Goal: Task Accomplishment & Management: Use online tool/utility

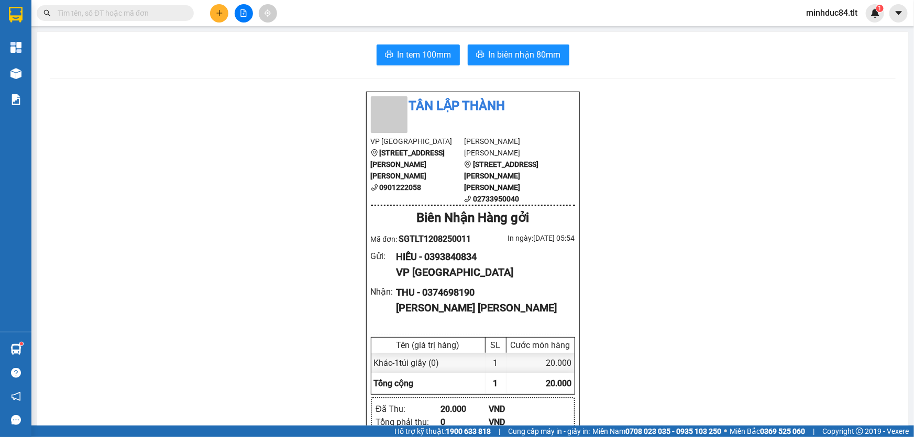
click at [158, 10] on input "text" at bounding box center [120, 13] width 124 height 12
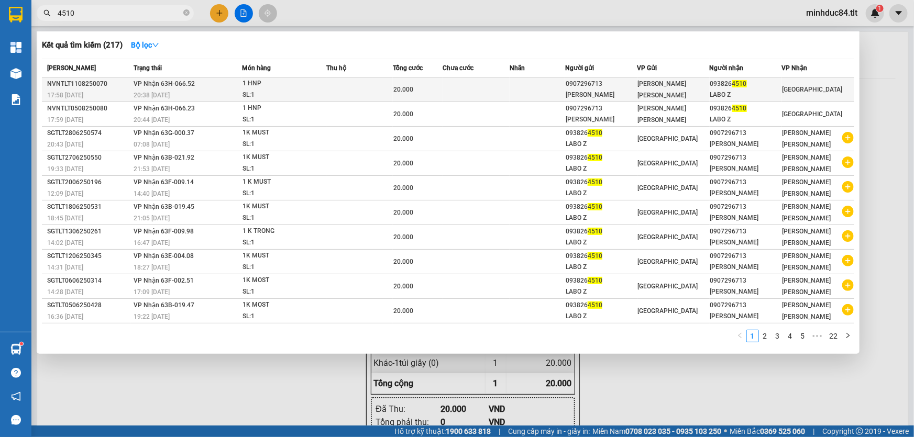
type input "4510"
click at [733, 83] on span "4510" at bounding box center [739, 83] width 15 height 7
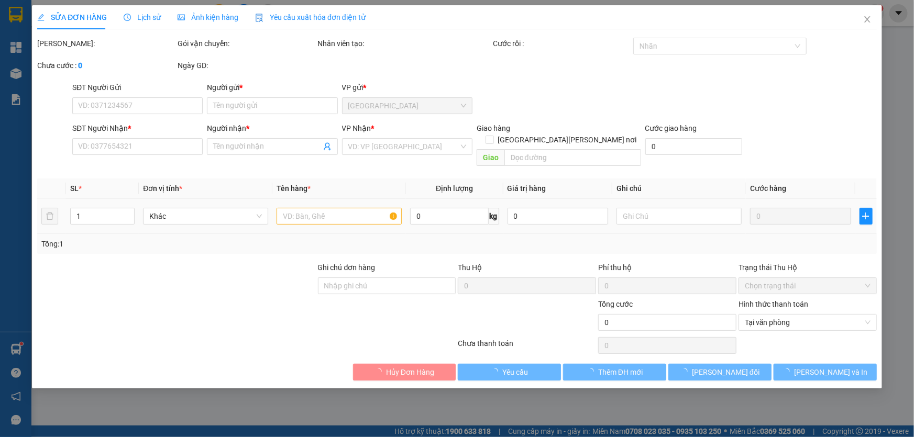
type input "0907296713"
type input "OANH ADOR"
type input "0938264510"
type input "LABO Z"
type input "20.000"
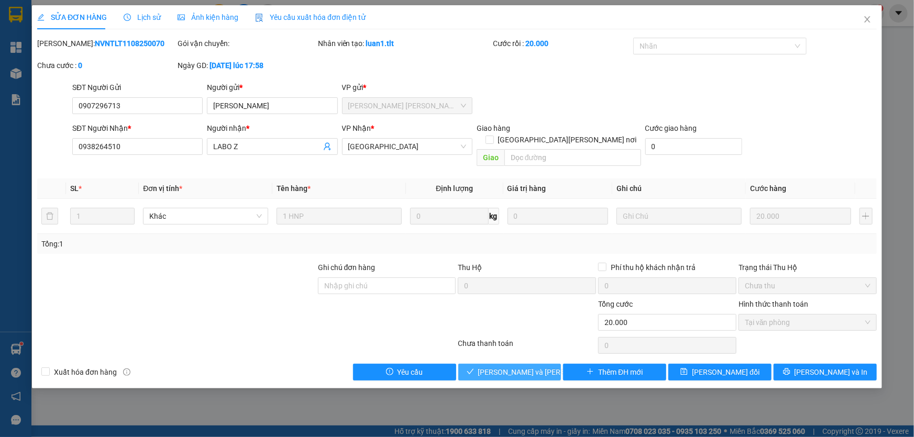
click at [511, 367] on span "[PERSON_NAME] và Giao hàng" at bounding box center [548, 373] width 141 height 12
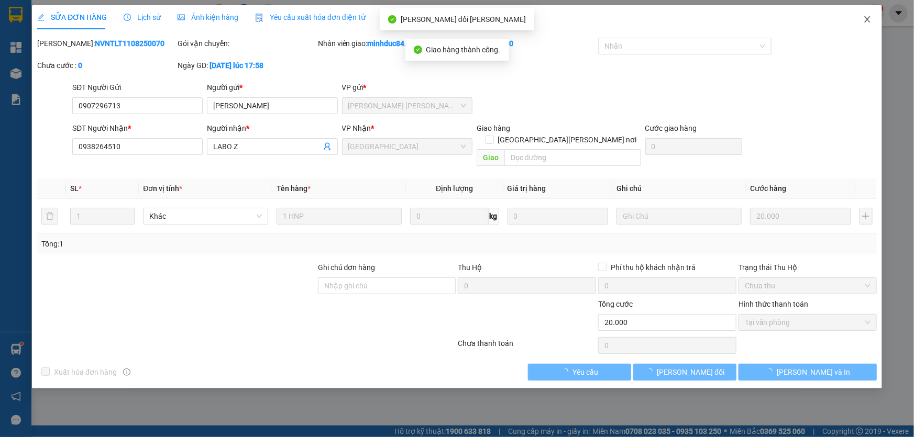
click at [864, 19] on icon "close" at bounding box center [867, 19] width 8 height 8
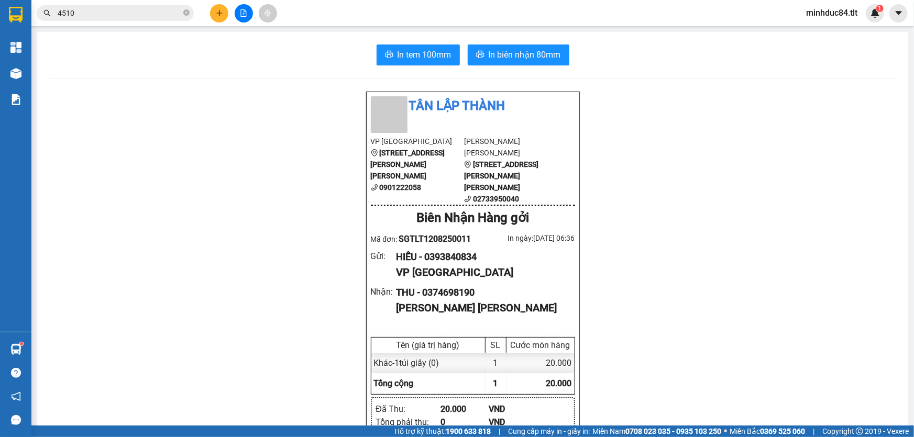
drag, startPoint x: 228, startPoint y: 10, endPoint x: 222, endPoint y: 11, distance: 6.3
click at [227, 10] on div at bounding box center [243, 13] width 79 height 18
click at [222, 10] on icon "plus" at bounding box center [219, 12] width 7 height 7
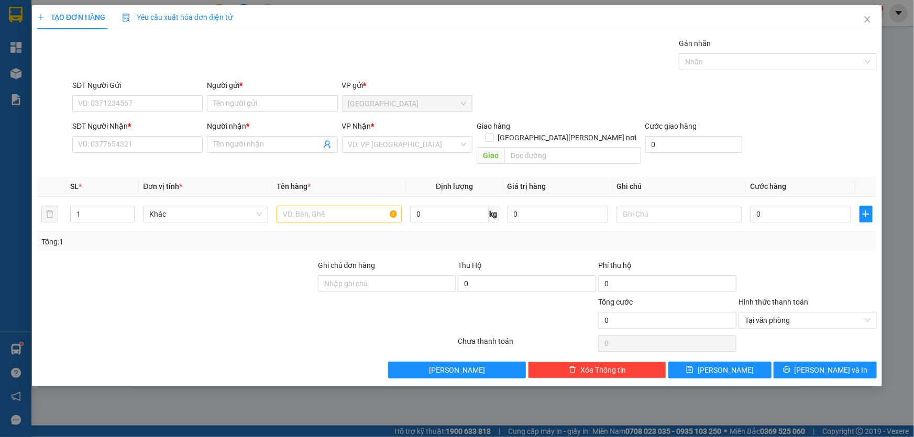
click at [157, 86] on div "SĐT Người Gửi" at bounding box center [137, 86] width 130 height 12
click at [157, 95] on input "SĐT Người Gửi" at bounding box center [137, 103] width 130 height 17
click at [169, 98] on input "SĐT Người Gửi" at bounding box center [137, 103] width 130 height 17
click at [861, 17] on span "Close" at bounding box center [867, 19] width 29 height 29
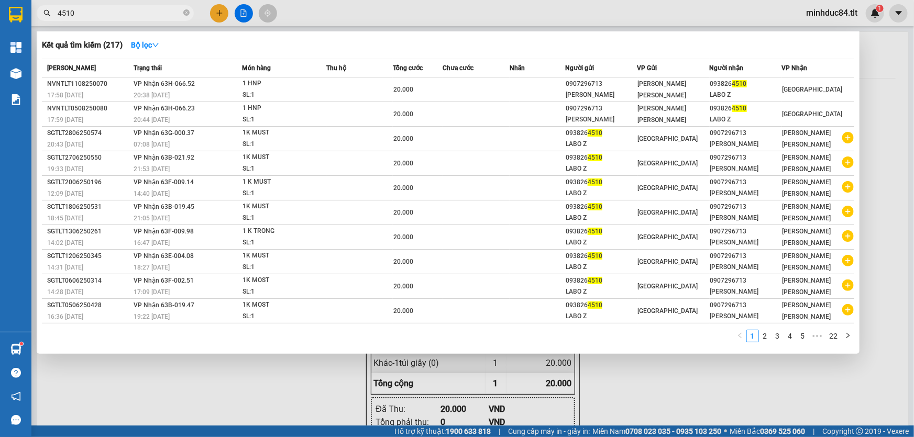
click at [180, 9] on input "4510" at bounding box center [120, 13] width 124 height 12
click at [187, 12] on icon "close-circle" at bounding box center [186, 12] width 6 height 6
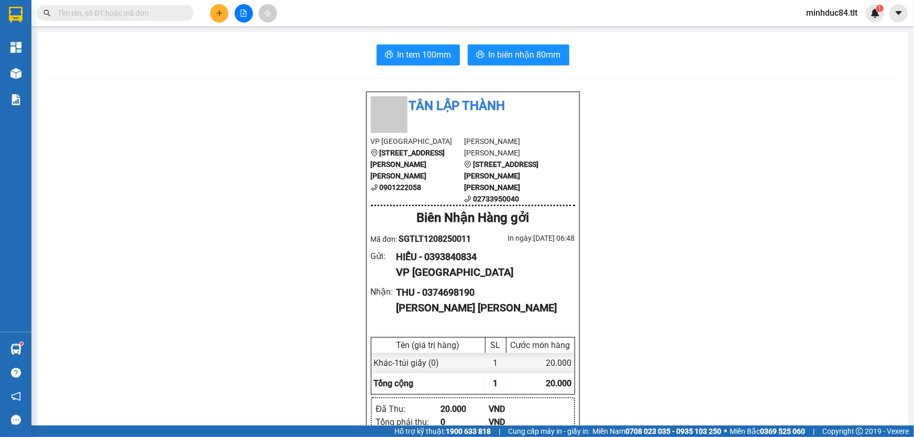
click at [176, 12] on input "text" at bounding box center [120, 13] width 124 height 12
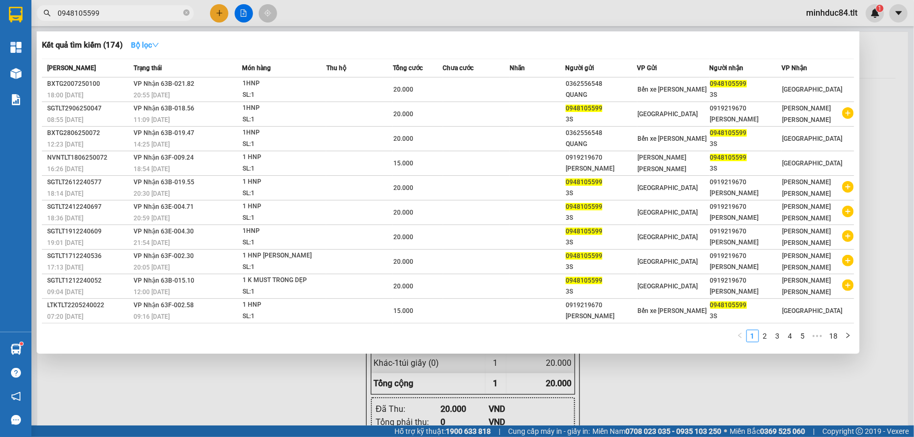
type input "0948105599"
click at [144, 46] on strong "Bộ lọc" at bounding box center [145, 45] width 28 height 8
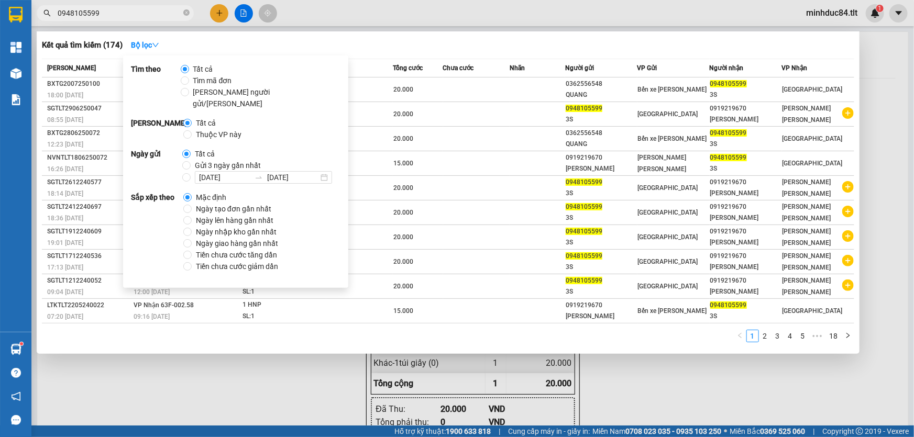
click at [205, 203] on span "Ngày tạo đơn gần nhất" at bounding box center [234, 209] width 84 height 12
click at [192, 205] on input "Ngày tạo đơn gần nhất" at bounding box center [187, 209] width 8 height 8
radio input "true"
radio input "false"
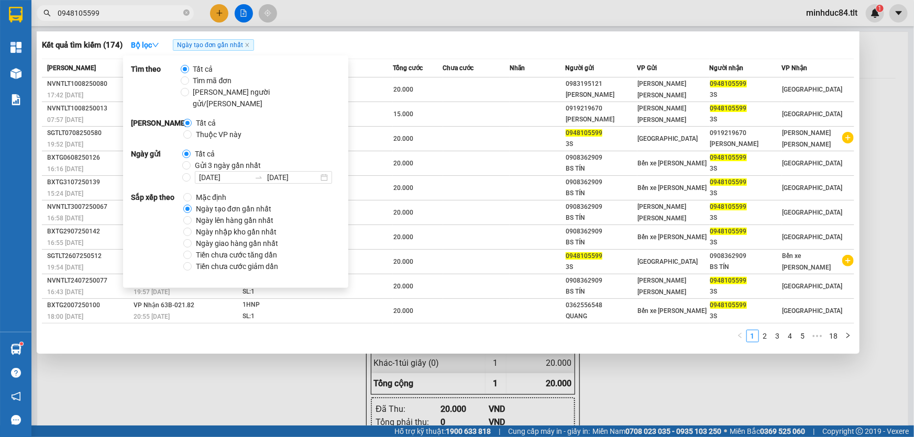
click at [404, 42] on div "Kết quả tìm kiếm ( 174 ) Bộ lọc Ngày tạo đơn gần nhất" at bounding box center [448, 45] width 813 height 17
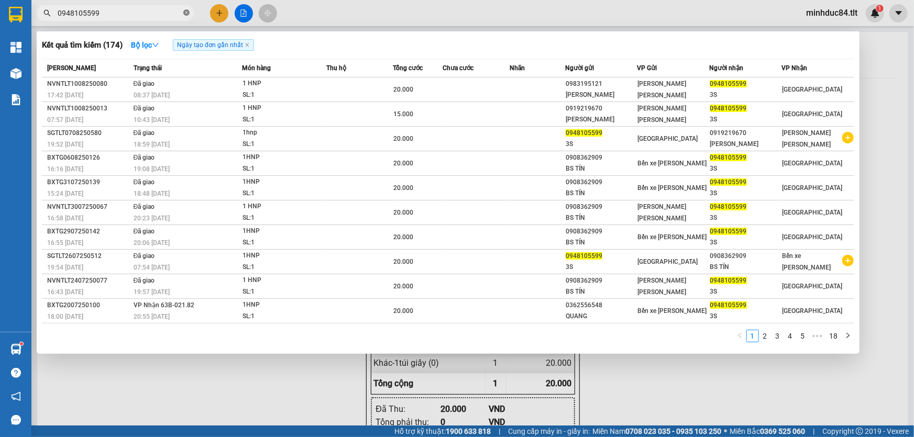
click at [188, 12] on icon "close-circle" at bounding box center [186, 12] width 6 height 6
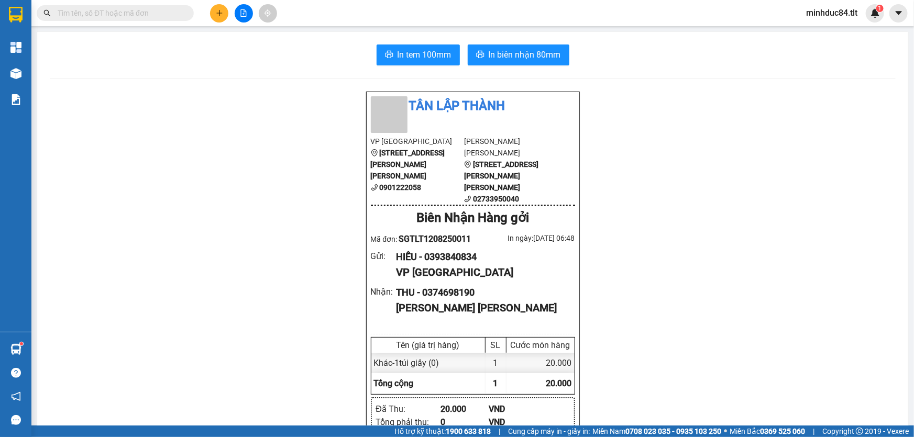
click at [163, 12] on input "text" at bounding box center [120, 13] width 124 height 12
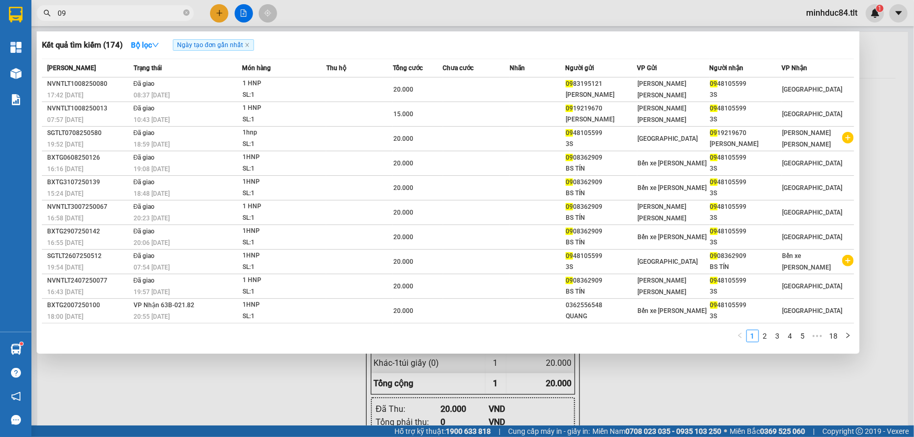
type input "0"
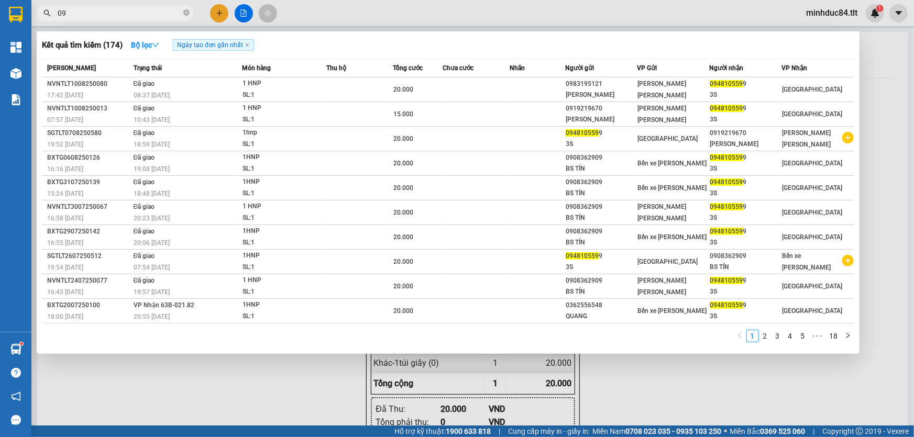
type input "0"
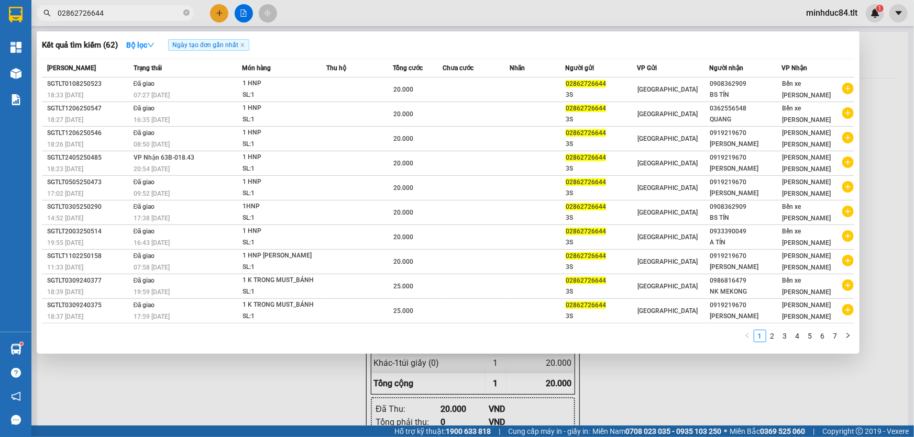
type input "02862726644"
click at [182, 13] on span "02862726644" at bounding box center [115, 13] width 157 height 16
click at [188, 17] on span at bounding box center [186, 13] width 6 height 10
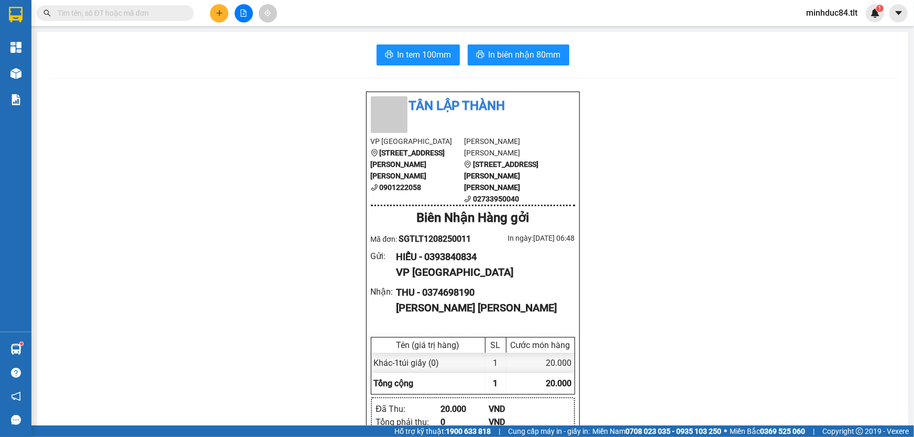
click at [158, 12] on input "text" at bounding box center [120, 13] width 124 height 12
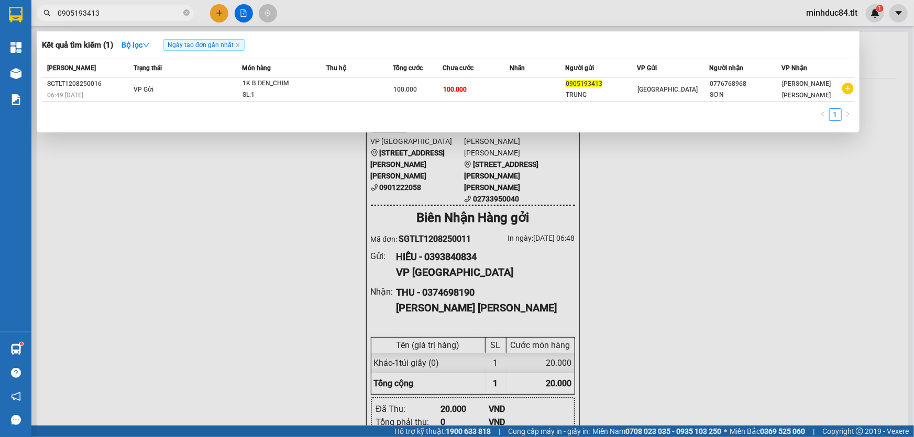
type input "0905193413"
click at [188, 10] on icon "close-circle" at bounding box center [186, 12] width 6 height 6
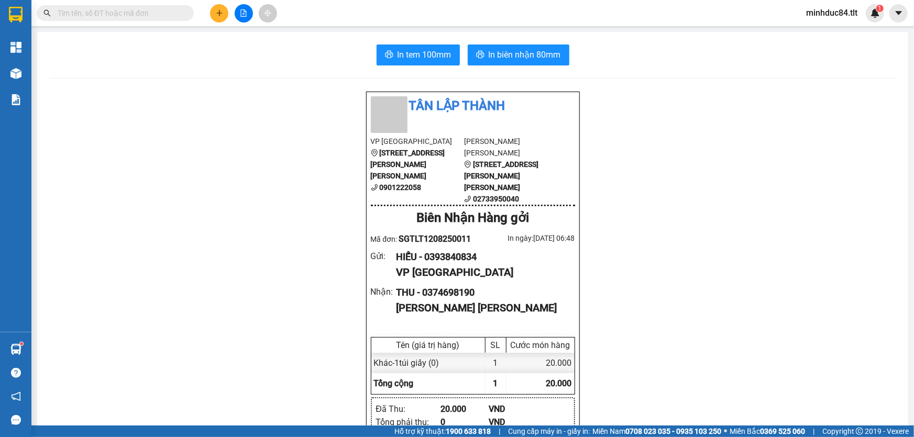
click at [171, 13] on input "text" at bounding box center [120, 13] width 124 height 12
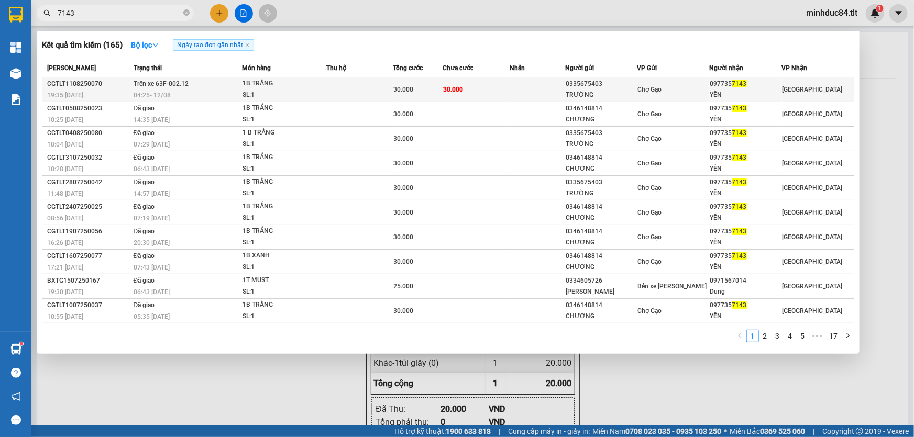
type input "7143"
click at [761, 90] on div "YÊN" at bounding box center [745, 95] width 71 height 11
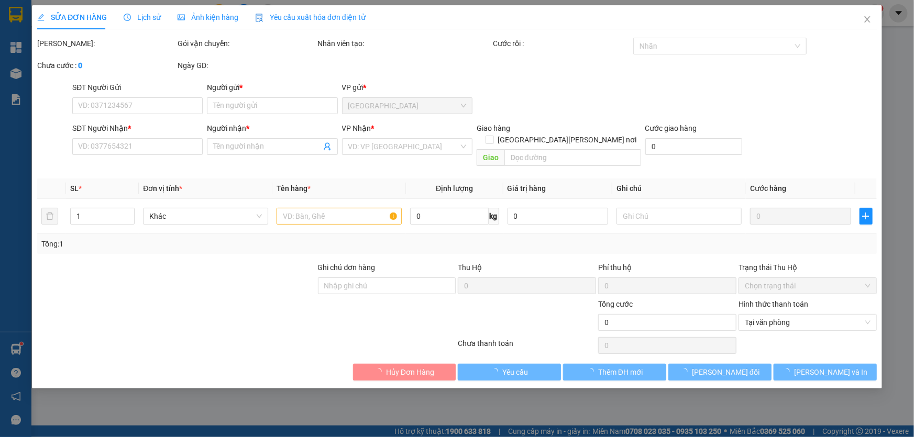
type input "0335675403"
type input "TRƯỜNG"
type input "0977357143"
type input "YÊN"
type input "30.000"
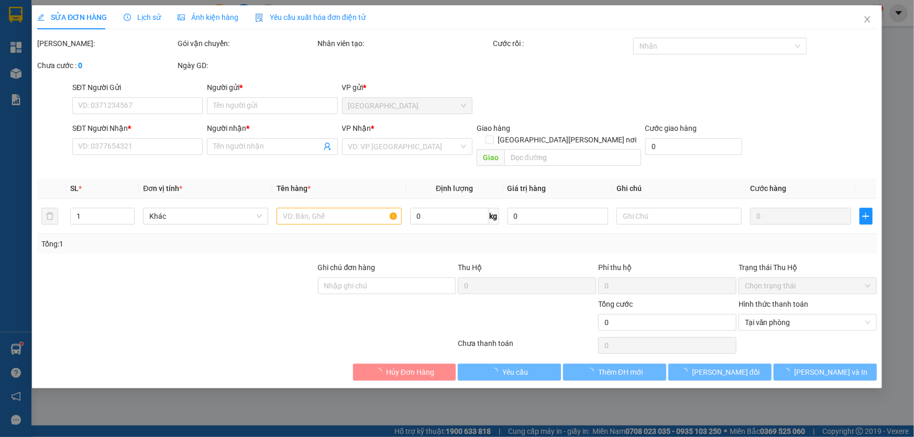
type input "30.000"
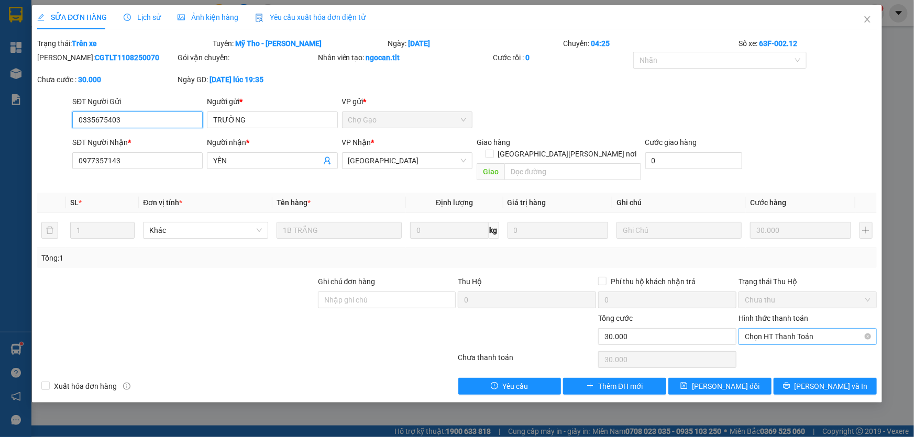
click at [826, 329] on span "Chọn HT Thanh Toán" at bounding box center [808, 337] width 126 height 16
click at [866, 20] on icon "close" at bounding box center [867, 19] width 8 height 8
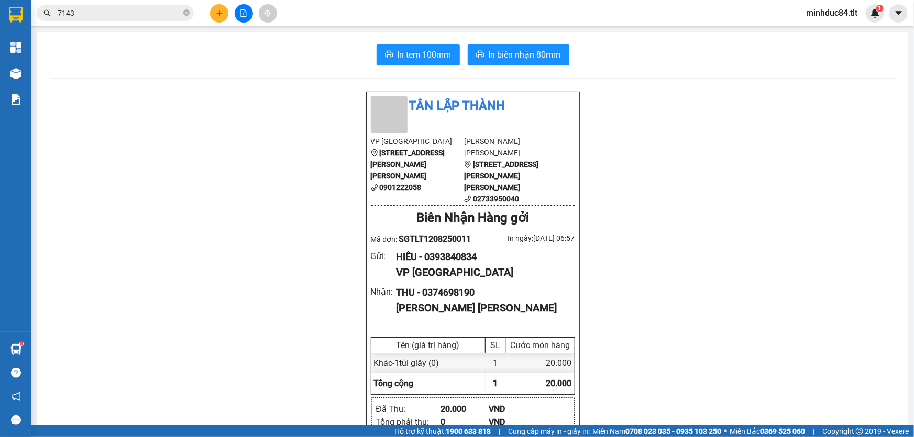
click at [127, 3] on div "Kết quả tìm kiếm ( 165 ) Bộ lọc Ngày tạo đơn gần nhất Mã ĐH Trạng thái Món hàng…" at bounding box center [457, 13] width 914 height 26
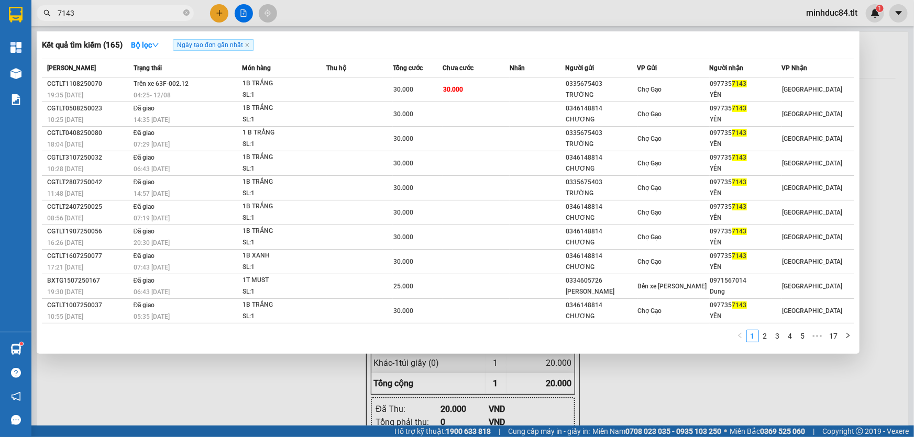
click at [158, 7] on input "7143" at bounding box center [120, 13] width 124 height 12
click at [225, 15] on div at bounding box center [457, 218] width 914 height 437
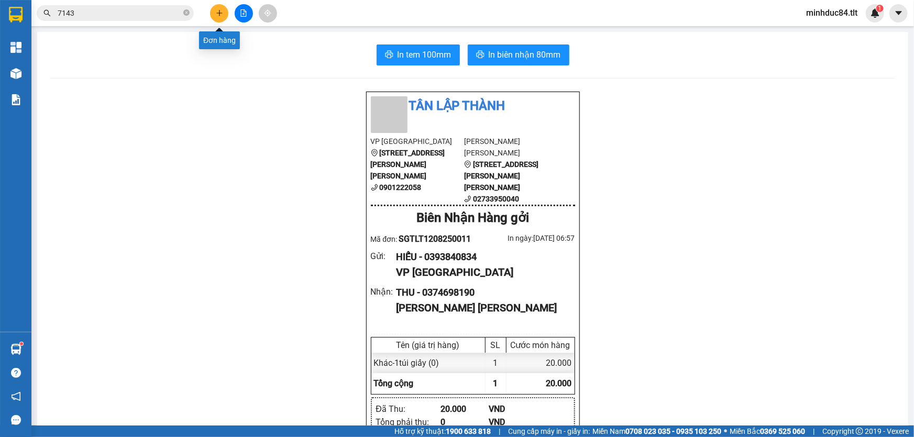
click at [225, 15] on button at bounding box center [219, 13] width 18 height 18
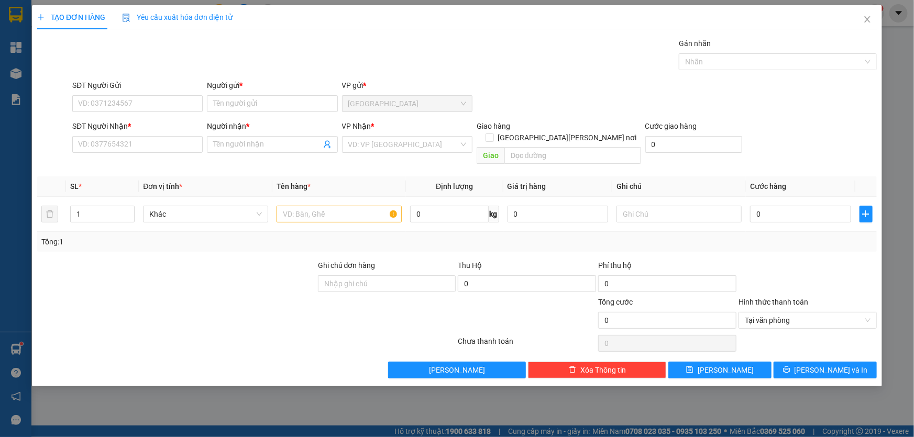
click at [123, 114] on div "SĐT Người Gửi VD: 0371234567" at bounding box center [137, 98] width 130 height 37
click at [123, 103] on input "SĐT Người Gửi" at bounding box center [137, 103] width 130 height 17
type input "0339405989"
type input "cảnh"
type input "0339405989"
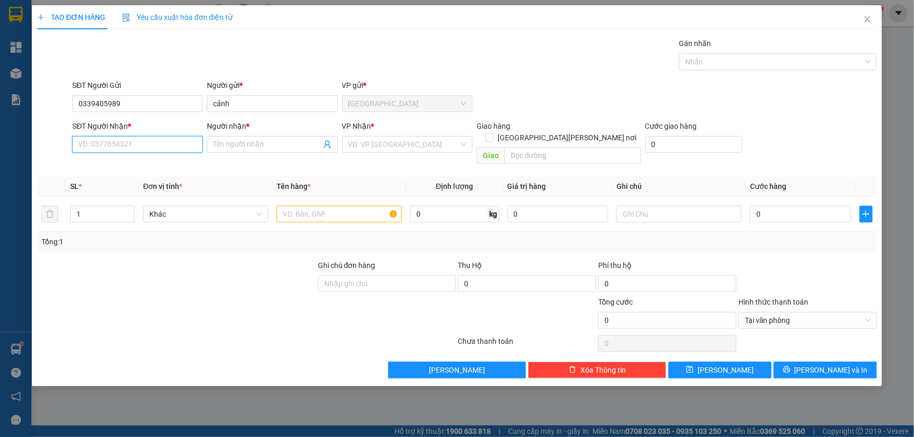
click at [118, 144] on input "SĐT Người Nhận *" at bounding box center [137, 144] width 130 height 17
type input "0906666153"
type input "PHƯƠNG"
type input "0906666153"
click at [419, 149] on input "search" at bounding box center [403, 145] width 111 height 16
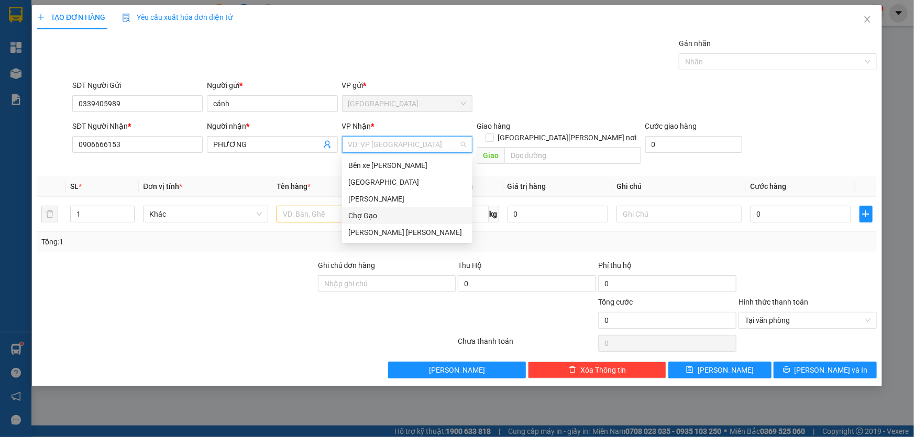
click at [391, 218] on div "Chợ Gạo" at bounding box center [407, 216] width 118 height 12
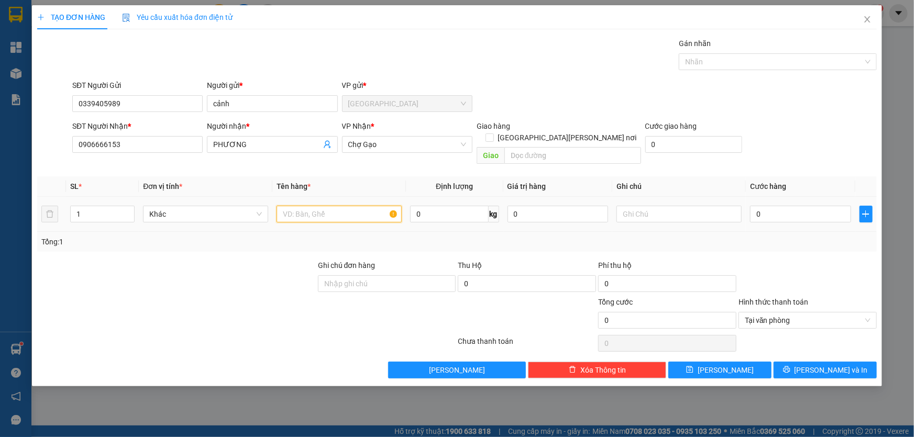
click at [354, 209] on input "text" at bounding box center [339, 214] width 125 height 17
type input "1x trắng"
drag, startPoint x: 830, startPoint y: 193, endPoint x: 831, endPoint y: 199, distance: 6.4
click at [831, 204] on div "0" at bounding box center [800, 214] width 101 height 21
click at [831, 206] on input "0" at bounding box center [800, 214] width 101 height 17
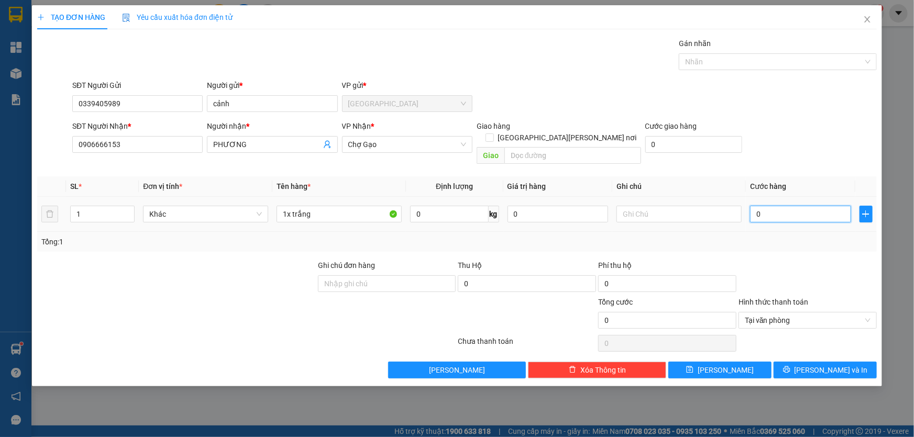
type input "2"
type input "25"
click at [872, 312] on div "Tại văn phòng" at bounding box center [808, 320] width 138 height 17
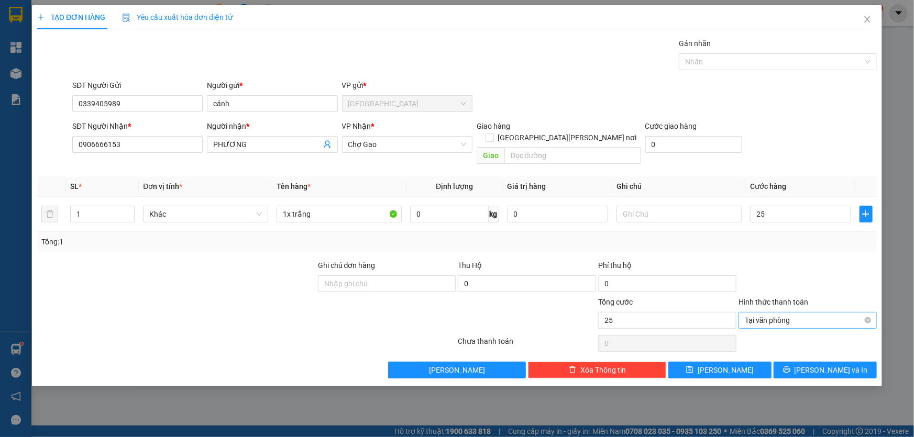
type input "25.000"
click at [872, 312] on div "Tại văn phòng" at bounding box center [808, 320] width 138 height 17
type input "25.000"
click at [853, 271] on div at bounding box center [808, 278] width 140 height 37
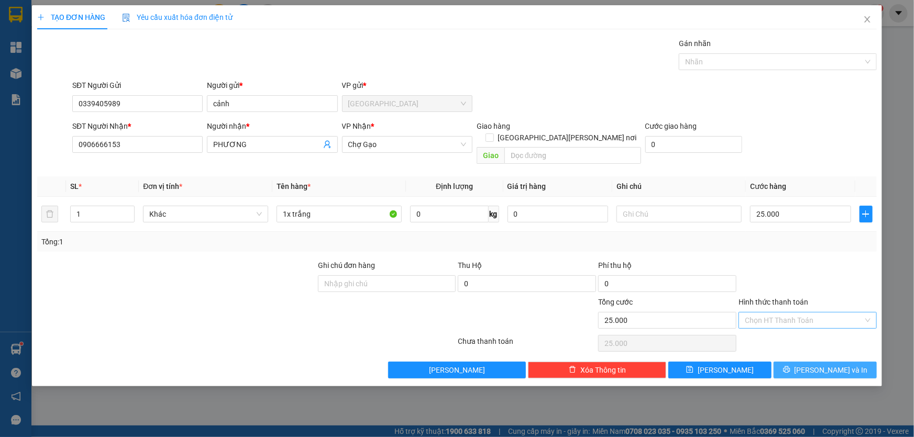
click at [840, 365] on span "[PERSON_NAME] và In" at bounding box center [831, 371] width 73 height 12
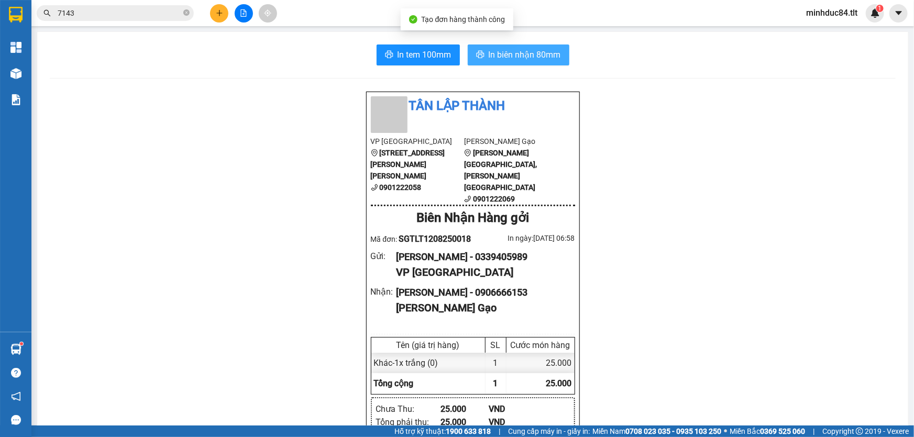
click at [520, 51] on span "In biên nhận 80mm" at bounding box center [525, 54] width 72 height 13
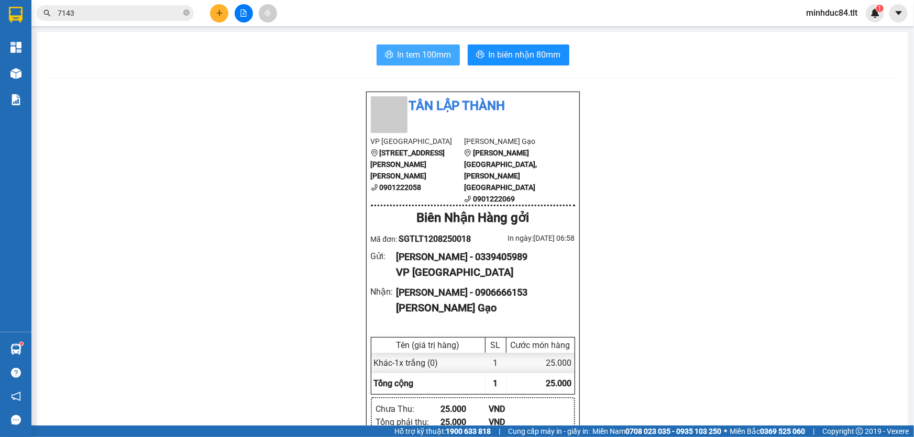
click at [434, 58] on span "In tem 100mm" at bounding box center [425, 54] width 54 height 13
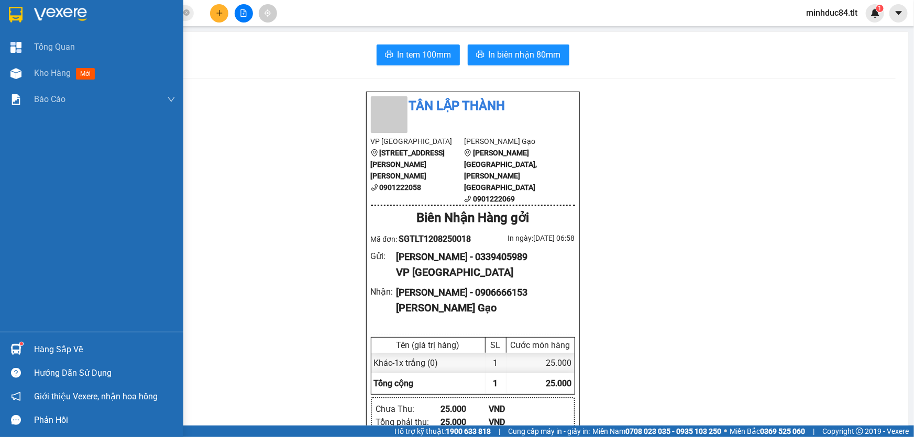
click at [18, 350] on img at bounding box center [15, 349] width 11 height 11
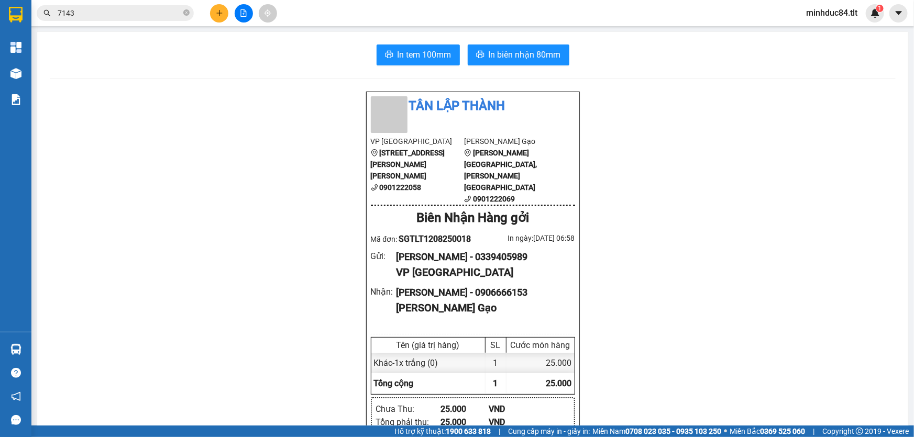
drag, startPoint x: 170, startPoint y: 105, endPoint x: 150, endPoint y: 101, distance: 19.7
click at [168, 105] on section "Kết quả tìm kiếm ( 165 ) Bộ lọc Ngày tạo đơn gần nhất Mã ĐH Trạng thái Món hàng…" at bounding box center [457, 218] width 914 height 437
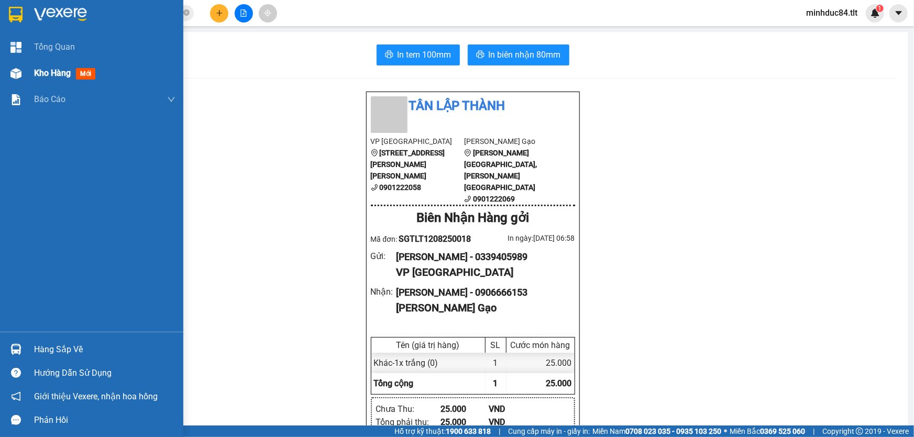
click at [42, 74] on span "Kho hàng" at bounding box center [52, 73] width 37 height 10
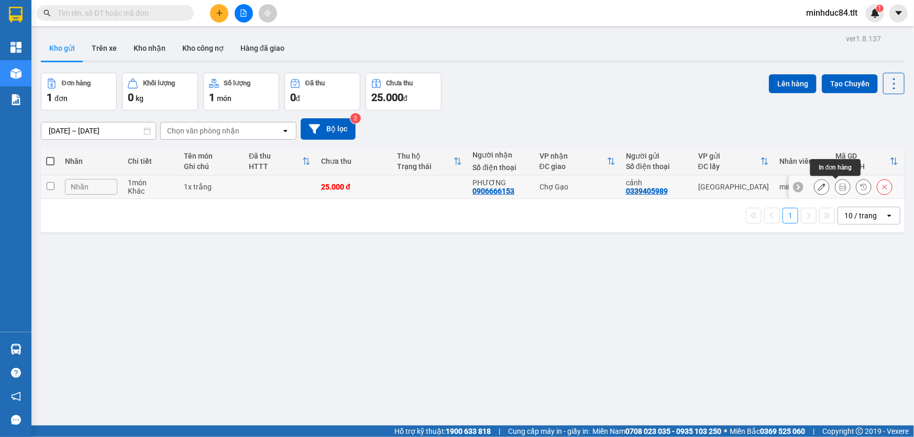
click at [818, 188] on icon at bounding box center [821, 186] width 7 height 7
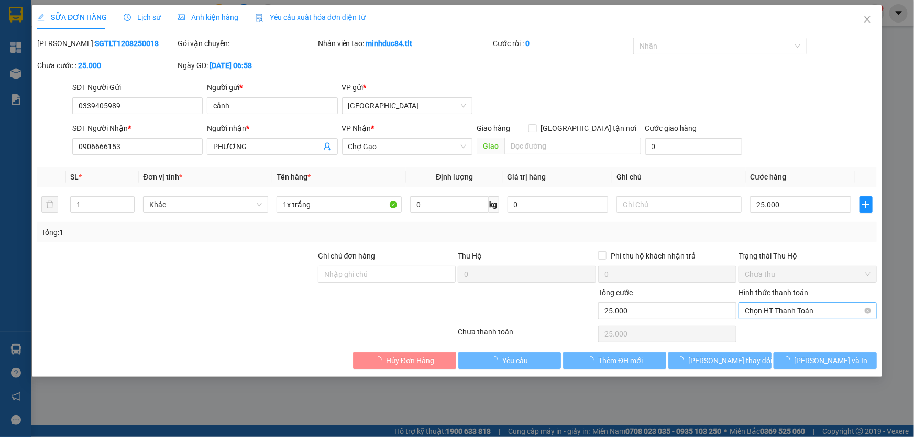
type input "0339405989"
type input "cảnh"
type input "0906666153"
type input "PHƯƠNG"
type input "25.000"
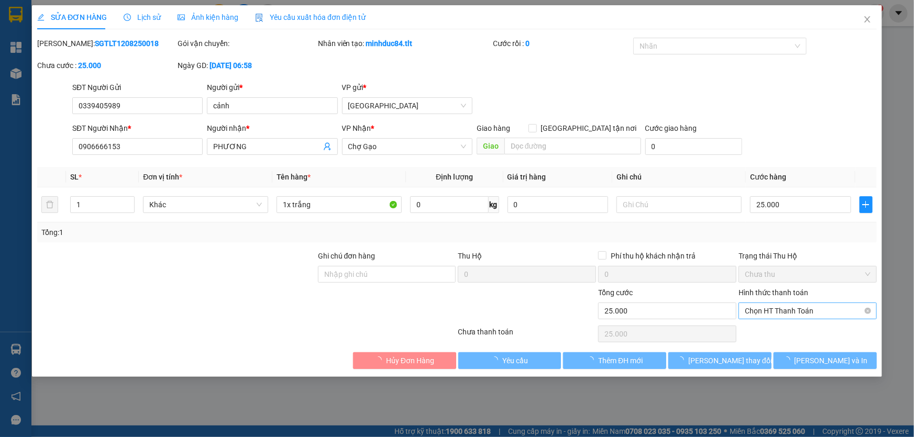
drag, startPoint x: 775, startPoint y: 309, endPoint x: 780, endPoint y: 312, distance: 6.0
click at [775, 309] on span "Chọn HT Thanh Toán" at bounding box center [808, 311] width 126 height 16
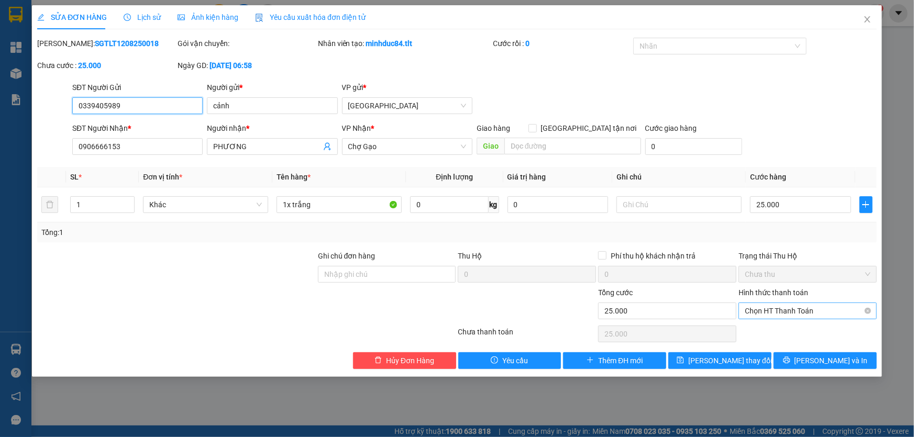
click at [776, 317] on span "Chọn HT Thanh Toán" at bounding box center [808, 311] width 126 height 16
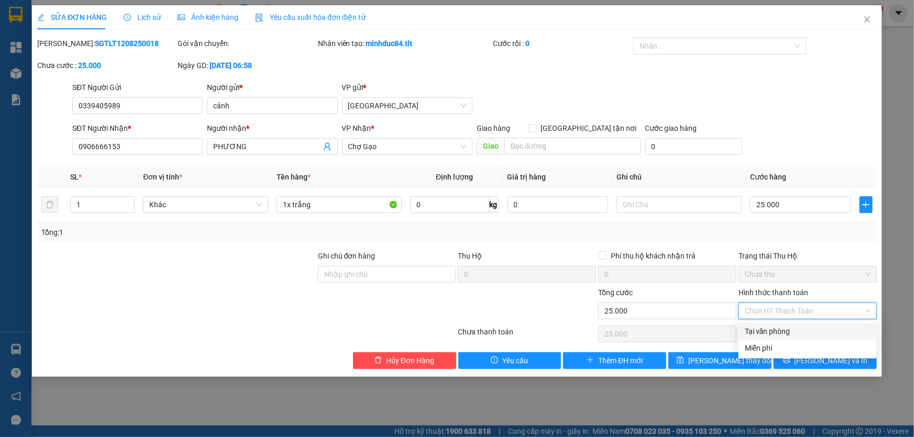
click at [770, 328] on div "Tại văn phòng" at bounding box center [808, 332] width 126 height 12
type input "0"
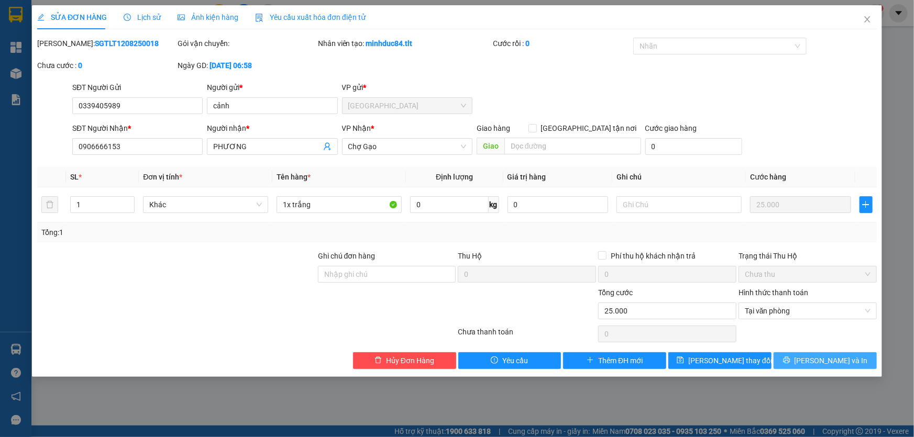
click at [787, 353] on button "[PERSON_NAME] và In" at bounding box center [825, 361] width 103 height 17
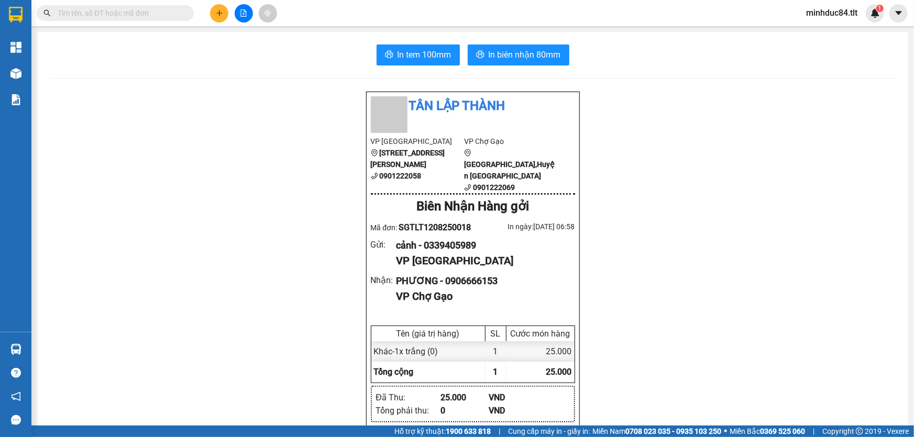
click at [178, 14] on input "text" at bounding box center [120, 13] width 124 height 12
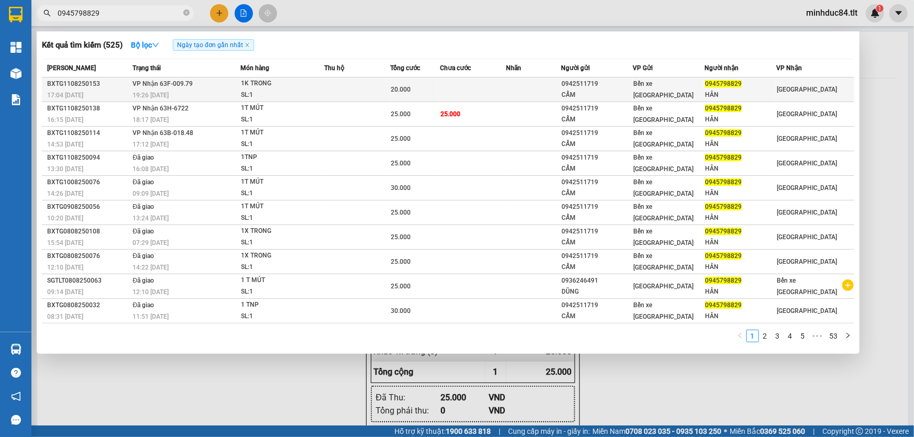
type input "0945798829"
click at [362, 85] on td at bounding box center [357, 90] width 66 height 25
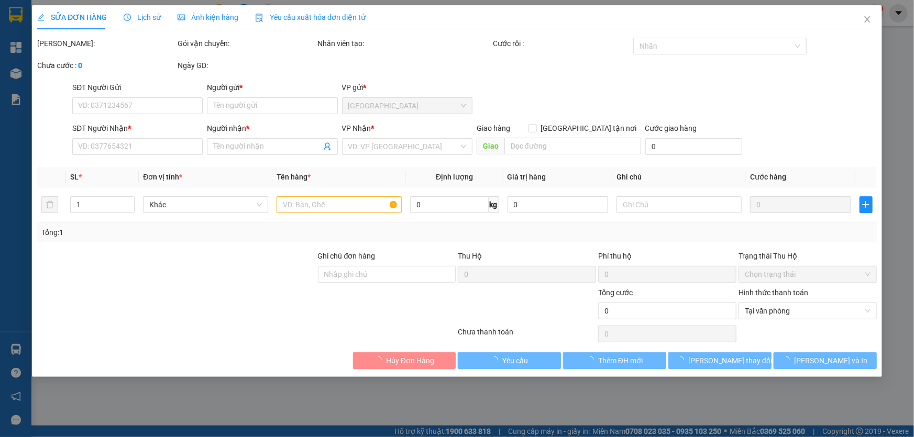
type input "0942511719"
type input "CẨM"
type input "0945798829"
type input "HÂN"
type input "20.000"
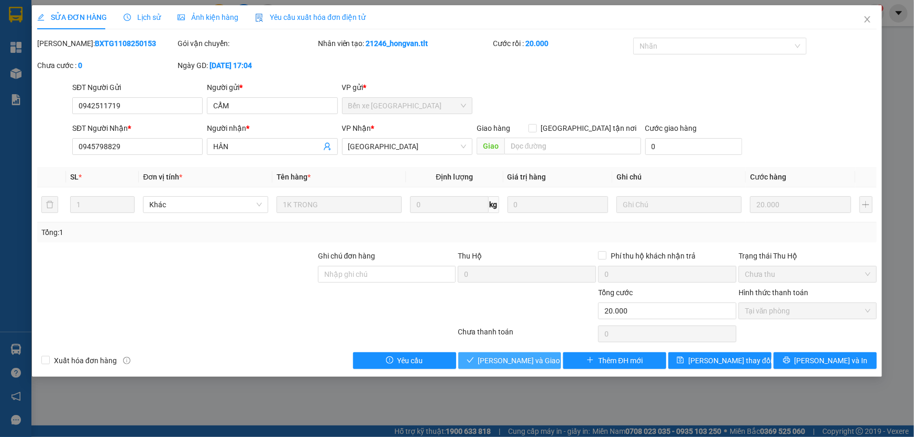
click at [513, 358] on span "[PERSON_NAME] và Giao hàng" at bounding box center [528, 361] width 101 height 12
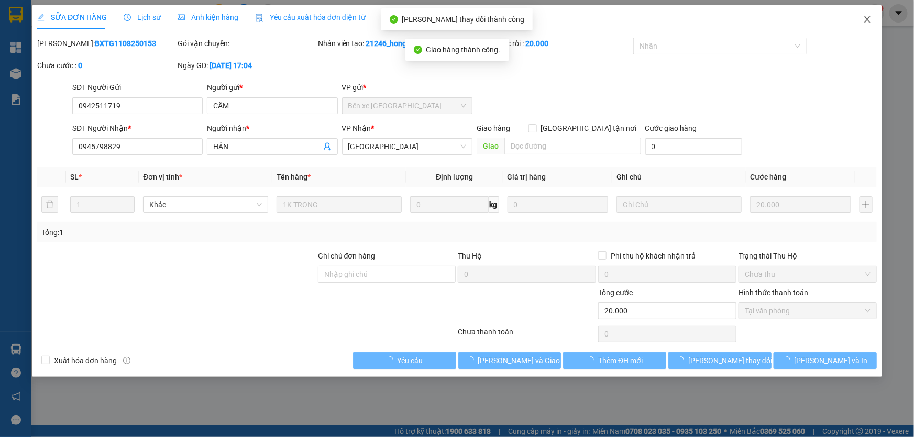
click at [867, 29] on span "Close" at bounding box center [867, 19] width 29 height 29
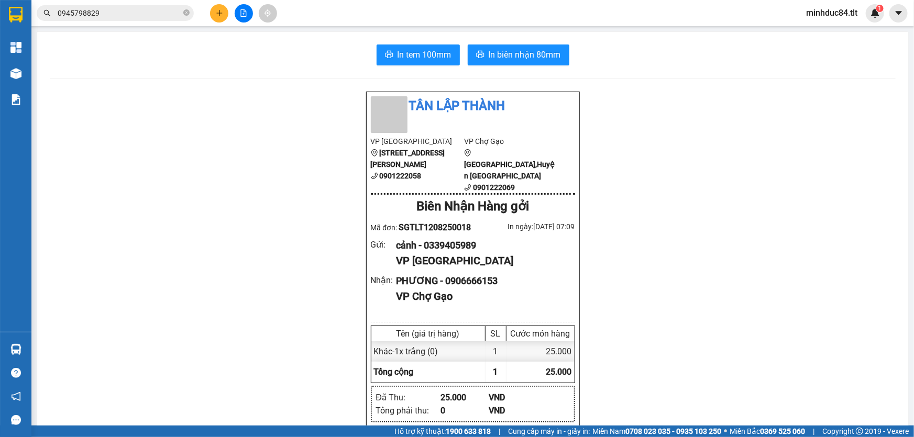
click at [225, 16] on button at bounding box center [219, 13] width 18 height 18
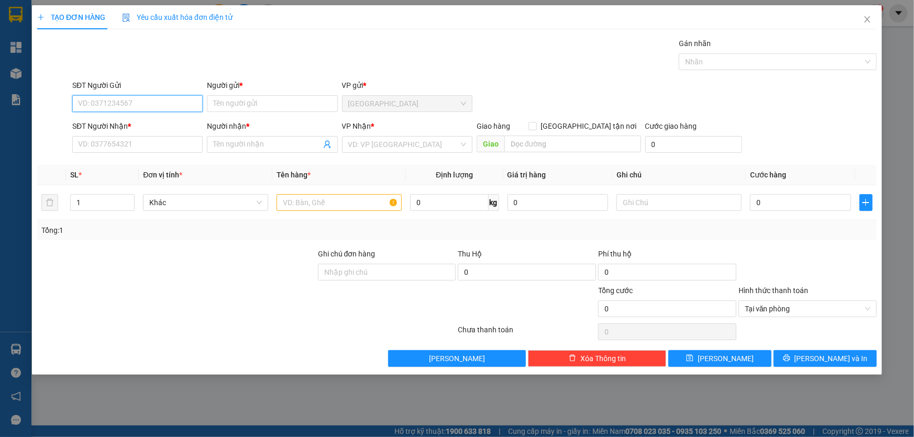
click at [178, 97] on input "SĐT Người Gửi" at bounding box center [137, 103] width 130 height 17
type input "0938525107"
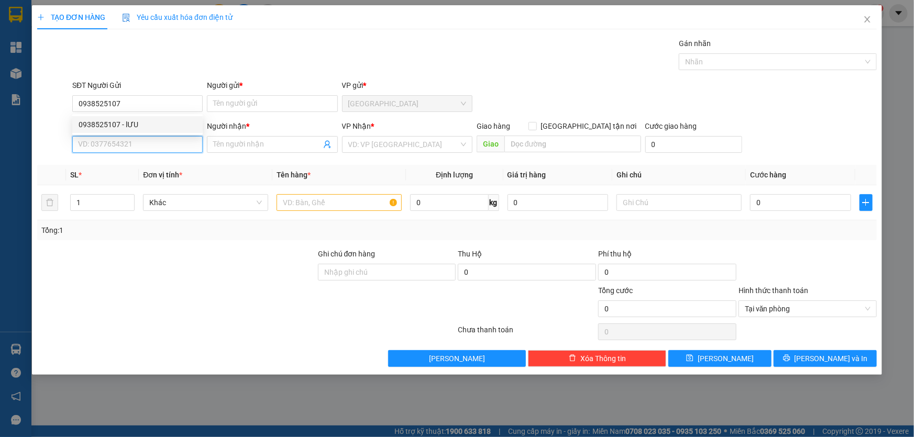
drag, startPoint x: 158, startPoint y: 138, endPoint x: 150, endPoint y: 156, distance: 19.3
click at [158, 137] on input "SĐT Người Nhận *" at bounding box center [137, 144] width 130 height 17
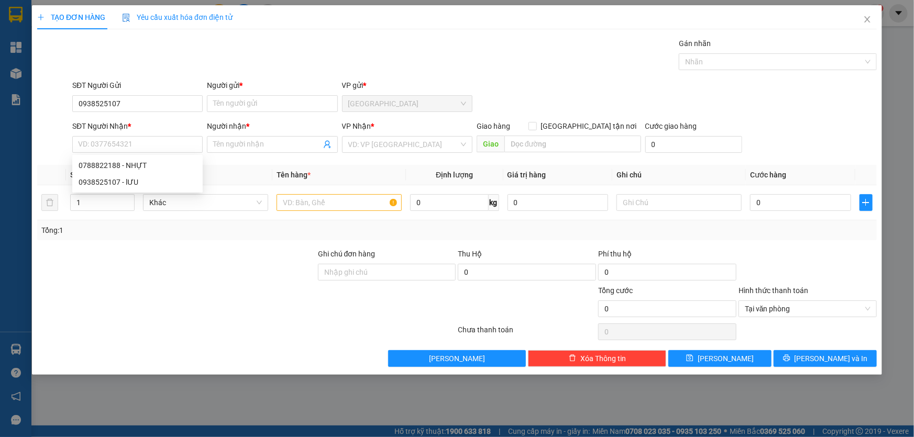
click at [161, 130] on div "SĐT Người Nhận *" at bounding box center [137, 127] width 130 height 12
click at [161, 136] on input "SĐT Người Nhận *" at bounding box center [137, 144] width 130 height 17
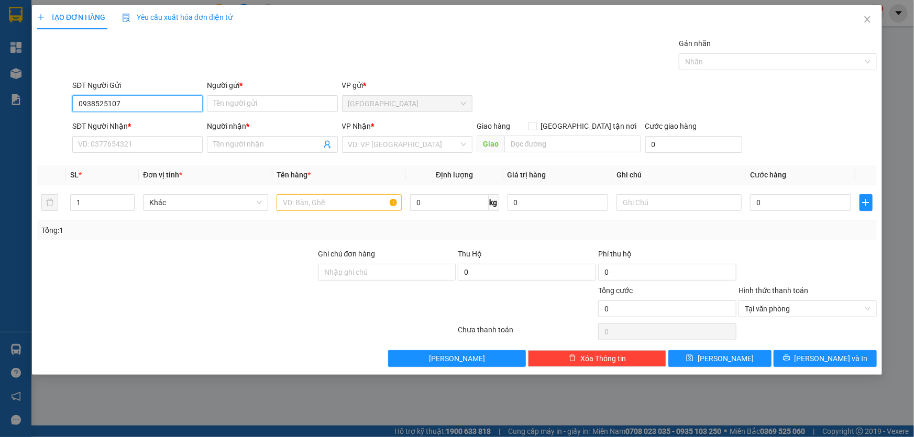
click at [151, 106] on input "0938525107" at bounding box center [137, 103] width 130 height 17
click at [151, 124] on div "0938525107 - lƯU" at bounding box center [138, 125] width 118 height 12
click at [214, 100] on input "lƯU" at bounding box center [272, 103] width 130 height 17
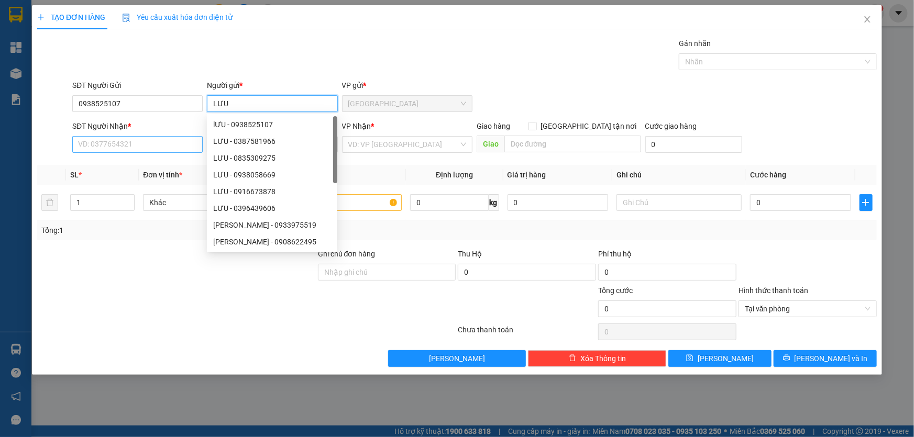
type input "LƯU"
click at [168, 149] on input "SĐT Người Nhận *" at bounding box center [137, 144] width 130 height 17
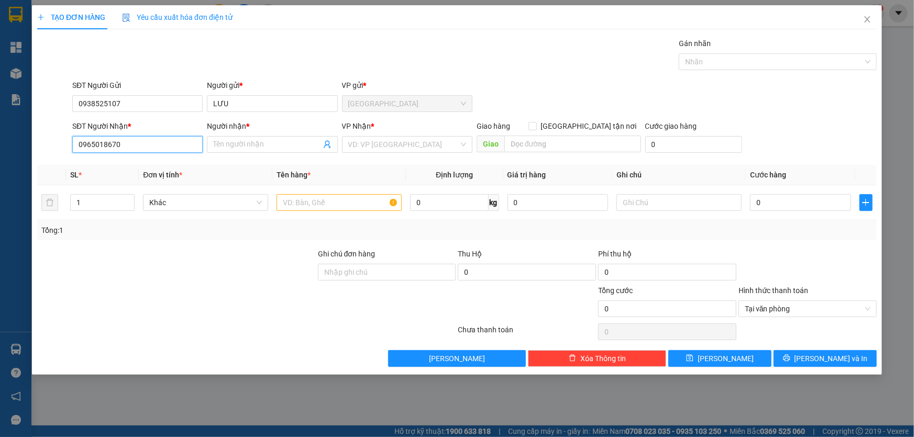
type input "0965018670"
drag, startPoint x: 269, startPoint y: 131, endPoint x: 262, endPoint y: 136, distance: 7.9
click at [266, 135] on div "Người nhận *" at bounding box center [272, 129] width 130 height 16
click at [267, 138] on span at bounding box center [272, 144] width 130 height 17
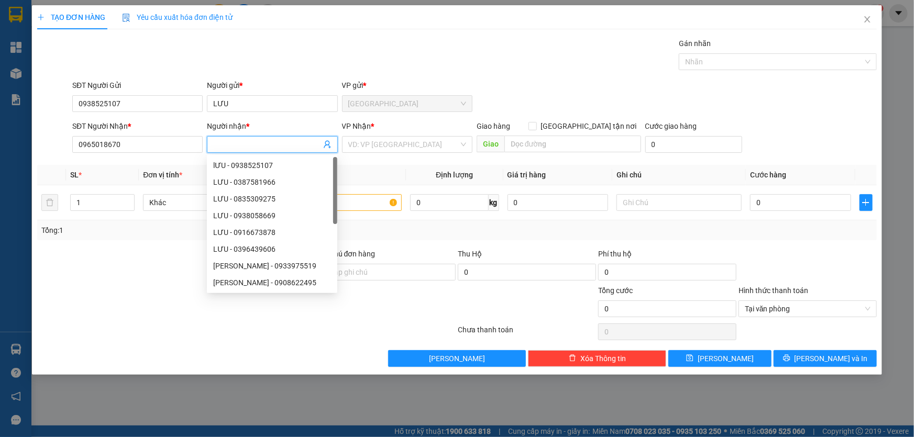
type input "d"
type input "D"
click at [442, 152] on div "VD: VP [GEOGRAPHIC_DATA]" at bounding box center [407, 144] width 130 height 17
type input "Đạt"
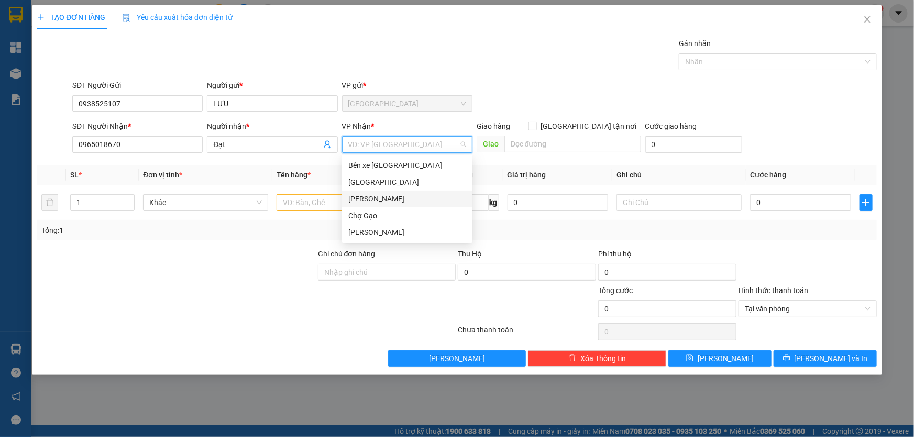
click at [379, 192] on div "[PERSON_NAME]" at bounding box center [407, 199] width 130 height 17
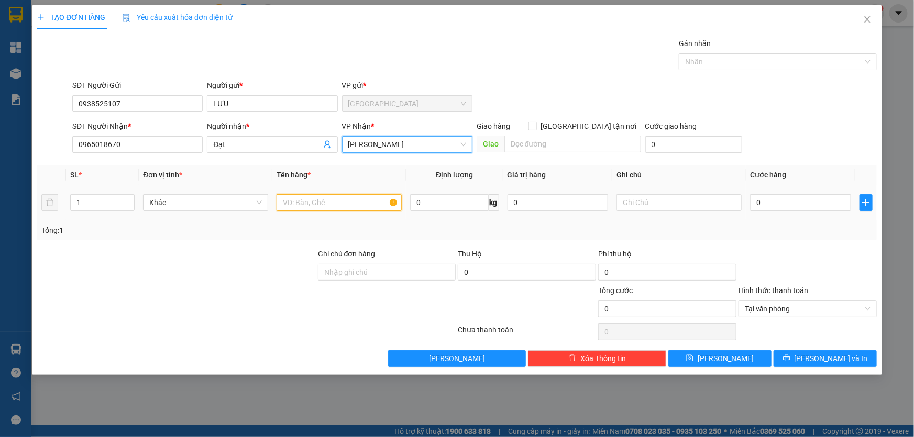
click at [328, 203] on input "text" at bounding box center [339, 202] width 125 height 17
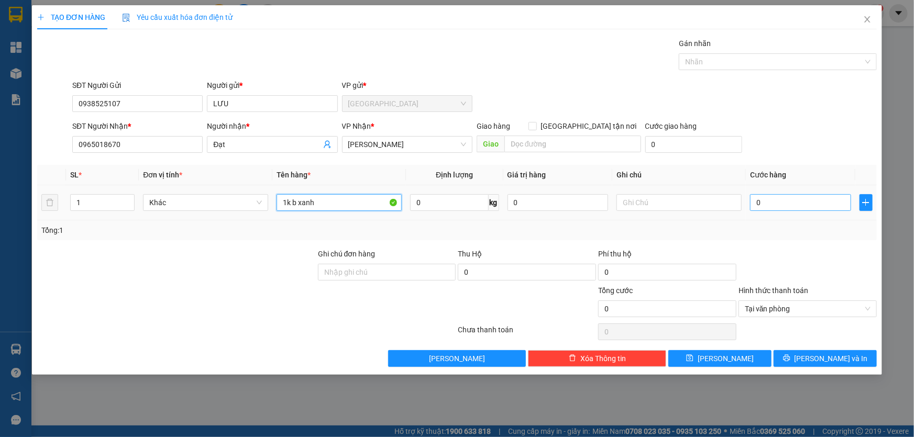
type input "1k b xanh"
click at [790, 203] on input "0" at bounding box center [800, 202] width 101 height 17
type input "2"
type input "25"
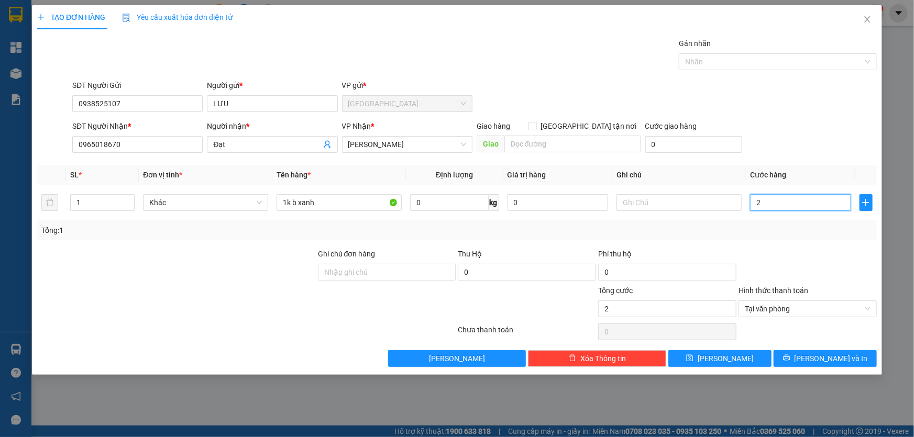
type input "25"
type input "25.000"
click at [861, 341] on div "Chọn HT Thanh Toán" at bounding box center [808, 332] width 140 height 21
click at [869, 354] on button "[PERSON_NAME] và In" at bounding box center [825, 358] width 103 height 17
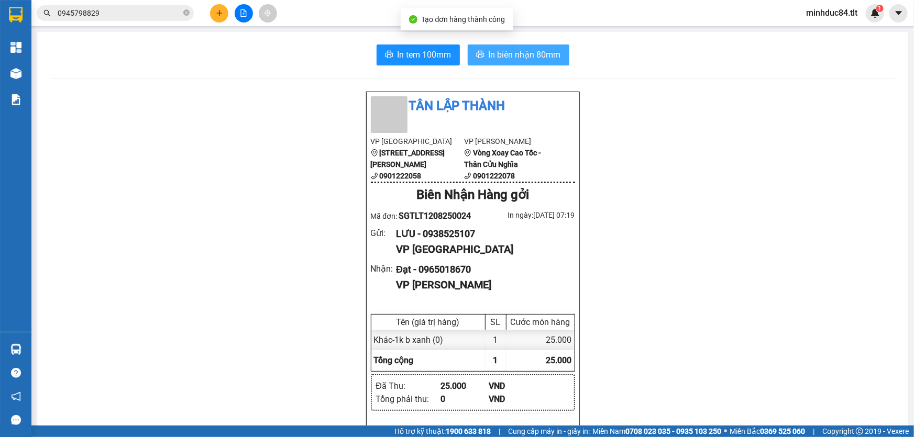
click at [535, 50] on span "In biên nhận 80mm" at bounding box center [525, 54] width 72 height 13
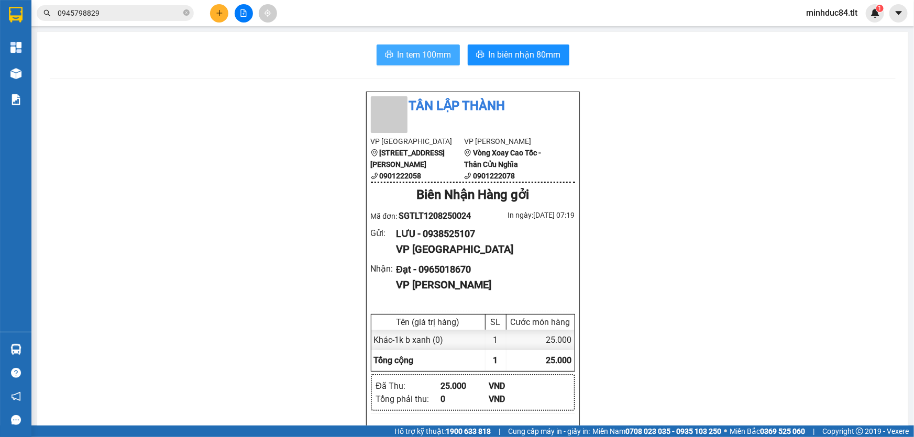
click at [442, 61] on span "In tem 100mm" at bounding box center [425, 54] width 54 height 13
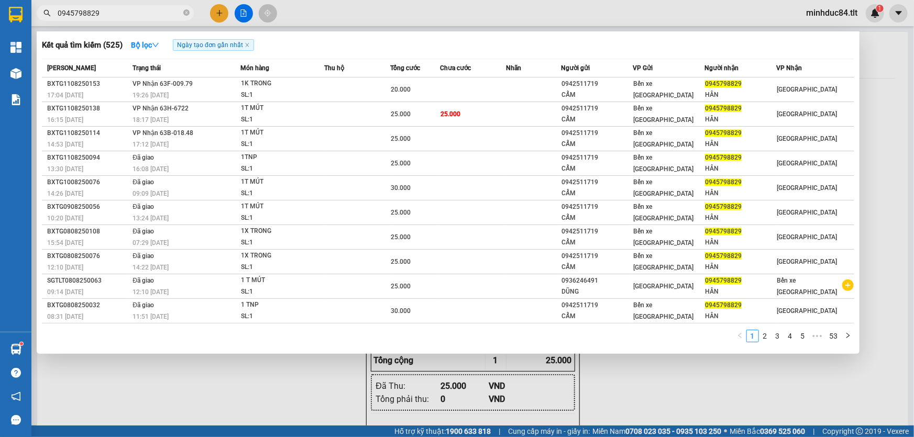
drag, startPoint x: 163, startPoint y: 11, endPoint x: 178, endPoint y: 18, distance: 16.2
click at [164, 11] on input "0945798829" at bounding box center [120, 13] width 124 height 12
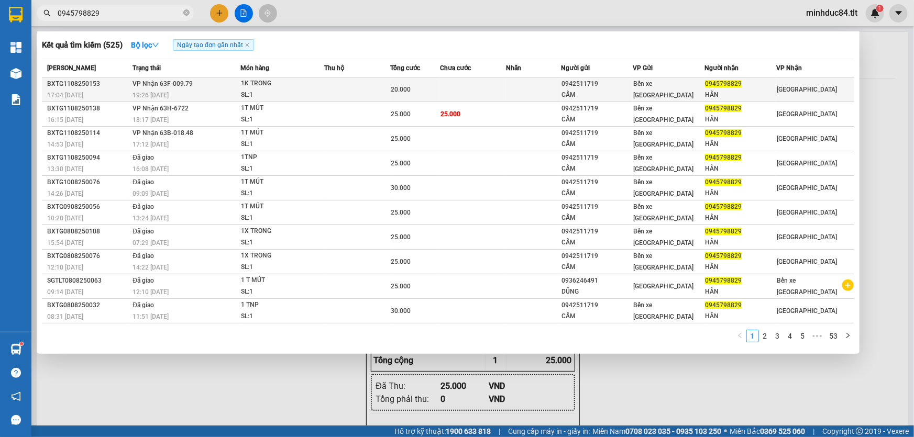
click at [180, 85] on span "VP Nhận 63F-009.79" at bounding box center [163, 83] width 60 height 7
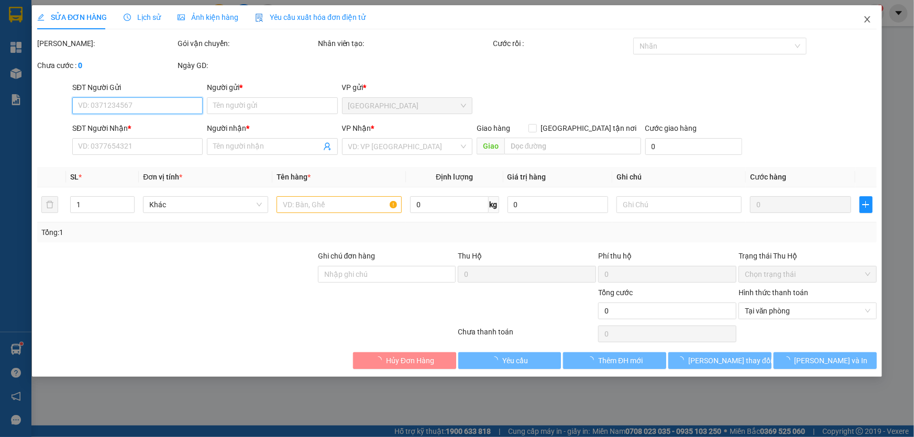
type input "0942511719"
type input "CẨM"
type input "0945798829"
type input "HÂN"
type input "20.000"
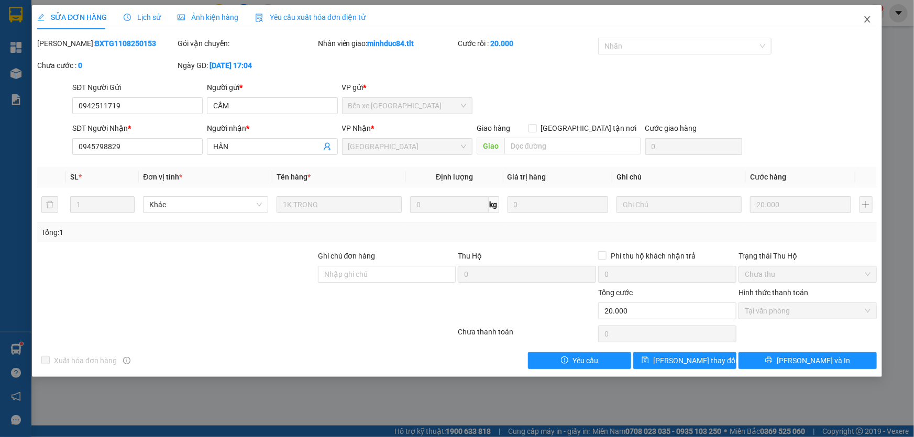
click at [871, 21] on icon "close" at bounding box center [867, 19] width 8 height 8
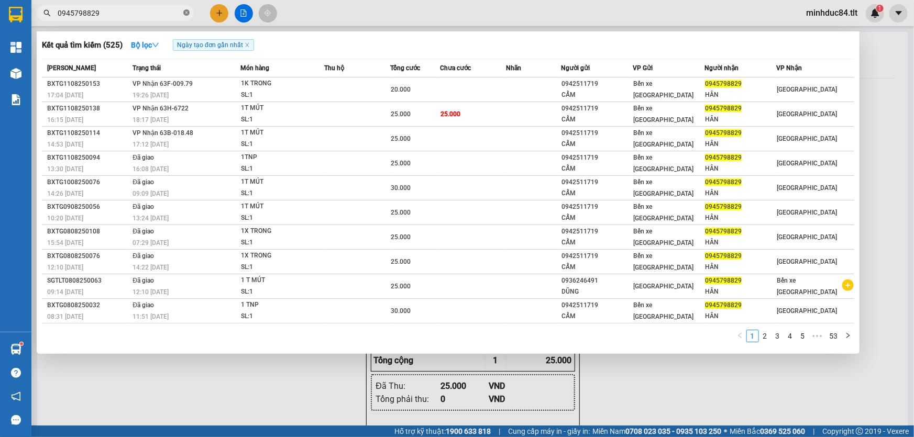
click at [185, 15] on icon "close-circle" at bounding box center [186, 12] width 6 height 6
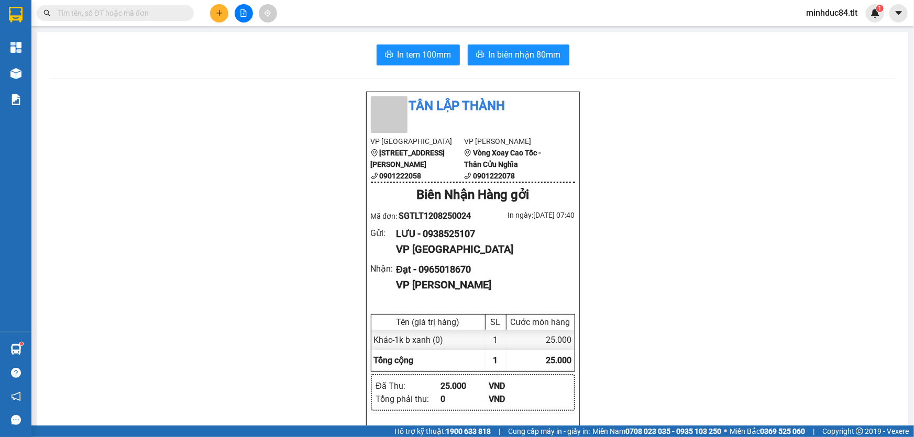
click at [163, 21] on div "Kết quả tìm kiếm ( 525 ) Bộ lọc Ngày tạo đơn gần nhất Mã ĐH Trạng thái Món hàng…" at bounding box center [102, 13] width 204 height 18
click at [154, 4] on div "Kết quả tìm kiếm ( 525 ) Bộ lọc Ngày tạo đơn gần nhất Mã ĐH Trạng thái Món hàng…" at bounding box center [102, 13] width 204 height 18
click at [161, 11] on input "text" at bounding box center [120, 13] width 124 height 12
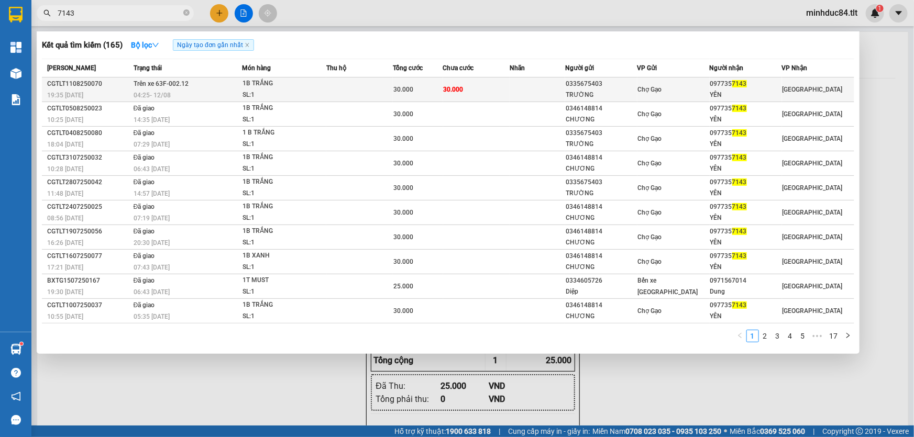
type input "7143"
click at [682, 97] on td "Chợ Gạo" at bounding box center [674, 90] width 72 height 25
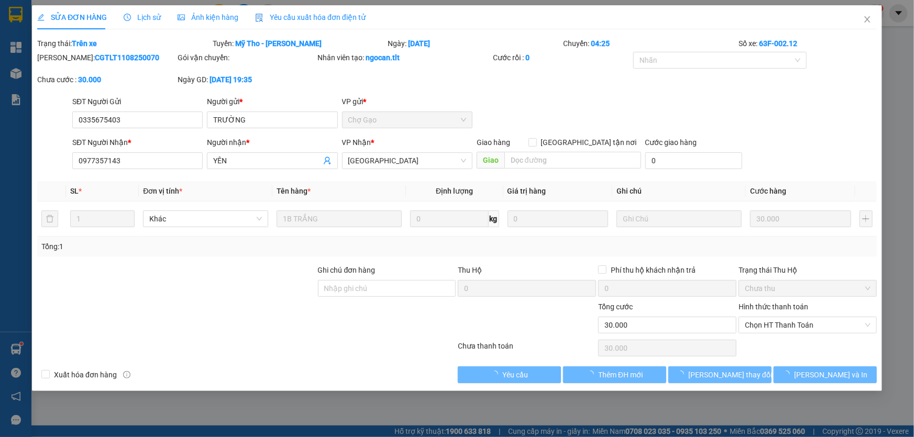
type input "0335675403"
type input "TRƯỜNG"
type input "0977357143"
type input "YÊN"
type input "30.000"
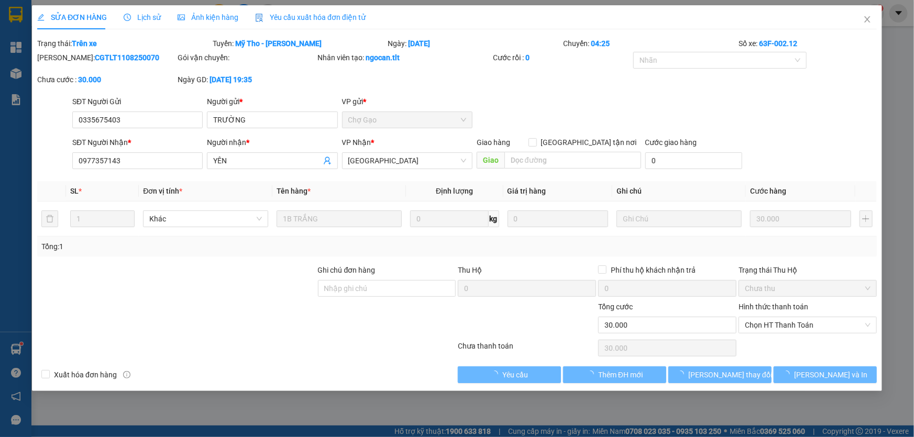
type input "30.000"
click at [871, 23] on icon "close" at bounding box center [867, 19] width 8 height 8
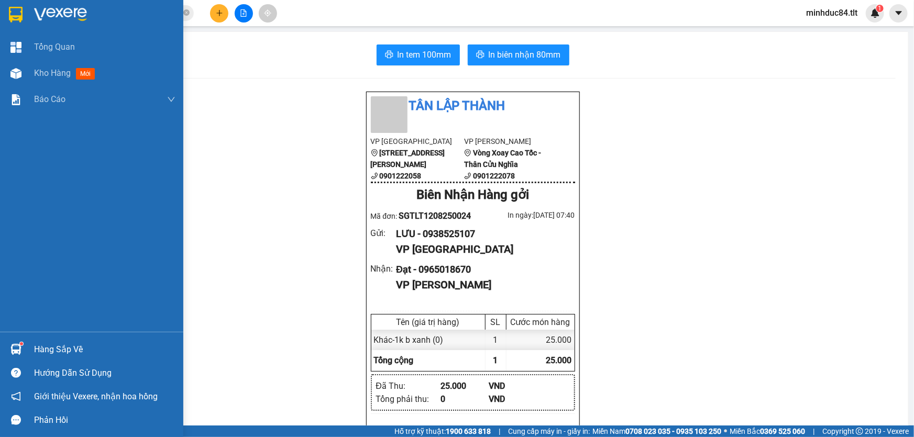
click at [21, 343] on div at bounding box center [16, 350] width 18 height 18
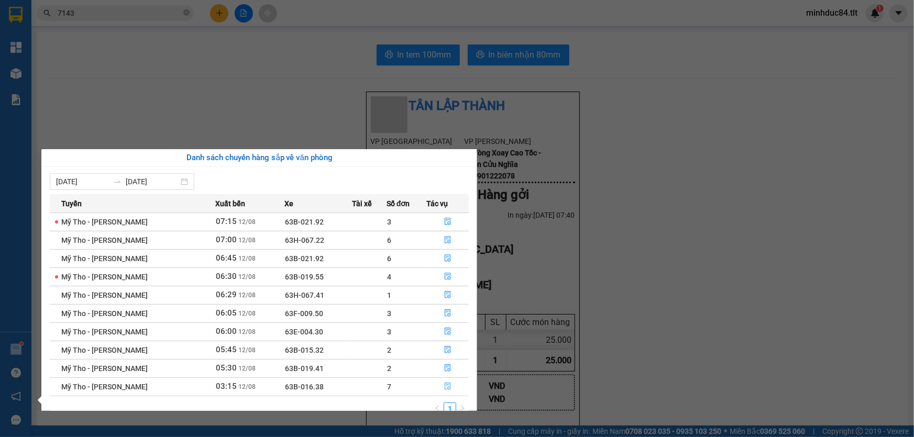
scroll to position [16, 0]
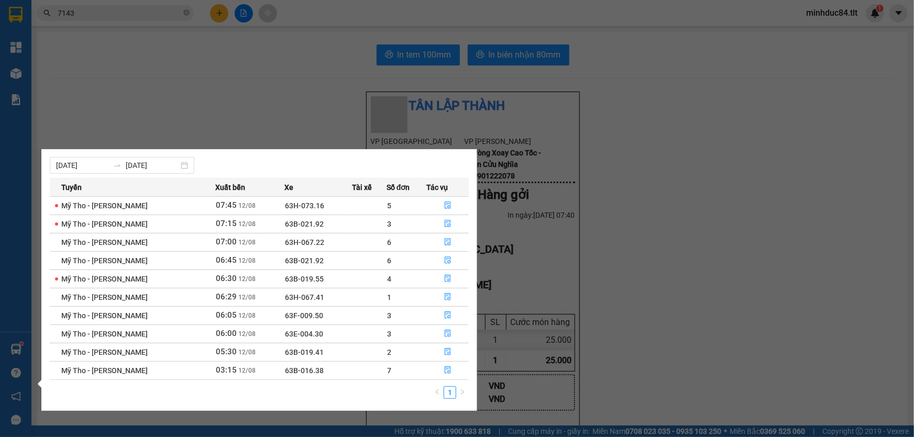
click at [188, 7] on section "Kết quả tìm kiếm ( 165 ) Bộ lọc Ngày tạo đơn gần nhất Mã ĐH Trạng thái Món hàng…" at bounding box center [457, 218] width 914 height 437
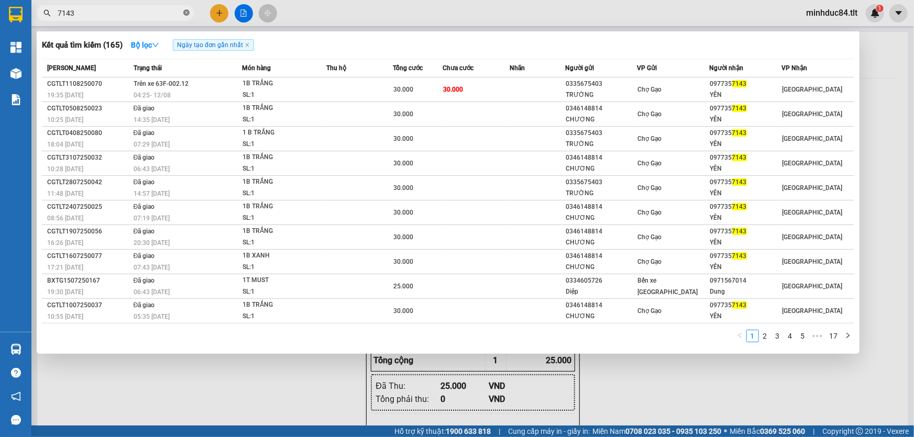
click at [185, 10] on icon "close-circle" at bounding box center [186, 12] width 6 height 6
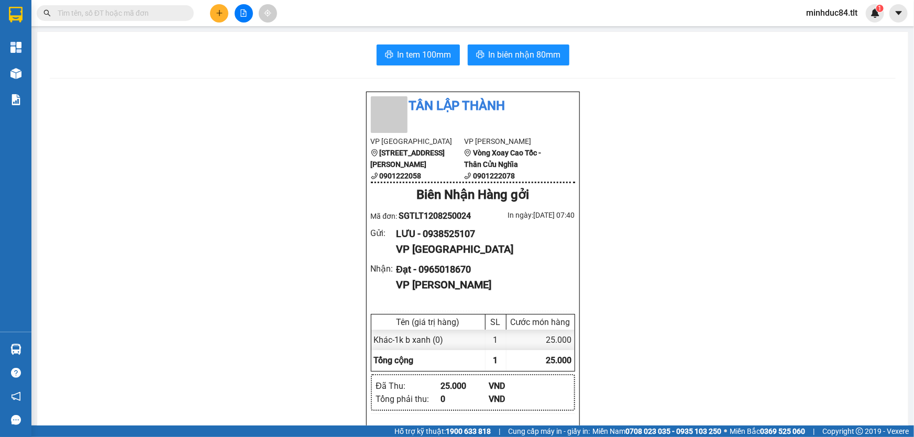
click at [167, 11] on input "text" at bounding box center [120, 13] width 124 height 12
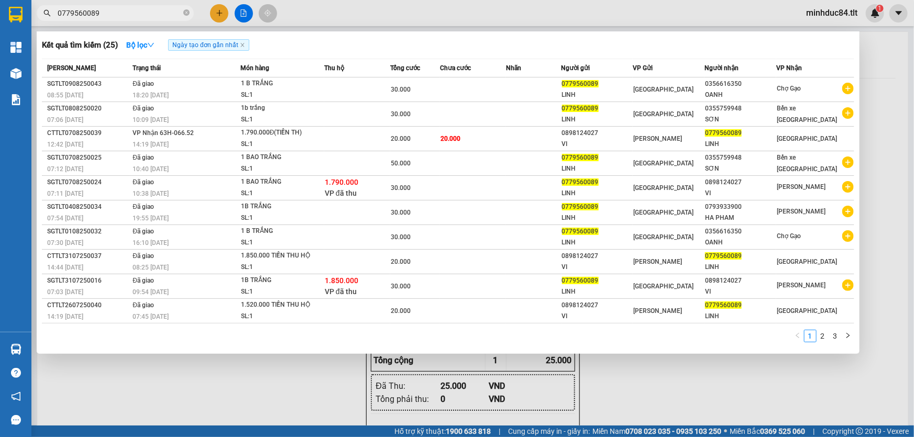
type input "0779560089"
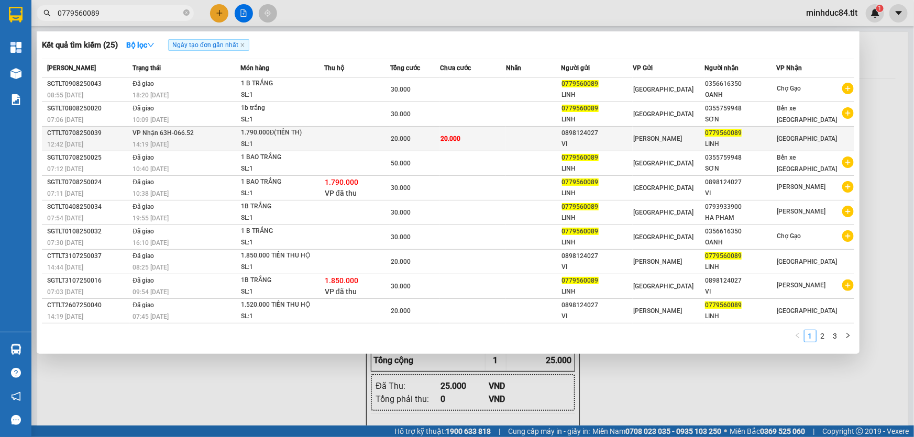
click at [629, 128] on div "0898124027" at bounding box center [597, 133] width 71 height 11
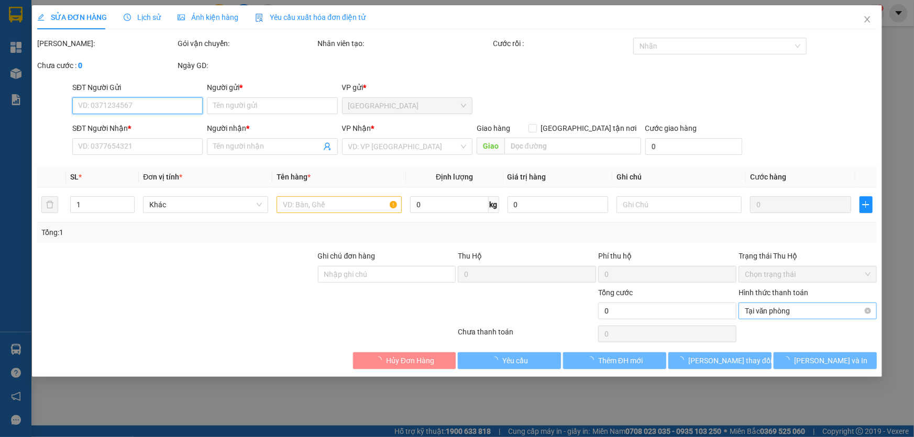
click at [788, 306] on span "Tại văn phòng" at bounding box center [808, 311] width 126 height 16
type input "0898124027"
type input "VI"
type input "0779560089"
type input "LINH"
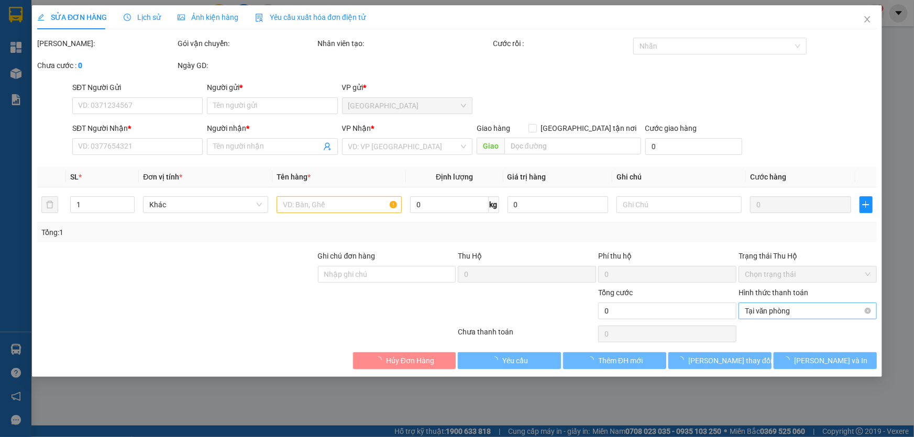
type input "20.000"
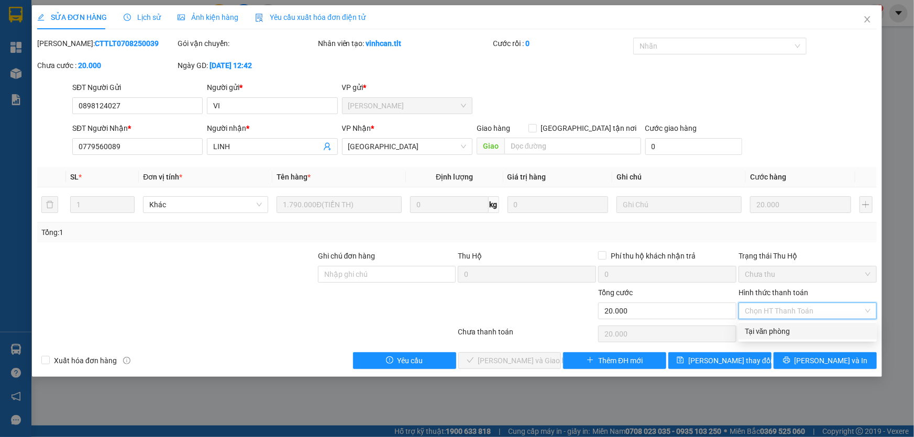
drag, startPoint x: 777, startPoint y: 327, endPoint x: 729, endPoint y: 331, distance: 48.4
click at [776, 327] on div "Tại văn phòng" at bounding box center [808, 332] width 126 height 12
type input "0"
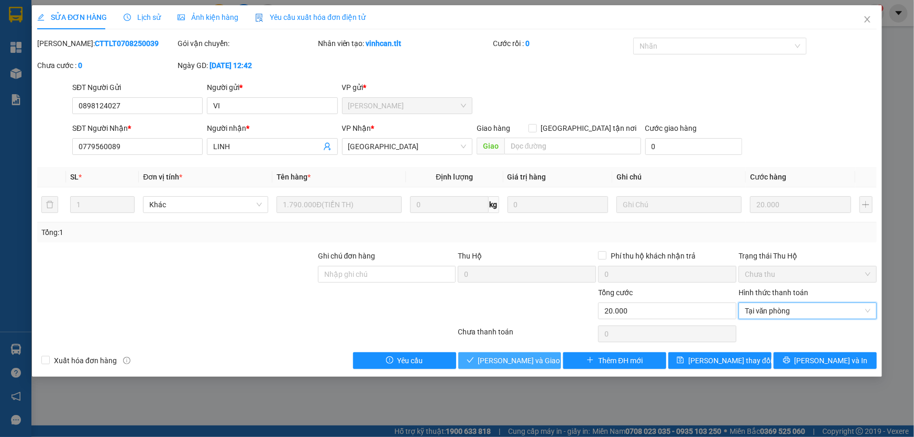
click at [521, 359] on span "[PERSON_NAME] và Giao hàng" at bounding box center [528, 361] width 101 height 12
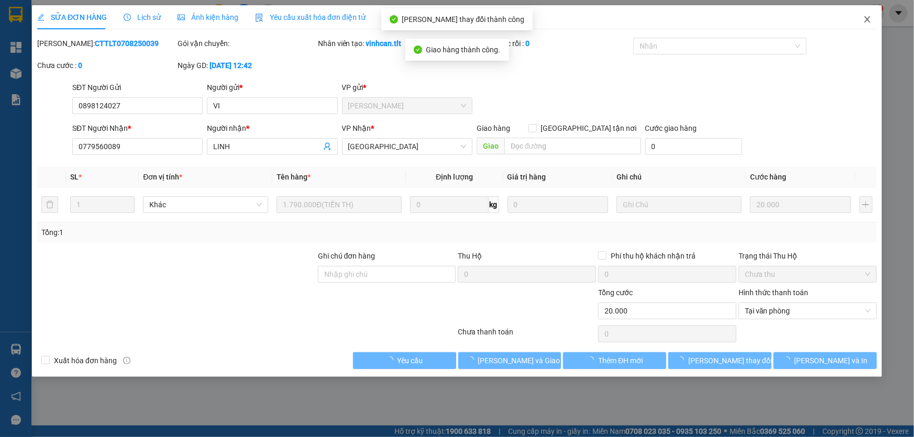
click at [857, 21] on span "Close" at bounding box center [867, 19] width 29 height 29
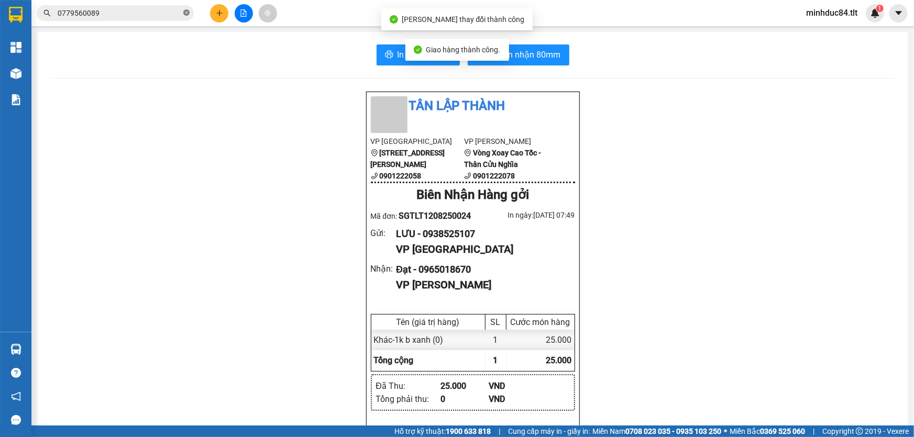
click at [189, 12] on icon "close-circle" at bounding box center [186, 12] width 6 height 6
click at [159, 5] on span at bounding box center [115, 13] width 157 height 16
click at [157, 9] on input "text" at bounding box center [120, 13] width 124 height 12
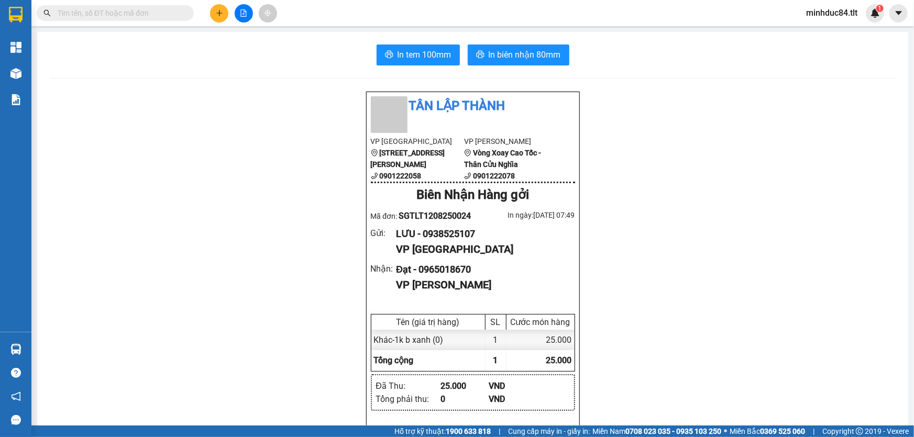
click at [167, 10] on input "text" at bounding box center [120, 13] width 124 height 12
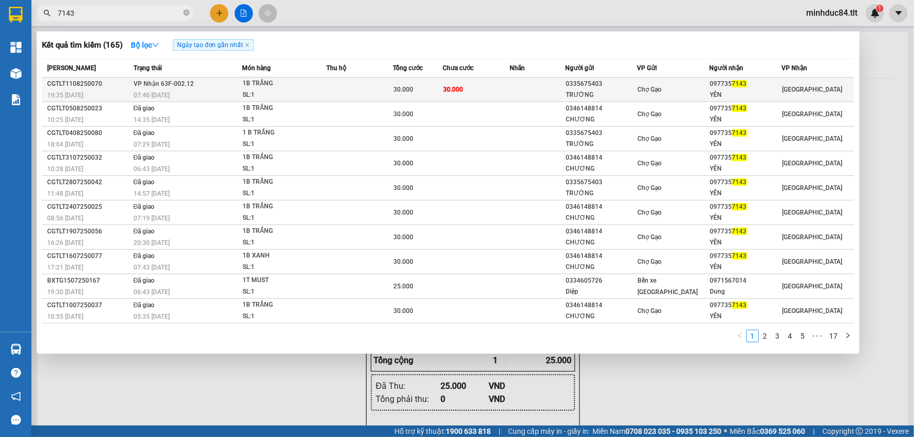
type input "7143"
click at [400, 90] on span "30.000" at bounding box center [403, 89] width 20 height 7
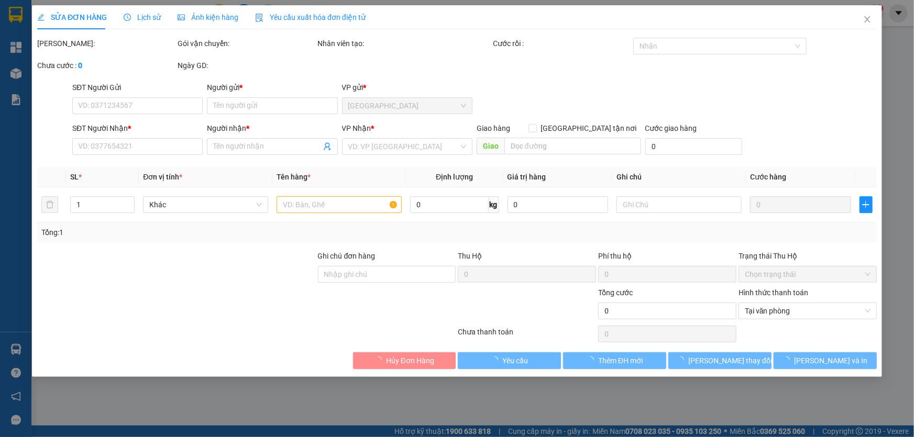
type input "0335675403"
type input "TRƯỜNG"
type input "0977357143"
type input "YÊN"
type input "30.000"
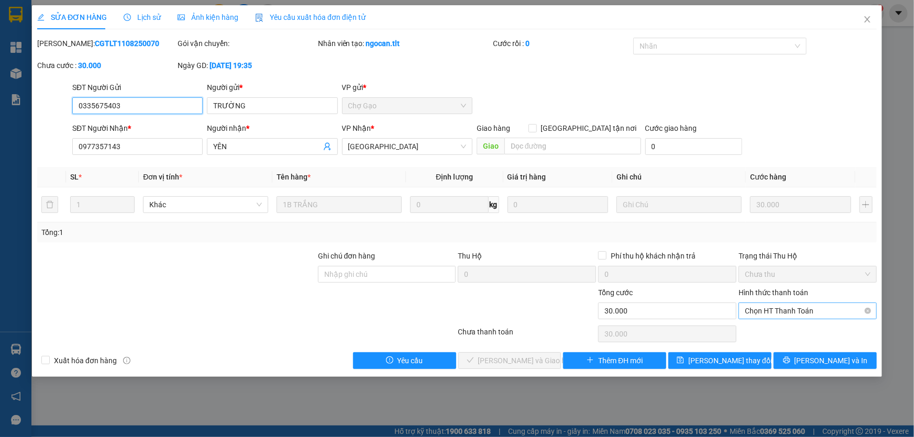
click at [784, 311] on span "Chọn HT Thanh Toán" at bounding box center [808, 311] width 126 height 16
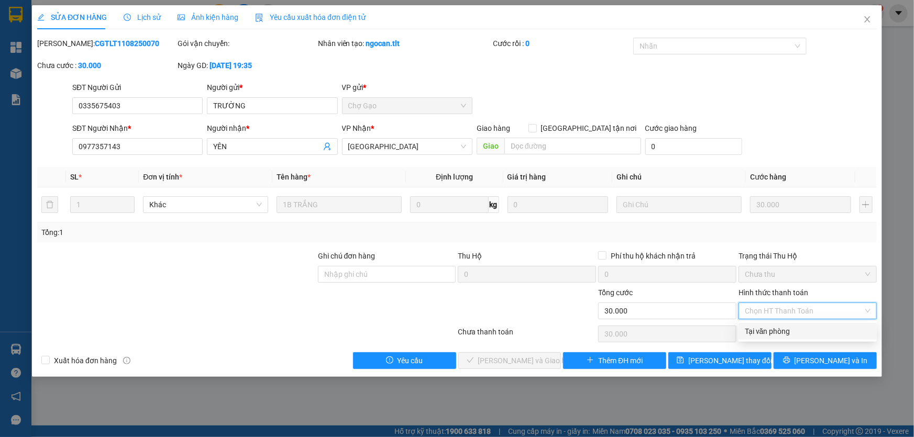
click at [769, 333] on div "Tại văn phòng" at bounding box center [808, 332] width 126 height 12
type input "0"
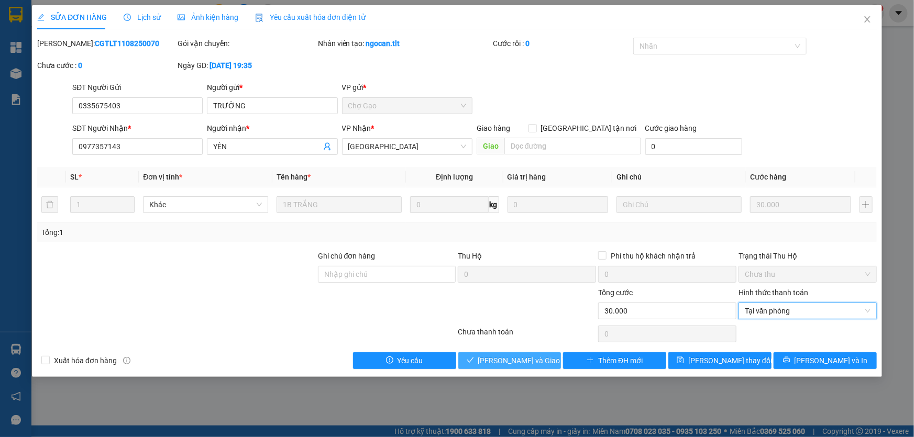
click at [508, 366] on span "[PERSON_NAME] và Giao hàng" at bounding box center [528, 361] width 101 height 12
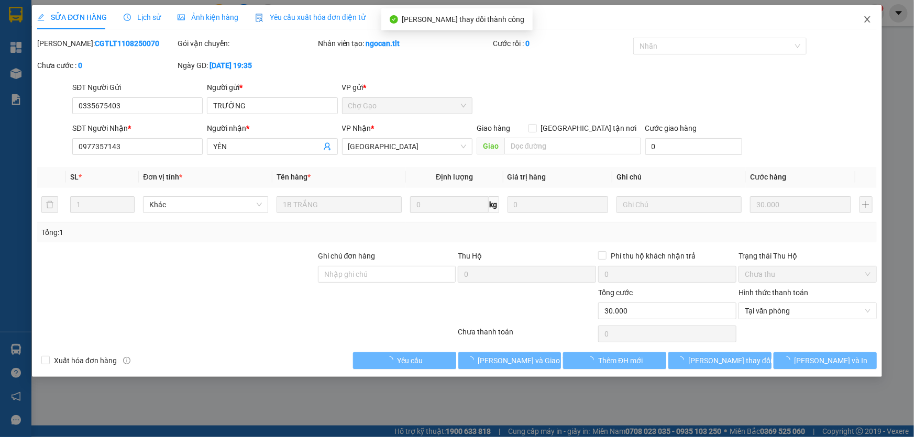
click at [860, 22] on span "Close" at bounding box center [867, 19] width 29 height 29
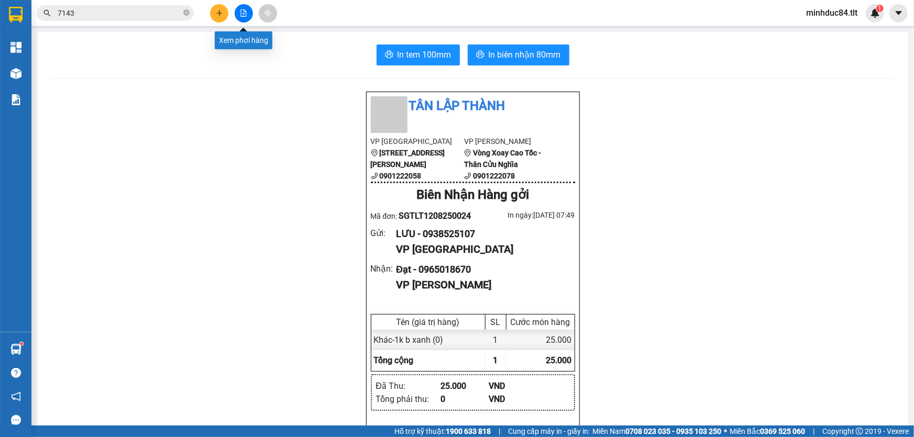
click at [239, 16] on button at bounding box center [244, 13] width 18 height 18
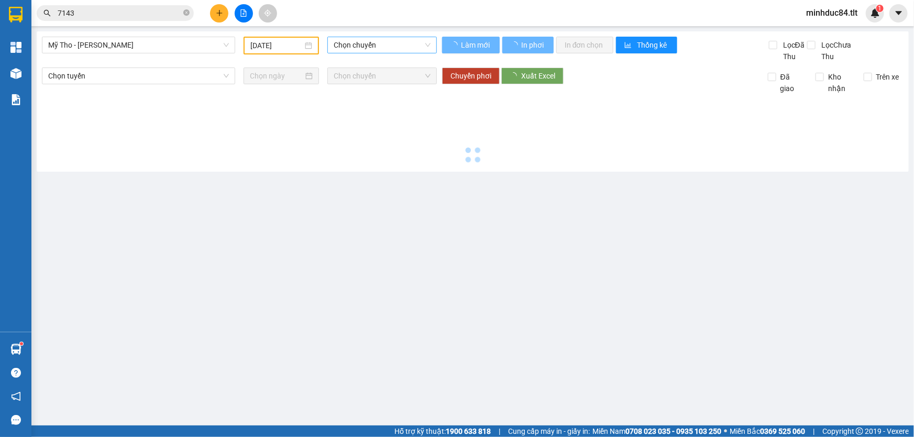
type input "[DATE]"
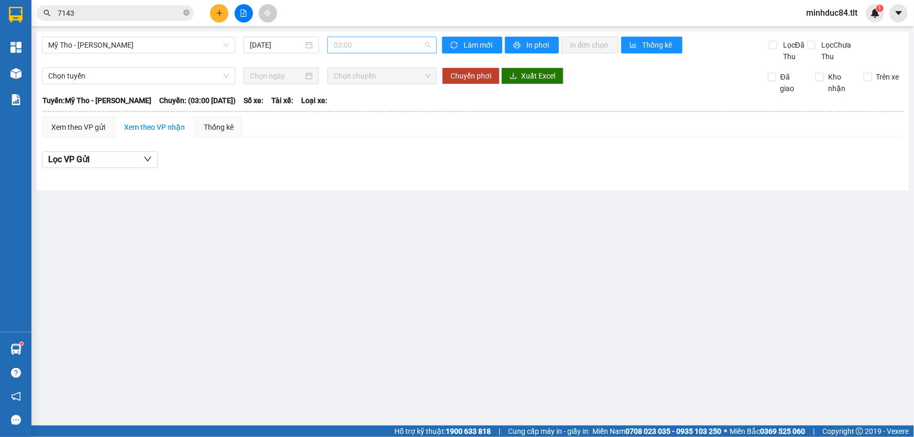
click at [389, 37] on span "03:00" at bounding box center [382, 45] width 97 height 16
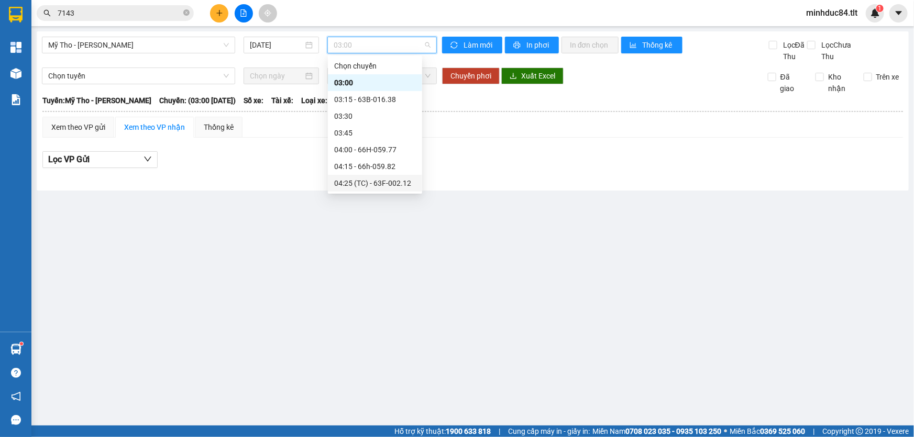
scroll to position [79, 0]
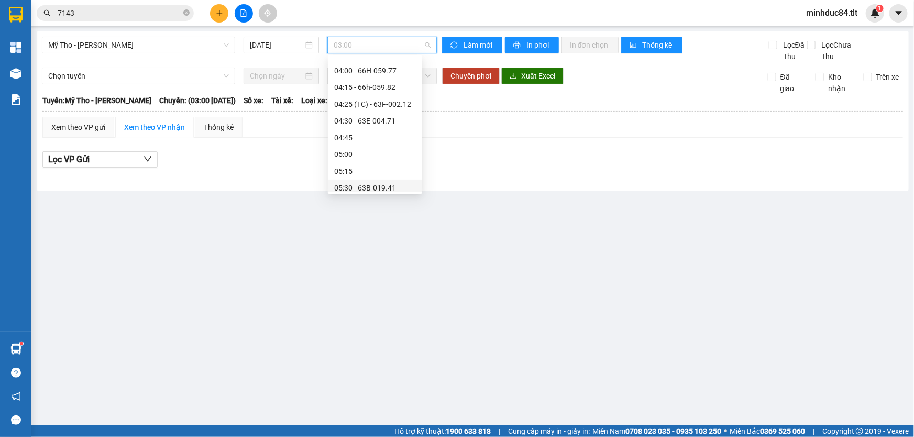
click at [387, 187] on div "05:30 - 63B-019.41" at bounding box center [375, 188] width 82 height 12
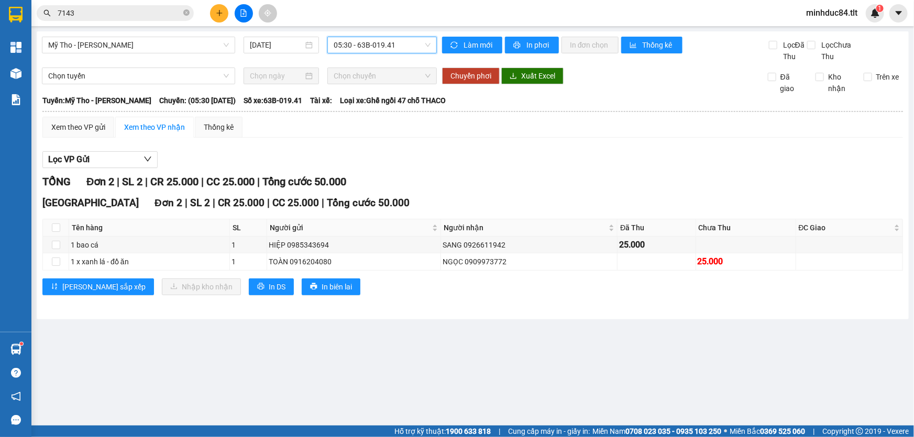
click at [369, 43] on span "05:30 - 63B-019.41" at bounding box center [382, 45] width 97 height 16
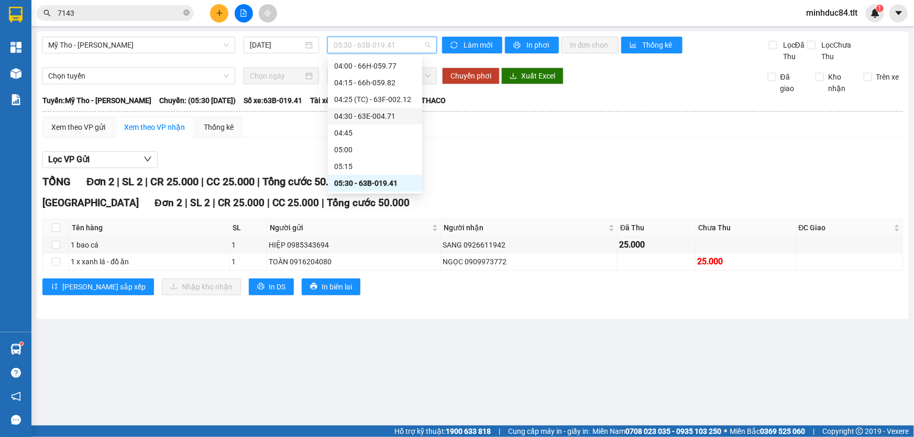
click at [388, 123] on div "04:30 - 63E-004.71" at bounding box center [375, 116] width 94 height 17
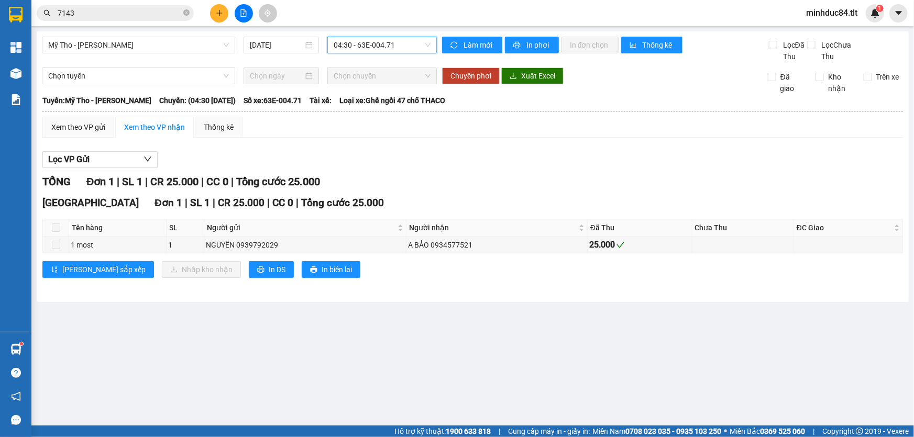
click at [397, 39] on span "04:30 - 63E-004.71" at bounding box center [382, 45] width 97 height 16
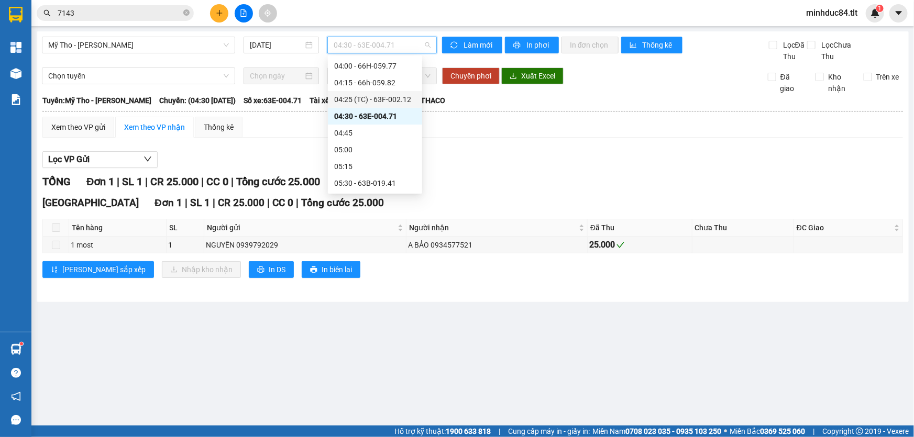
click at [408, 97] on div "04:25 (TC) - 63F-002.12" at bounding box center [375, 100] width 82 height 12
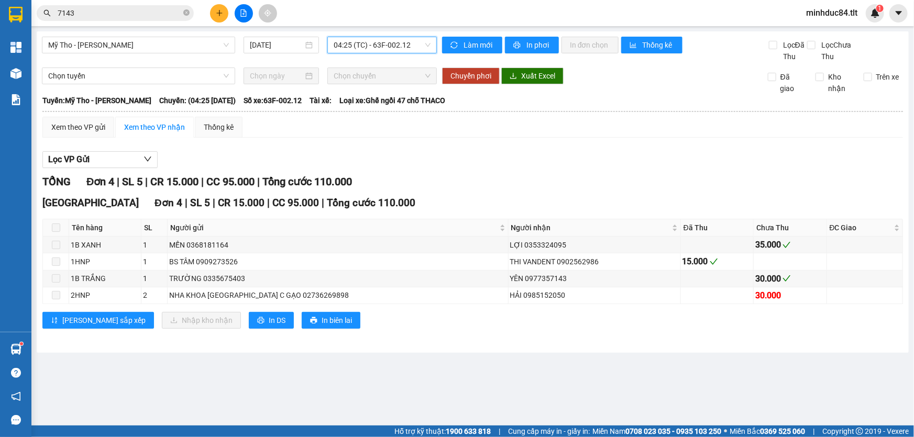
click at [422, 45] on span "04:25 (TC) - 63F-002.12" at bounding box center [382, 45] width 97 height 16
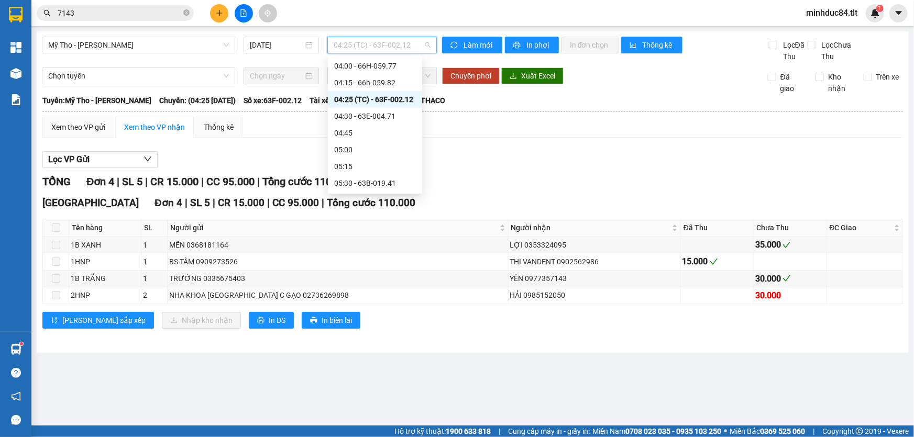
scroll to position [163, 0]
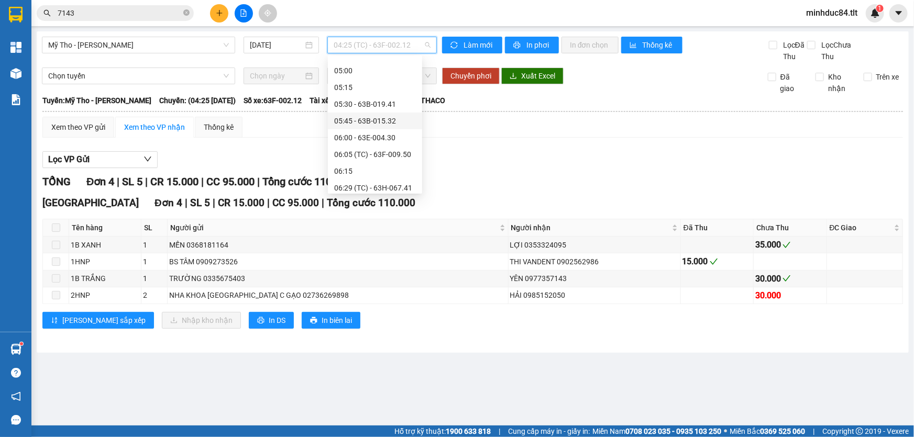
click at [389, 124] on div "05:45 - 63B-015.32" at bounding box center [375, 121] width 82 height 12
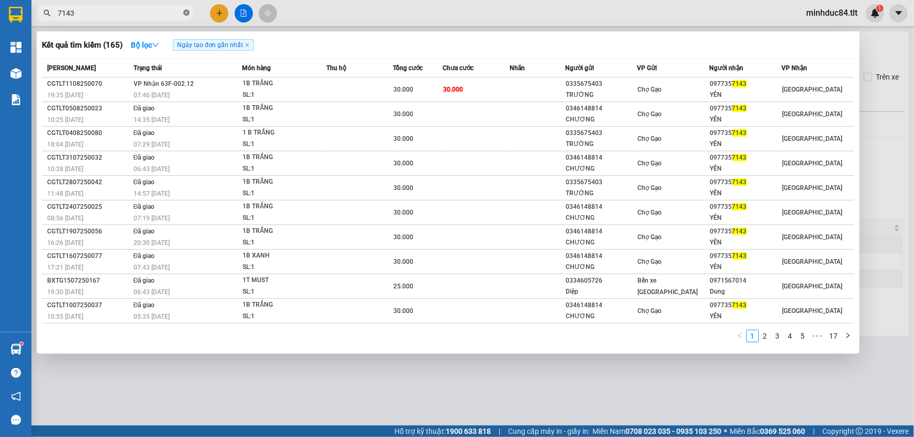
click at [187, 14] on icon "close-circle" at bounding box center [186, 12] width 6 height 6
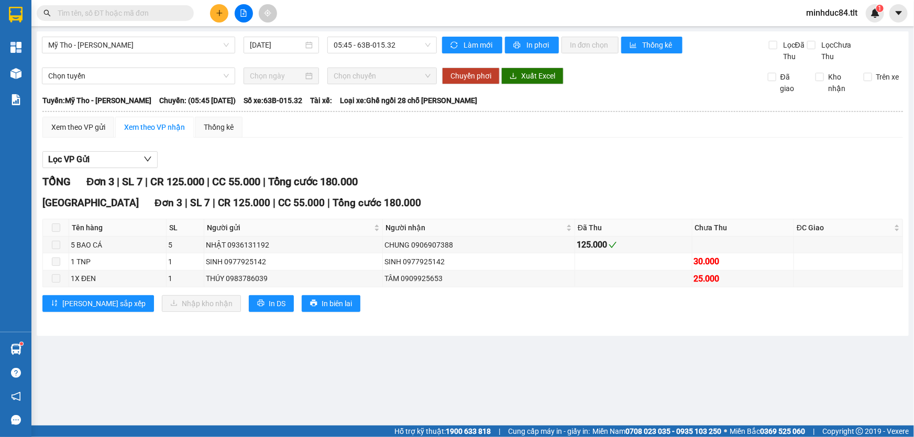
click at [143, 12] on input "text" at bounding box center [120, 13] width 124 height 12
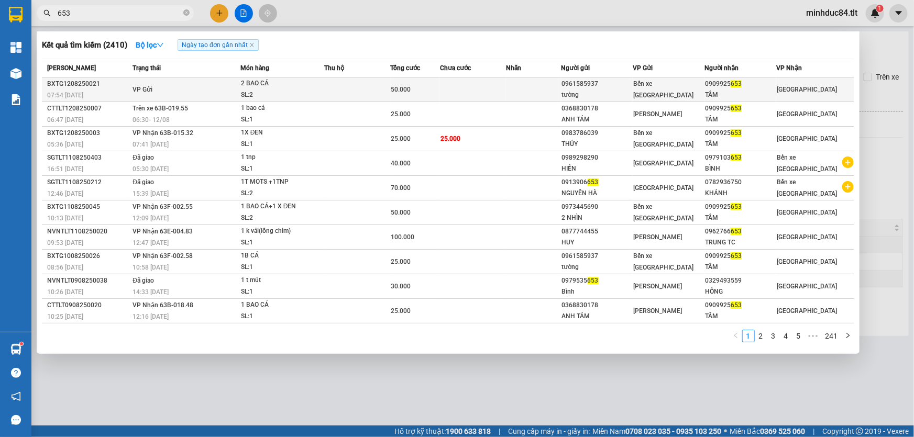
type input "653"
click at [656, 89] on span "Bến xe [GEOGRAPHIC_DATA]" at bounding box center [663, 89] width 60 height 19
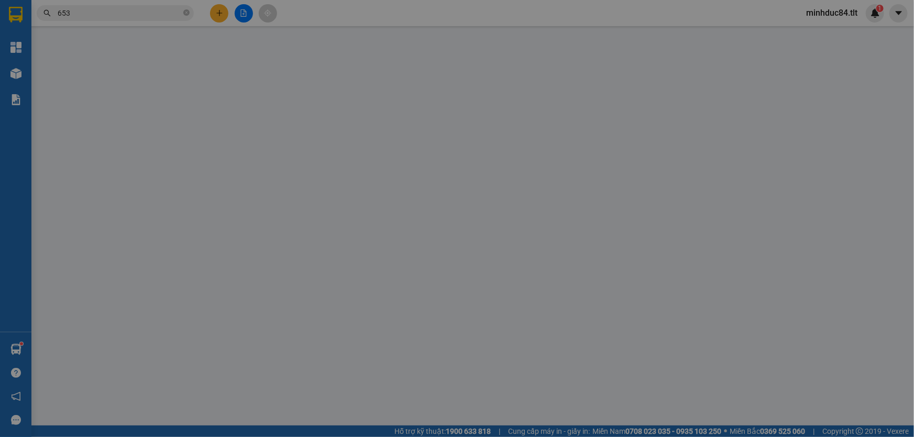
type input "0961585937"
type input "tường"
type input "0909925653"
type input "TÂM"
type input "50.000"
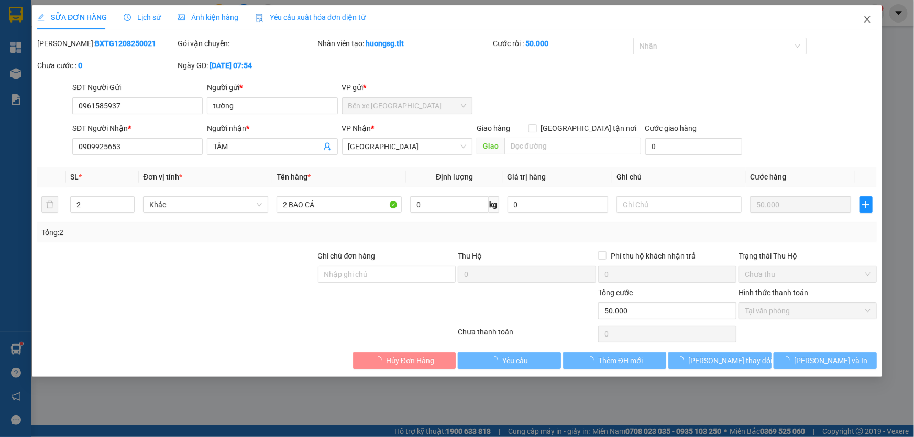
click at [855, 20] on span "Close" at bounding box center [867, 19] width 29 height 29
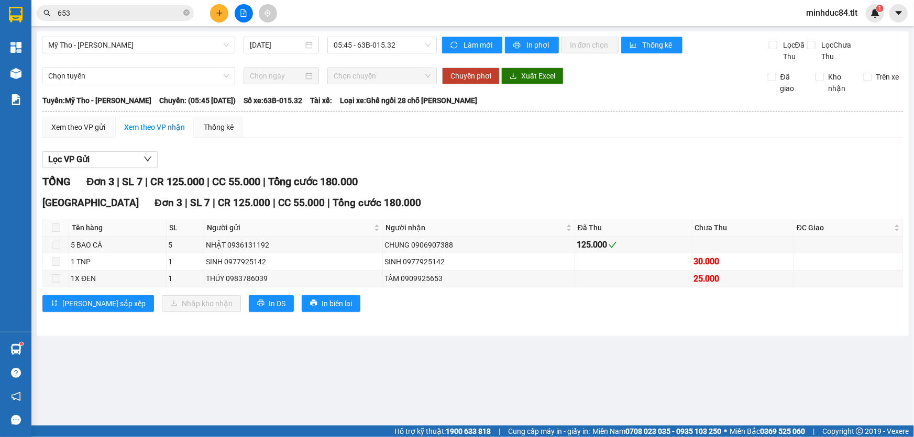
click at [152, 16] on input "653" at bounding box center [120, 13] width 124 height 12
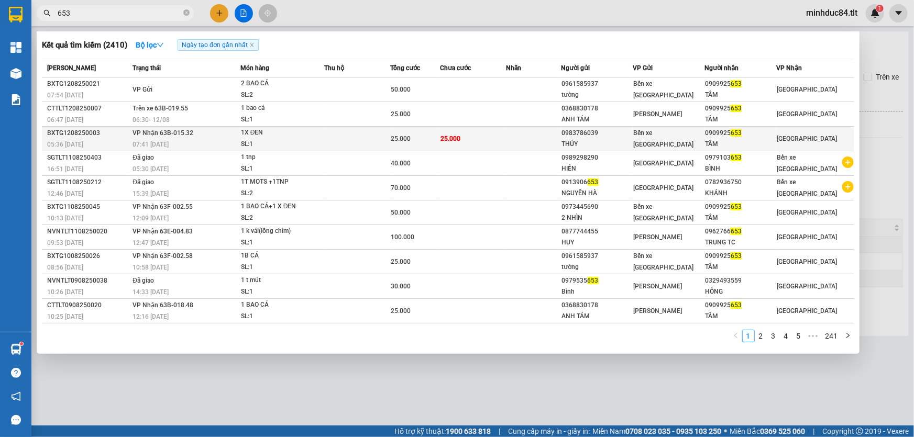
click at [368, 130] on td at bounding box center [357, 139] width 66 height 25
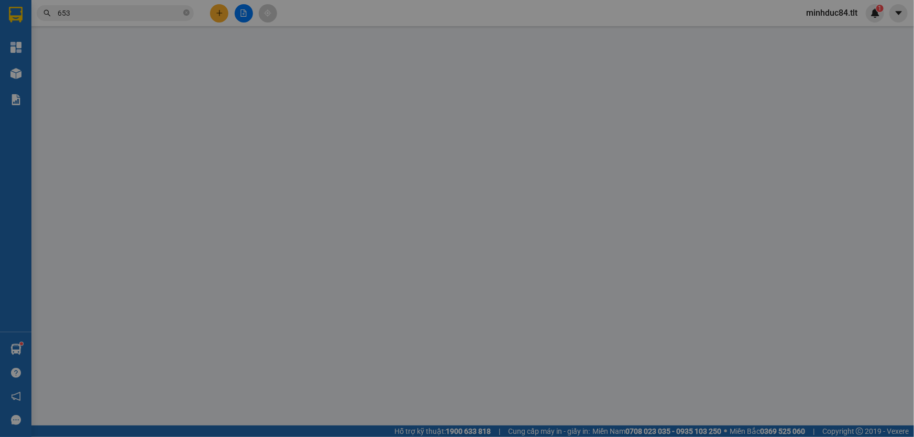
type input "0983786039"
type input "THÚY"
type input "0909925653"
type input "TÂM"
type input "25.000"
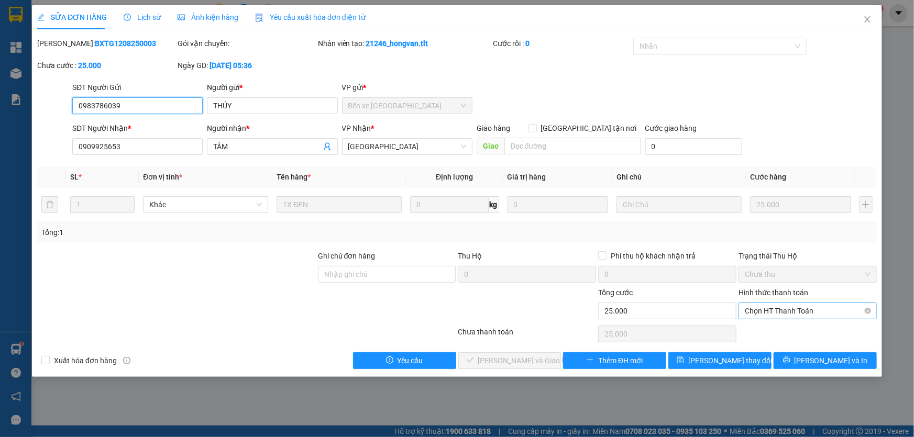
click at [785, 304] on span "Chọn HT Thanh Toán" at bounding box center [808, 311] width 126 height 16
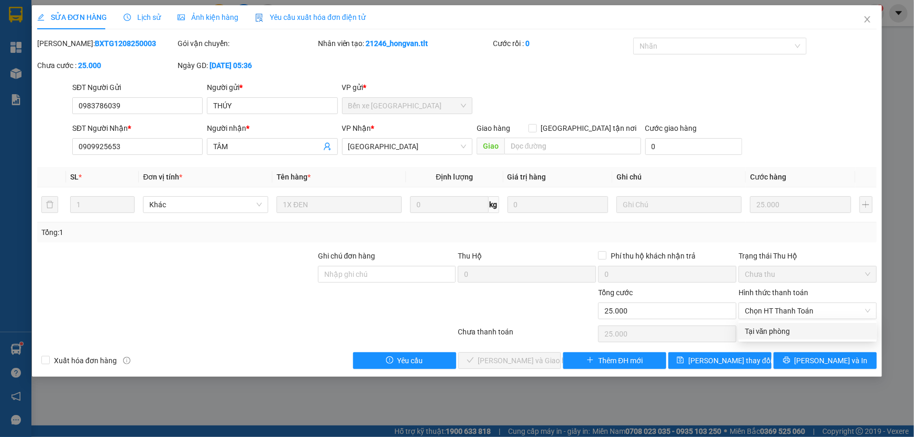
drag, startPoint x: 774, startPoint y: 341, endPoint x: 684, endPoint y: 336, distance: 89.7
click at [773, 341] on div "Total Paid Fee 0 Total UnPaid Fee 25.000 Cash Collection Total Fee Mã ĐH: BXTG1…" at bounding box center [457, 204] width 840 height 332
click at [795, 310] on span "Chọn HT Thanh Toán" at bounding box center [808, 311] width 126 height 16
click at [765, 331] on div "Tại văn phòng" at bounding box center [808, 332] width 126 height 12
type input "0"
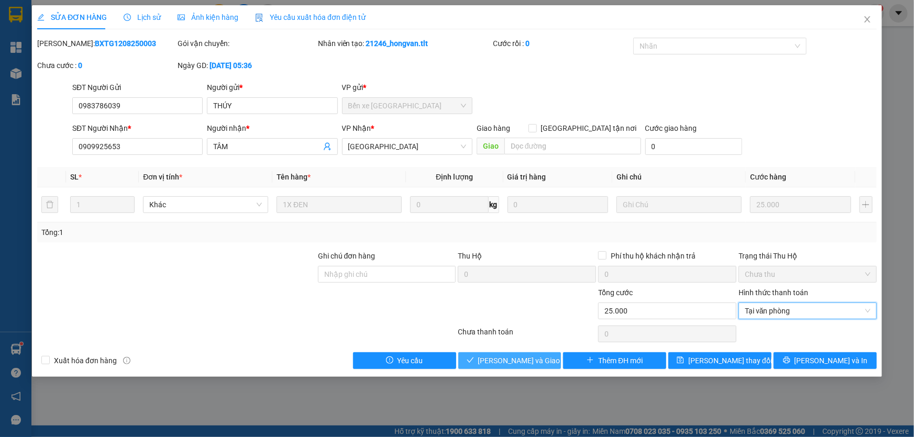
drag, startPoint x: 514, startPoint y: 349, endPoint x: 517, endPoint y: 354, distance: 5.9
click at [516, 351] on div "Total Paid Fee 0 Total UnPaid Fee 25.000 Cash Collection Total Fee Mã ĐH: BXTG1…" at bounding box center [457, 204] width 840 height 332
drag, startPoint x: 522, startPoint y: 361, endPoint x: 735, endPoint y: 260, distance: 234.8
click at [530, 361] on span "[PERSON_NAME] và Giao hàng" at bounding box center [528, 361] width 101 height 12
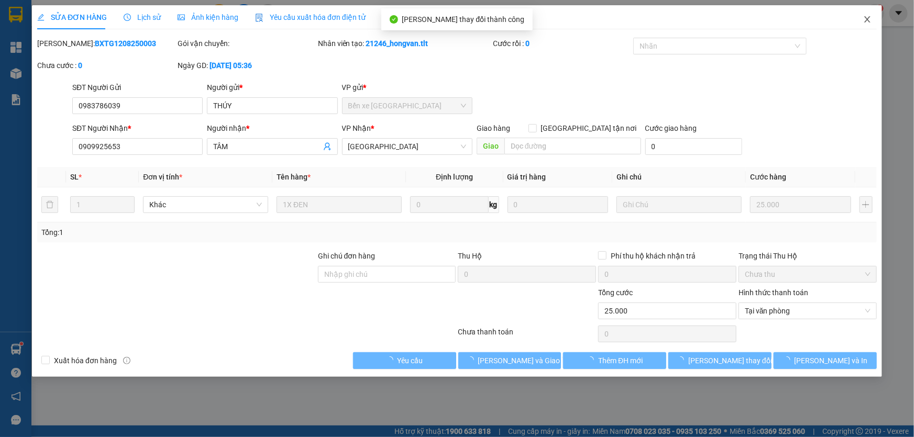
click at [868, 21] on icon "close" at bounding box center [867, 19] width 8 height 8
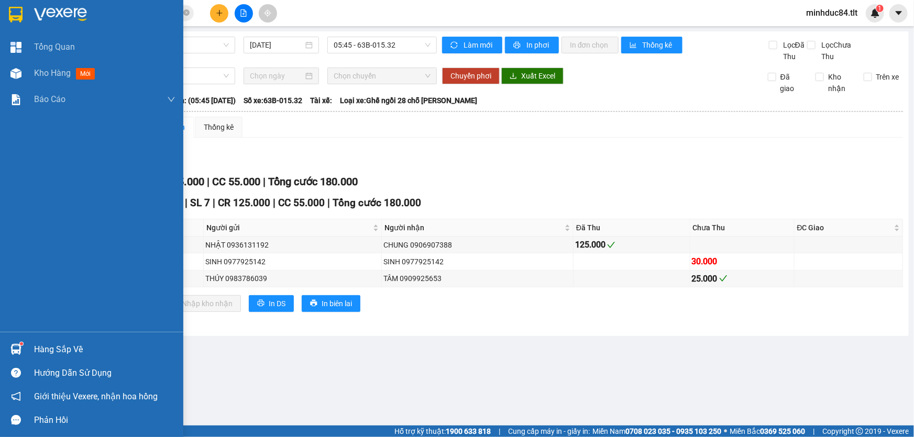
click at [18, 343] on div at bounding box center [16, 350] width 18 height 18
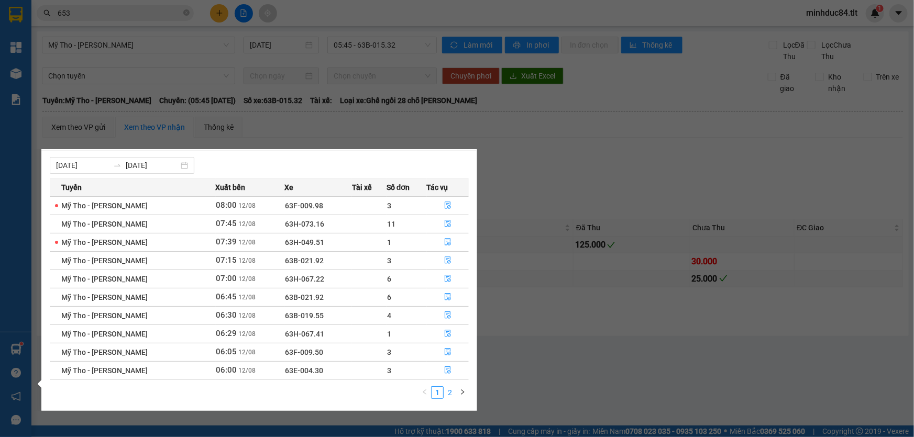
click at [444, 393] on link "2" at bounding box center [450, 393] width 12 height 12
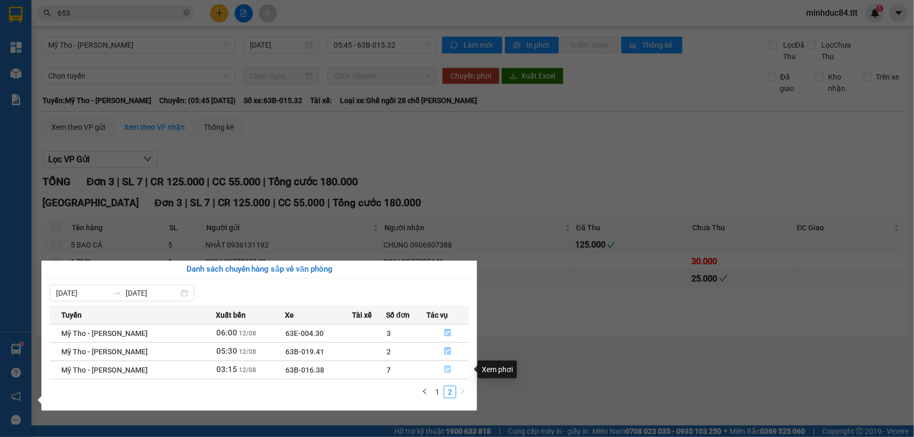
click at [444, 366] on icon "file-done" at bounding box center [447, 369] width 7 height 7
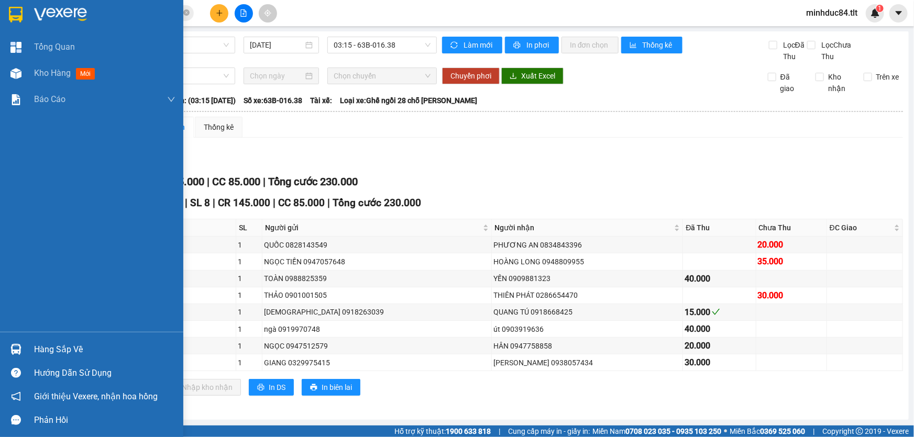
click at [25, 343] on div at bounding box center [16, 350] width 18 height 18
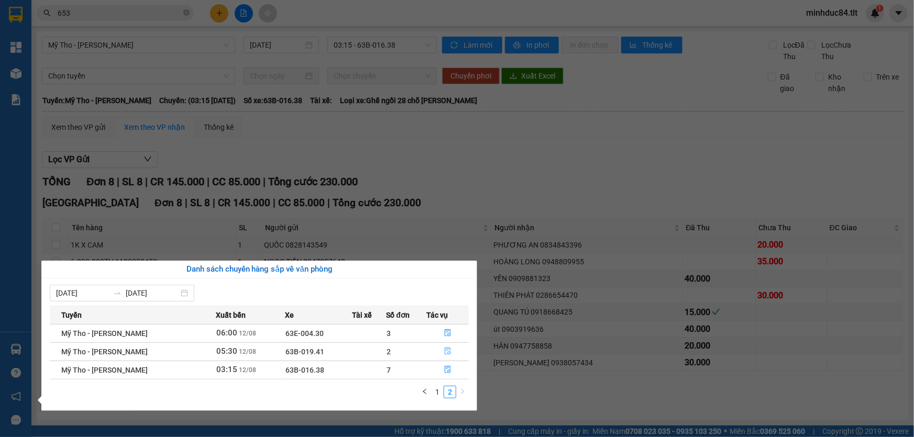
click at [450, 353] on icon "file-done" at bounding box center [447, 351] width 7 height 7
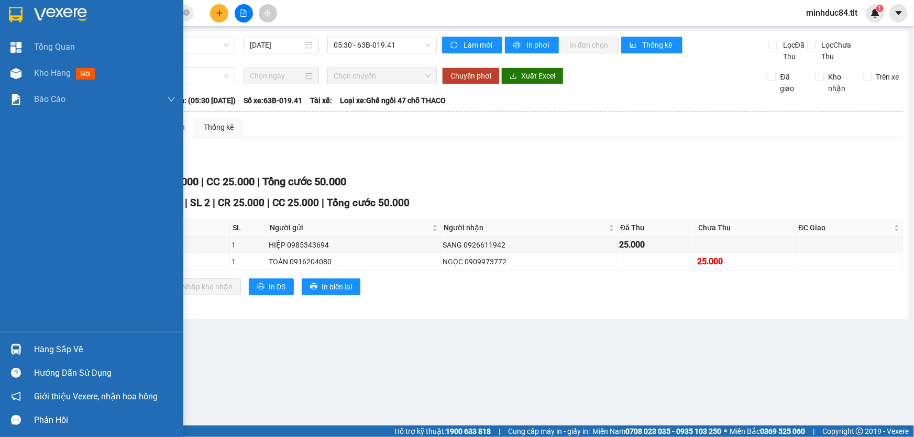
click at [1, 347] on div "Hàng sắp về" at bounding box center [91, 350] width 183 height 24
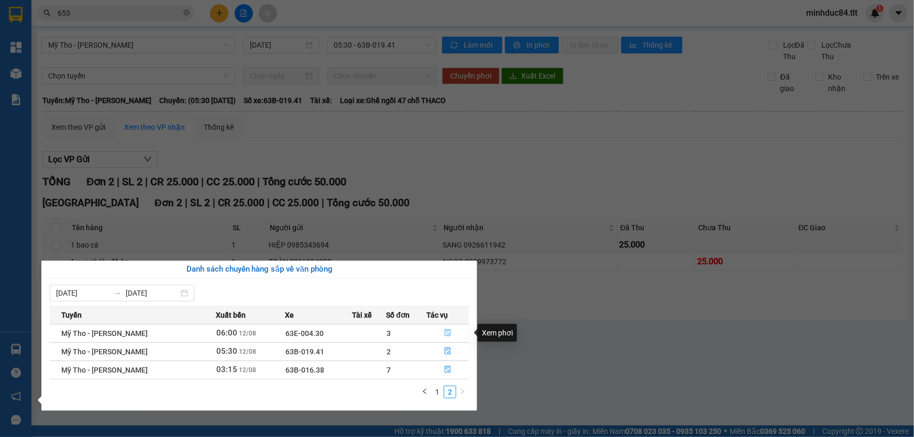
click at [444, 336] on icon "file-done" at bounding box center [447, 333] width 7 height 7
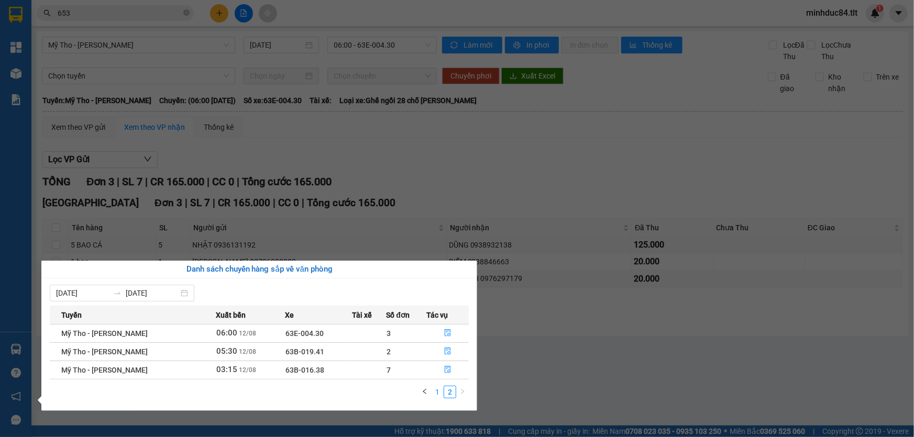
click at [435, 391] on link "1" at bounding box center [438, 393] width 12 height 12
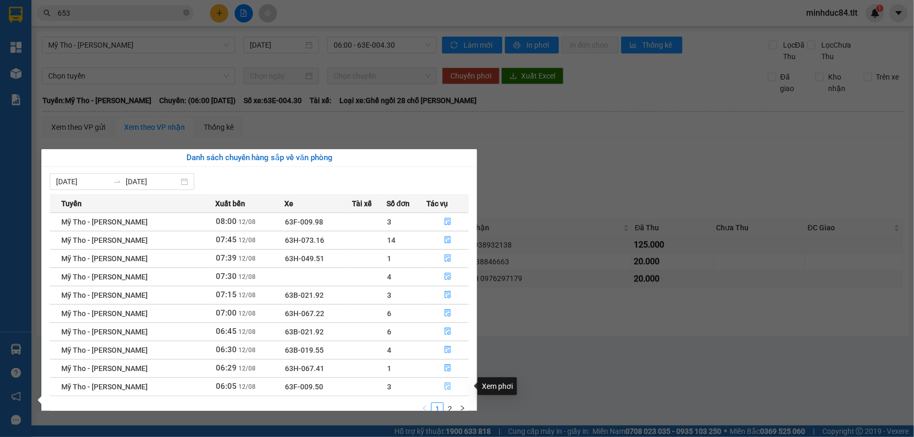
click at [448, 387] on icon "file-done" at bounding box center [448, 386] width 6 height 7
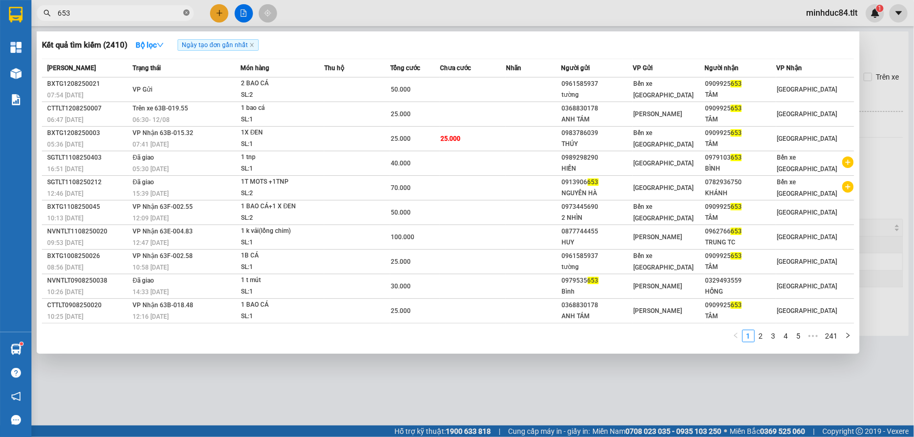
click at [189, 14] on icon "close-circle" at bounding box center [186, 12] width 6 height 6
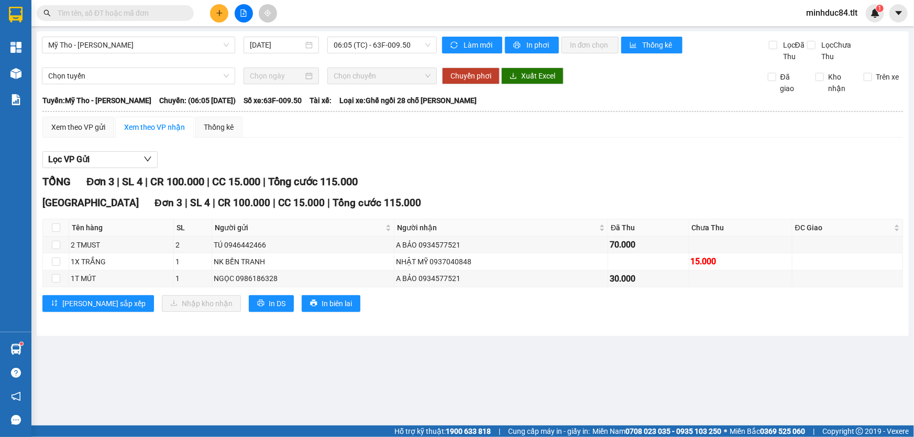
click at [170, 14] on input "text" at bounding box center [120, 13] width 124 height 12
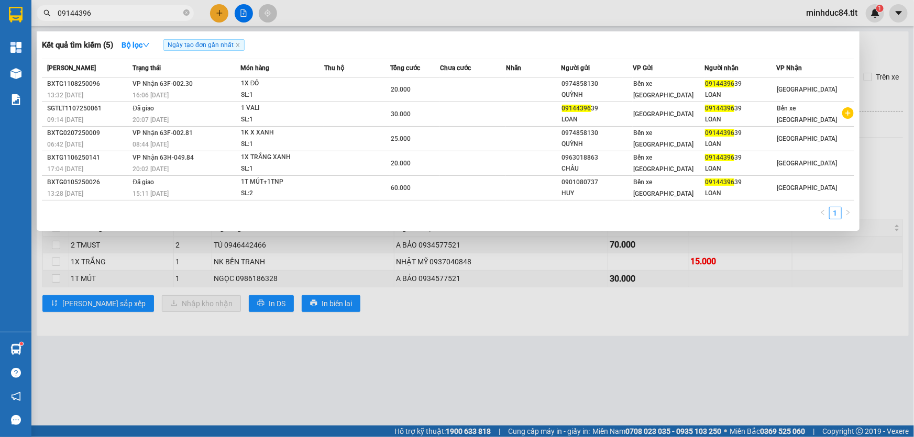
type input "09144396"
click at [536, 387] on div at bounding box center [457, 218] width 914 height 437
click at [131, 5] on span "09144396" at bounding box center [115, 13] width 157 height 16
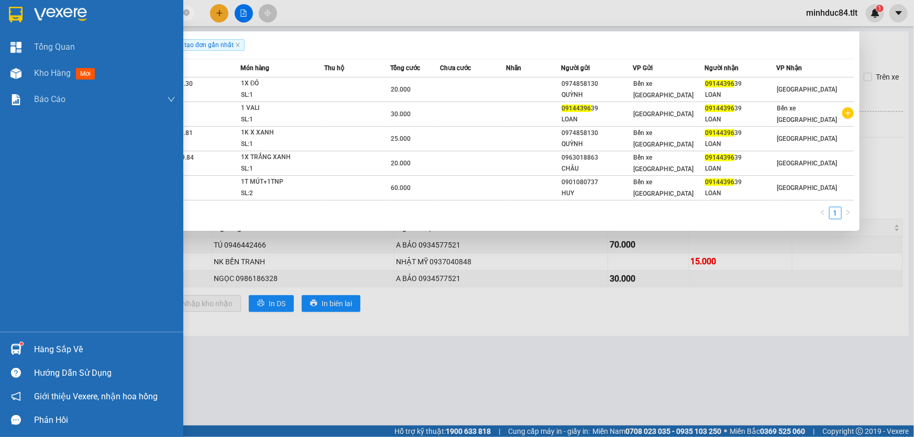
click at [42, 355] on div "Hàng sắp về" at bounding box center [104, 350] width 141 height 16
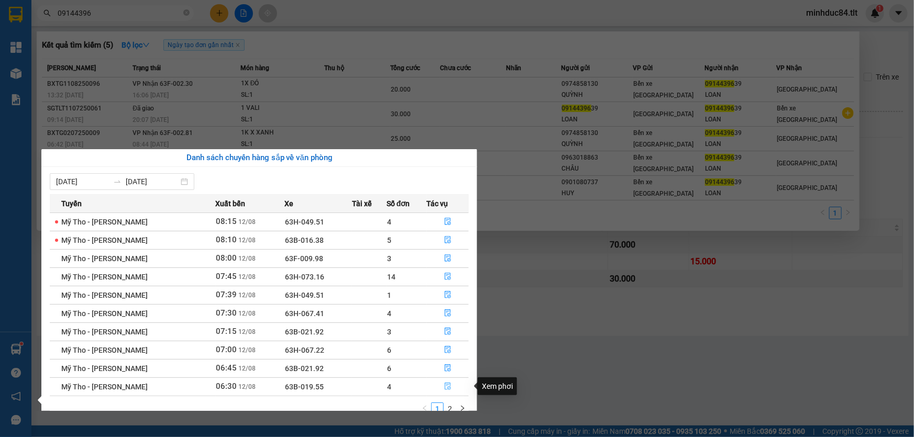
click at [450, 388] on icon "file-done" at bounding box center [448, 386] width 6 height 7
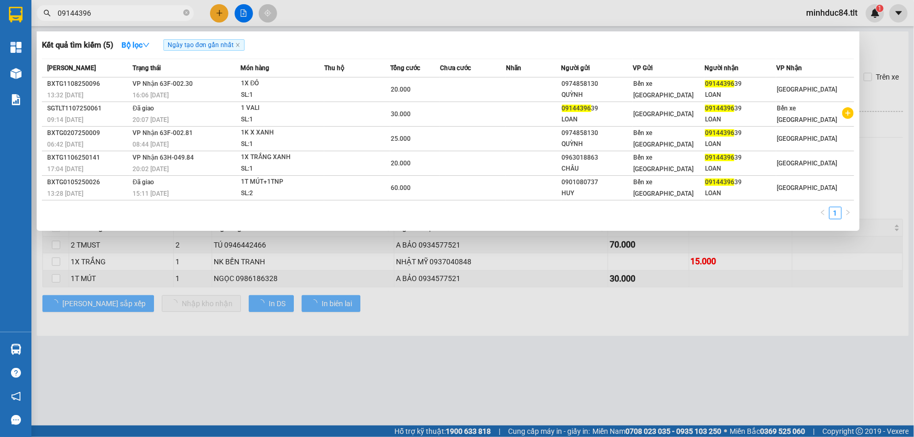
click at [555, 373] on div at bounding box center [457, 218] width 914 height 437
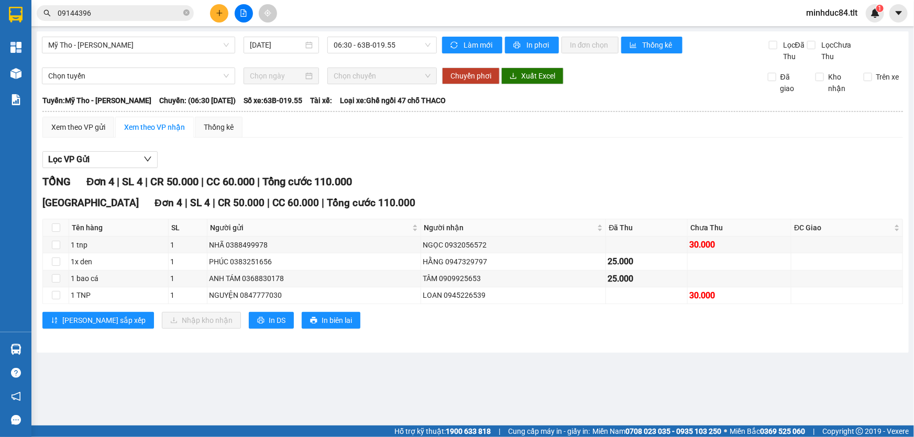
click at [58, 107] on th at bounding box center [473, 111] width 862 height 9
click at [72, 118] on div "Xem theo VP gửi" at bounding box center [78, 127] width 72 height 21
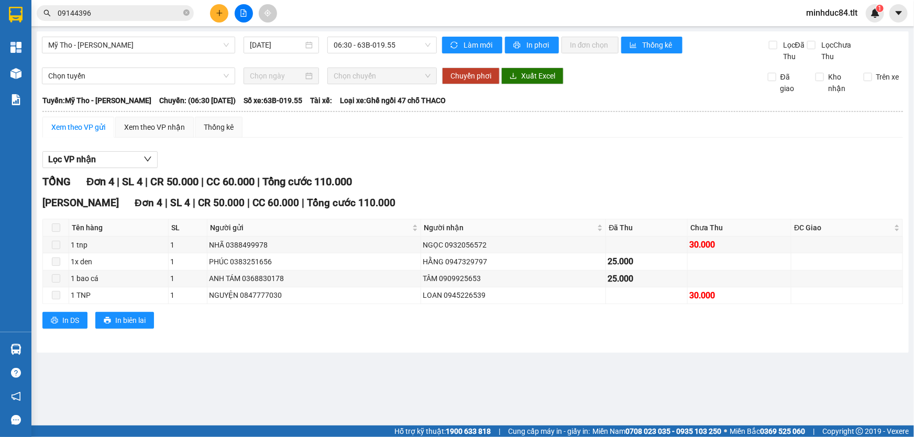
click at [617, 401] on main "Mỹ Tho - Hồ Chí Minh 12/08/2025 06:30 - 63B-019.55 Làm mới In phơi In đơn chọn …" at bounding box center [457, 213] width 914 height 426
click at [166, 125] on div "Xem theo VP nhận" at bounding box center [154, 128] width 61 height 12
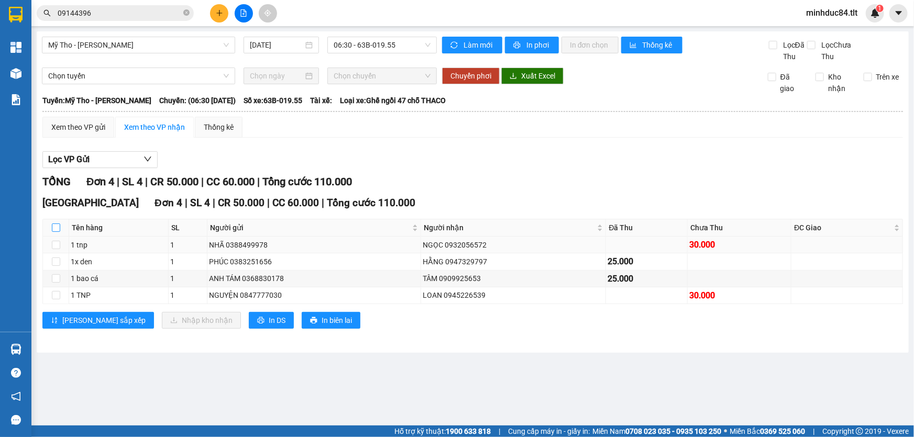
drag, startPoint x: 56, startPoint y: 225, endPoint x: 96, endPoint y: 240, distance: 42.8
click at [56, 225] on input "checkbox" at bounding box center [56, 228] width 8 height 8
checkbox input "true"
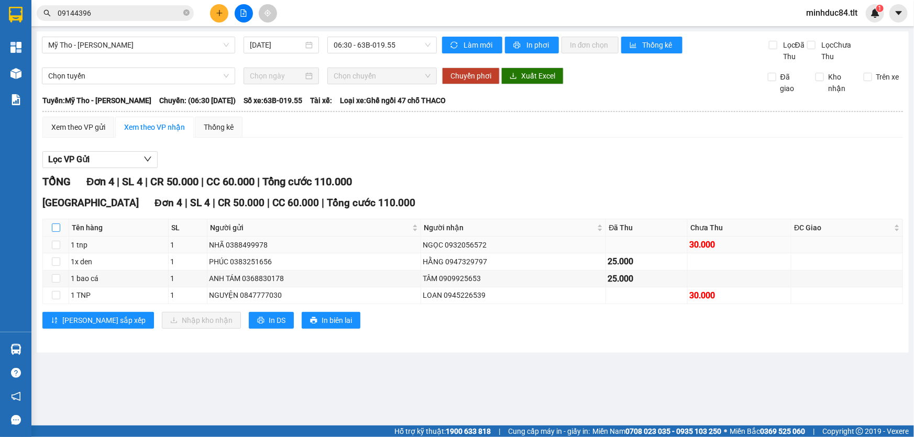
checkbox input "true"
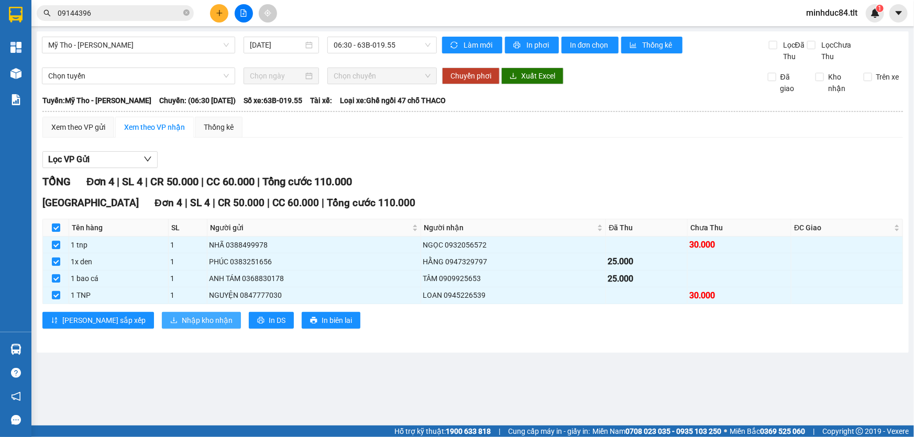
click at [182, 321] on span "Nhập kho nhận" at bounding box center [207, 321] width 51 height 12
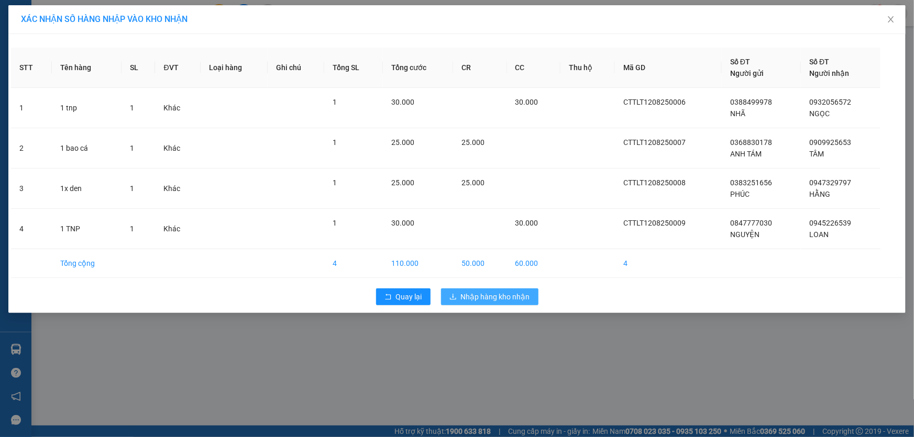
click at [516, 304] on button "Nhập hàng kho nhận" at bounding box center [489, 297] width 97 height 17
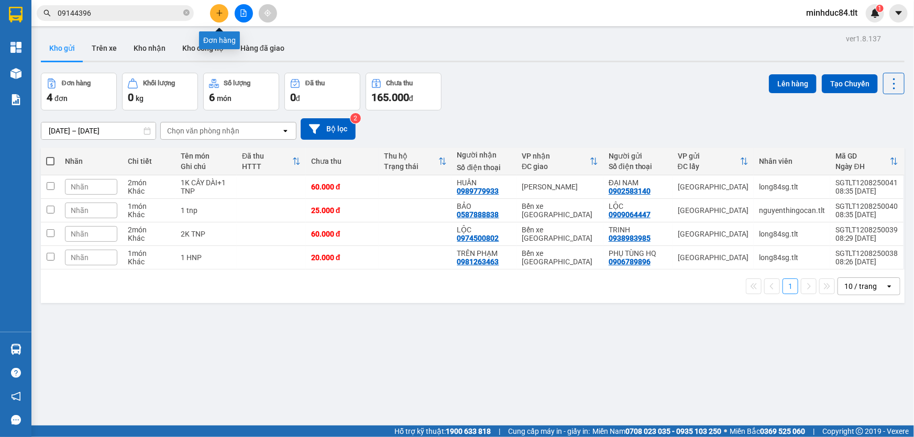
click at [223, 13] on button at bounding box center [219, 13] width 18 height 18
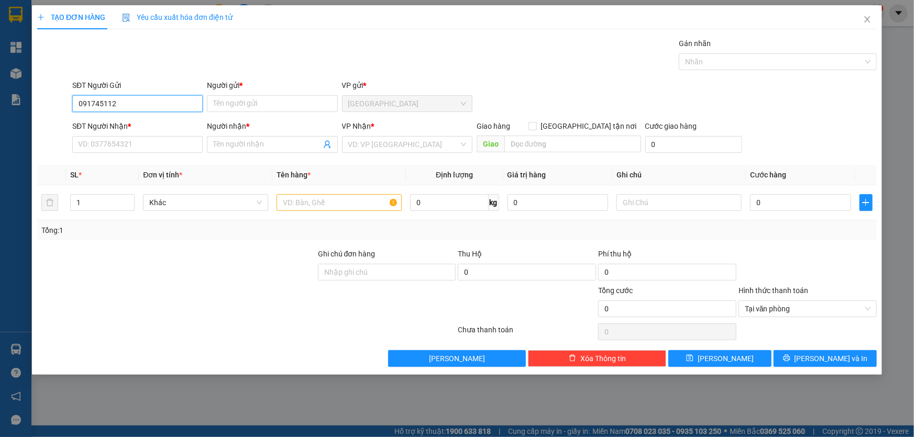
type input "0917451121"
click at [167, 131] on div "0917451121 - KIM CHI" at bounding box center [137, 124] width 130 height 17
type input "[PERSON_NAME]"
type input "0917451121"
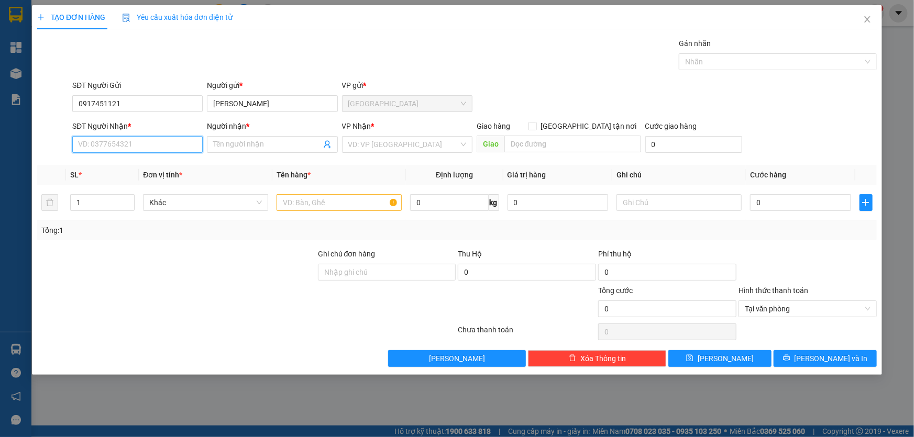
click at [147, 139] on input "SĐT Người Nhận *" at bounding box center [137, 144] width 130 height 17
click at [174, 143] on input "SĐT Người Nhận *" at bounding box center [137, 144] width 130 height 17
type input "02733978474"
click at [173, 160] on div "02733978474 - SMILE" at bounding box center [138, 166] width 118 height 12
type input "SMILE"
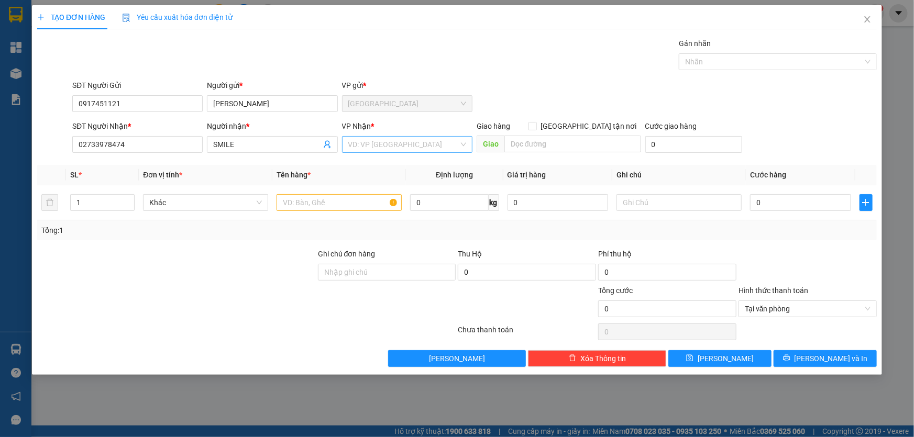
click at [379, 137] on input "search" at bounding box center [403, 145] width 111 height 16
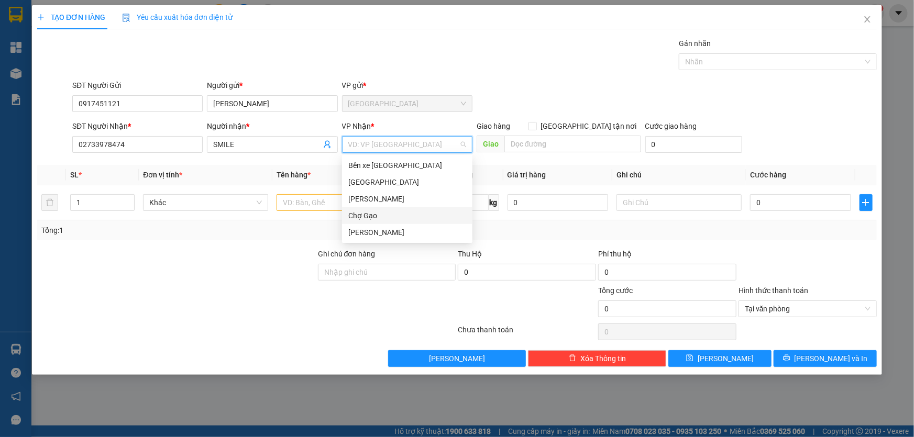
drag, startPoint x: 375, startPoint y: 217, endPoint x: 376, endPoint y: 226, distance: 8.9
click at [376, 219] on div "Chợ Gạo" at bounding box center [407, 216] width 118 height 12
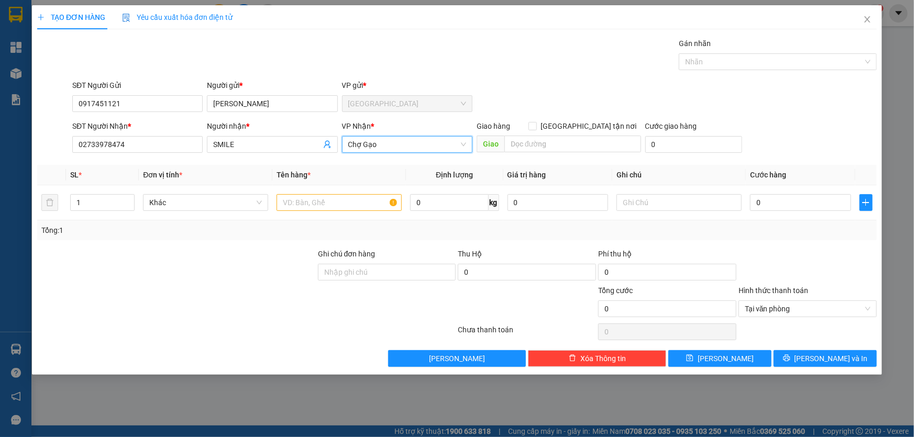
click at [387, 137] on span "Chợ Gạo" at bounding box center [407, 145] width 118 height 16
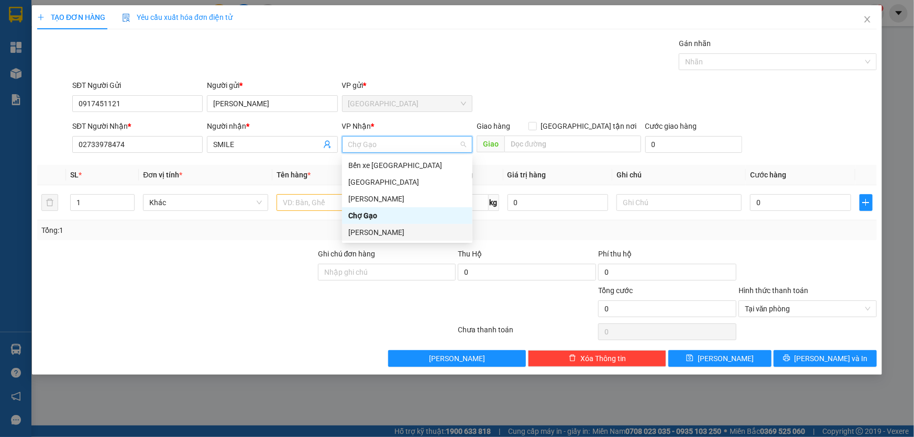
drag, startPoint x: 374, startPoint y: 226, endPoint x: 356, endPoint y: 215, distance: 20.9
click at [374, 226] on div "[PERSON_NAME]" at bounding box center [407, 232] width 130 height 17
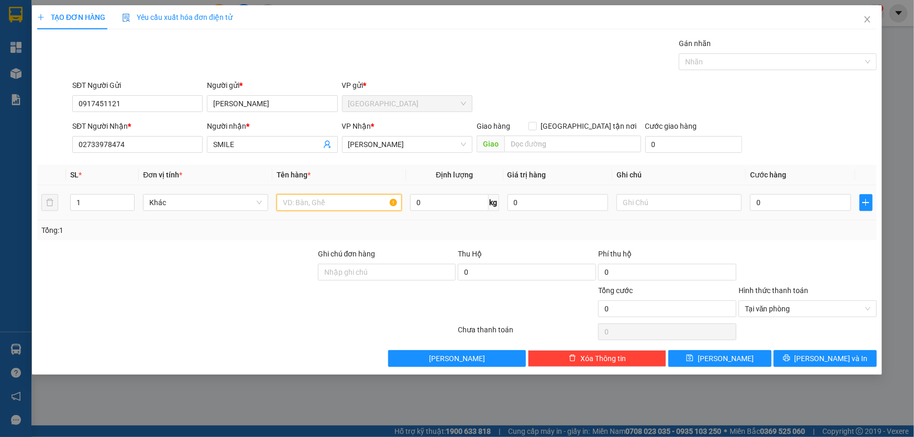
click at [339, 207] on input "text" at bounding box center [339, 202] width 125 height 17
type input "1hnp"
click at [813, 204] on input "0" at bounding box center [800, 202] width 101 height 17
type input "2"
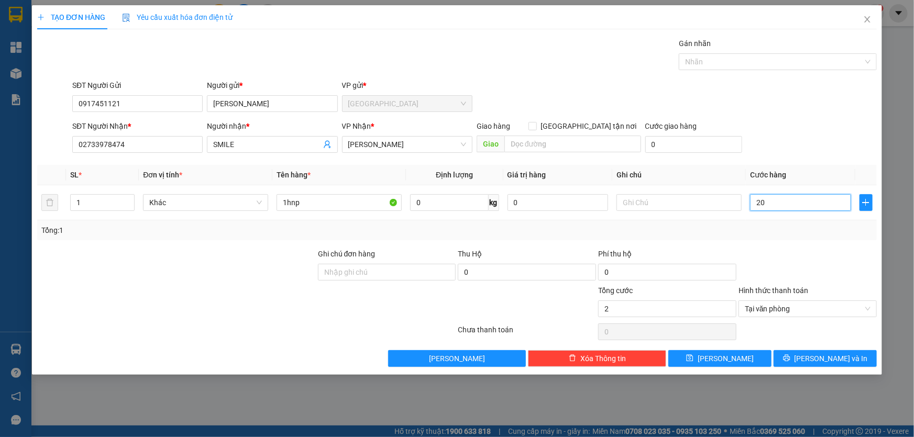
type input "202"
type input "20"
type input "20.000"
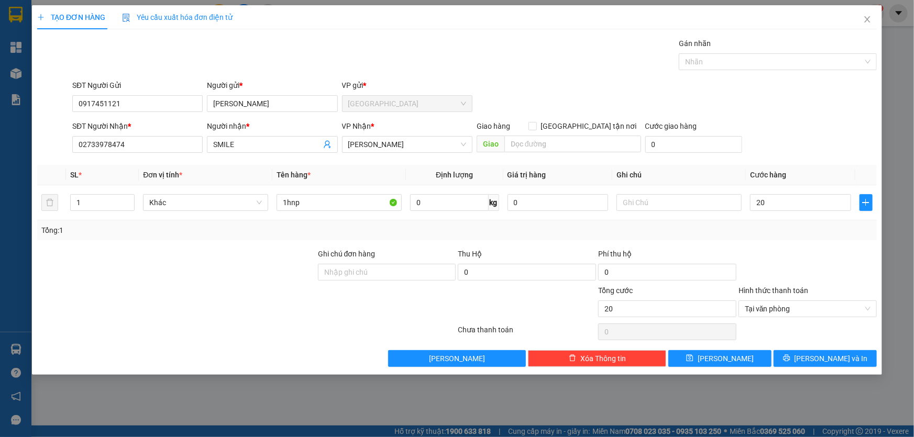
type input "20.000"
click at [827, 367] on div "TẠO ĐƠN HÀNG Yêu cầu xuất hóa đơn điện tử Transit Pickup Surcharge Ids Transit …" at bounding box center [457, 190] width 850 height 370
click at [827, 354] on span "[PERSON_NAME] và In" at bounding box center [831, 359] width 73 height 12
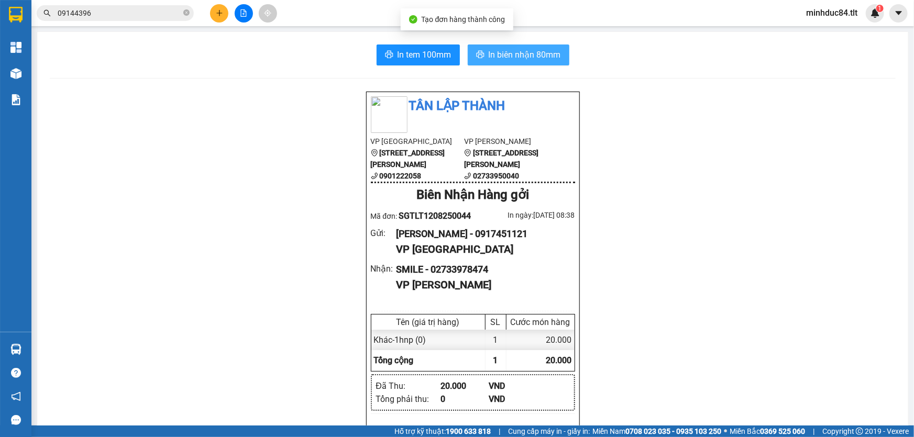
click at [509, 62] on button "In biên nhận 80mm" at bounding box center [519, 55] width 102 height 21
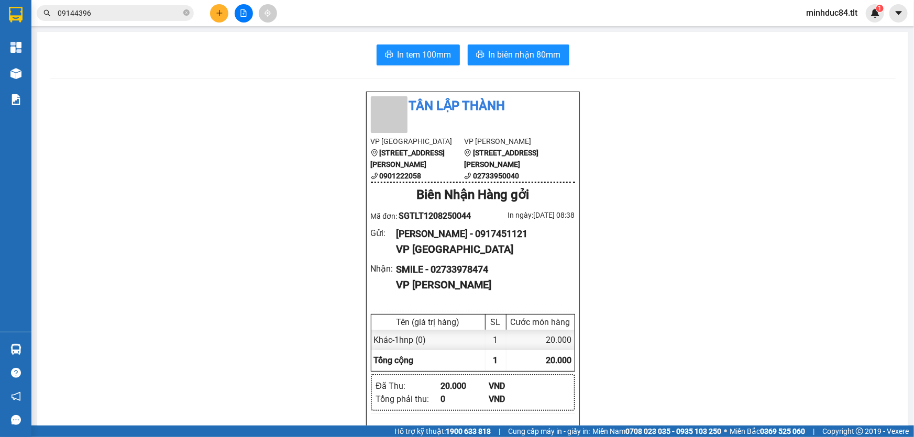
click at [377, 45] on button "In tem 100mm" at bounding box center [418, 55] width 83 height 21
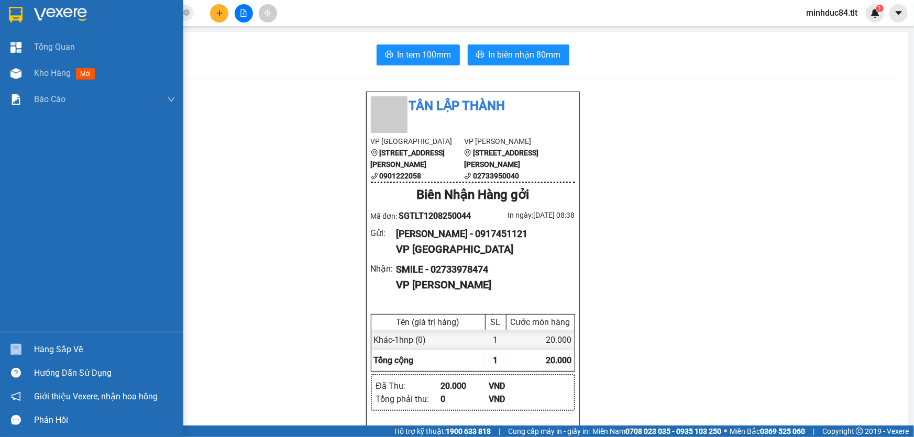
click at [57, 356] on div "Hàng sắp về" at bounding box center [91, 350] width 183 height 24
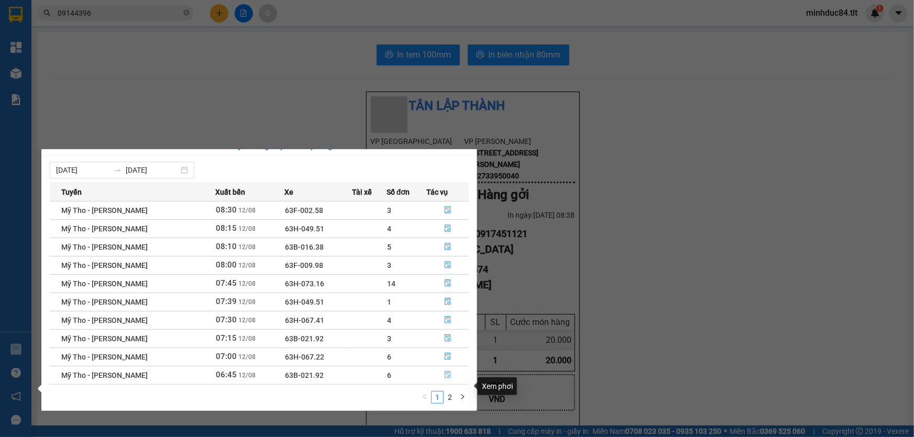
scroll to position [16, 0]
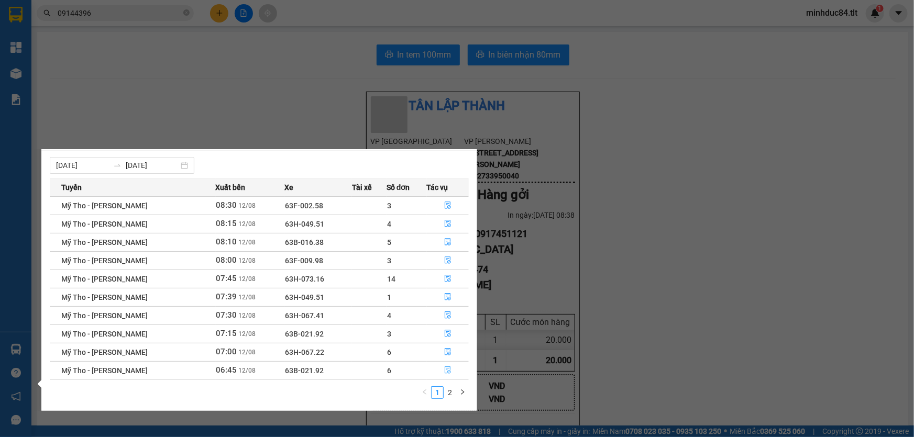
click at [451, 387] on ul "1 2" at bounding box center [444, 393] width 50 height 13
click at [445, 394] on link "2" at bounding box center [450, 393] width 12 height 12
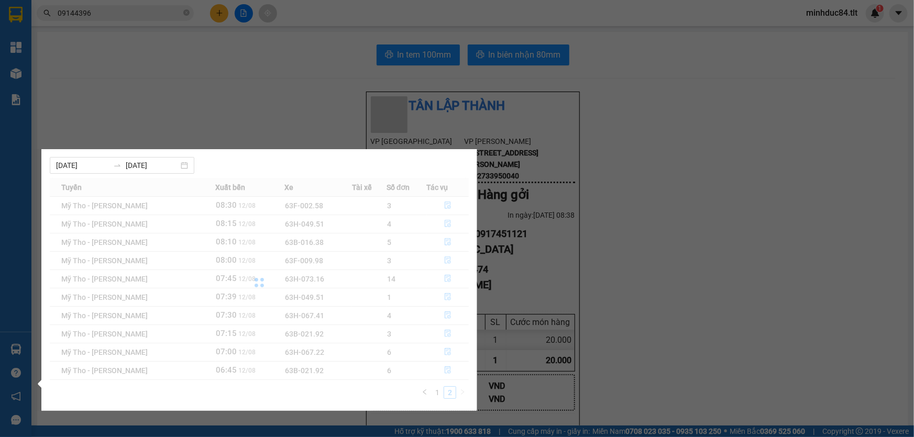
scroll to position [0, 0]
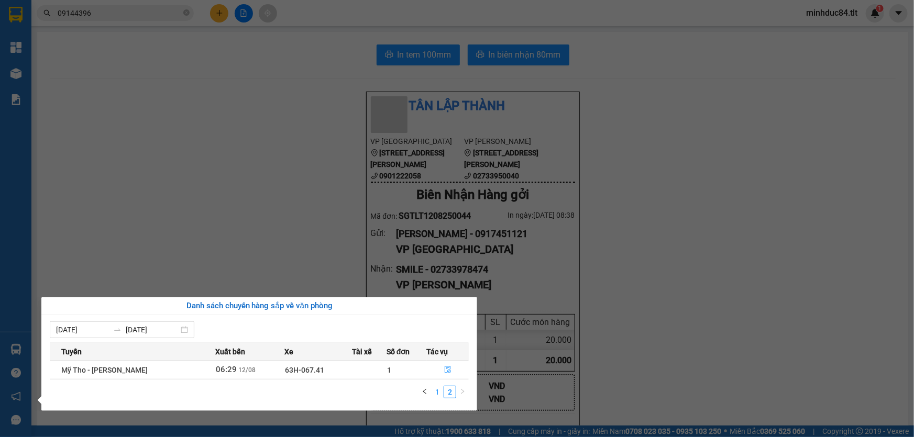
click at [435, 398] on li "1" at bounding box center [437, 392] width 13 height 13
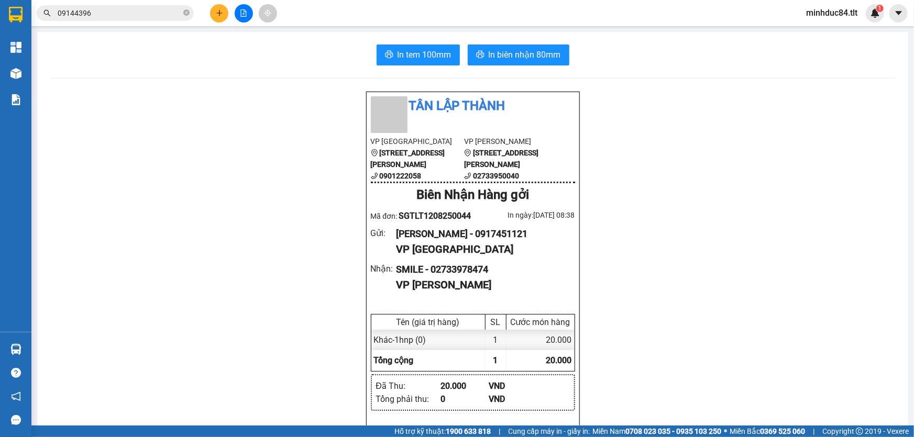
click at [316, 99] on section "Kết quả tìm kiếm ( 5 ) Bộ lọc Ngày tạo đơn gần nhất Mã ĐH Trạng thái Món hàng T…" at bounding box center [457, 218] width 914 height 437
click at [245, 21] on button at bounding box center [244, 13] width 18 height 18
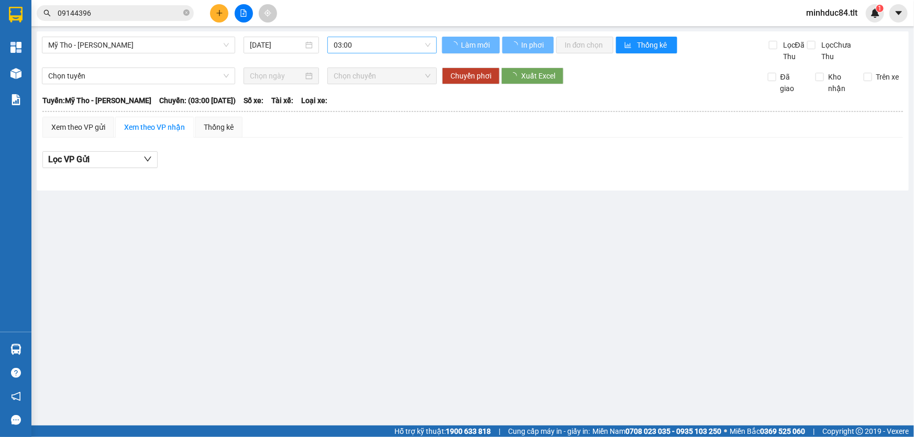
click at [342, 46] on span "03:00" at bounding box center [382, 45] width 97 height 16
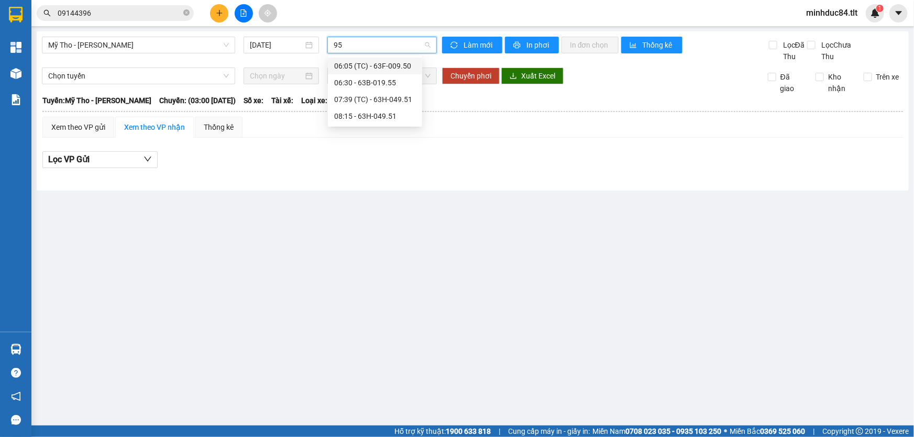
type input "955"
click at [365, 65] on div "06:30 - 63B-019.55" at bounding box center [375, 66] width 82 height 12
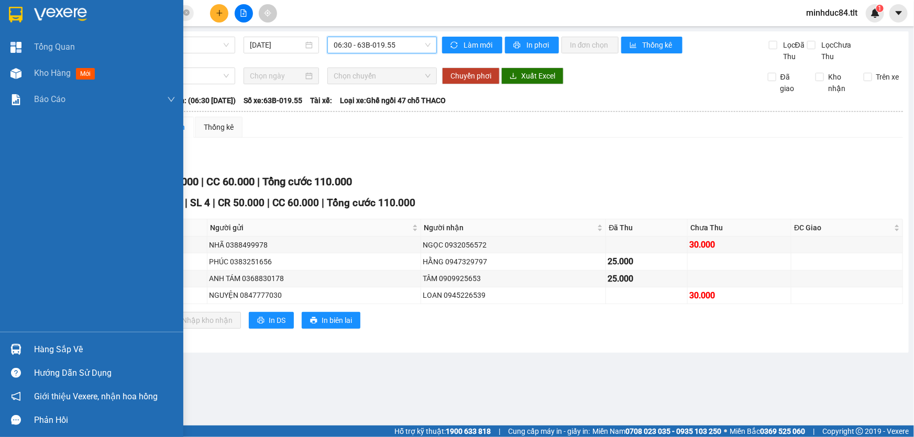
click at [20, 347] on img at bounding box center [15, 349] width 11 height 11
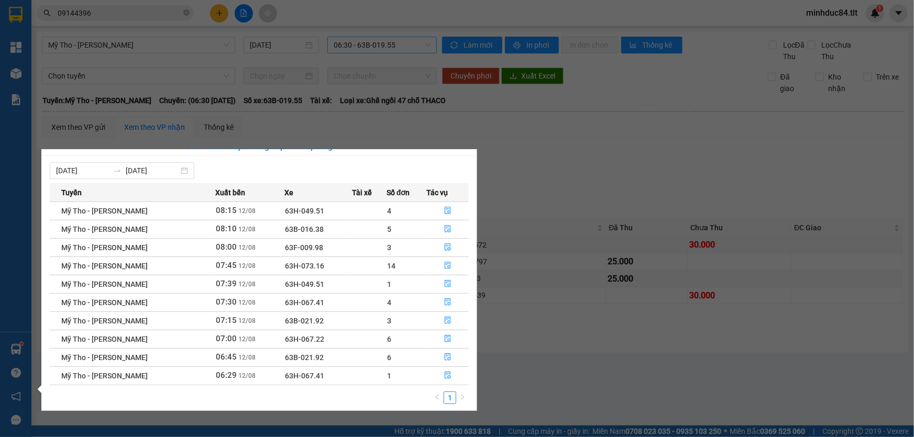
scroll to position [16, 0]
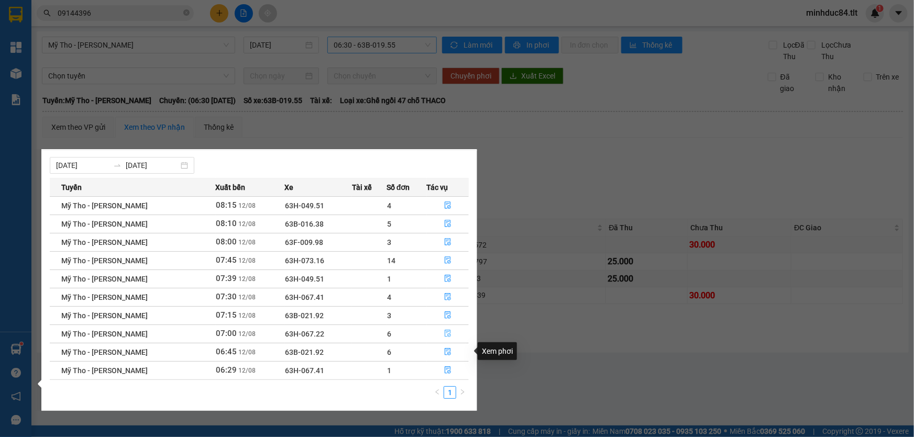
click at [446, 330] on icon "file-done" at bounding box center [447, 333] width 7 height 7
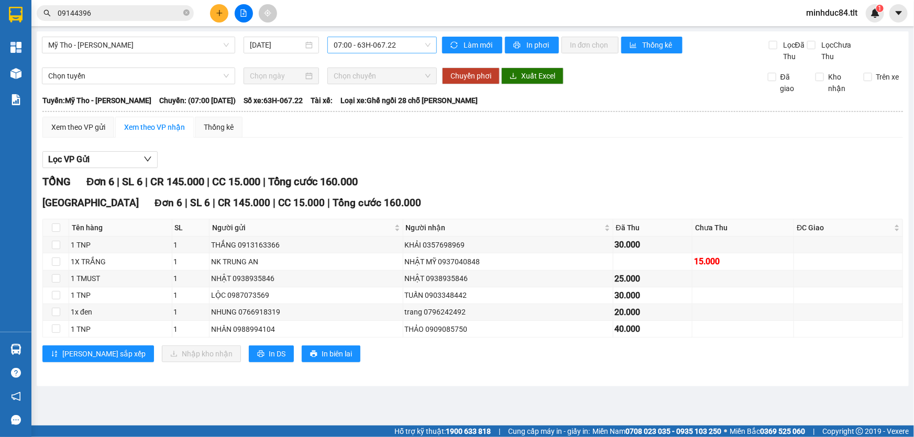
click at [583, 393] on main "Mỹ Tho - Hồ Chí Minh 12/08/2025 07:00 - 63H-067.22 Làm mới In phơi In đơn chọn …" at bounding box center [457, 213] width 914 height 426
click at [74, 136] on div "Xem theo VP gửi" at bounding box center [78, 127] width 72 height 21
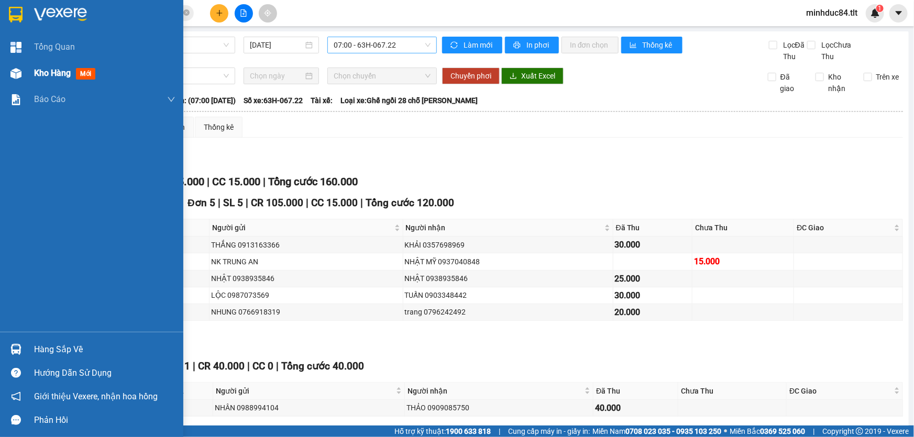
click at [21, 73] on img at bounding box center [15, 73] width 11 height 11
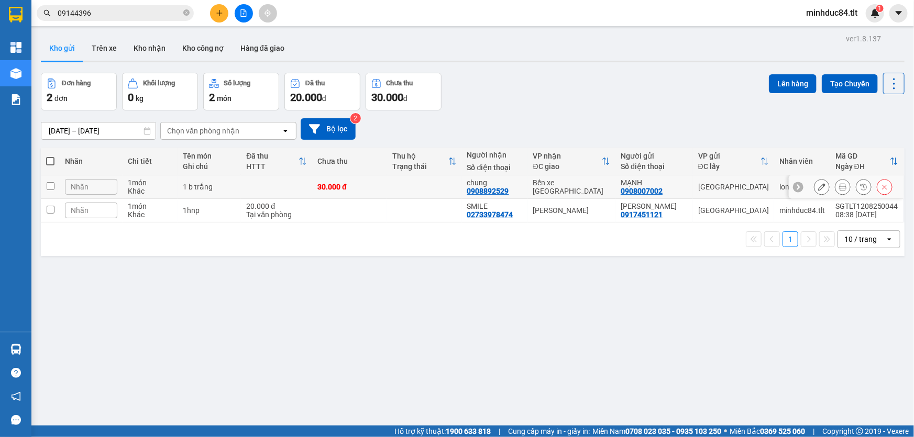
drag, startPoint x: 232, startPoint y: 189, endPoint x: 252, endPoint y: 212, distance: 30.1
click at [233, 189] on div "1 b trắng" at bounding box center [209, 187] width 53 height 8
checkbox input "true"
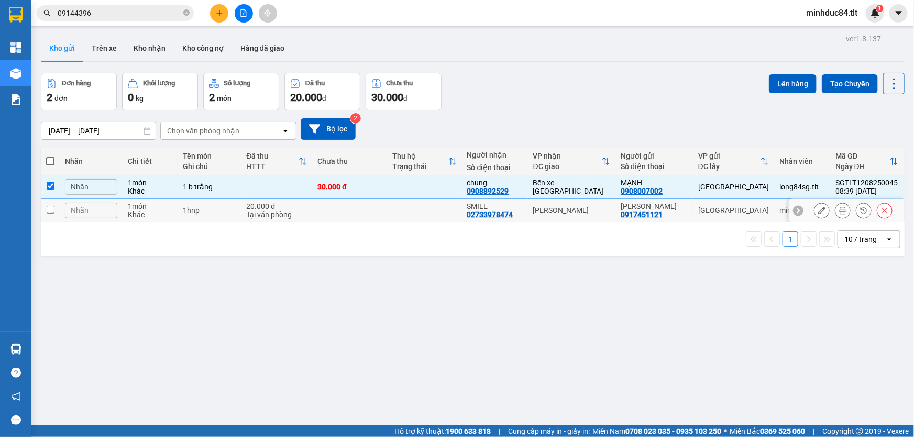
click at [255, 214] on div "Tại văn phòng" at bounding box center [276, 215] width 61 height 8
checkbox input "true"
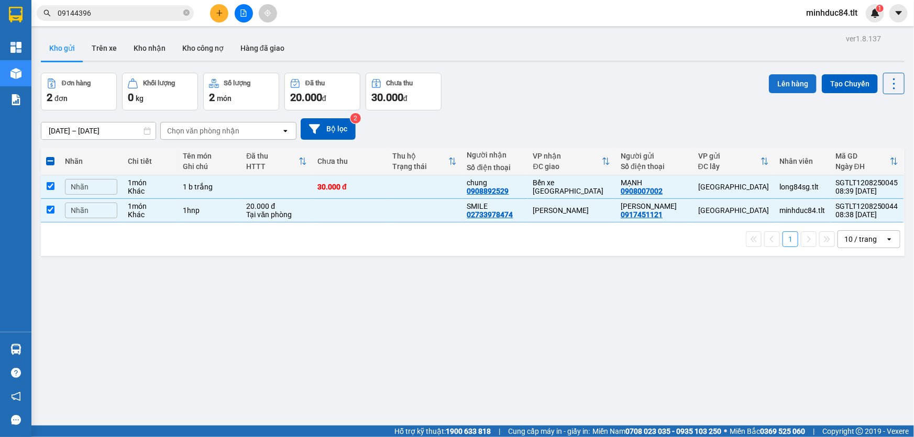
click at [771, 79] on button "Lên hàng" at bounding box center [793, 83] width 48 height 19
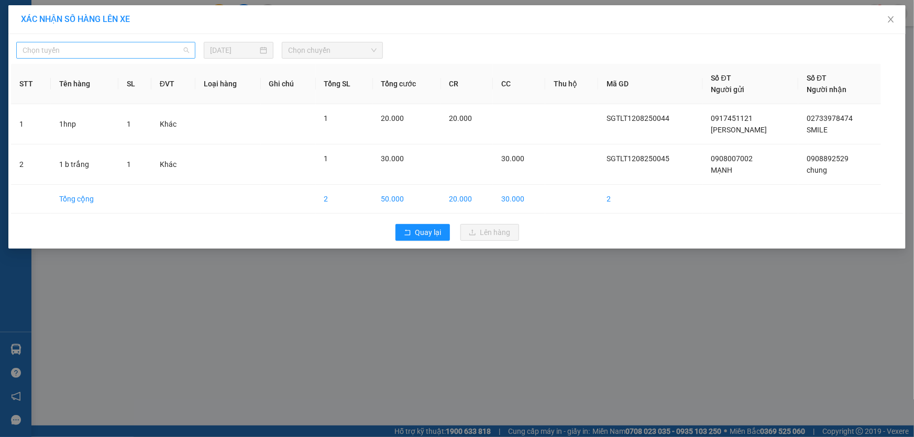
click at [150, 48] on span "Chọn tuyến" at bounding box center [106, 50] width 167 height 16
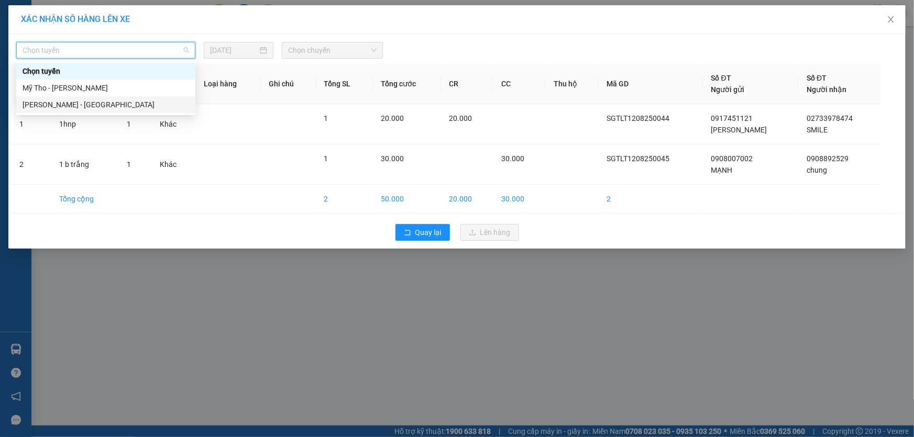
click at [40, 99] on div "Hồ Chí Minh - Mỹ Tho" at bounding box center [106, 105] width 167 height 12
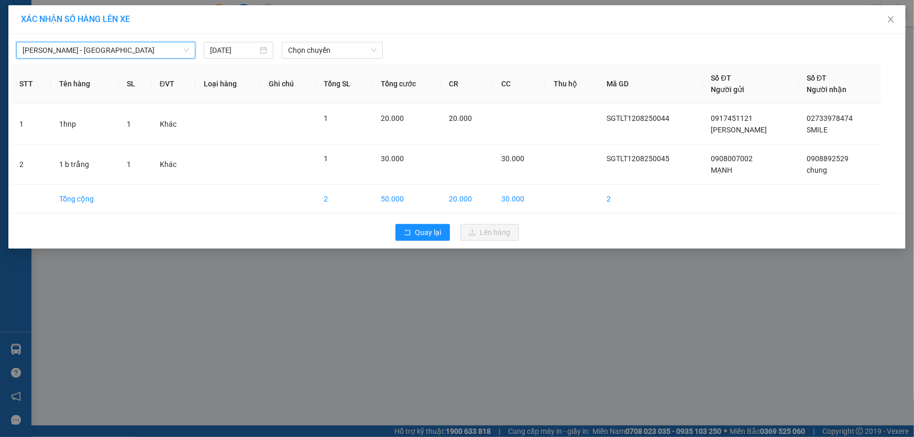
click at [369, 37] on div "Hồ Chí Minh - Mỹ Tho Hồ Chí Minh - Mỹ Tho 12/08/2025 Chọn chuyến" at bounding box center [457, 48] width 892 height 22
click at [373, 50] on span "Chọn chuyến" at bounding box center [332, 50] width 89 height 16
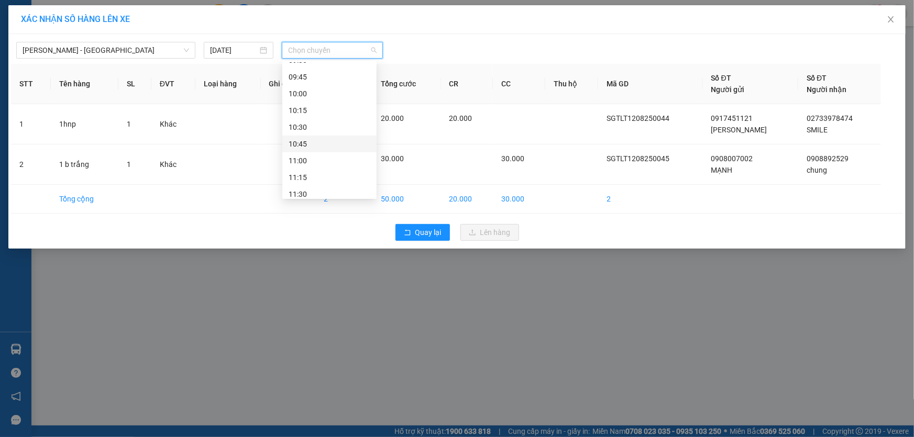
scroll to position [238, 0]
click at [364, 134] on div "08:30" at bounding box center [330, 135] width 82 height 12
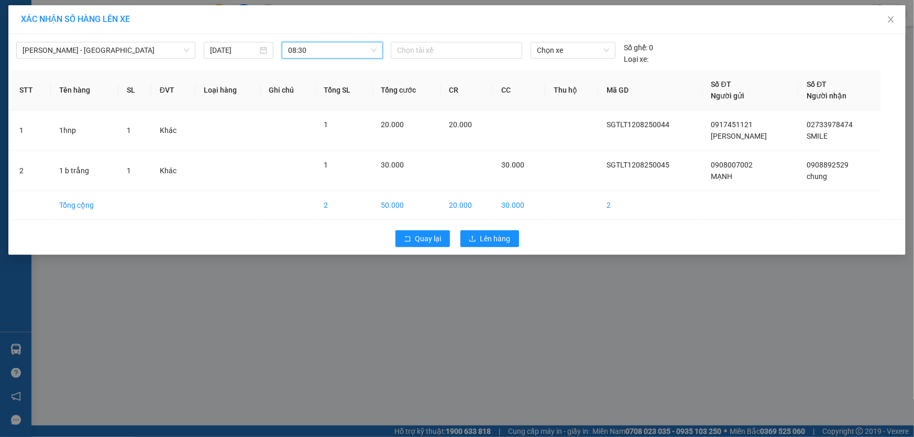
click at [345, 55] on span "08:30" at bounding box center [332, 50] width 89 height 16
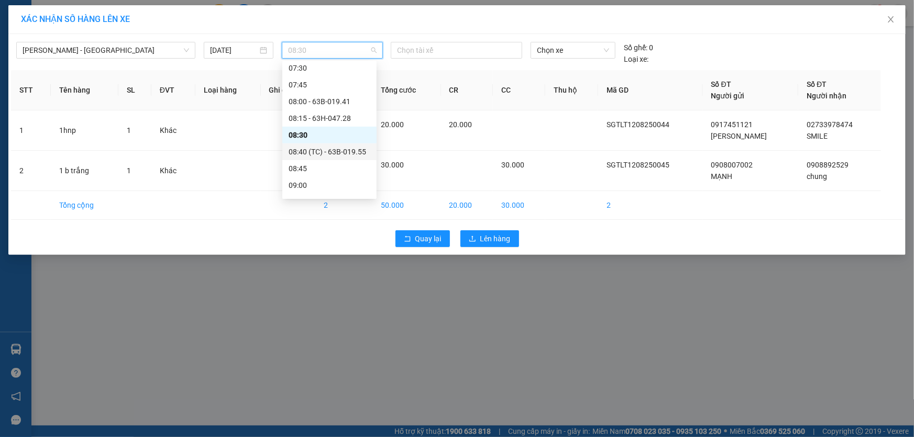
click at [339, 154] on div "08:40 (TC) - 63B-019.55" at bounding box center [330, 152] width 82 height 12
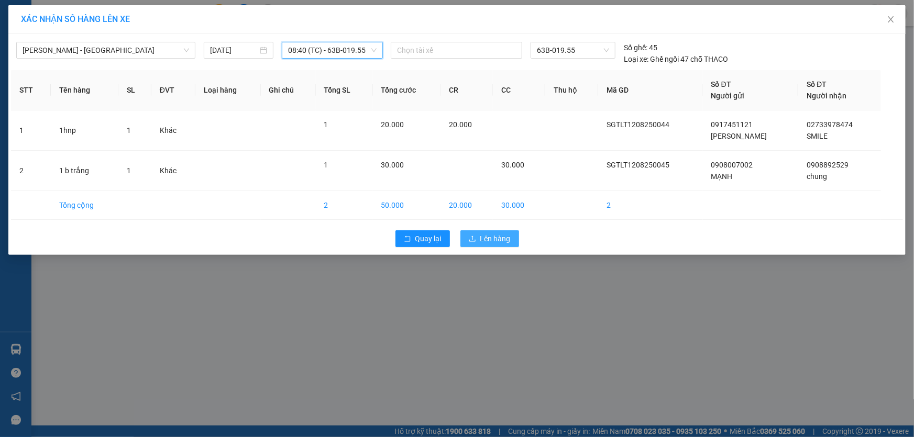
click at [480, 238] on button "Lên hàng" at bounding box center [490, 239] width 59 height 17
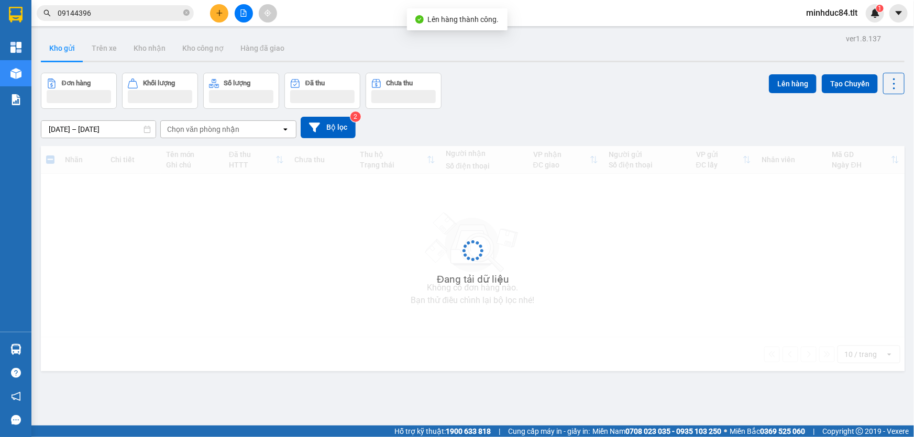
click at [244, 12] on icon "file-add" at bounding box center [243, 12] width 7 height 7
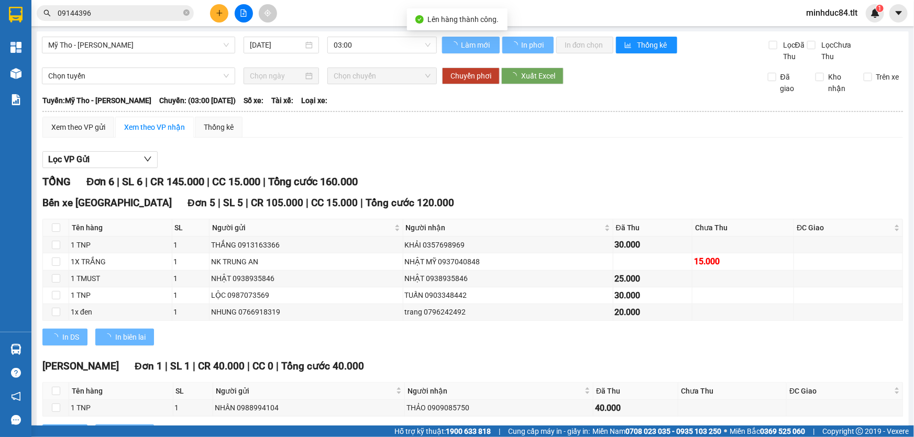
click at [163, 55] on div "Mỹ Tho - Hồ Chí Minh 12/08/2025 03:00" at bounding box center [239, 50] width 395 height 26
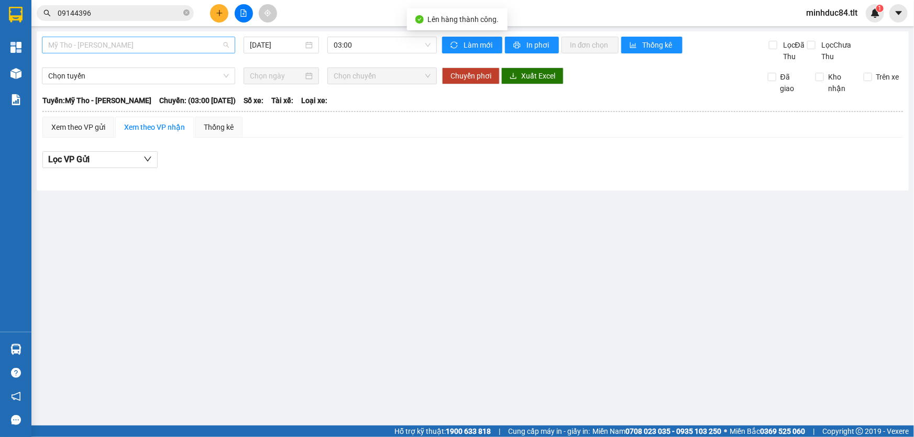
click at [171, 42] on span "Mỹ Tho - [PERSON_NAME]" at bounding box center [138, 45] width 181 height 16
click at [117, 95] on div "Hồ Chí Minh - Mỹ Tho" at bounding box center [138, 100] width 181 height 12
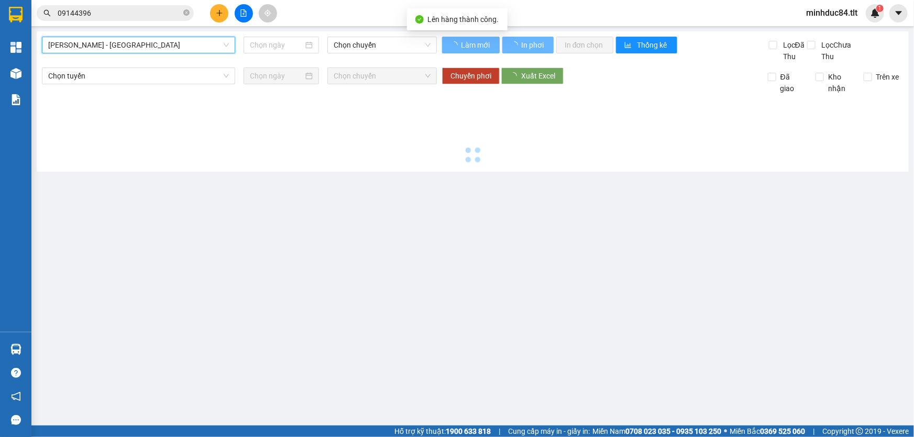
type input "[DATE]"
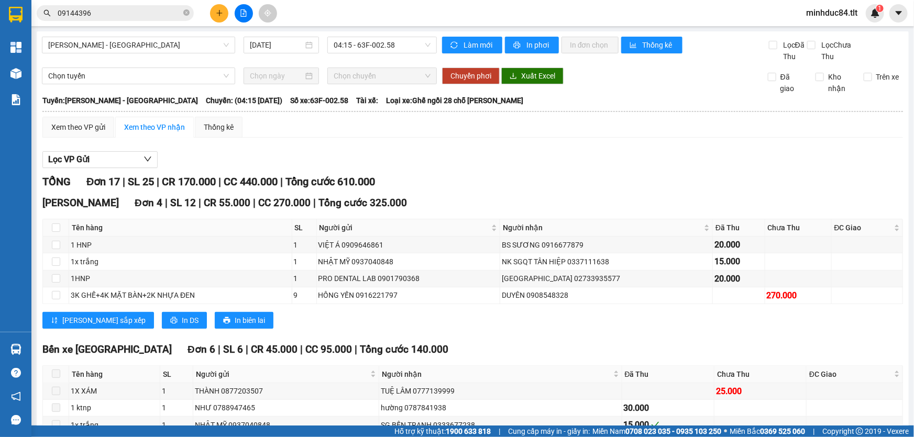
click at [403, 34] on div "Hồ Chí Minh - Mỹ Tho 12/08/2025 04:15 - 63F-002.58 Làm mới In phơi In đơn chọn …" at bounding box center [473, 419] width 872 height 777
drag, startPoint x: 378, startPoint y: 45, endPoint x: 388, endPoint y: 52, distance: 12.4
click at [378, 45] on span "04:15 - 63F-002.58" at bounding box center [382, 45] width 97 height 16
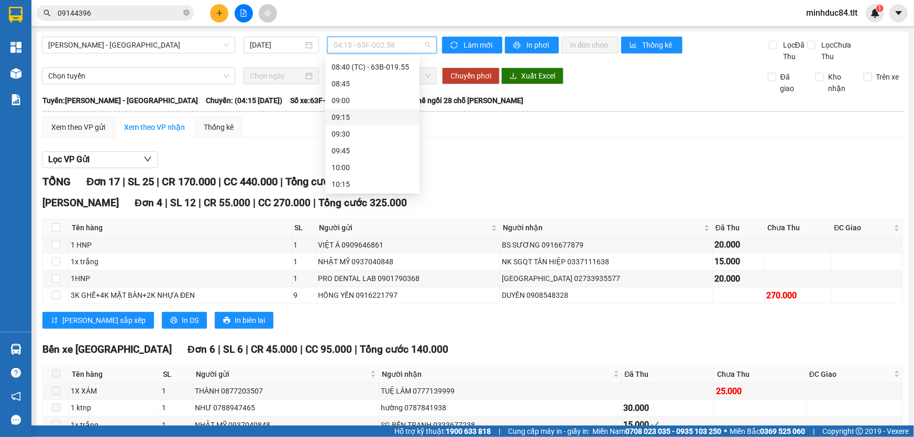
scroll to position [238, 0]
click at [391, 141] on div "08:40 (TC) - 63B-019.55" at bounding box center [373, 147] width 82 height 12
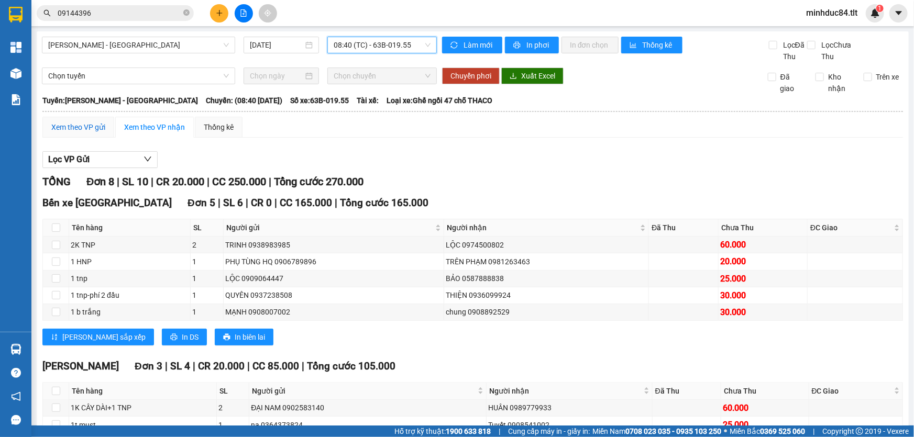
click at [92, 125] on div "Xem theo VP gửi" at bounding box center [78, 128] width 54 height 12
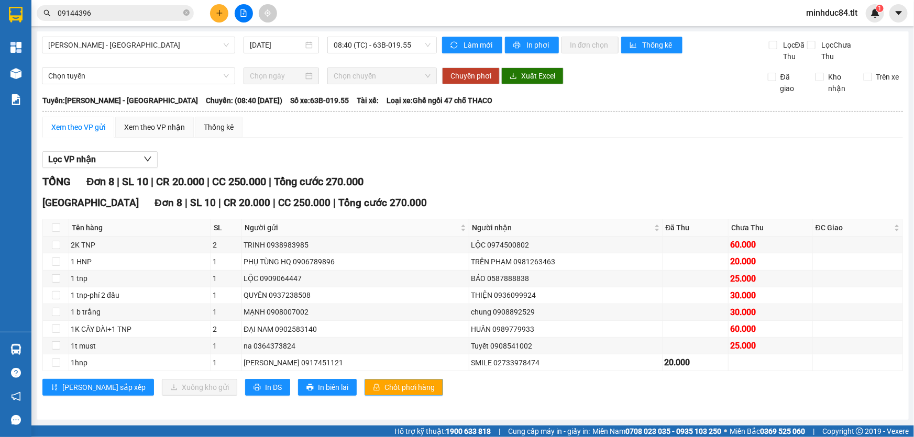
click at [397, 383] on button "Chốt phơi hàng" at bounding box center [404, 387] width 79 height 17
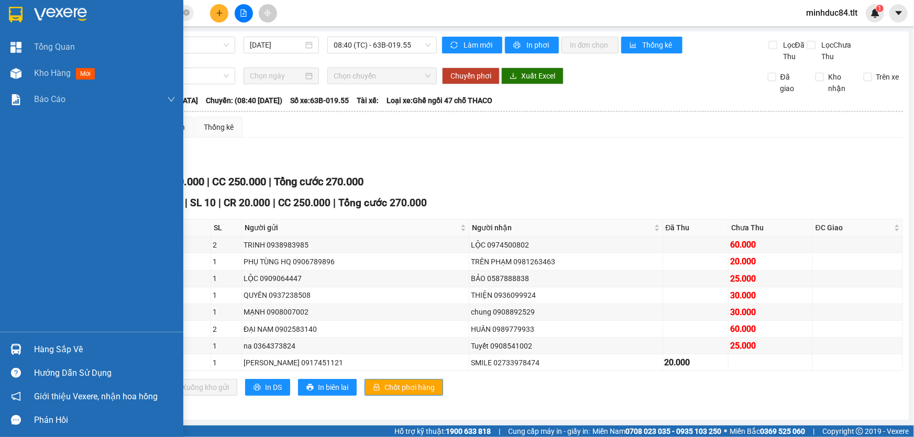
click at [16, 348] on img at bounding box center [15, 349] width 11 height 11
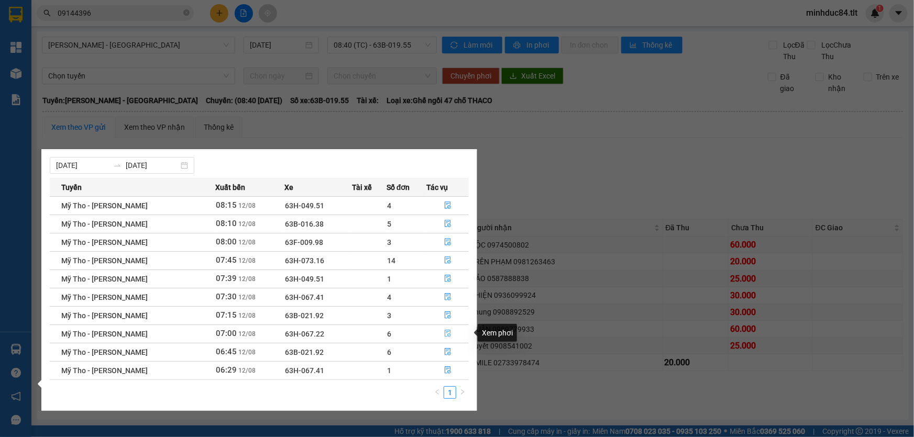
click at [451, 330] on button "button" at bounding box center [448, 334] width 41 height 17
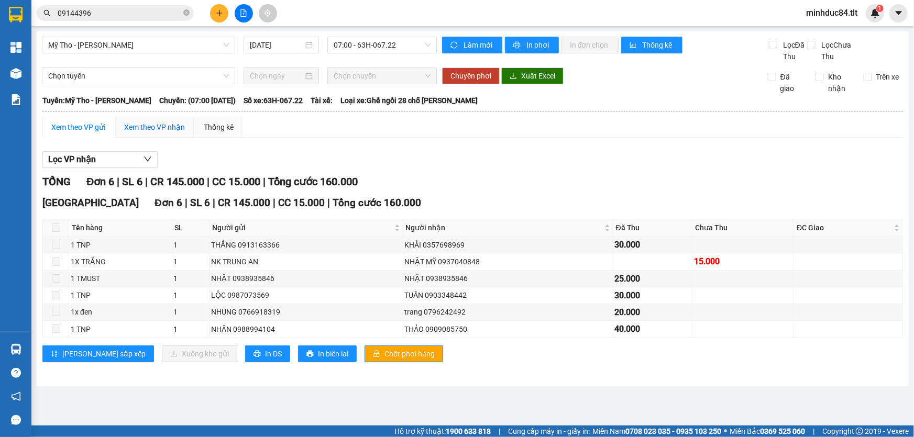
click at [160, 132] on div "Xem theo VP nhận" at bounding box center [154, 128] width 61 height 12
click at [87, 124] on div "Xem theo VP gửi" at bounding box center [78, 128] width 54 height 12
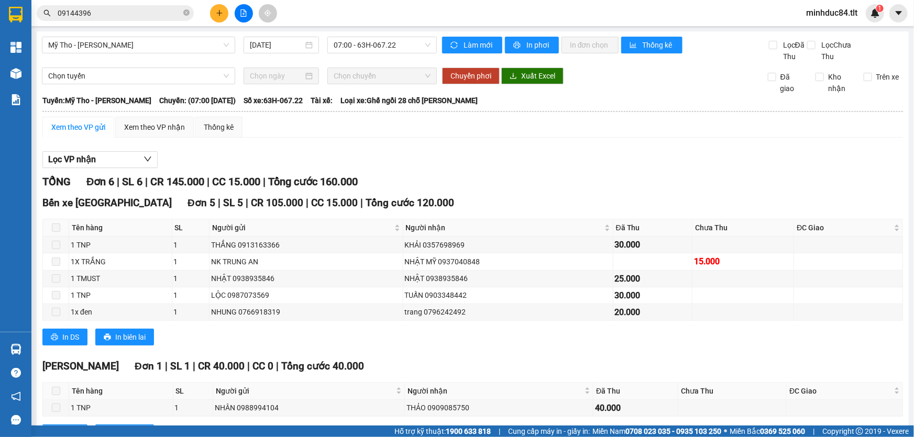
scroll to position [43, 0]
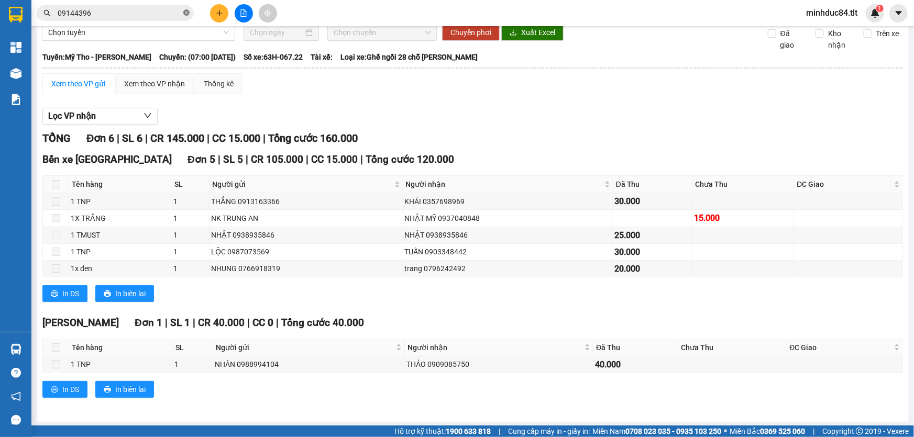
click at [188, 16] on span at bounding box center [186, 13] width 6 height 10
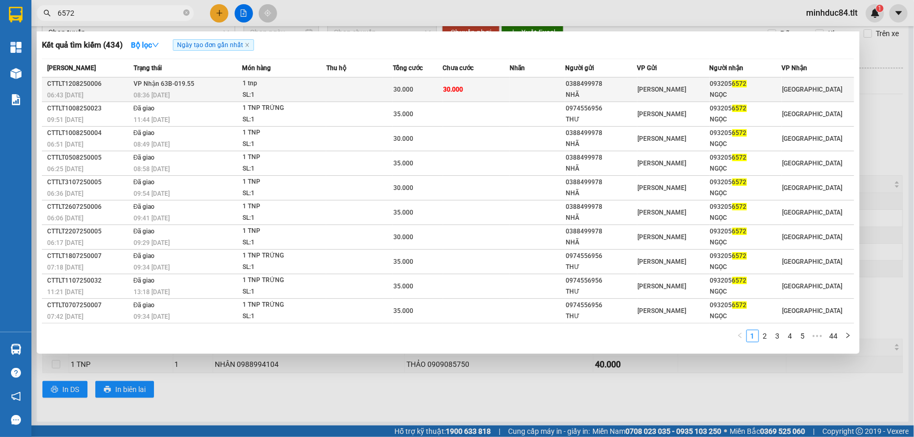
type input "6572"
click at [686, 90] on div "[PERSON_NAME]" at bounding box center [673, 90] width 71 height 12
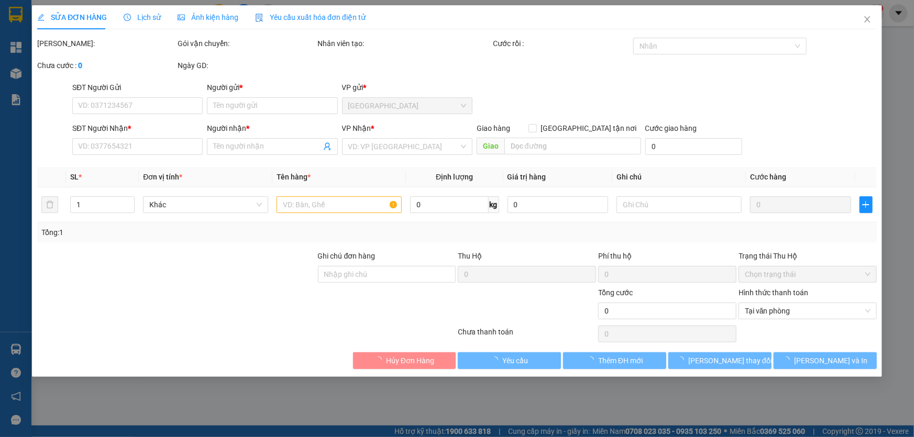
type input "0388499978"
type input "NHÃ"
type input "0932056572"
type input "NGỌC"
type input "30.000"
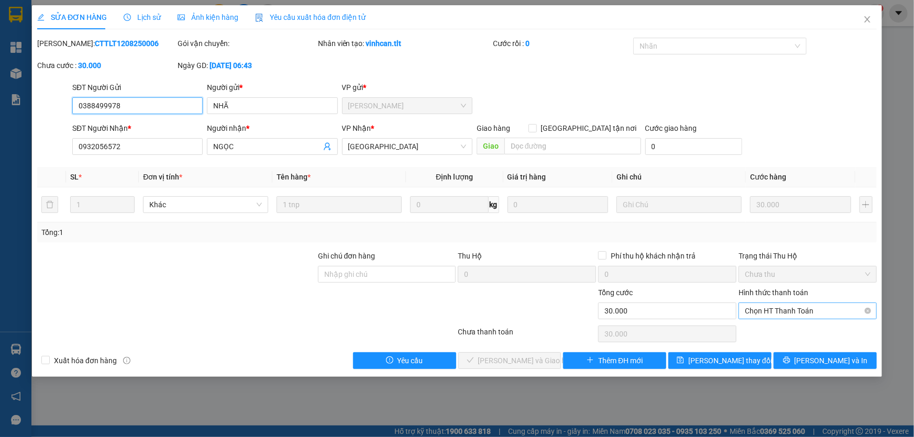
click at [828, 317] on span "Chọn HT Thanh Toán" at bounding box center [808, 311] width 126 height 16
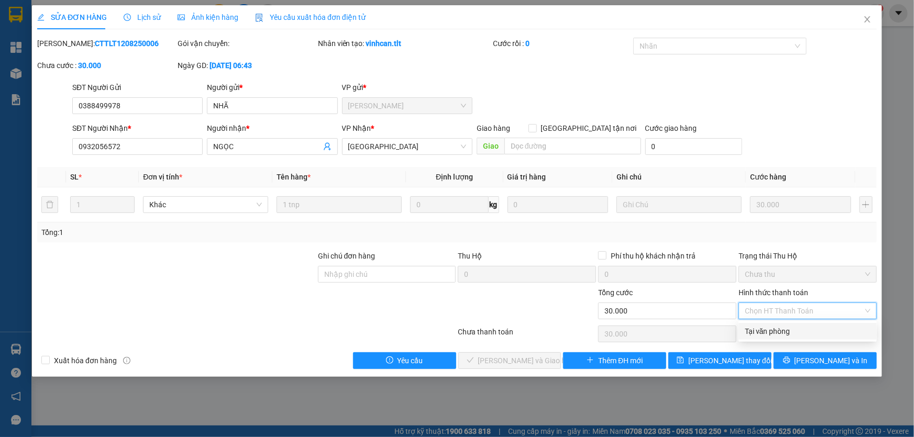
click at [819, 336] on div "Tại văn phòng" at bounding box center [808, 332] width 126 height 12
type input "0"
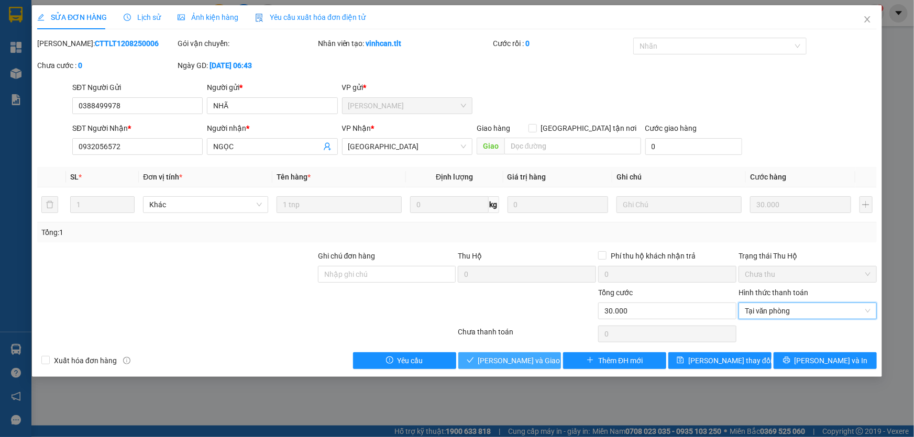
click at [519, 365] on span "[PERSON_NAME] và Giao hàng" at bounding box center [528, 361] width 101 height 12
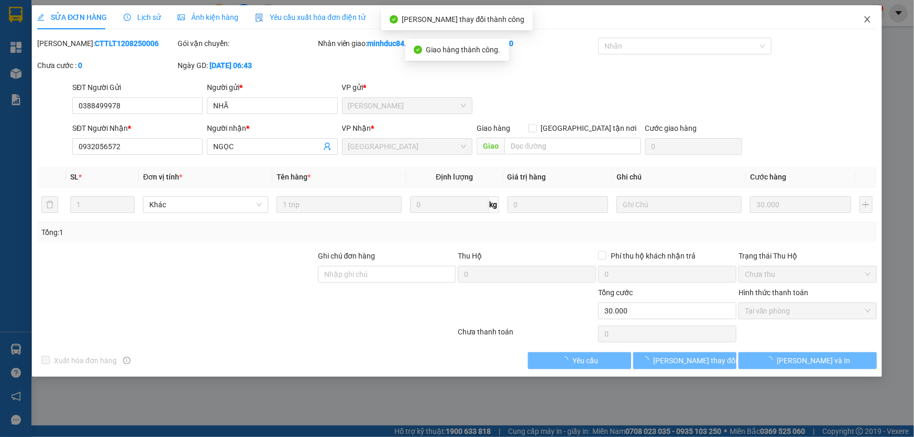
click at [864, 26] on span "Close" at bounding box center [867, 19] width 29 height 29
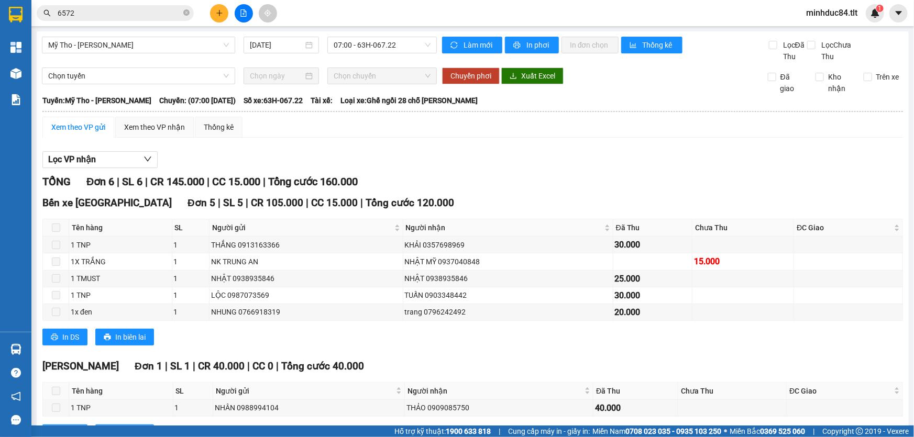
click at [145, 24] on div "Kết quả tìm kiếm ( 434 ) Bộ lọc Ngày tạo đơn gần nhất Mã ĐH Trạng thái Món hàng…" at bounding box center [457, 13] width 914 height 26
click at [157, 22] on div "Kết quả tìm kiếm ( 434 ) Bộ lọc Ngày tạo đơn gần nhất Mã ĐH Trạng thái Món hàng…" at bounding box center [457, 13] width 914 height 26
click at [168, 12] on input "6572" at bounding box center [120, 13] width 124 height 12
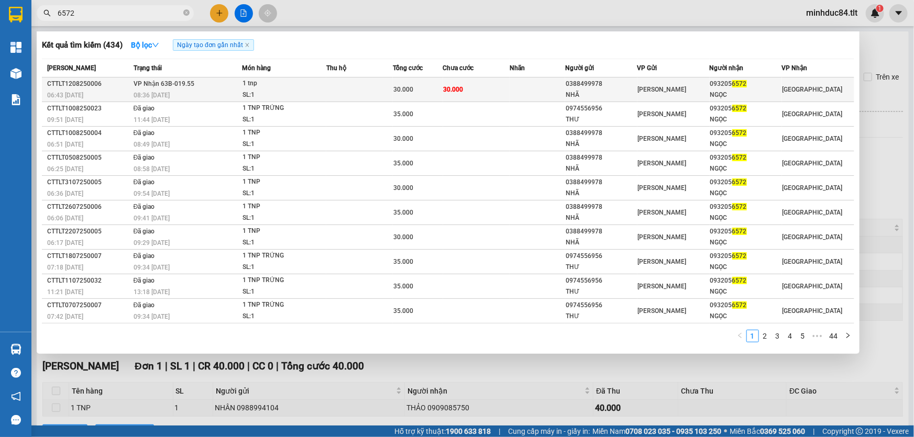
click at [499, 80] on td "30.000" at bounding box center [476, 90] width 67 height 25
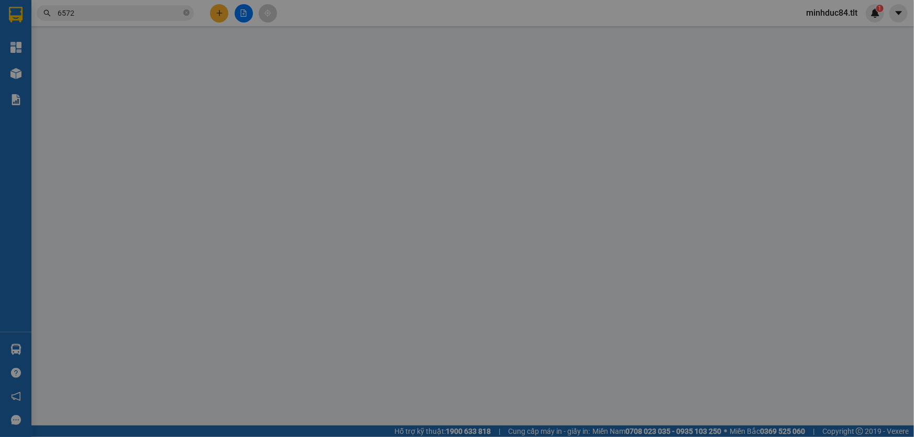
type input "0388499978"
type input "NHÃ"
type input "0932056572"
type input "NGỌC"
type input "30.000"
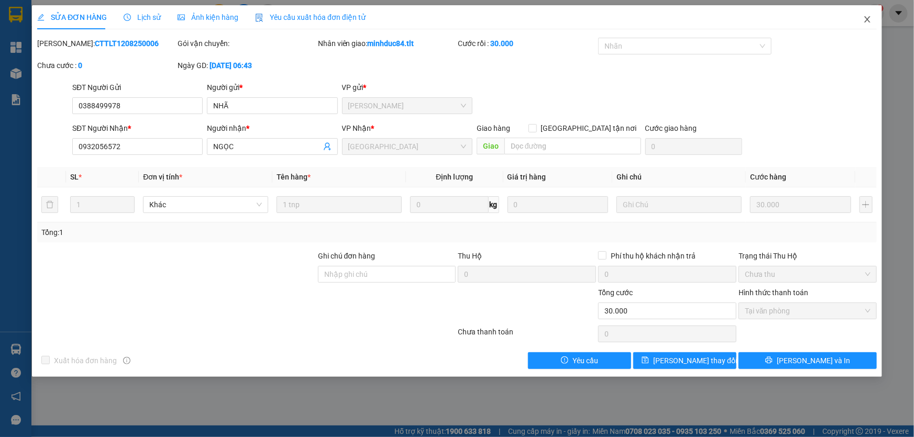
click at [864, 17] on icon "close" at bounding box center [867, 19] width 8 height 8
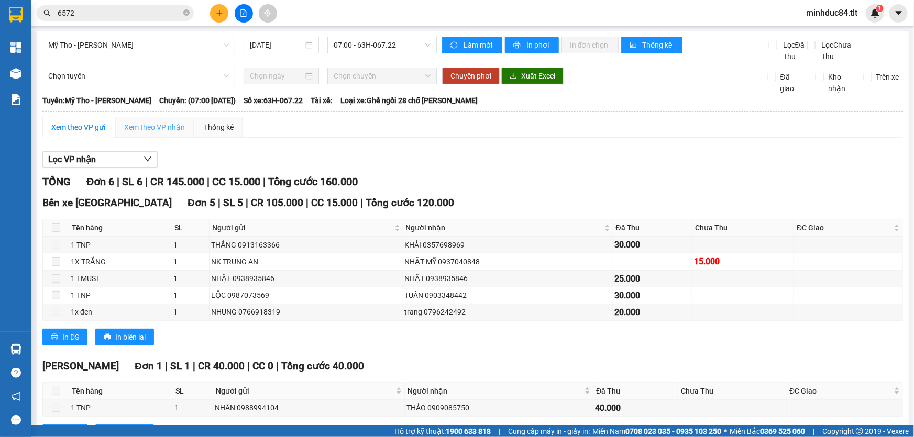
click at [155, 119] on div "Xem theo VP nhận" at bounding box center [154, 127] width 79 height 21
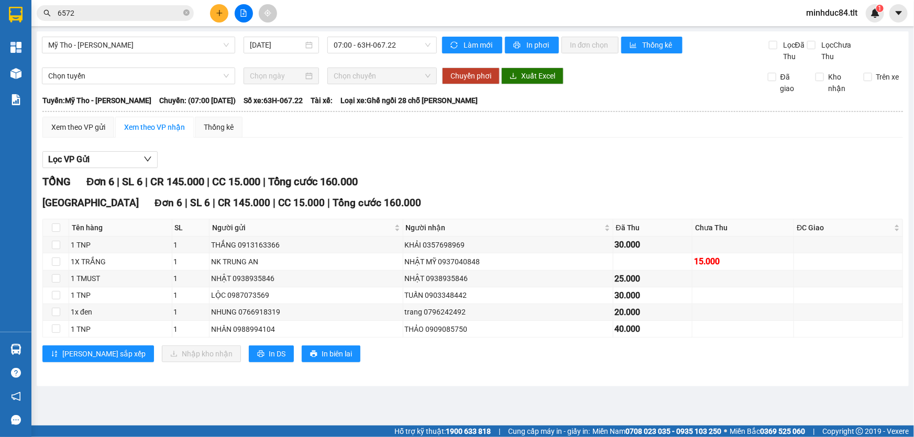
click at [59, 213] on div "Sài Gòn Đơn 6 | SL 6 | CR 145.000 | CC 15.000 | Tổng cước 160.000 Tên hàng SL N…" at bounding box center [472, 282] width 861 height 175
click at [55, 229] on input "checkbox" at bounding box center [56, 228] width 8 height 8
checkbox input "true"
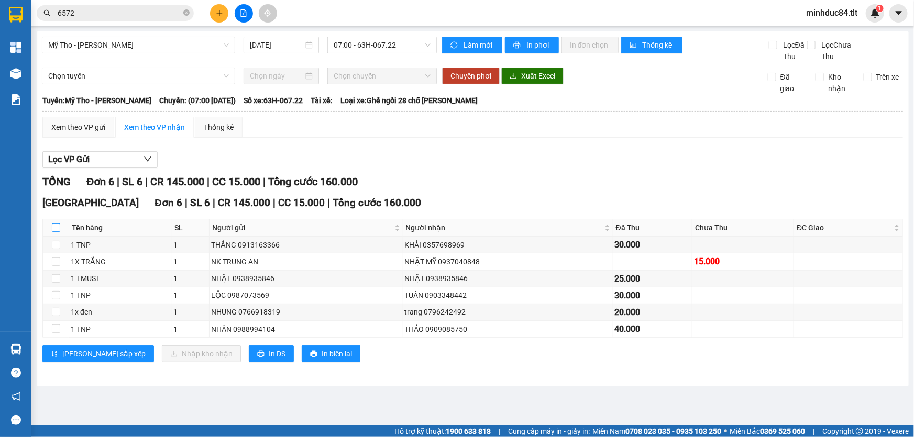
checkbox input "true"
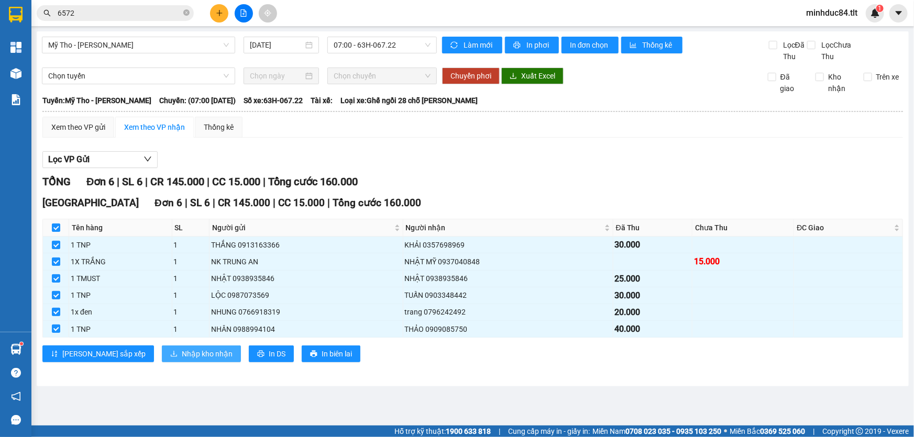
click at [182, 350] on span "Nhập kho nhận" at bounding box center [207, 354] width 51 height 12
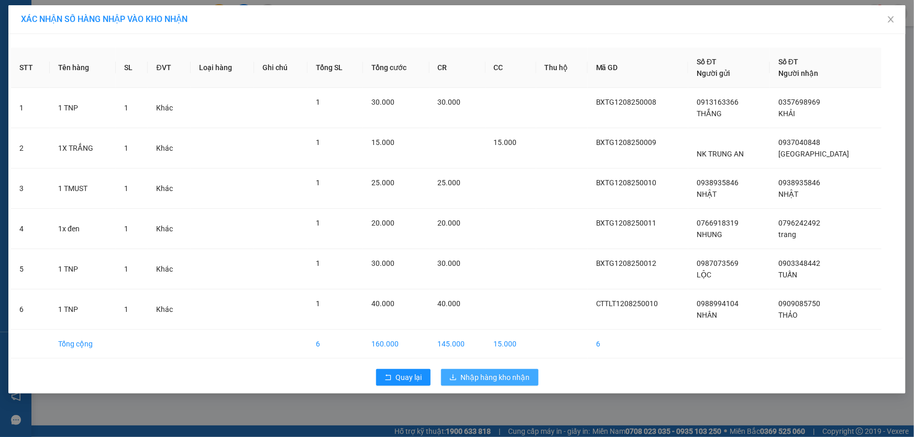
drag, startPoint x: 477, startPoint y: 375, endPoint x: 472, endPoint y: 363, distance: 12.7
click at [477, 374] on span "Nhập hàng kho nhận" at bounding box center [495, 378] width 69 height 12
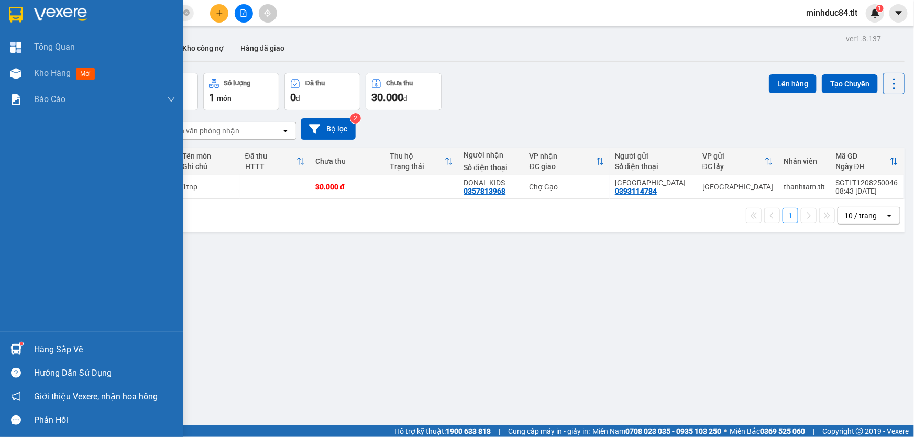
click at [45, 344] on div "Hàng sắp về" at bounding box center [104, 350] width 141 height 16
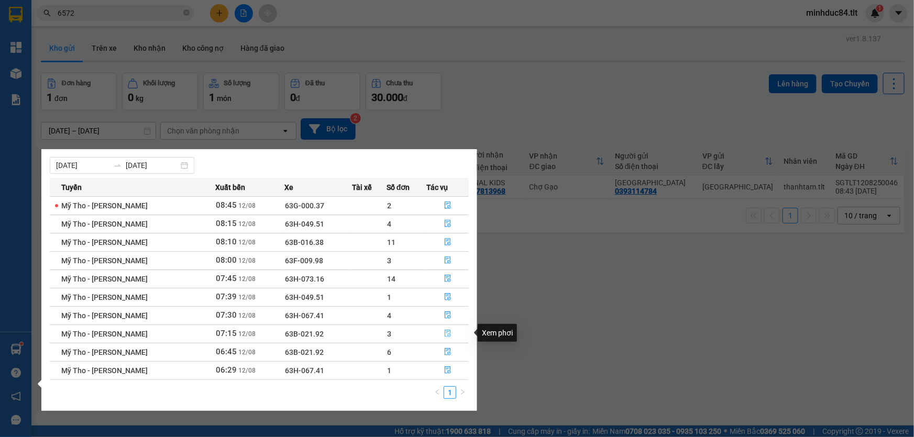
click at [447, 330] on icon "file-done" at bounding box center [447, 333] width 7 height 7
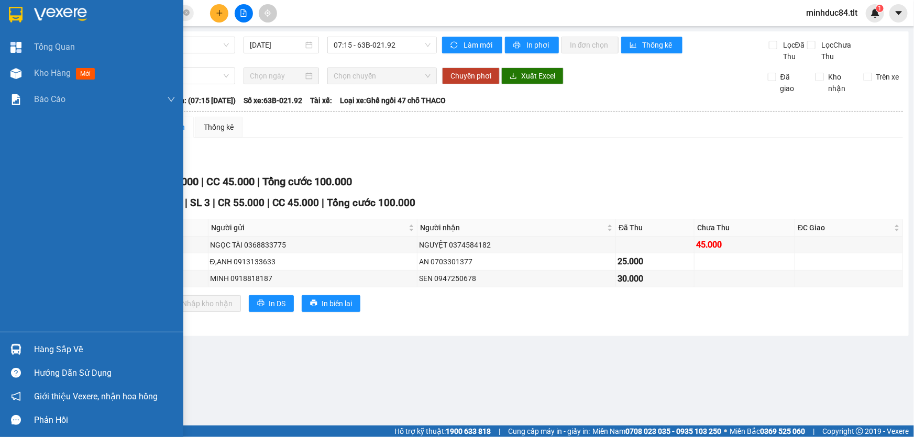
click at [10, 407] on div "Giới thiệu Vexere, nhận hoa hồng" at bounding box center [91, 397] width 183 height 24
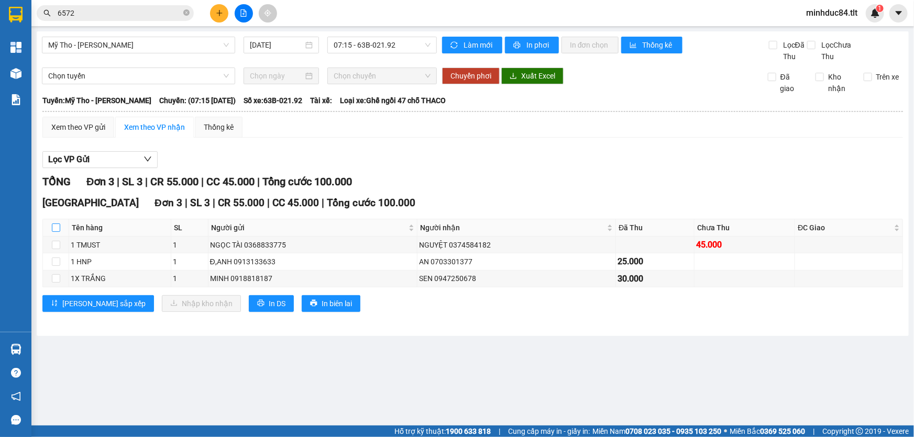
click at [54, 230] on input "checkbox" at bounding box center [56, 228] width 8 height 8
checkbox input "true"
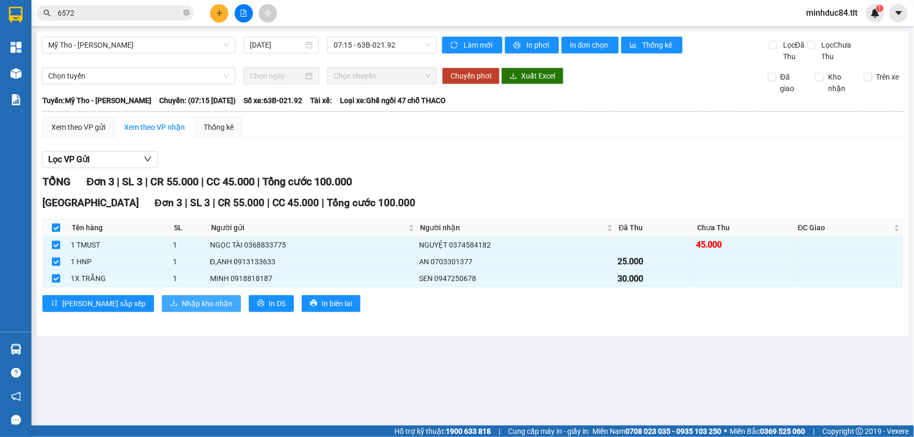
click at [182, 308] on span "Nhập kho nhận" at bounding box center [207, 304] width 51 height 12
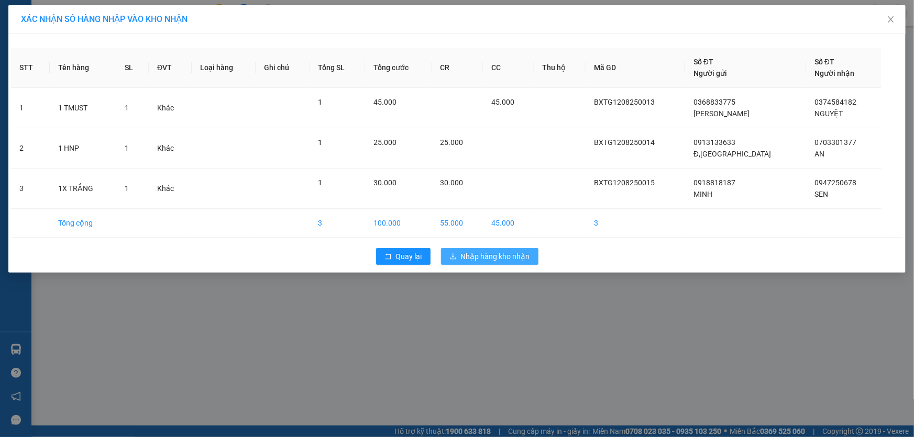
click at [513, 259] on span "Nhập hàng kho nhận" at bounding box center [495, 257] width 69 height 12
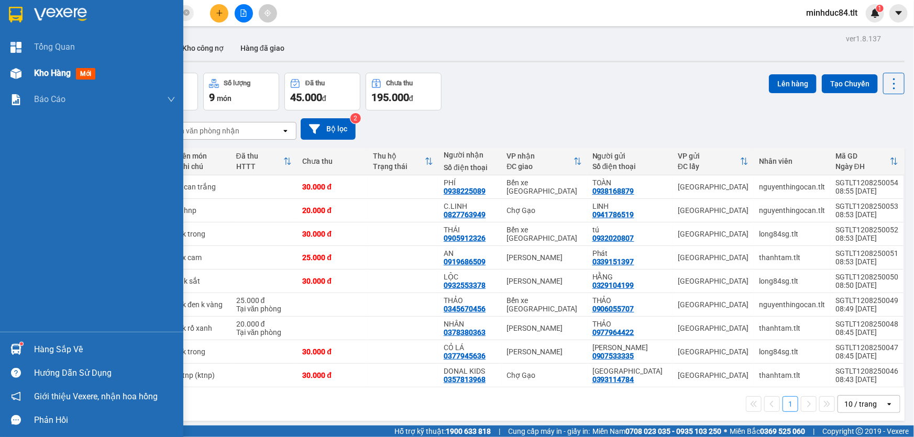
click at [21, 74] on div at bounding box center [16, 73] width 18 height 18
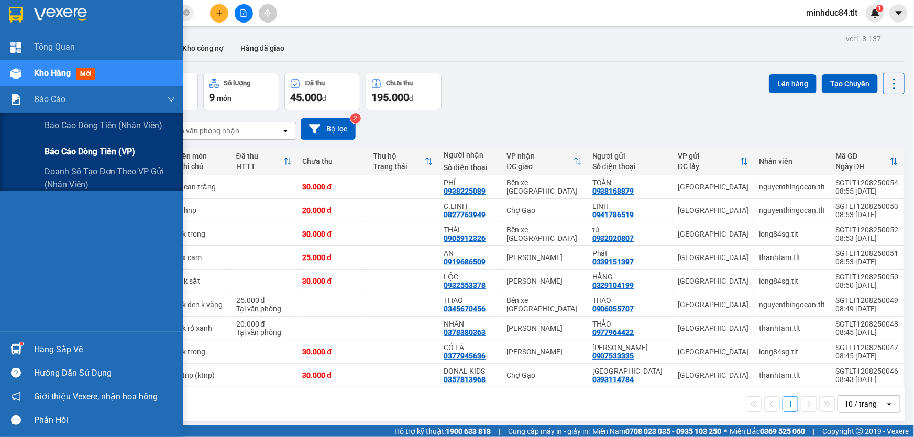
click at [76, 152] on span "Báo cáo dòng tiền (VP)" at bounding box center [90, 151] width 91 height 13
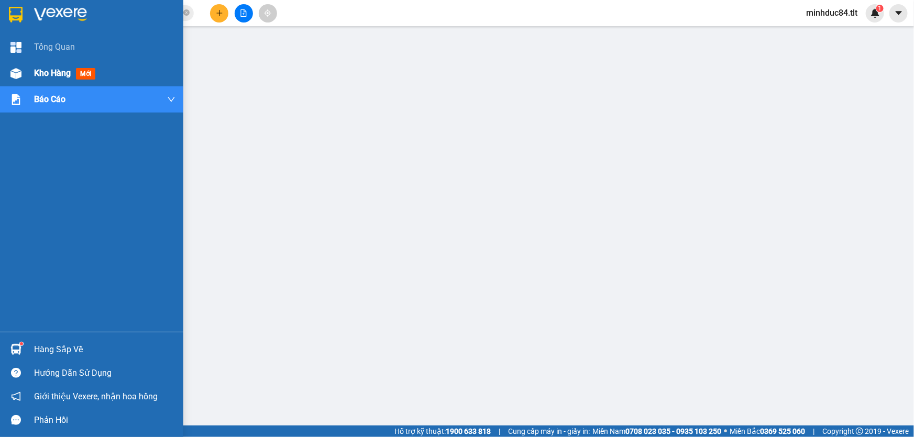
click at [28, 76] on div "Kho hàng mới" at bounding box center [91, 73] width 183 height 26
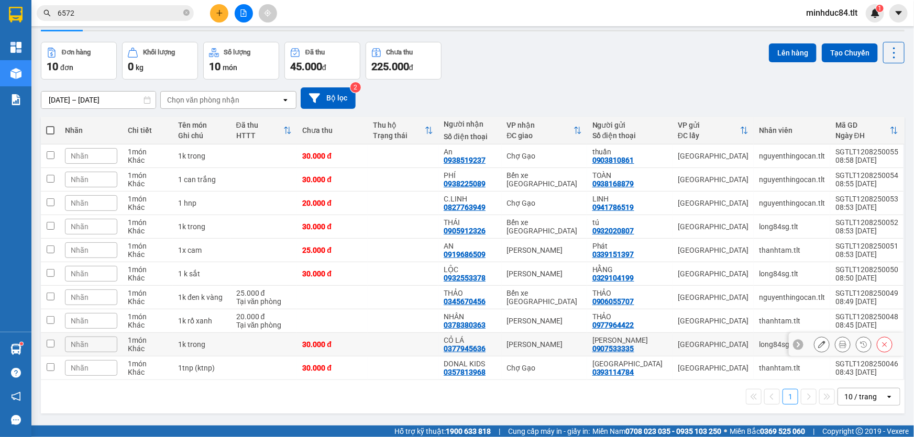
scroll to position [48, 0]
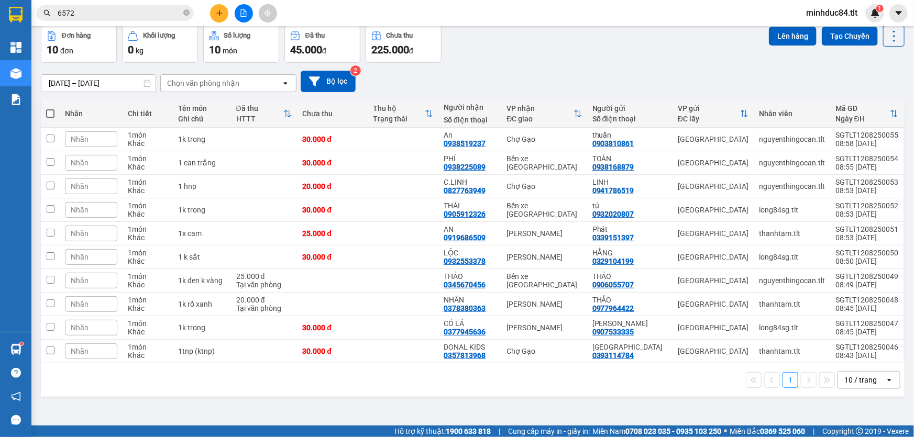
click at [869, 386] on div "10 / trang" at bounding box center [861, 380] width 47 height 17
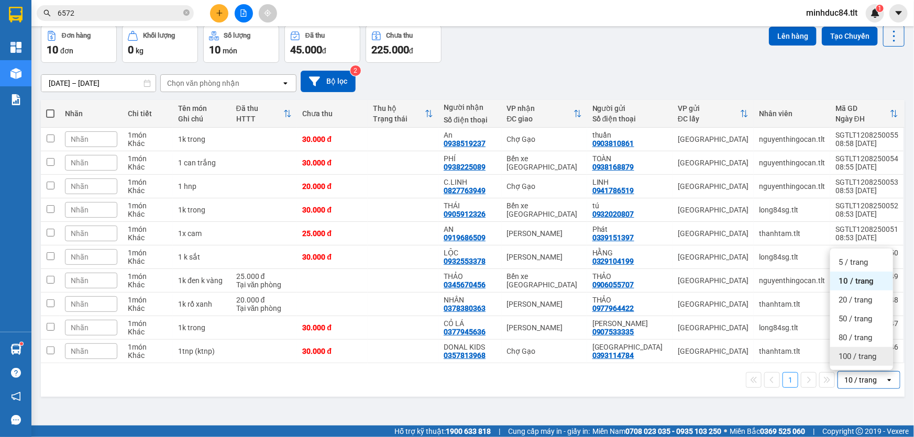
click at [852, 349] on div "100 / trang" at bounding box center [861, 356] width 63 height 19
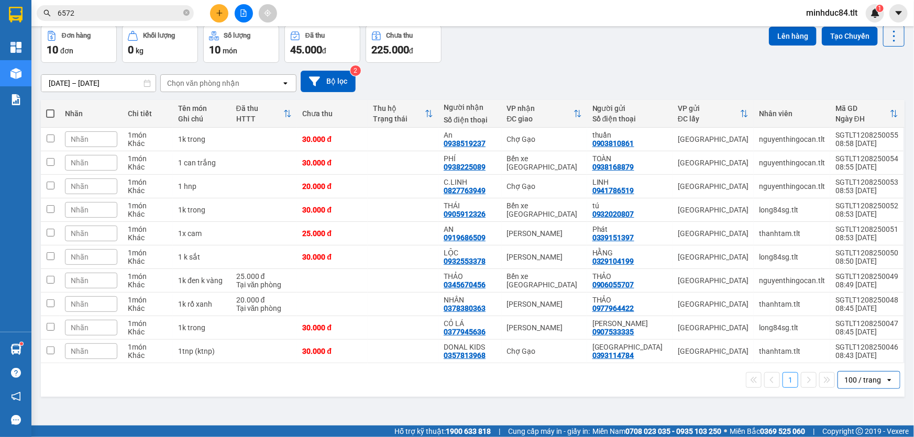
click at [46, 116] on span at bounding box center [50, 113] width 8 height 8
click at [50, 108] on input "checkbox" at bounding box center [50, 108] width 0 height 0
checkbox input "true"
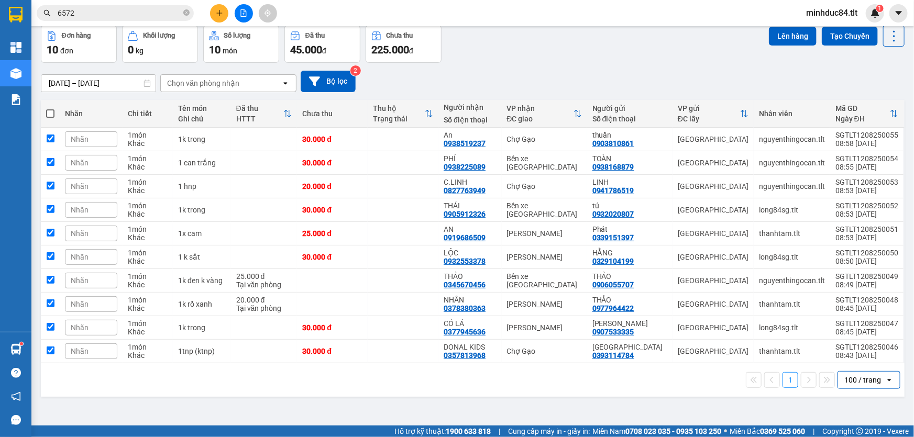
checkbox input "true"
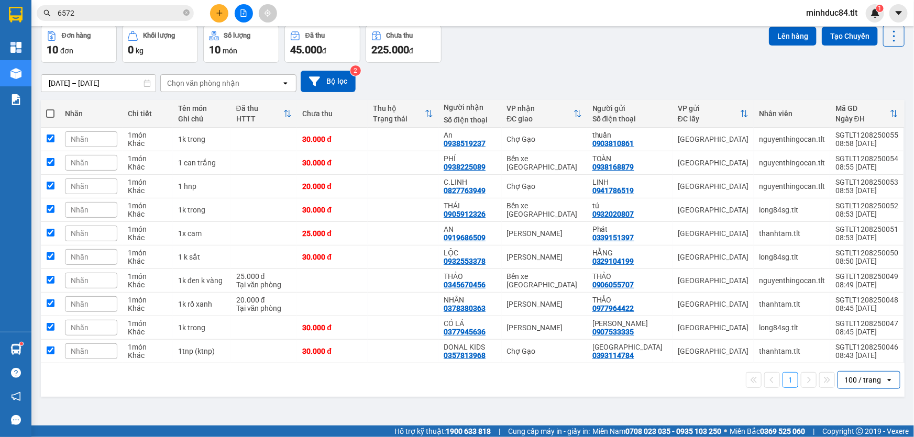
checkbox input "true"
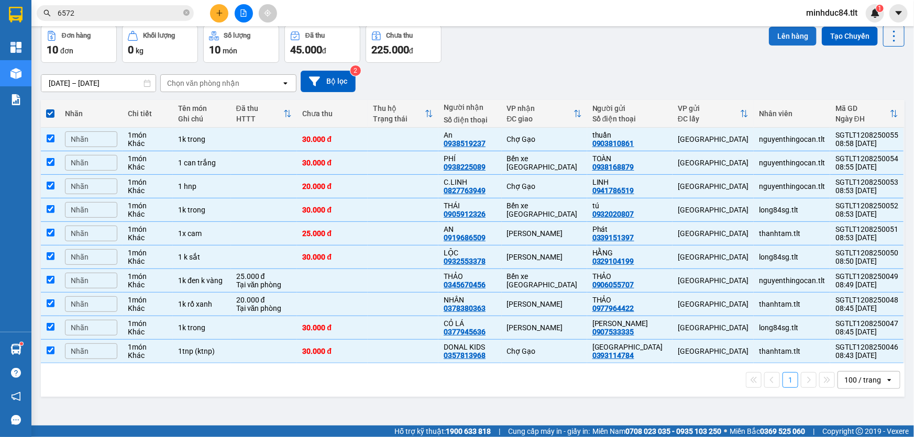
click at [794, 39] on button "Lên hàng" at bounding box center [793, 36] width 48 height 19
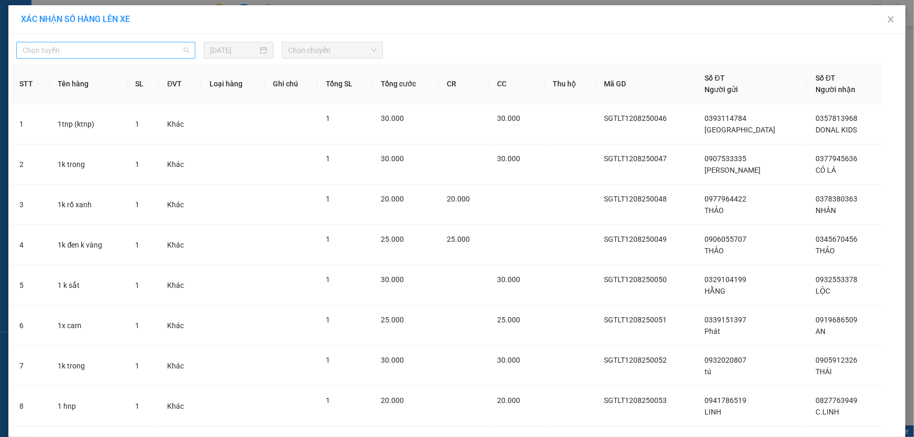
click at [113, 48] on span "Chọn tuyến" at bounding box center [106, 50] width 167 height 16
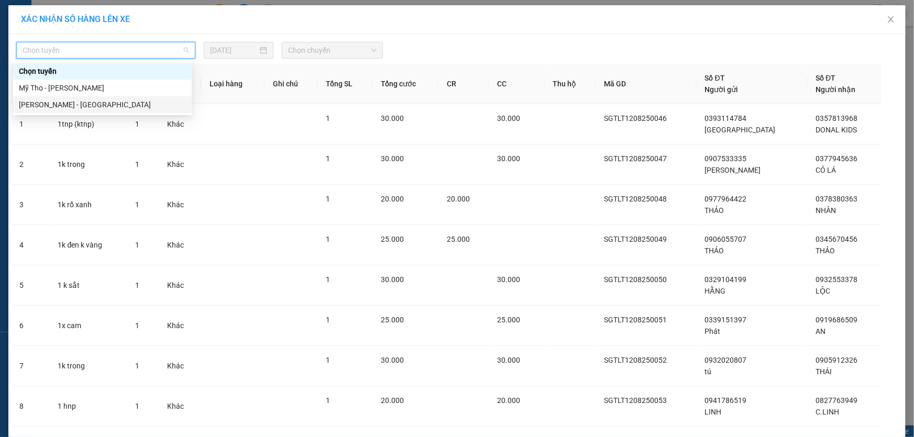
click at [97, 107] on div "Hồ Chí Minh - Mỹ Tho" at bounding box center [102, 105] width 167 height 12
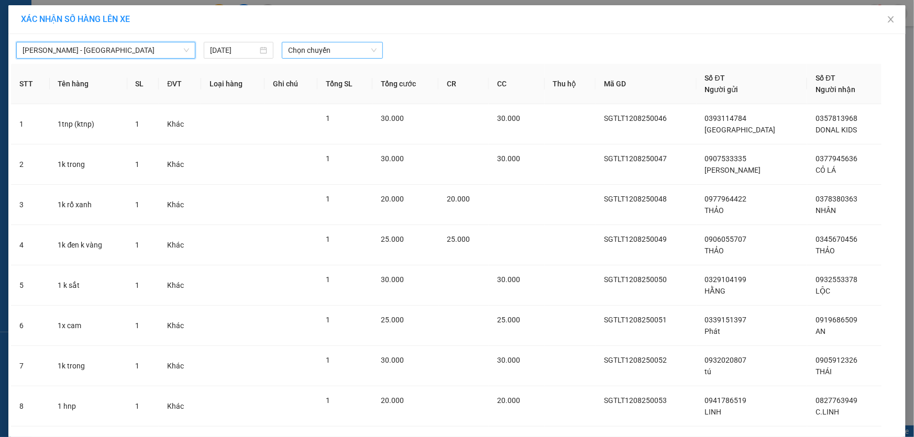
click at [349, 56] on span "Chọn chuyến" at bounding box center [332, 50] width 89 height 16
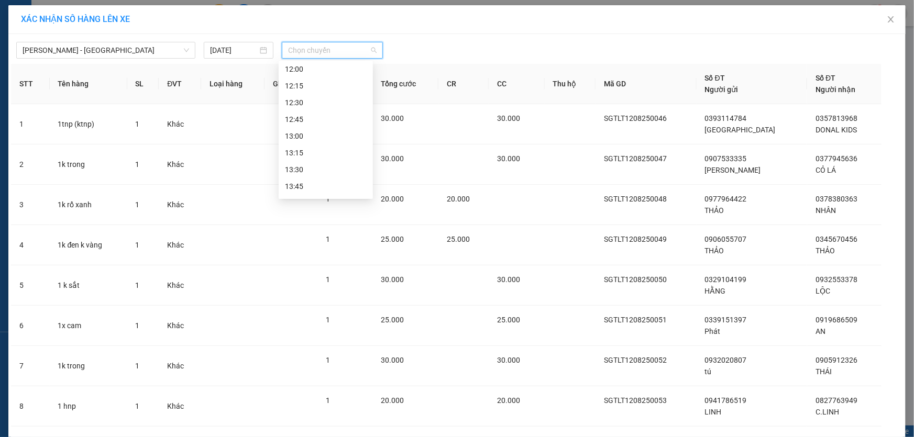
scroll to position [317, 0]
click at [881, 21] on span "Close" at bounding box center [891, 19] width 29 height 29
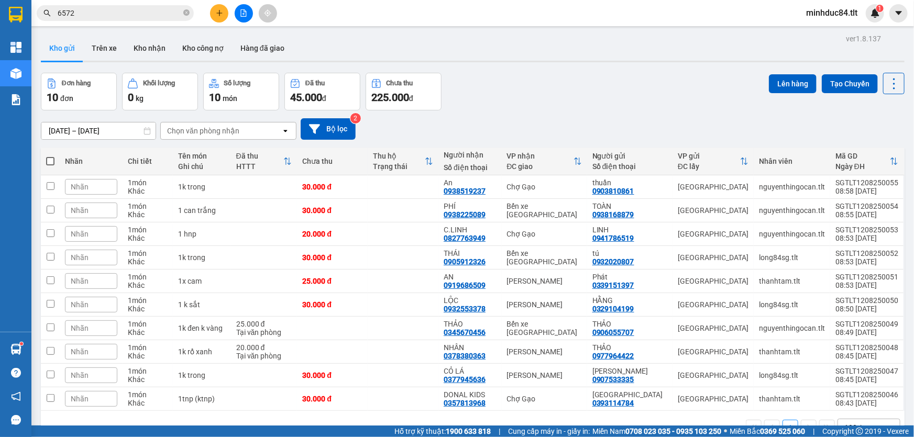
click at [185, 12] on icon "close-circle" at bounding box center [186, 12] width 6 height 6
click at [142, 12] on input "text" at bounding box center [120, 13] width 124 height 12
click at [173, 8] on input "text" at bounding box center [120, 13] width 124 height 12
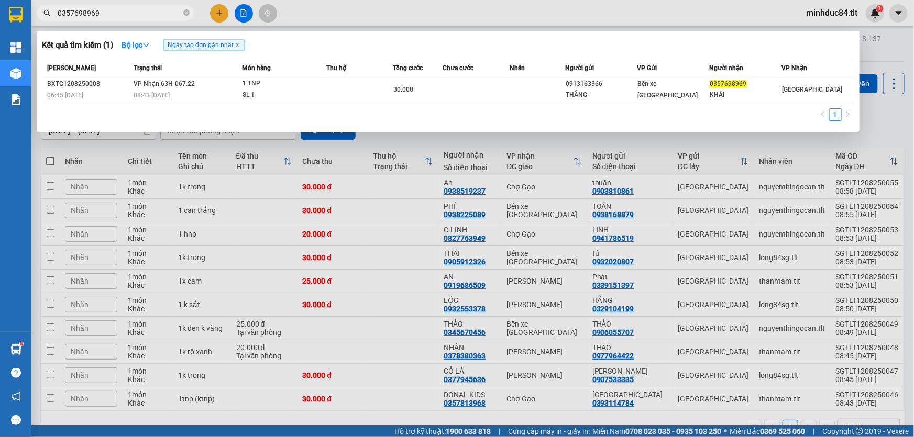
type input "0357698969"
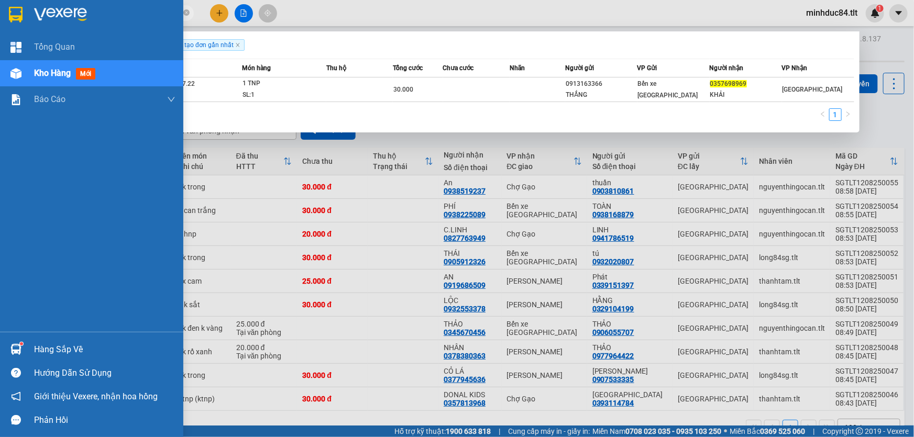
click at [7, 347] on div at bounding box center [16, 350] width 18 height 18
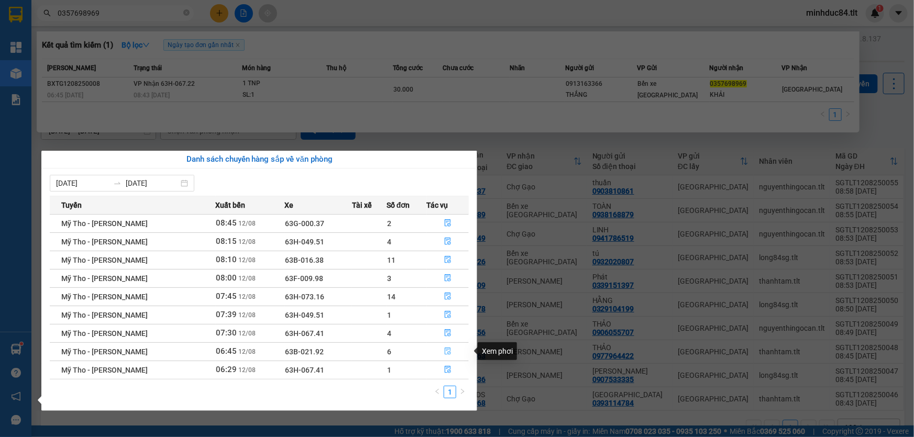
click at [447, 348] on icon "file-done" at bounding box center [448, 351] width 6 height 7
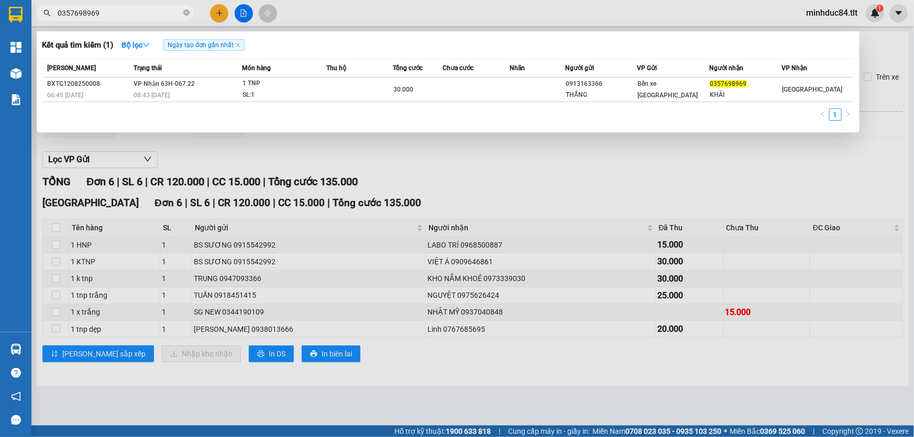
click at [488, 176] on div at bounding box center [457, 218] width 914 height 437
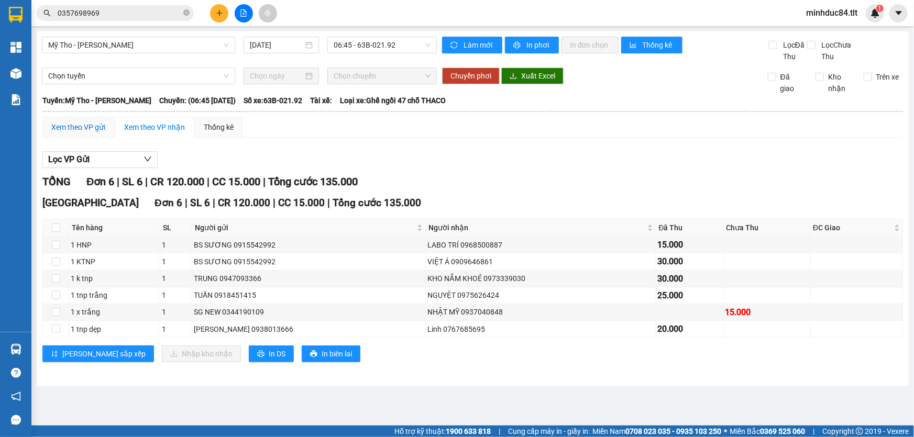
click at [56, 128] on div "Xem theo VP gửi" at bounding box center [78, 128] width 54 height 12
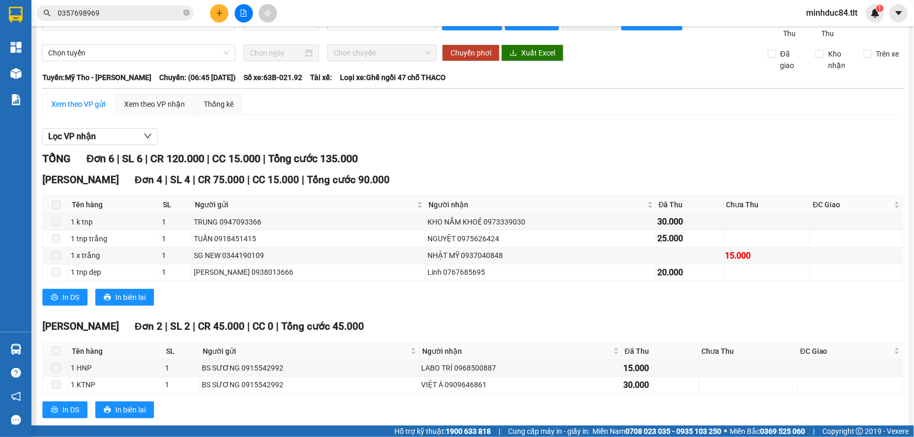
scroll to position [43, 0]
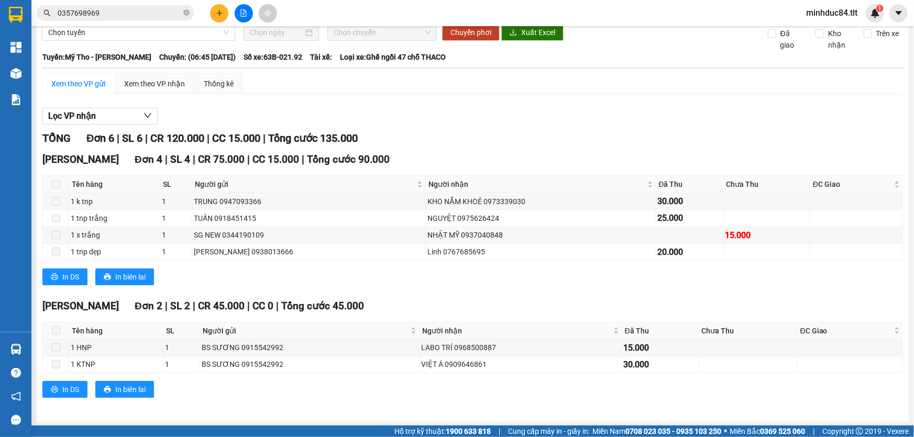
click at [517, 386] on div "In DS In biên lai" at bounding box center [472, 389] width 861 height 17
click at [155, 83] on div "Xem theo VP nhận" at bounding box center [154, 84] width 61 height 12
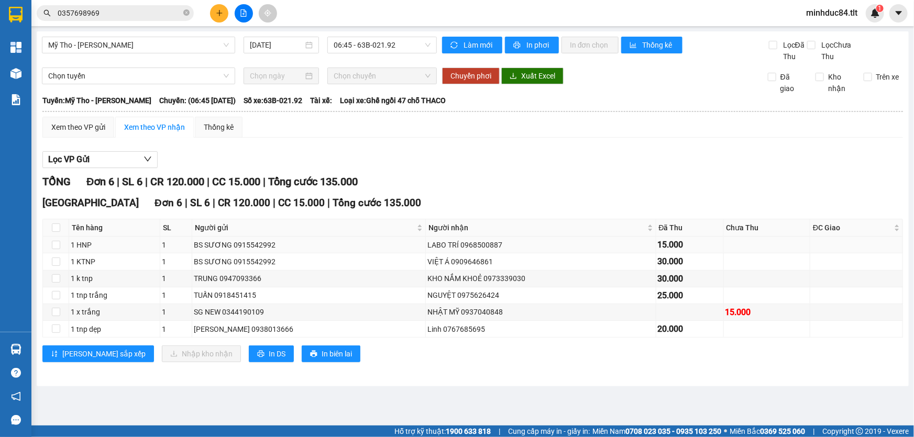
click at [49, 238] on td at bounding box center [56, 245] width 26 height 17
click at [58, 225] on input "checkbox" at bounding box center [56, 228] width 8 height 8
checkbox input "true"
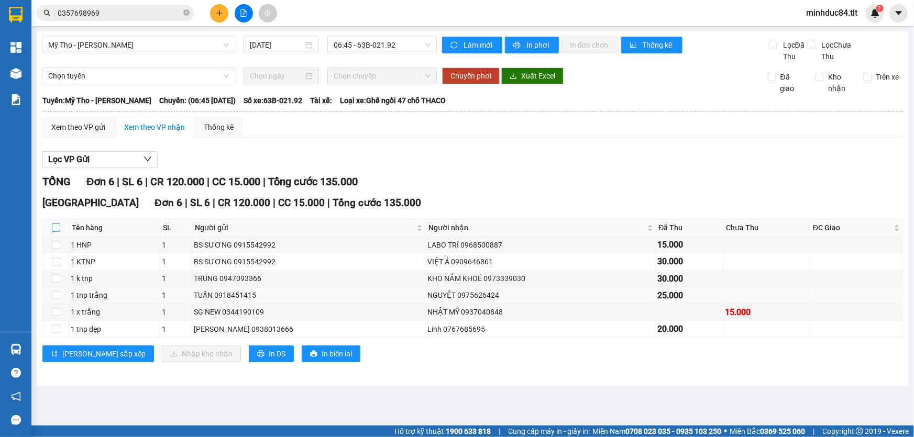
checkbox input "true"
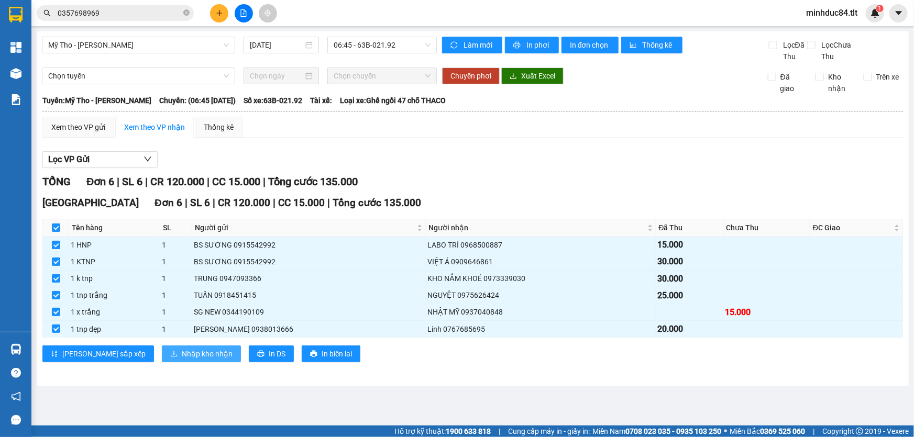
click at [182, 356] on span "Nhập kho nhận" at bounding box center [207, 354] width 51 height 12
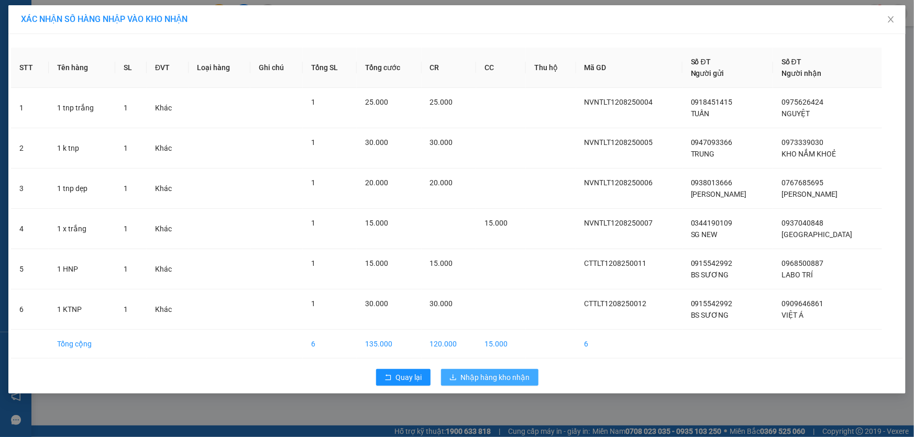
click at [530, 372] on button "Nhập hàng kho nhận" at bounding box center [489, 377] width 97 height 17
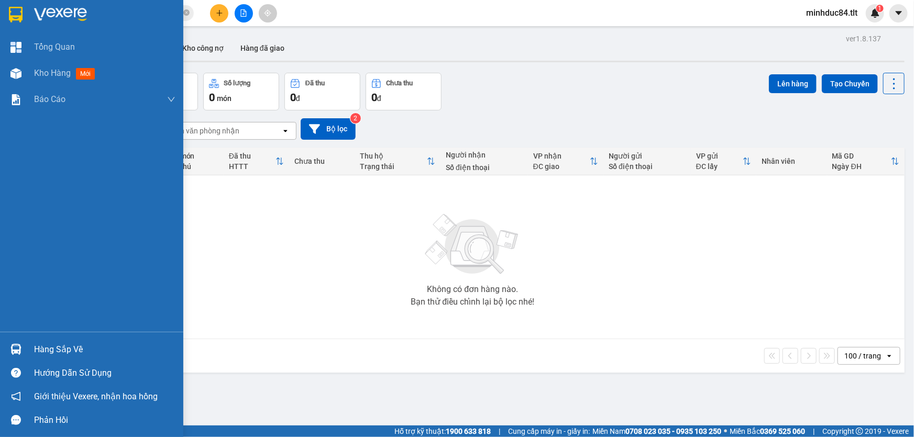
click at [23, 355] on div at bounding box center [16, 350] width 18 height 18
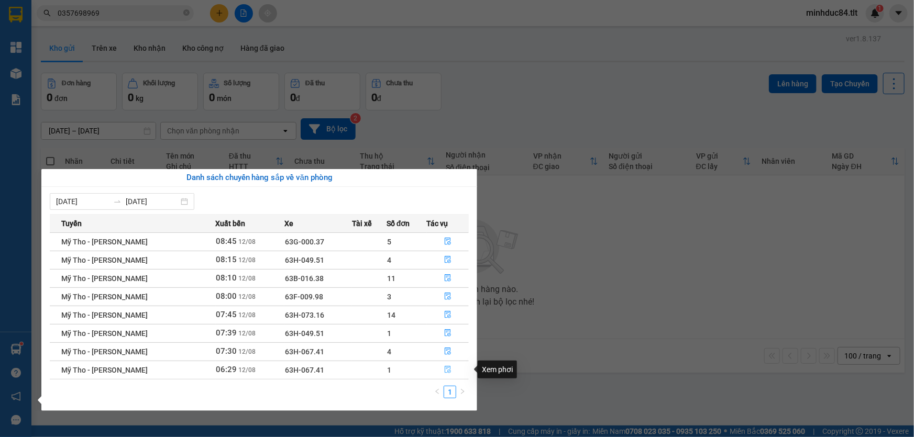
click at [451, 373] on button "button" at bounding box center [448, 370] width 41 height 17
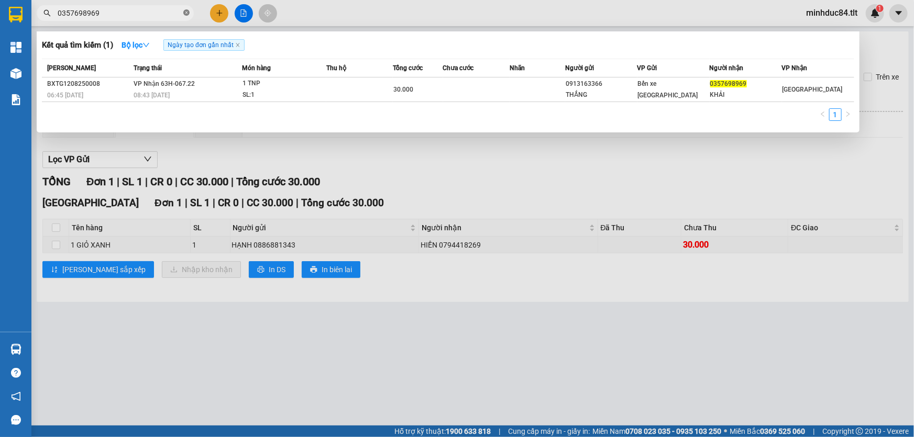
click at [188, 15] on icon "close-circle" at bounding box center [186, 12] width 6 height 6
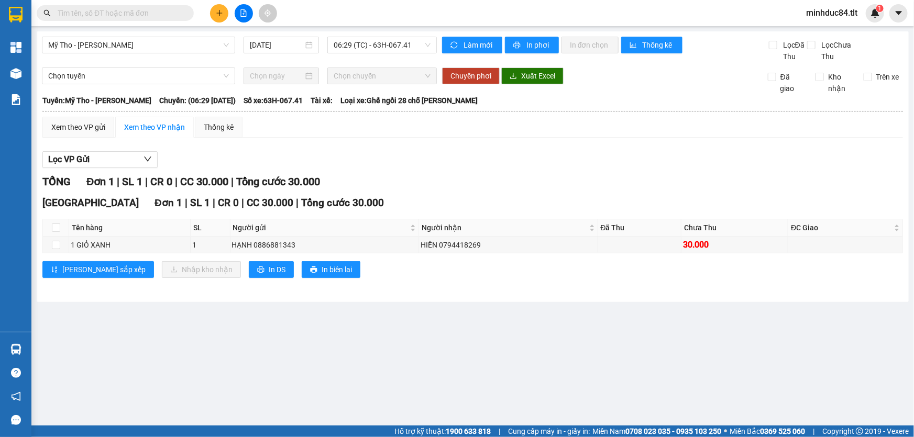
click at [154, 15] on input "text" at bounding box center [120, 13] width 124 height 12
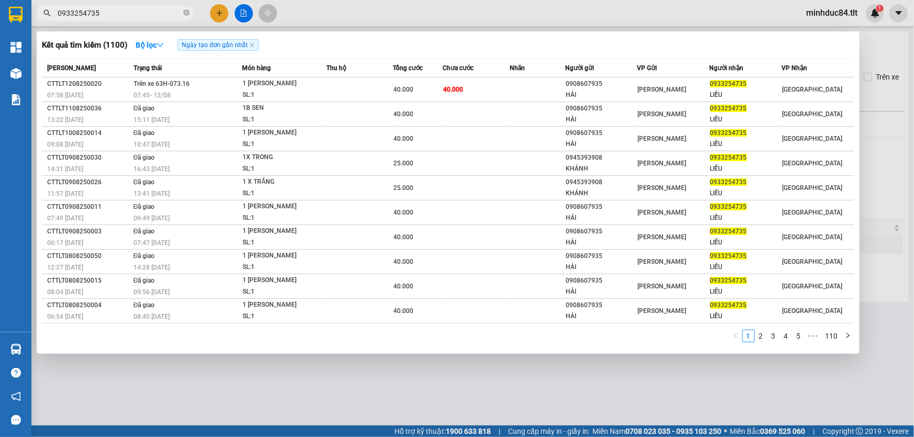
type input "0933254735"
click at [186, 17] on span at bounding box center [186, 13] width 6 height 10
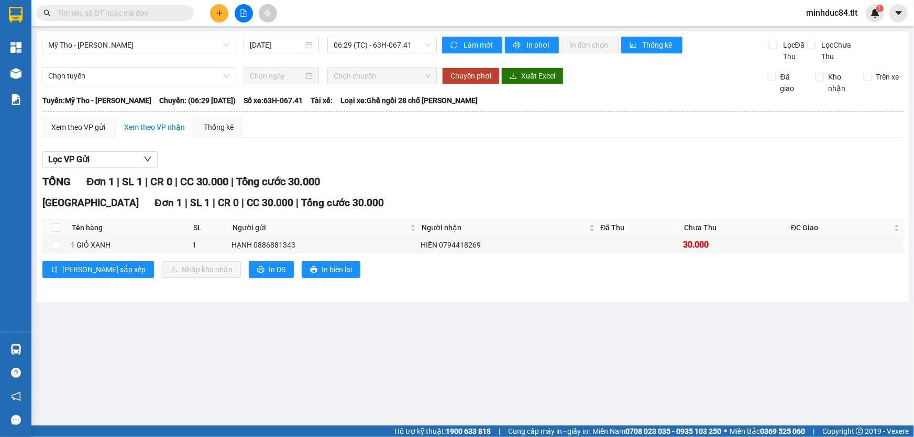
click at [157, 9] on input "text" at bounding box center [120, 13] width 124 height 12
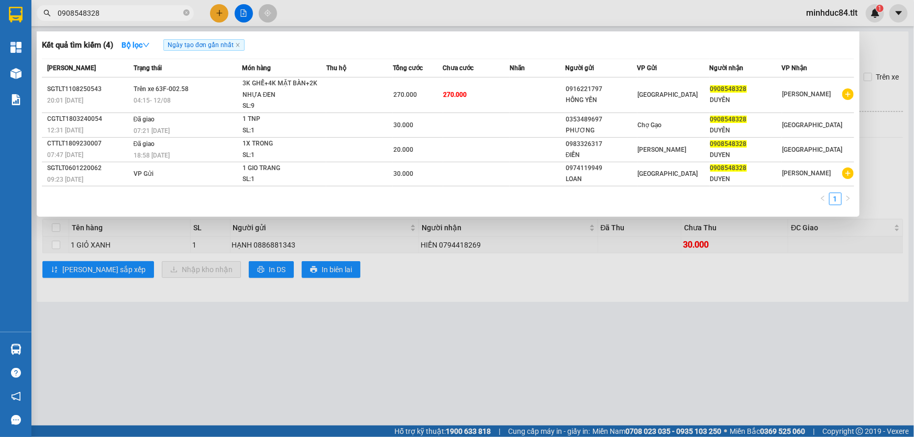
type input "0908548328"
click at [213, 336] on div at bounding box center [457, 218] width 914 height 437
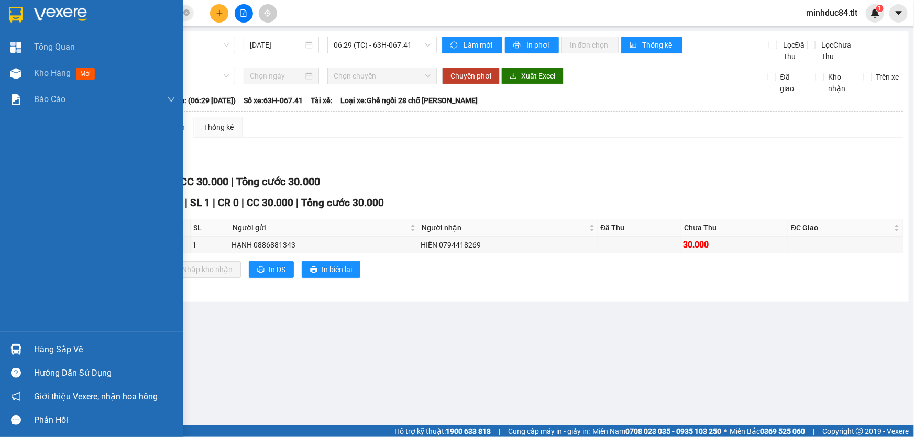
click at [12, 347] on img at bounding box center [15, 349] width 11 height 11
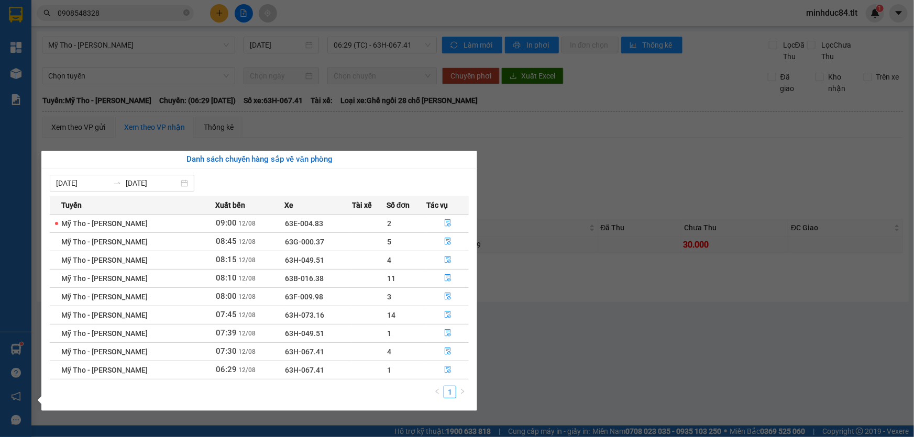
click at [199, 10] on section "Kết quả tìm kiếm ( 4 ) Bộ lọc Ngày tạo đơn gần nhất Mã ĐH Trạng thái Món hàng T…" at bounding box center [457, 218] width 914 height 437
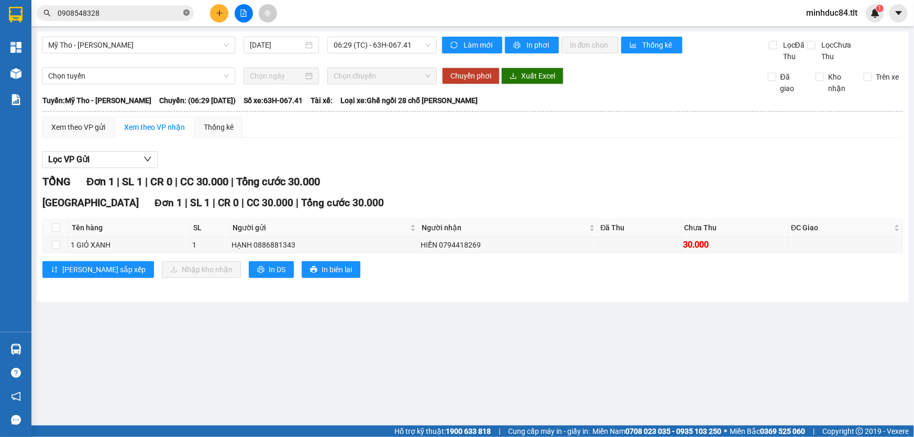
click at [183, 10] on icon "close-circle" at bounding box center [186, 12] width 6 height 6
click at [145, 15] on input "text" at bounding box center [120, 13] width 124 height 12
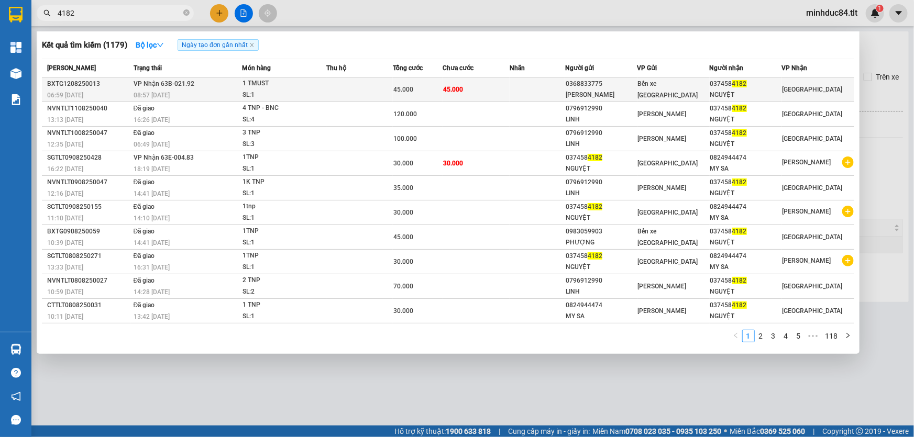
type input "4182"
click at [739, 88] on div "037458 4182" at bounding box center [745, 84] width 71 height 11
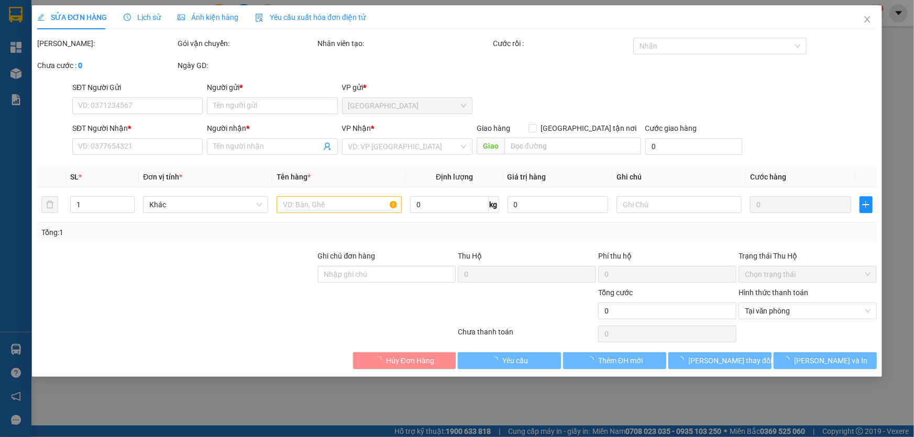
type input "0368833775"
type input "[PERSON_NAME]"
type input "0374584182"
type input "NGUYỆT"
type input "45.000"
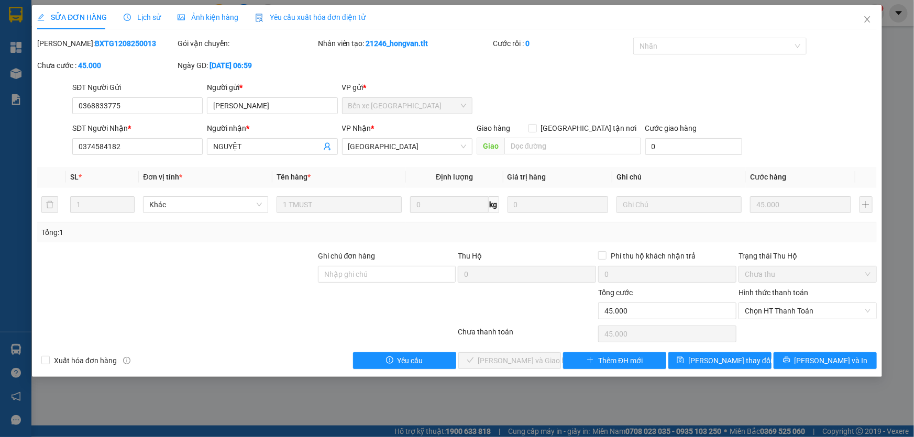
click at [791, 320] on div "Hình thức thanh toán Chọn HT Thanh Toán" at bounding box center [808, 305] width 138 height 37
click at [800, 319] on div "Chọn HT Thanh Toán" at bounding box center [808, 311] width 138 height 17
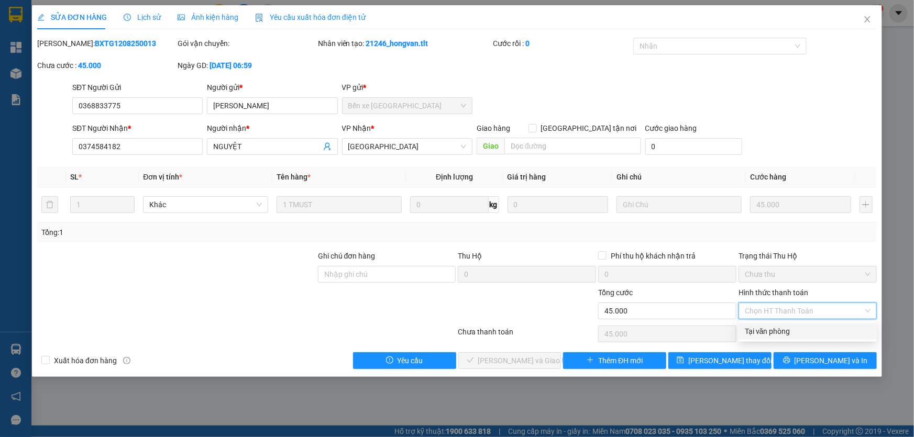
click at [775, 331] on div "Tại văn phòng" at bounding box center [808, 332] width 126 height 12
type input "0"
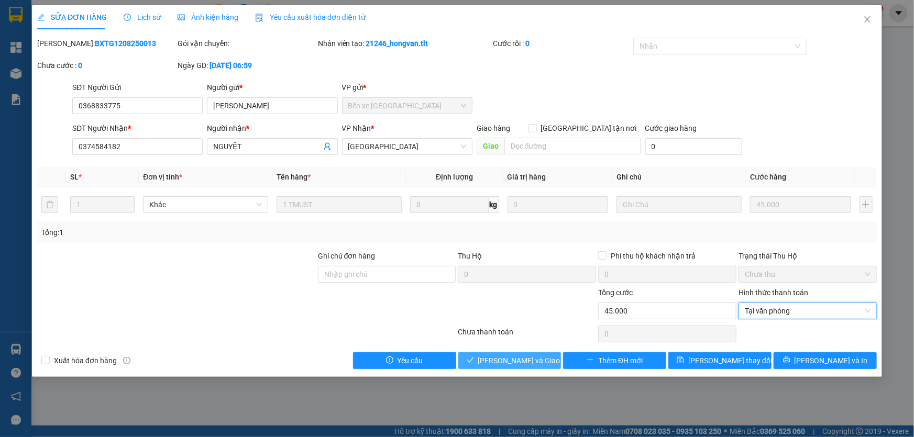
click at [527, 357] on span "[PERSON_NAME] và Giao hàng" at bounding box center [528, 361] width 101 height 12
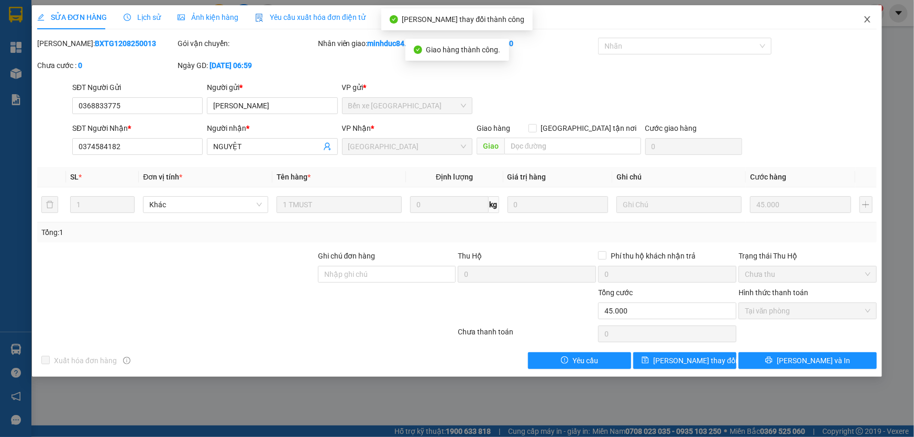
click at [864, 21] on icon "close" at bounding box center [867, 19] width 8 height 8
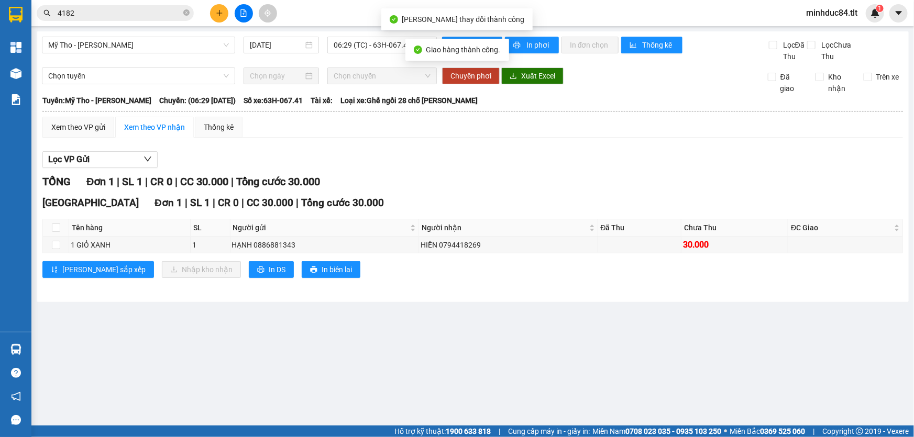
click at [188, 12] on icon "close-circle" at bounding box center [186, 12] width 6 height 6
click at [171, 6] on span at bounding box center [115, 13] width 157 height 16
click at [157, 26] on main "Mỹ Tho - Hồ Chí Minh 12/08/2025 06:29 (TC) - 63H-067.41 Làm mới In phơi In đơn …" at bounding box center [457, 213] width 914 height 426
click at [144, 33] on div "Mỹ Tho - Hồ Chí Minh 12/08/2025 06:29 (TC) - 63H-067.41 Làm mới In phơi In đơn …" at bounding box center [473, 166] width 872 height 271
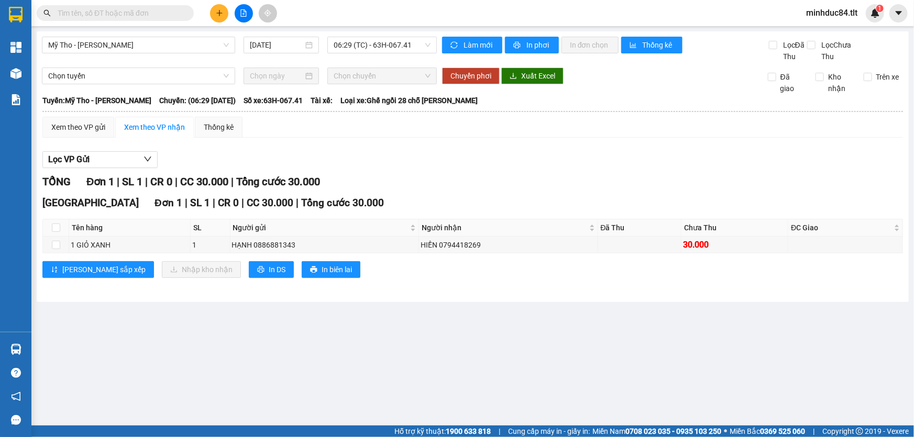
click at [156, 9] on input "text" at bounding box center [120, 13] width 124 height 12
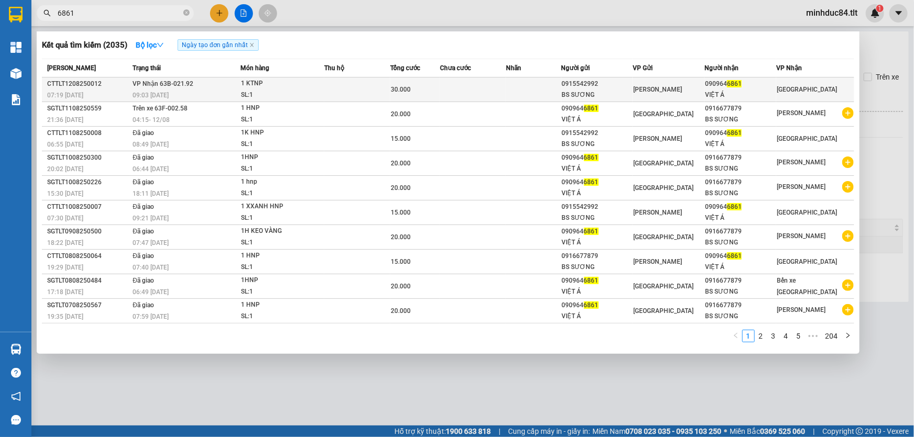
type input "6861"
click at [661, 98] on td "[PERSON_NAME]" at bounding box center [669, 90] width 72 height 25
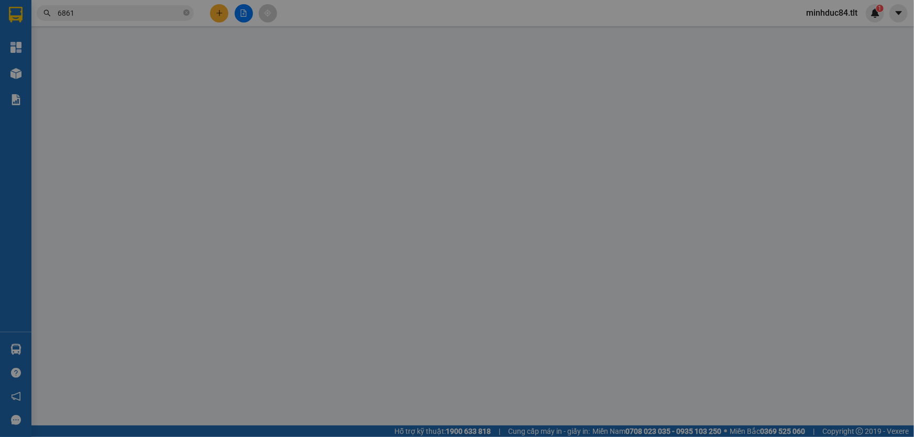
type input "0915542992"
type input "BS SƯƠNG"
type input "0909646861"
type input "VIỆT Á"
type input "30.000"
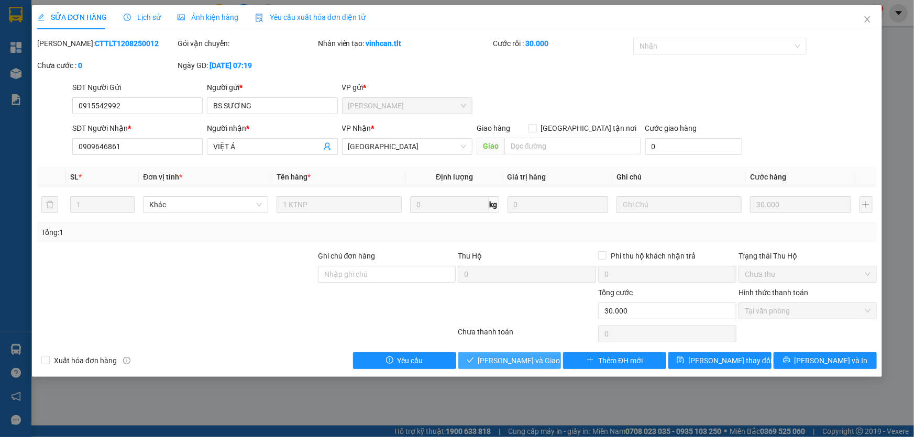
click at [531, 367] on button "[PERSON_NAME] và Giao hàng" at bounding box center [509, 361] width 103 height 17
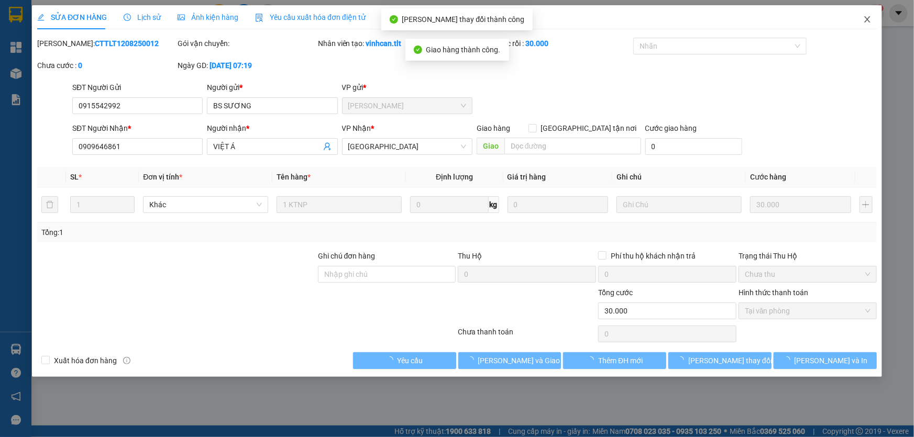
click at [857, 17] on span "Close" at bounding box center [867, 19] width 29 height 29
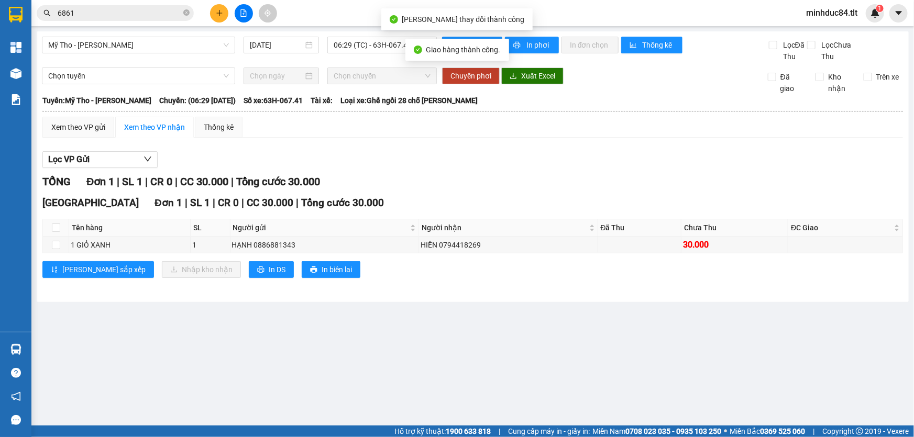
click at [178, 9] on input "6861" at bounding box center [120, 13] width 124 height 12
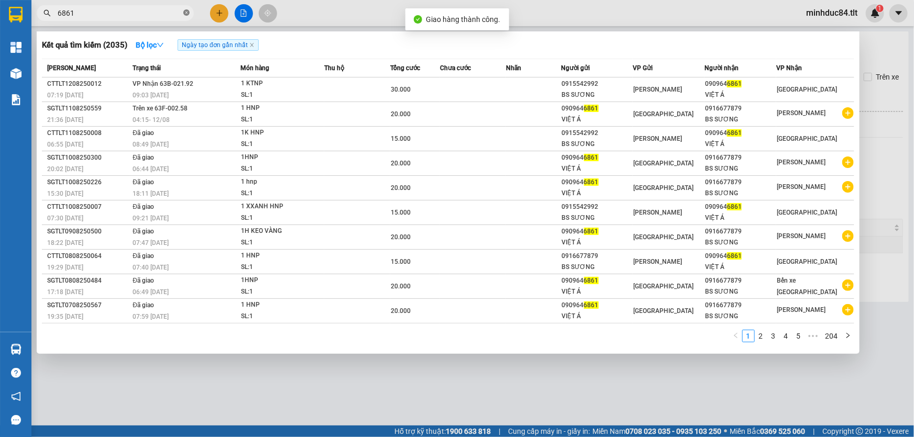
click at [188, 16] on span at bounding box center [186, 13] width 6 height 10
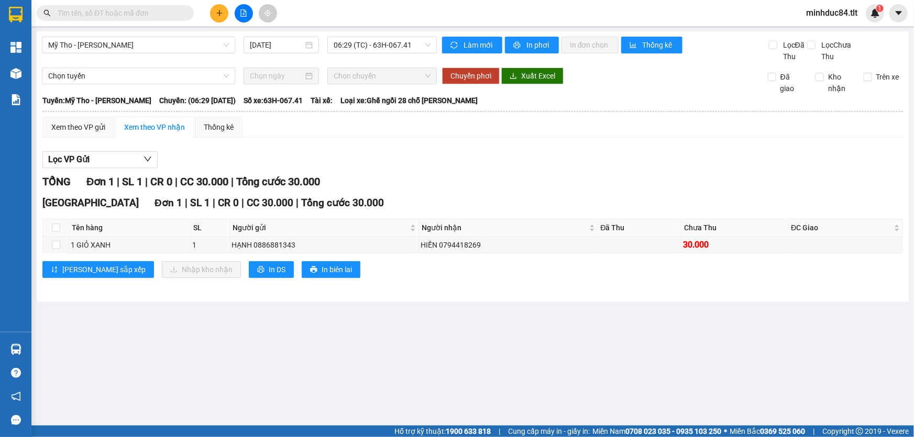
click at [178, 9] on input "text" at bounding box center [120, 13] width 124 height 12
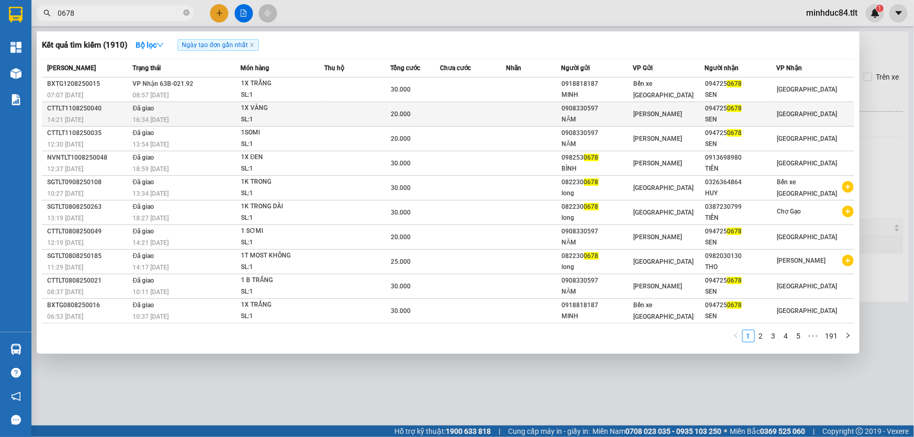
type input "0678"
click at [229, 102] on td "Đã giao 16:34 - 11/08" at bounding box center [185, 114] width 111 height 25
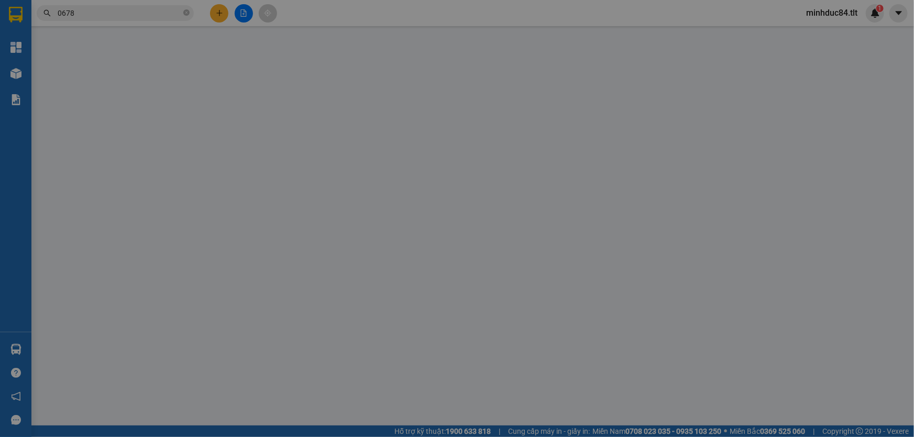
type input "0908330597"
type input "NĂM"
type input "0947250678"
type input "SEN"
type input "20.000"
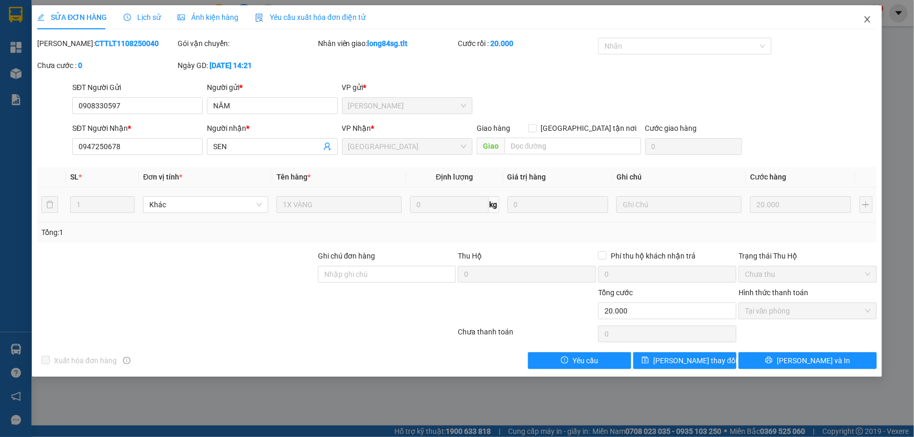
click at [878, 22] on span "Close" at bounding box center [867, 19] width 29 height 29
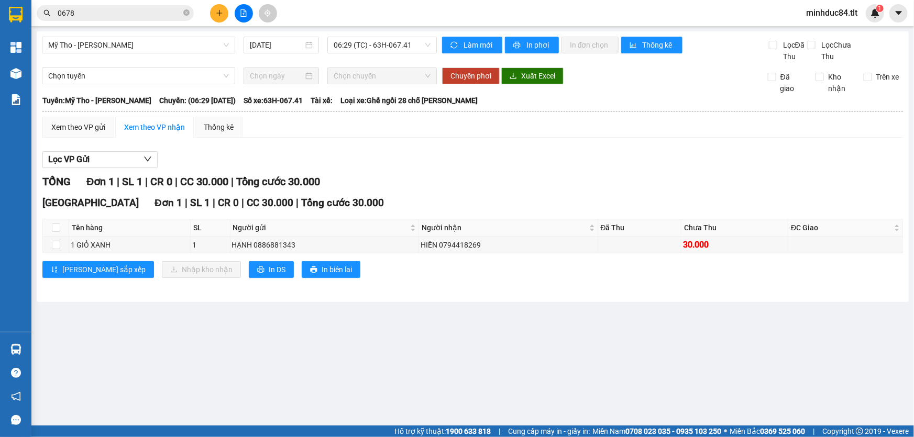
click at [89, 14] on input "0678" at bounding box center [120, 13] width 124 height 12
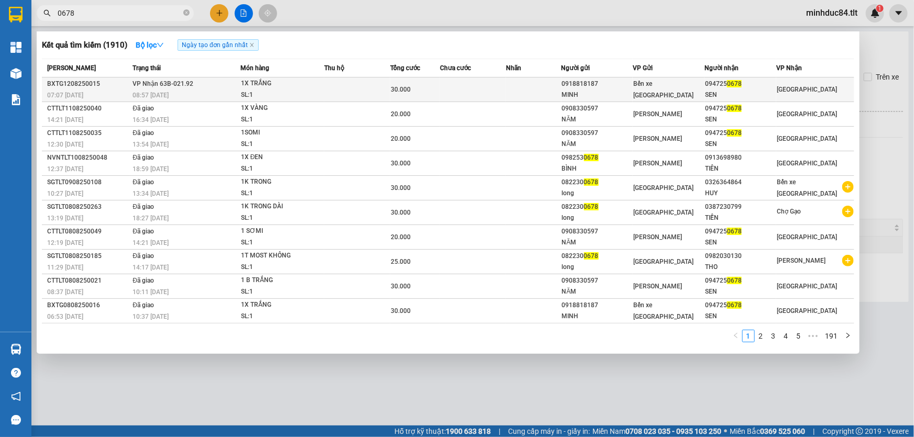
click at [321, 91] on span "1X TRẮNG SL: 1" at bounding box center [282, 89] width 83 height 23
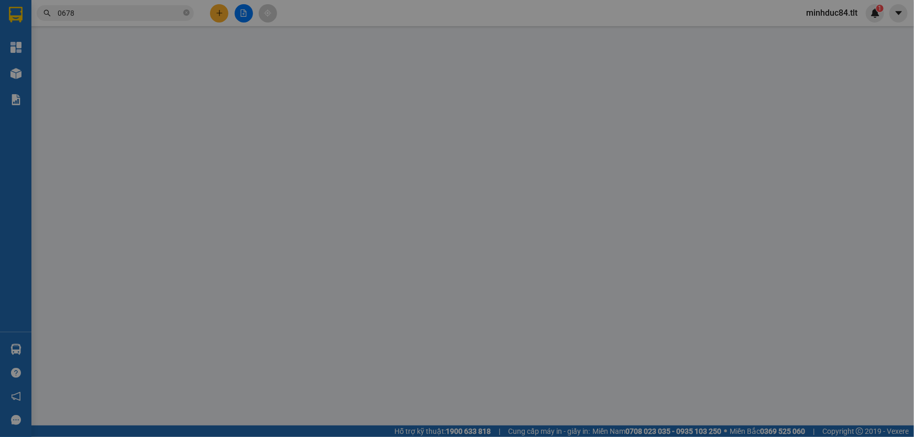
type input "0918818187"
type input "MINH"
type input "0947250678"
type input "SEN"
type input "30.000"
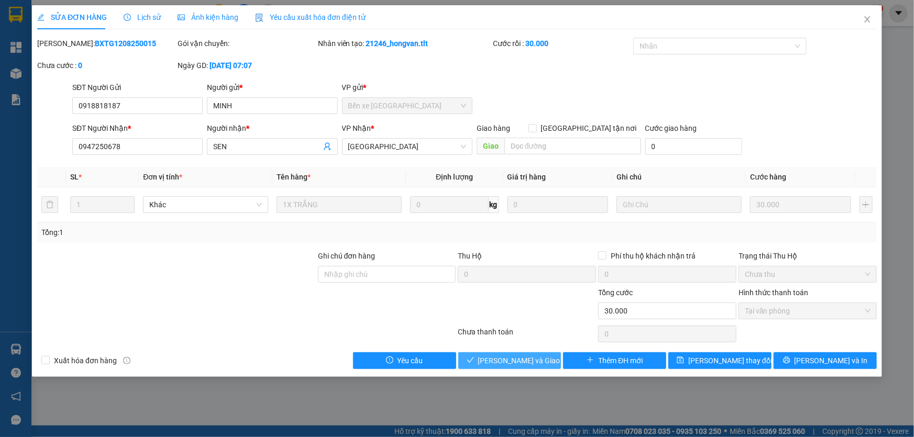
click at [491, 358] on span "[PERSON_NAME] và Giao hàng" at bounding box center [528, 361] width 101 height 12
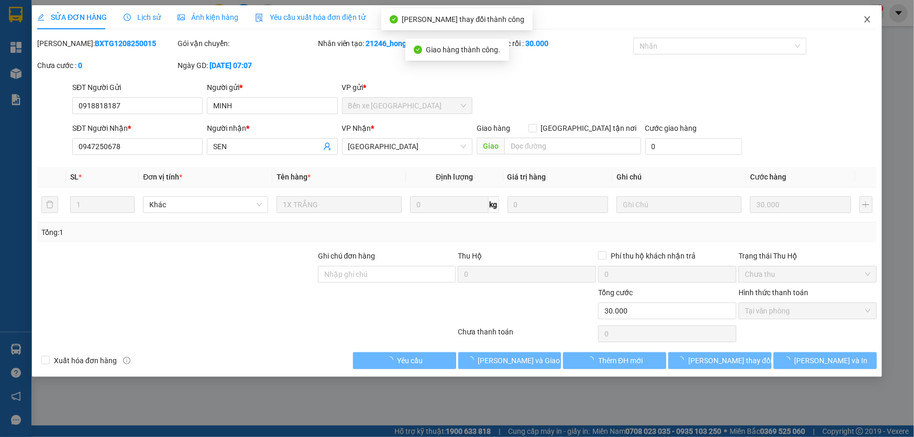
click at [866, 24] on icon "close" at bounding box center [867, 19] width 8 height 8
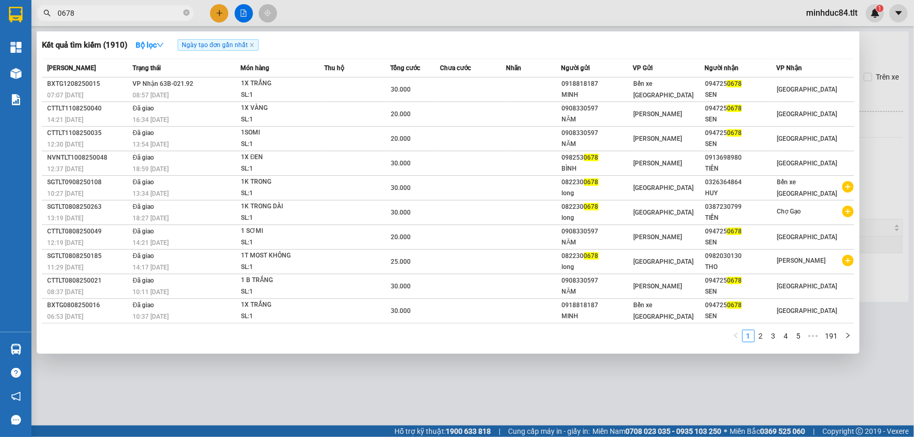
click at [134, 13] on input "0678" at bounding box center [120, 13] width 124 height 12
click at [185, 17] on span at bounding box center [186, 13] width 6 height 10
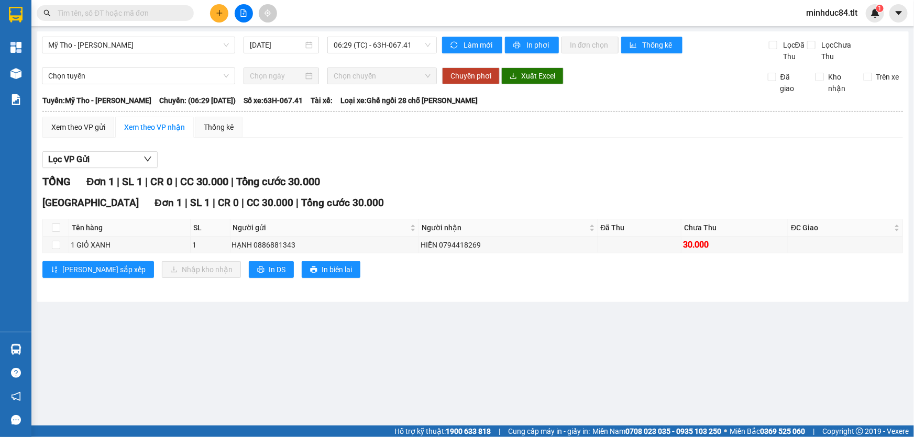
click at [127, 11] on input "text" at bounding box center [120, 13] width 124 height 12
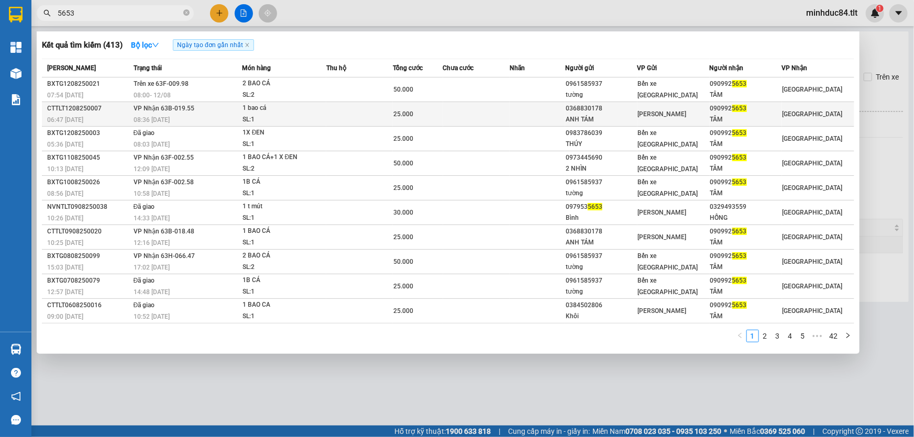
type input "5653"
click at [243, 107] on div "1 bao cá" at bounding box center [282, 109] width 79 height 12
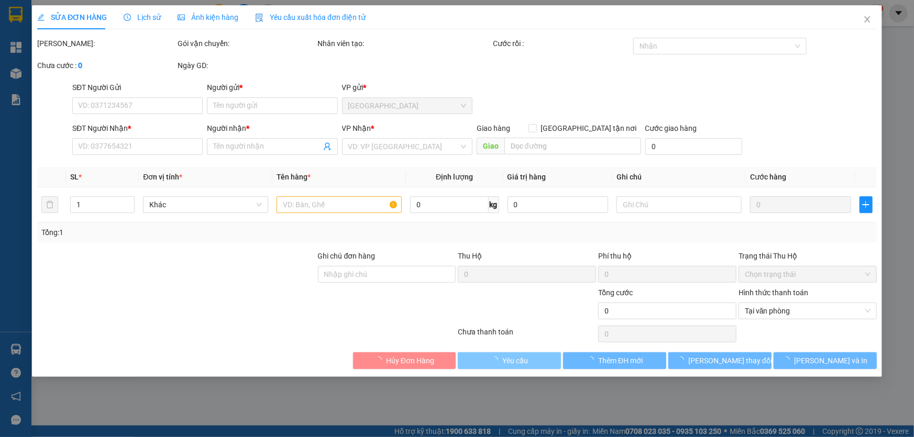
type input "0368830178"
type input "ANH TÁM"
type input "0909925653"
type input "TÂM"
type input "25.000"
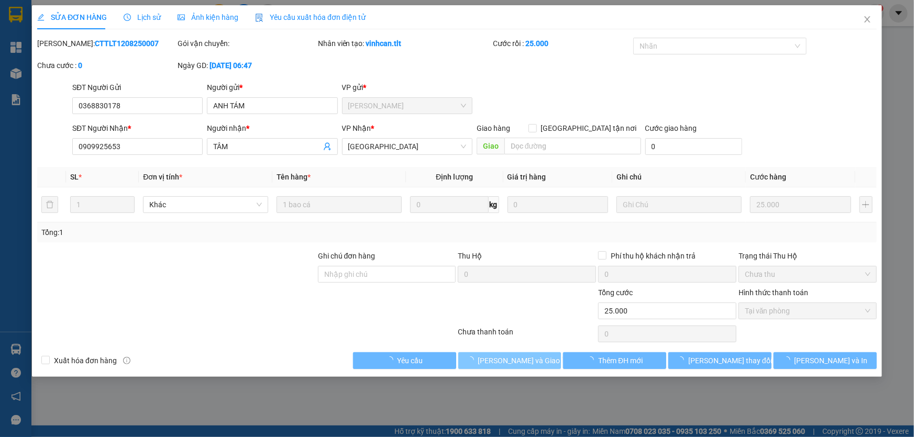
click at [522, 367] on button "[PERSON_NAME] và Giao hàng" at bounding box center [509, 361] width 103 height 17
click at [867, 23] on span "Close" at bounding box center [867, 19] width 29 height 29
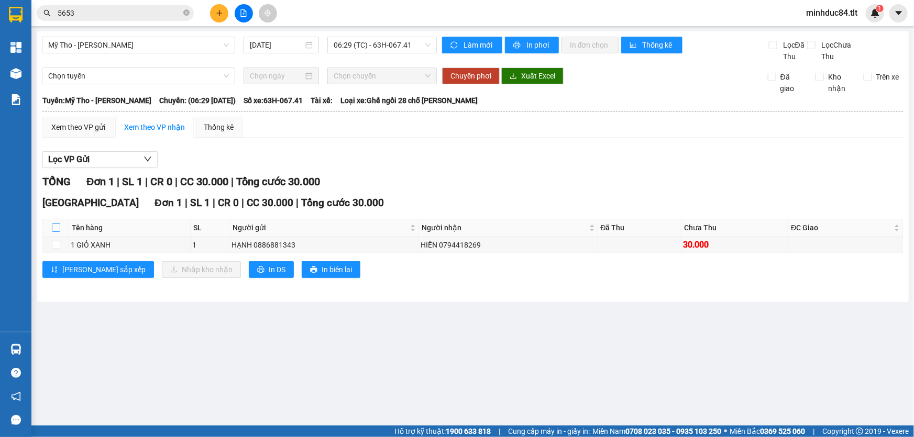
click at [58, 227] on input "checkbox" at bounding box center [56, 228] width 8 height 8
checkbox input "true"
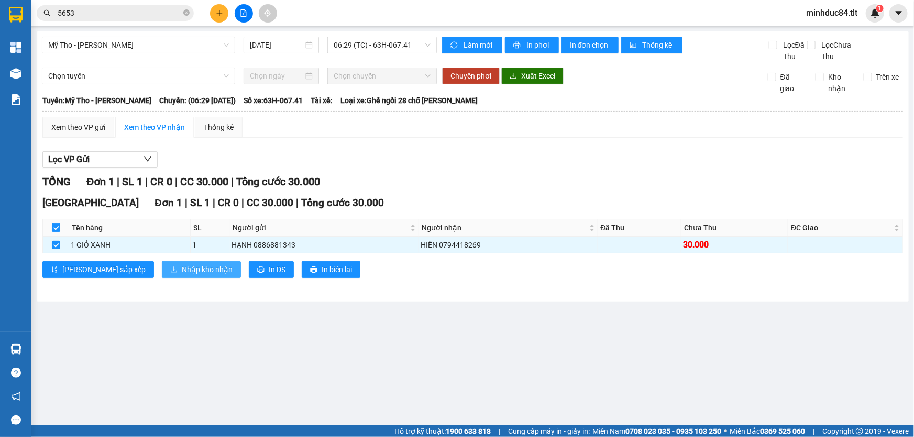
click at [187, 268] on button "Nhập kho nhận" at bounding box center [201, 269] width 79 height 17
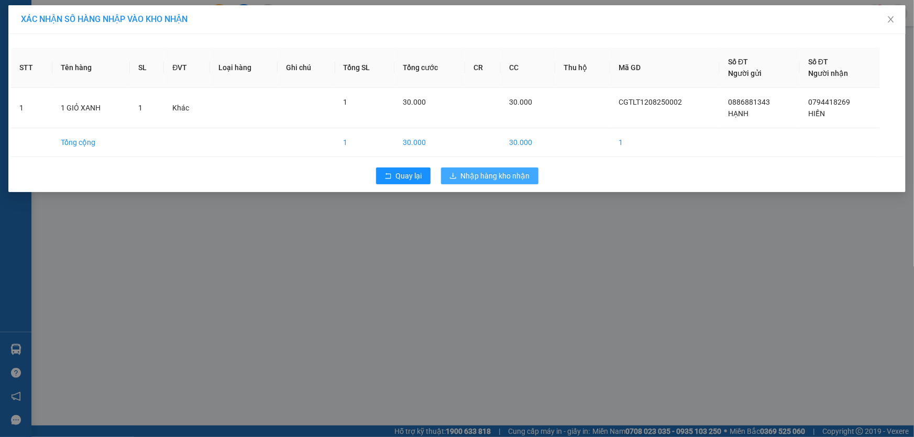
click at [510, 178] on span "Nhập hàng kho nhận" at bounding box center [495, 176] width 69 height 12
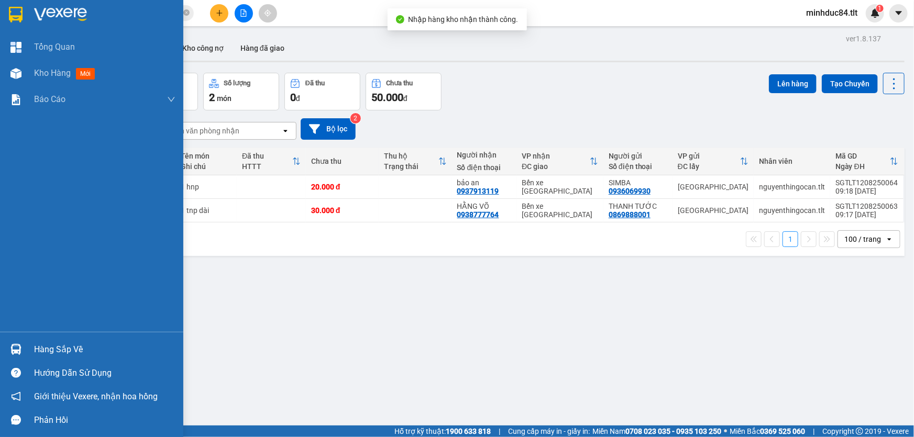
click at [21, 351] on img at bounding box center [15, 349] width 11 height 11
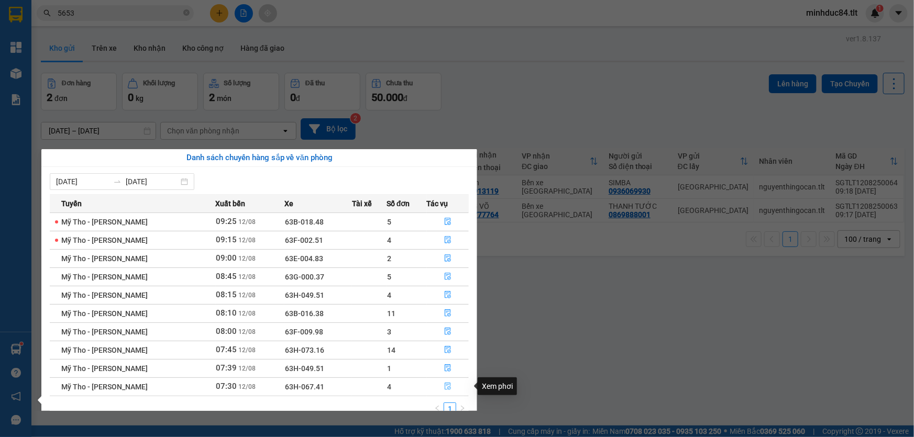
click at [446, 388] on icon "file-done" at bounding box center [448, 386] width 6 height 7
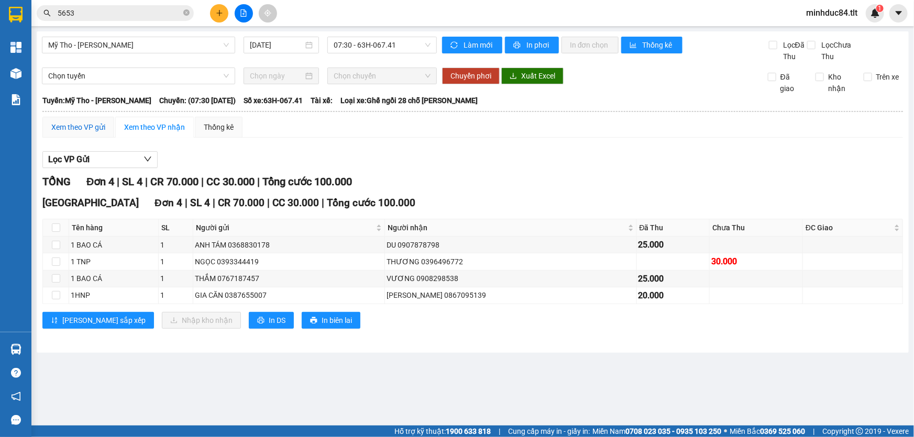
click at [101, 132] on div "Xem theo VP gửi" at bounding box center [78, 128] width 54 height 12
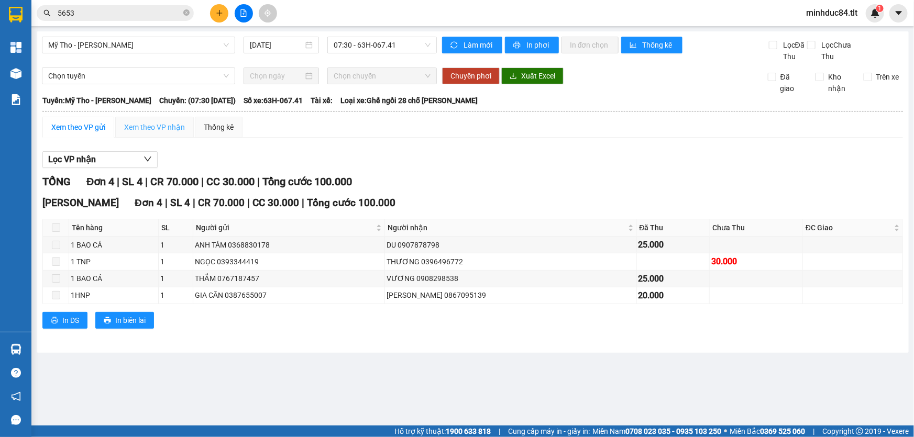
click at [169, 120] on div "Xem theo VP nhận" at bounding box center [154, 127] width 79 height 21
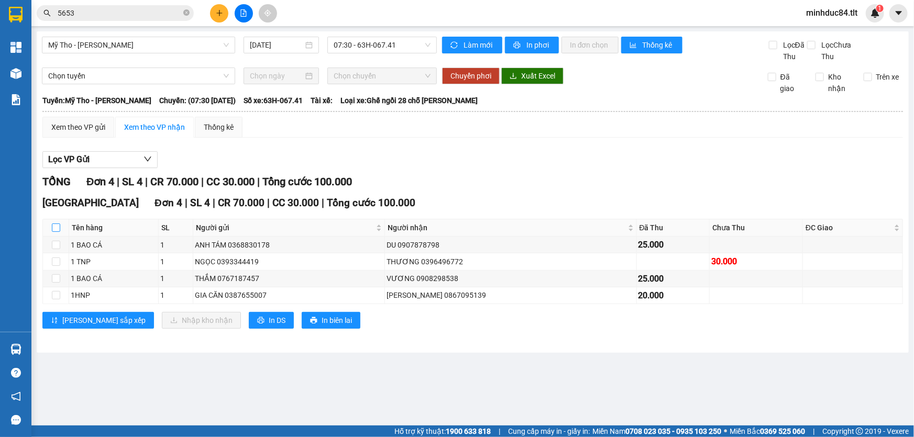
click at [53, 226] on input "checkbox" at bounding box center [56, 228] width 8 height 8
checkbox input "true"
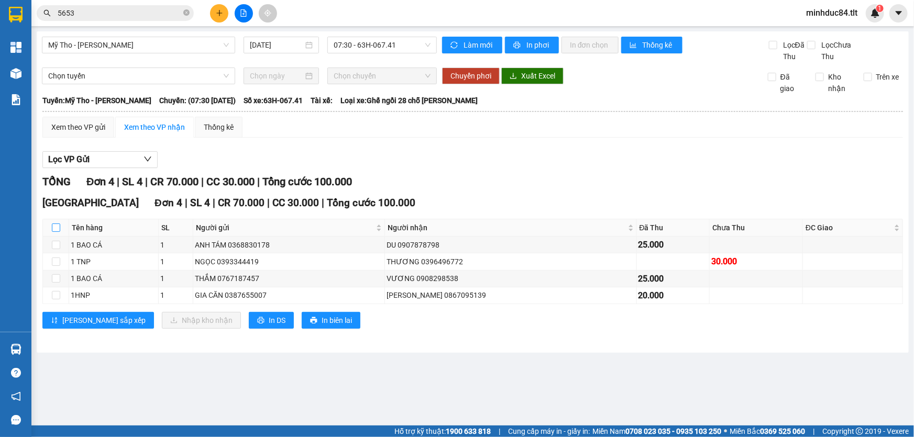
checkbox input "true"
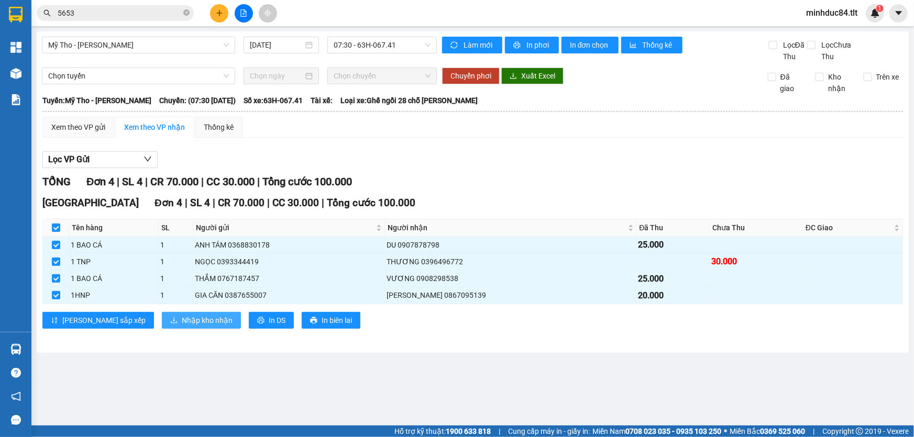
click at [170, 317] on icon "download" at bounding box center [173, 320] width 7 height 7
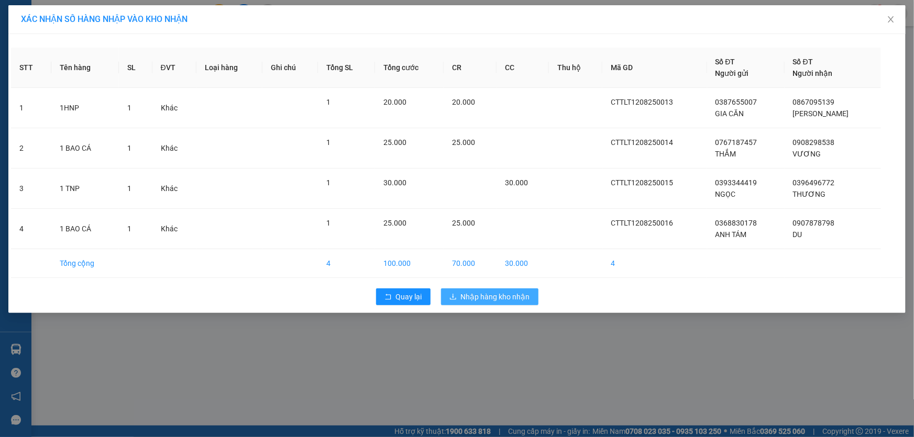
click at [521, 293] on span "Nhập hàng kho nhận" at bounding box center [495, 297] width 69 height 12
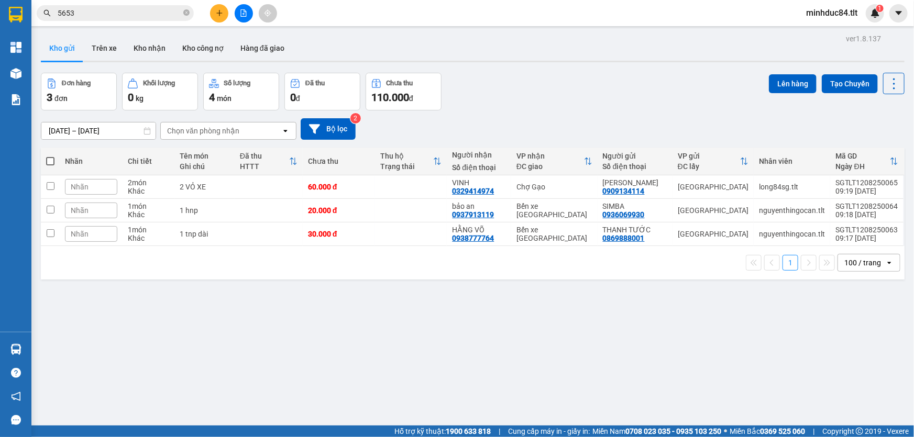
click at [187, 10] on icon "close-circle" at bounding box center [186, 12] width 6 height 6
drag, startPoint x: 147, startPoint y: 10, endPoint x: 259, endPoint y: 18, distance: 112.4
click at [147, 10] on input "text" at bounding box center [120, 13] width 124 height 12
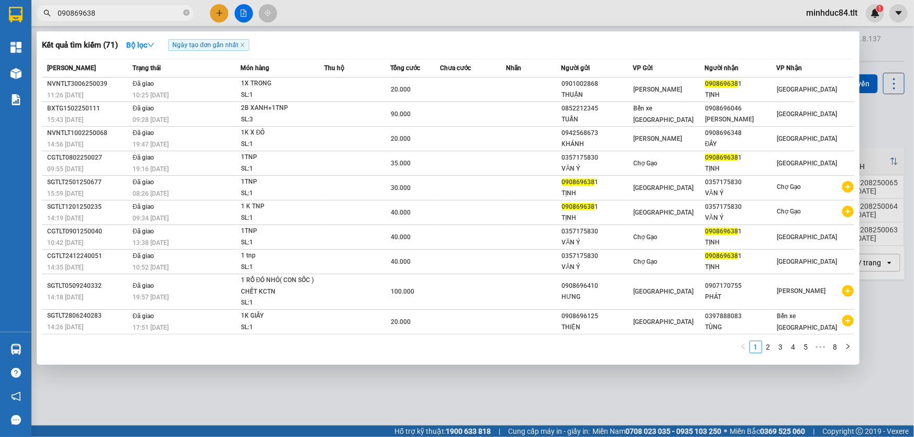
type input "0908696381"
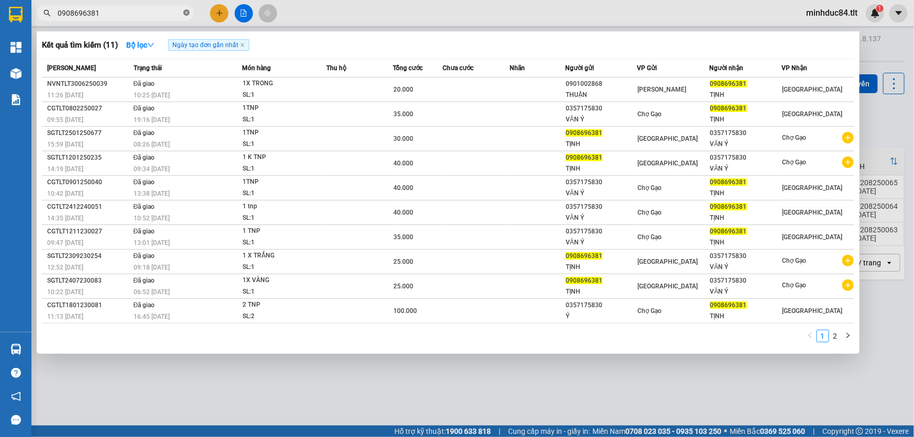
click at [187, 12] on icon "close-circle" at bounding box center [186, 12] width 6 height 6
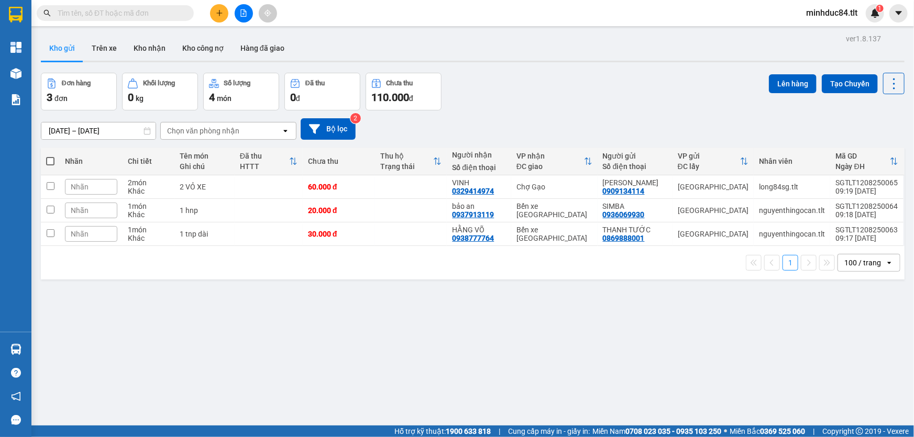
click at [168, 15] on input "text" at bounding box center [120, 13] width 124 height 12
click at [162, 16] on input "text" at bounding box center [120, 13] width 124 height 12
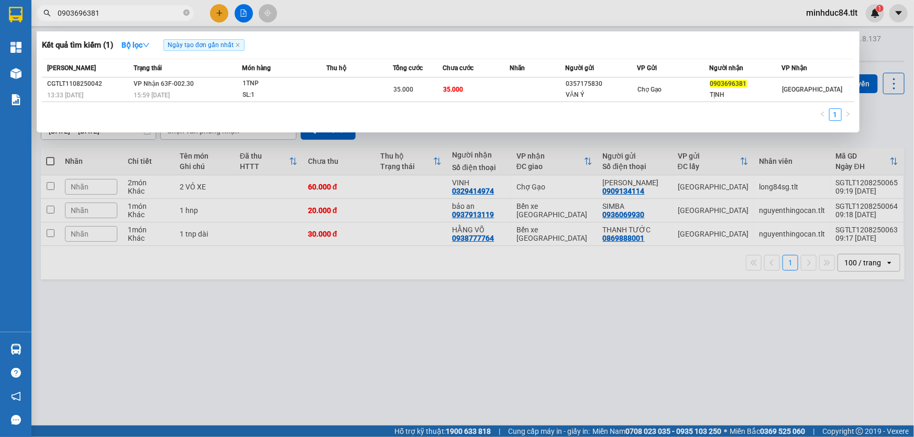
type input "0903696381"
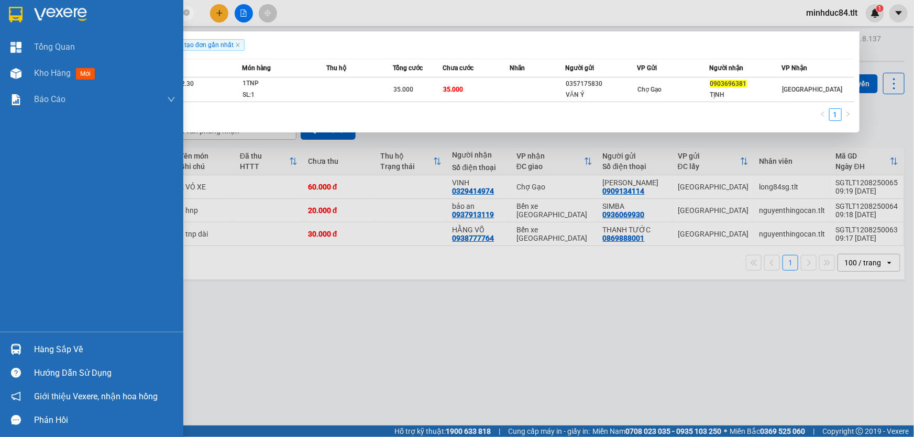
click at [11, 342] on div at bounding box center [16, 350] width 18 height 18
click at [20, 345] on div "Tổng Quan Kho hàng mới Báo cáo Báo cáo dòng tiền (Nhân Viên) Báo cáo dòng tiền …" at bounding box center [91, 218] width 183 height 437
click at [15, 338] on div "Hàng sắp về" at bounding box center [91, 350] width 183 height 24
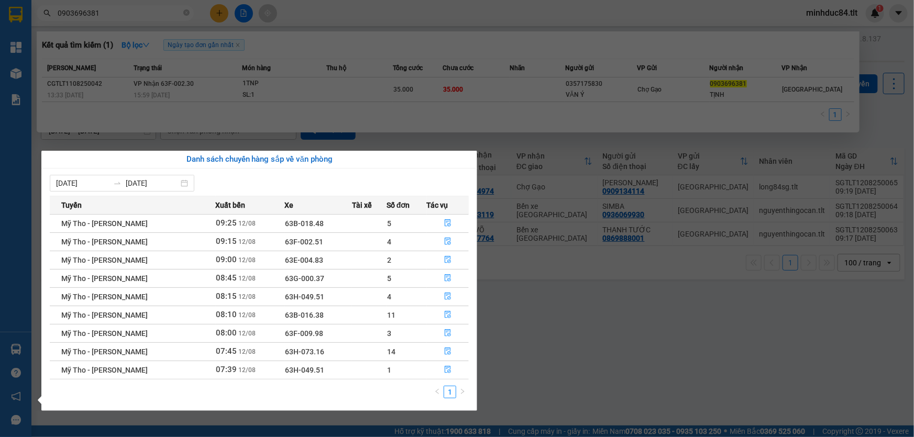
click at [561, 377] on section "Kết quả tìm kiếm ( 1 ) Bộ lọc Ngày tạo đơn gần nhất Mã ĐH Trạng thái Món hàng T…" at bounding box center [457, 218] width 914 height 437
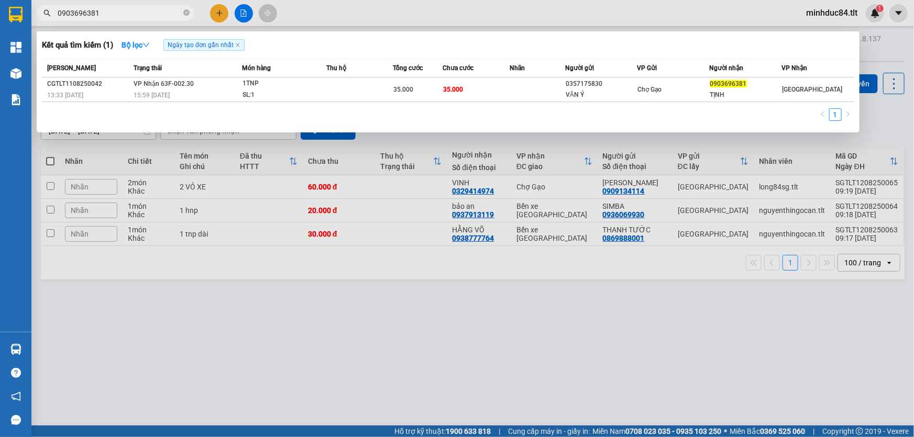
click at [396, 332] on div at bounding box center [457, 218] width 914 height 437
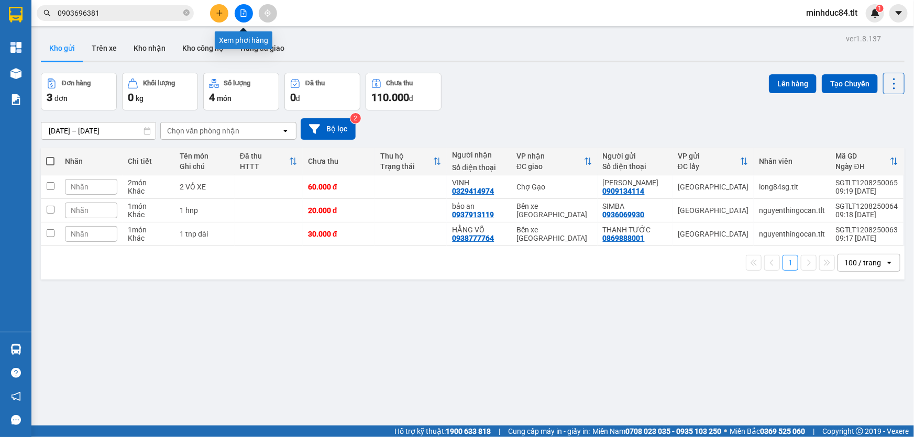
click at [244, 16] on icon "file-add" at bounding box center [244, 12] width 6 height 7
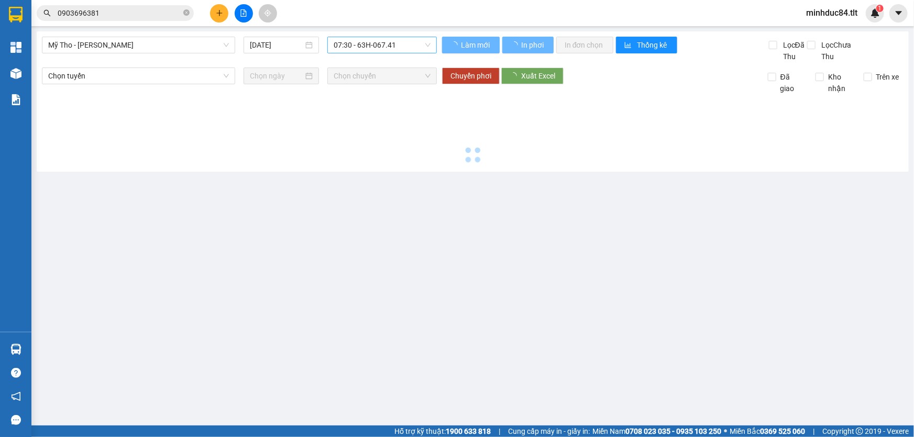
click at [388, 42] on span "07:30 - 63H-067.41" at bounding box center [382, 45] width 97 height 16
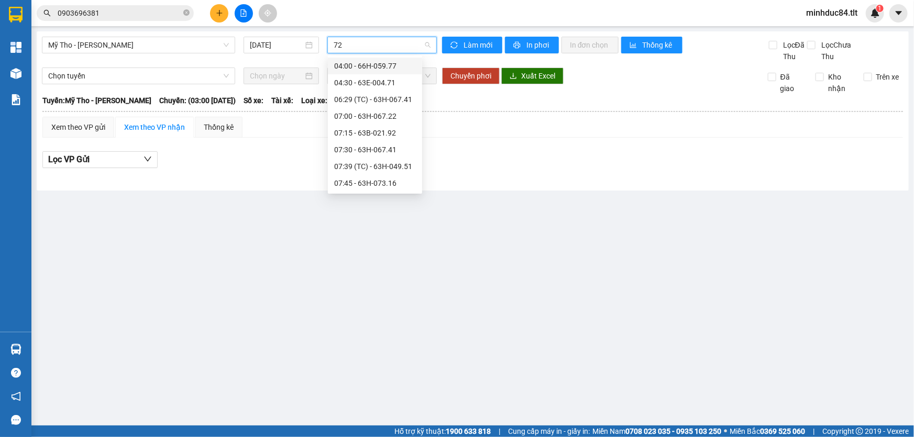
type input "722"
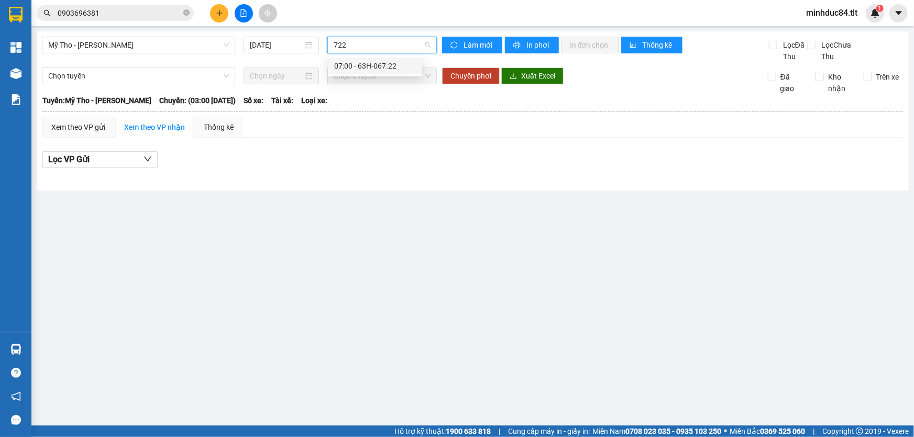
click at [402, 64] on div "07:00 - 63H-067.22" at bounding box center [375, 66] width 82 height 12
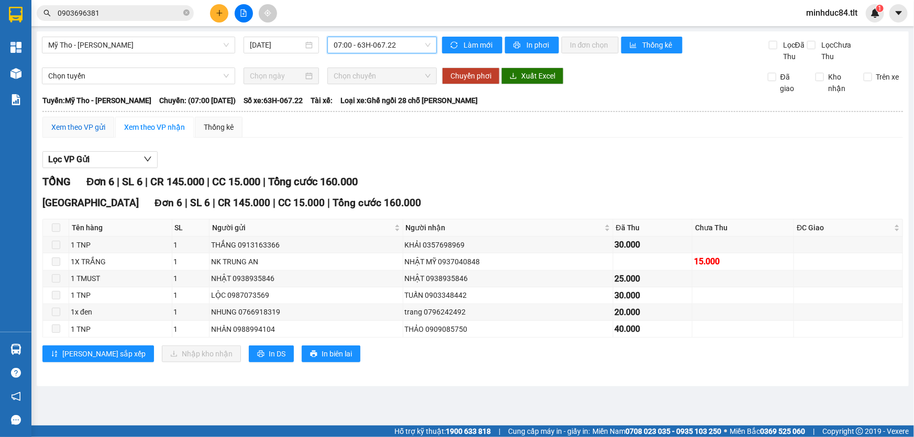
click at [85, 130] on div "Xem theo VP gửi" at bounding box center [78, 128] width 54 height 12
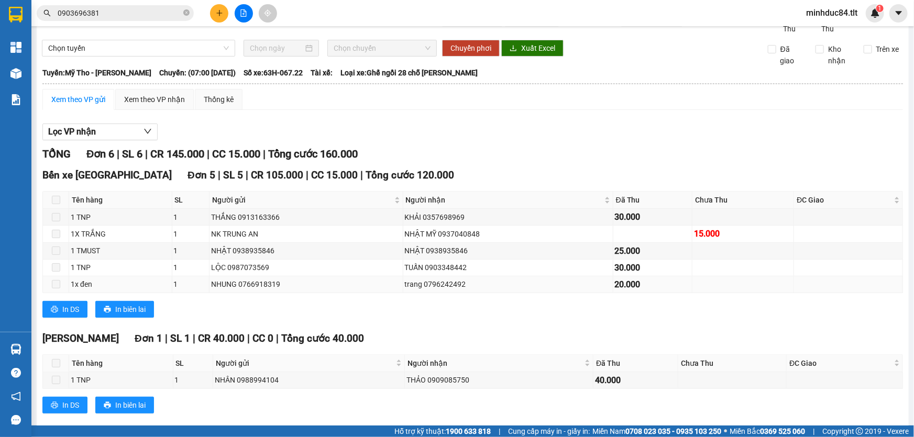
scroll to position [43, 0]
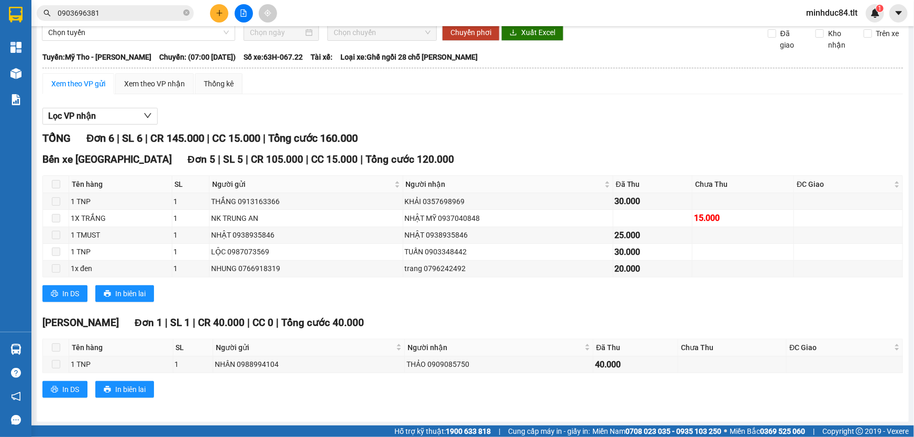
click at [445, 300] on div "In DS In biên lai" at bounding box center [472, 294] width 861 height 17
click at [389, 304] on div "Bến xe Tiền Giang Đơn 5 | SL 5 | CR 105.000 | CC 15.000 | Tổng cước 120.000 Tên…" at bounding box center [472, 231] width 861 height 158
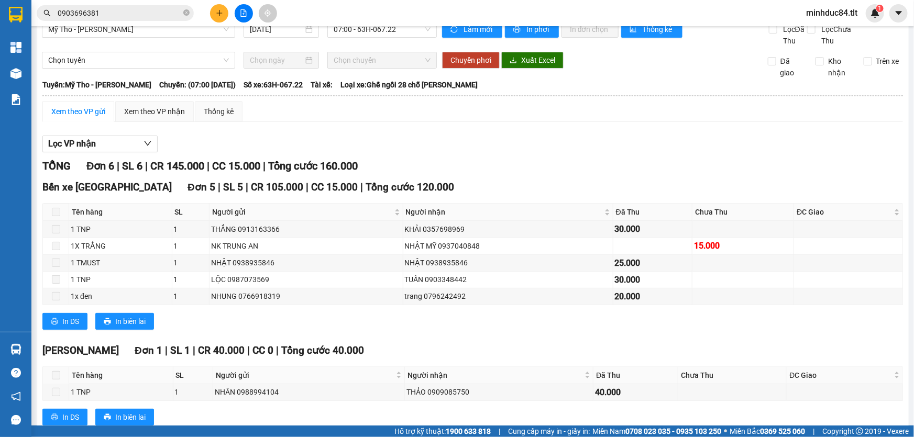
scroll to position [0, 0]
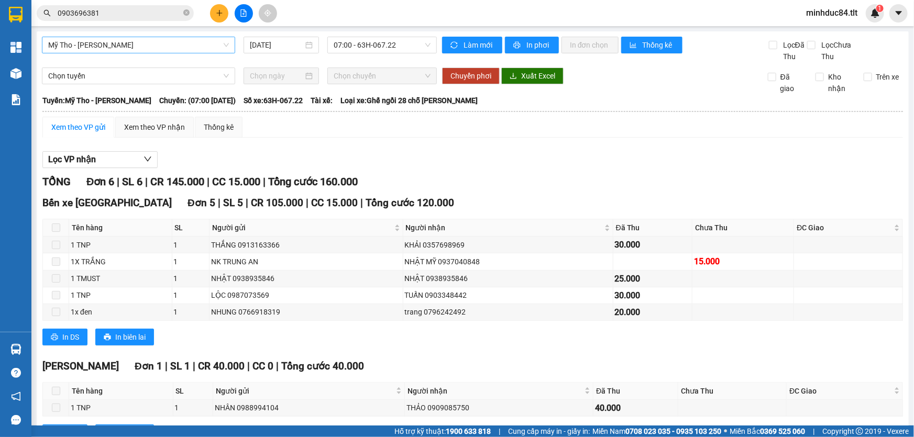
click at [158, 49] on span "Mỹ Tho - [PERSON_NAME]" at bounding box center [138, 45] width 181 height 16
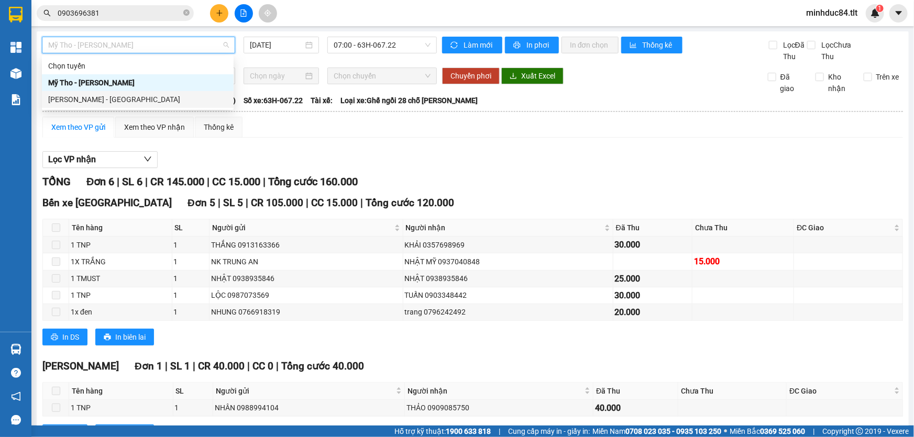
click at [128, 104] on div "Hồ Chí Minh - Mỹ Tho" at bounding box center [137, 100] width 179 height 12
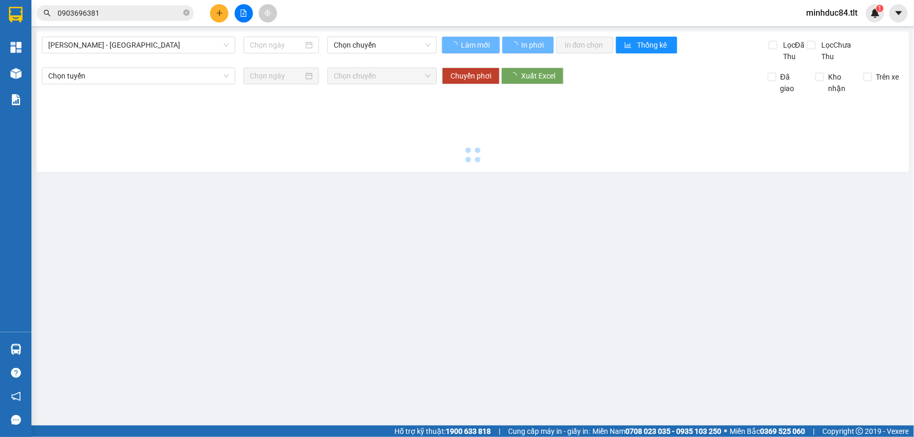
click at [397, 35] on div "Hồ Chí Minh - Mỹ Tho Chọn chuyến Làm mới In phơi In đơn chọn Thống kê Lọc Đã Th…" at bounding box center [473, 101] width 872 height 140
drag, startPoint x: 406, startPoint y: 43, endPoint x: 465, endPoint y: 25, distance: 61.6
click at [406, 42] on span "Chọn chuyến" at bounding box center [382, 45] width 97 height 16
type input "[DATE]"
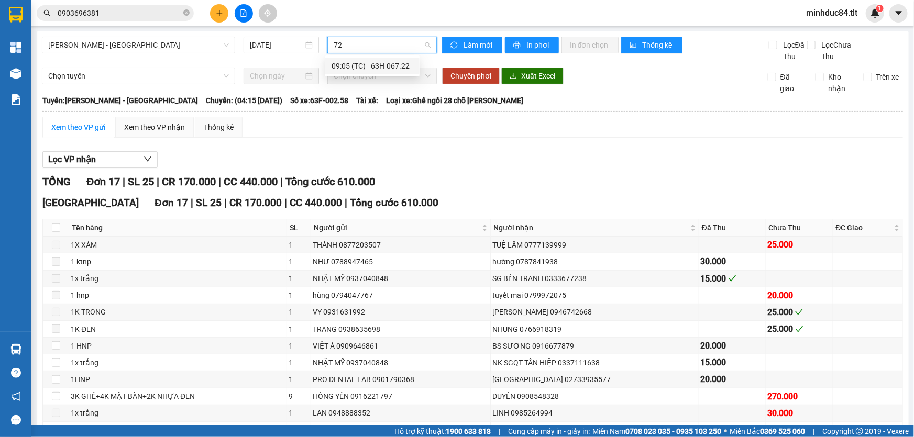
type input "722"
click at [378, 70] on div "09:05 (TC) - 63H-067.22" at bounding box center [373, 66] width 82 height 12
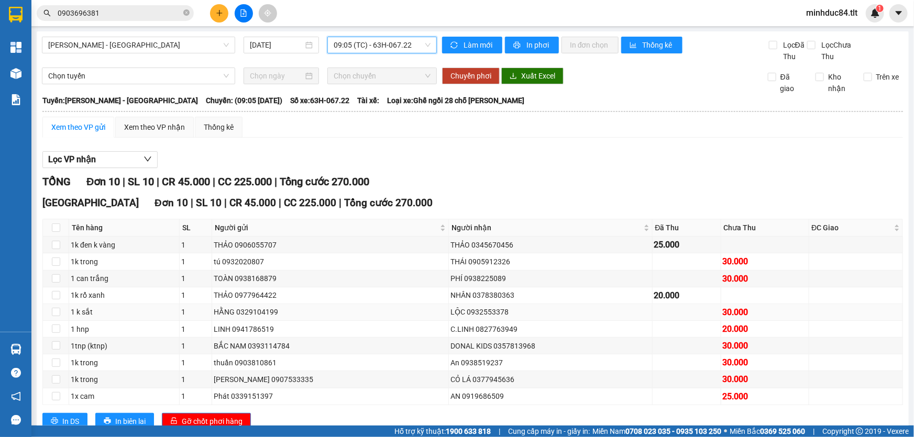
scroll to position [31, 0]
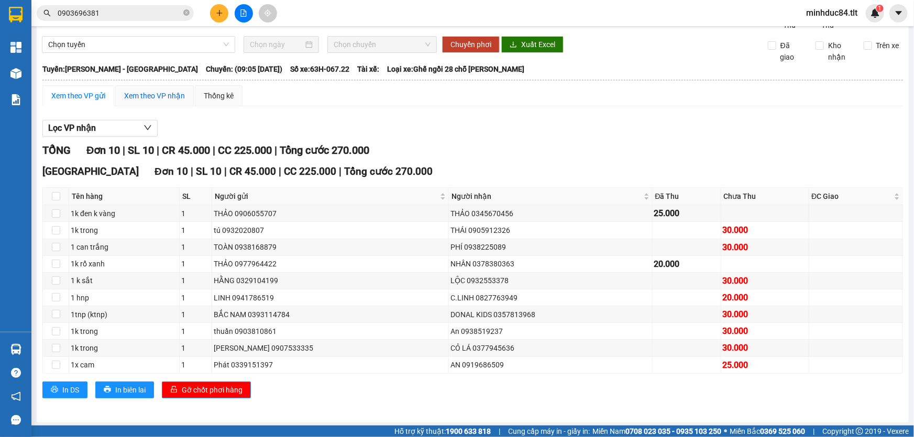
click at [162, 90] on div "Xem theo VP nhận" at bounding box center [154, 96] width 61 height 12
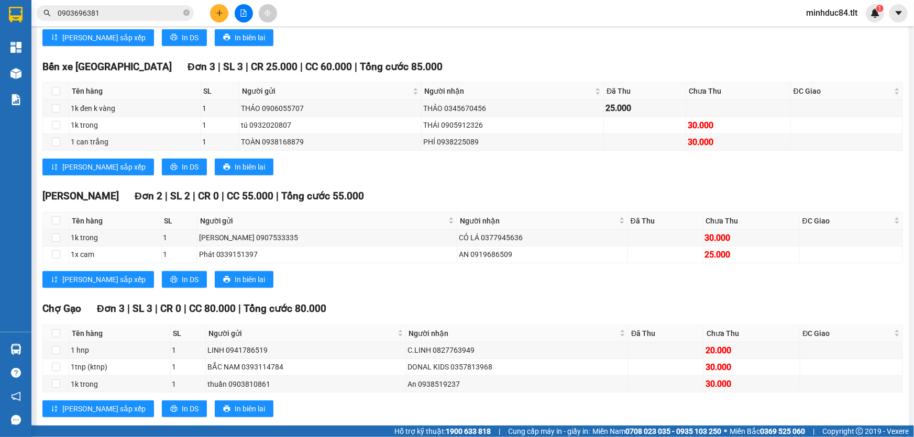
scroll to position [269, 0]
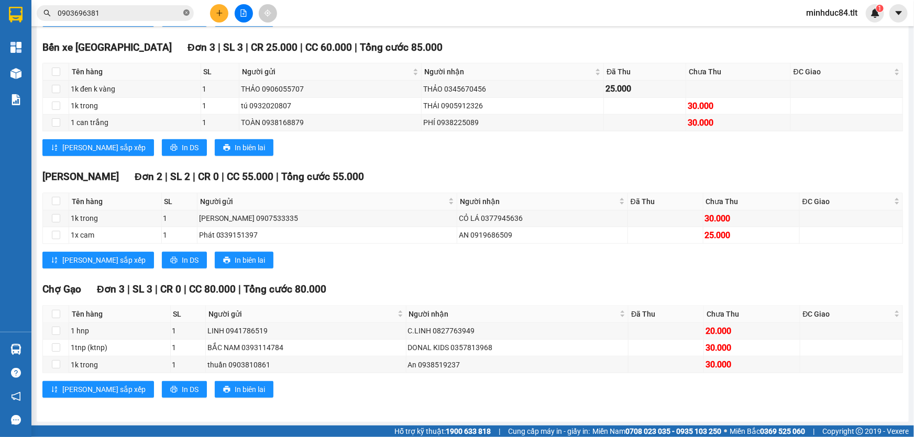
click at [188, 16] on span at bounding box center [186, 13] width 6 height 10
click at [173, 5] on span at bounding box center [115, 13] width 157 height 16
click at [168, 8] on input "text" at bounding box center [120, 13] width 124 height 12
click at [156, 16] on input "text" at bounding box center [120, 13] width 124 height 12
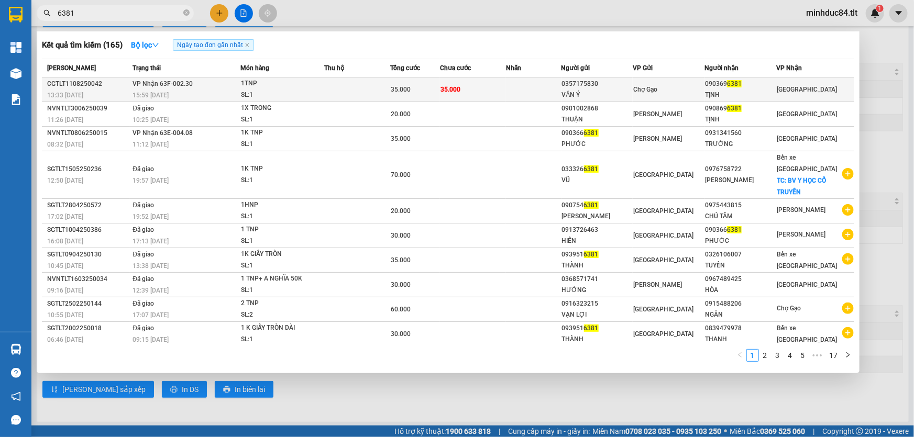
type input "6381"
click at [776, 83] on div "090369 6381" at bounding box center [740, 84] width 71 height 11
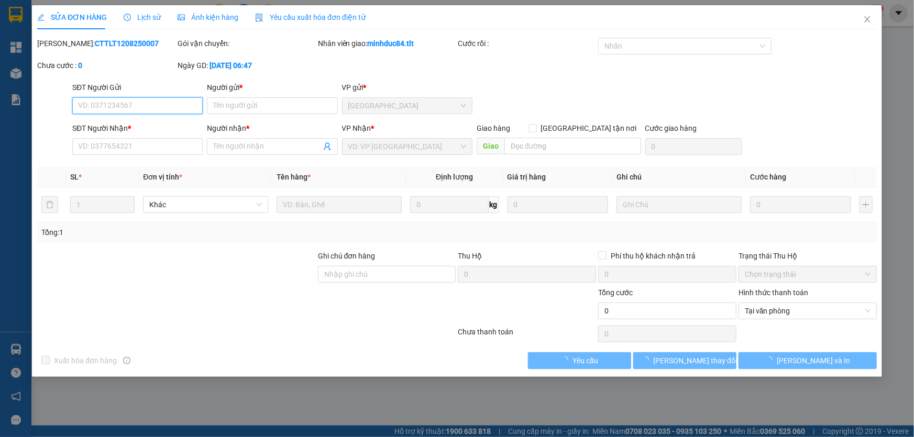
click at [766, 314] on span "Tại văn phòng" at bounding box center [808, 311] width 126 height 16
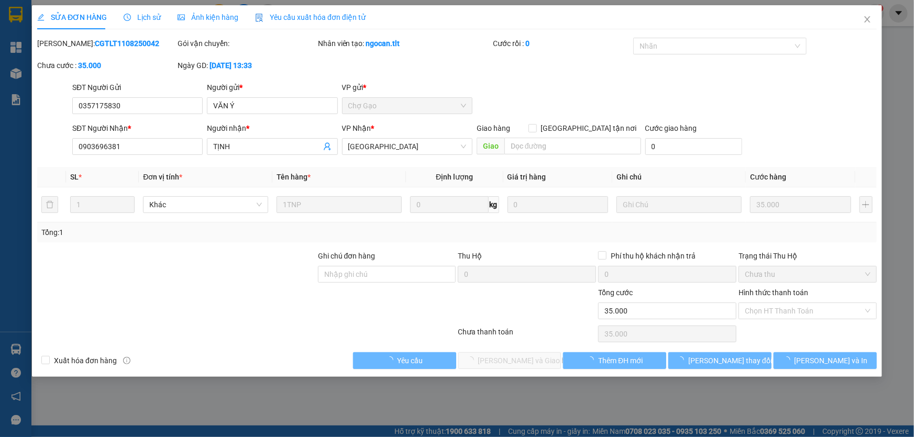
type input "0357175830"
type input "VĂN Ý"
type input "0903696381"
type input "TỊNH"
type input "35.000"
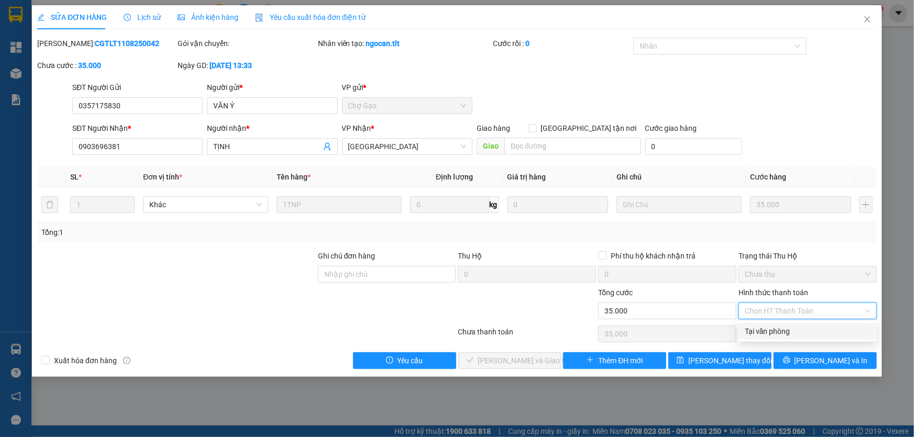
click at [781, 335] on div "Tại văn phòng" at bounding box center [808, 332] width 126 height 12
type input "0"
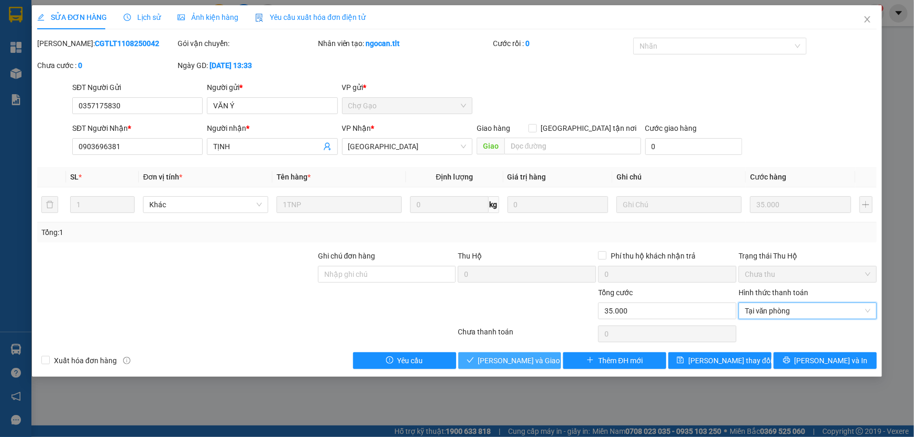
click at [536, 362] on span "[PERSON_NAME] và Giao hàng" at bounding box center [528, 361] width 101 height 12
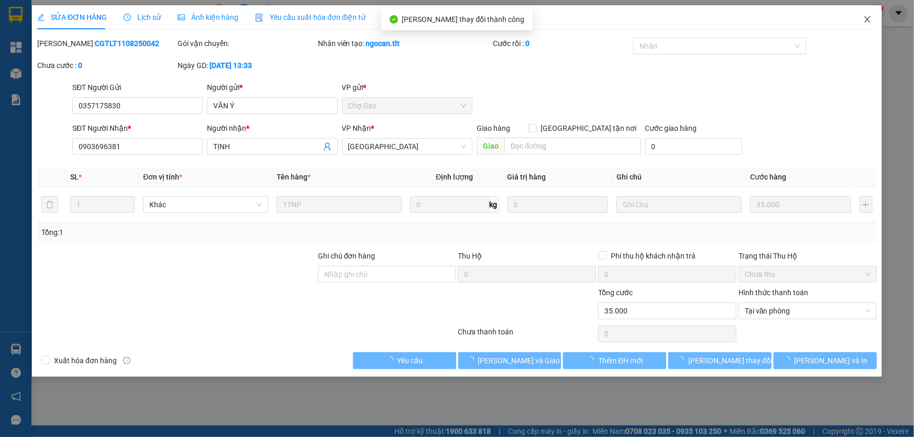
click at [870, 18] on icon "close" at bounding box center [867, 19] width 6 height 6
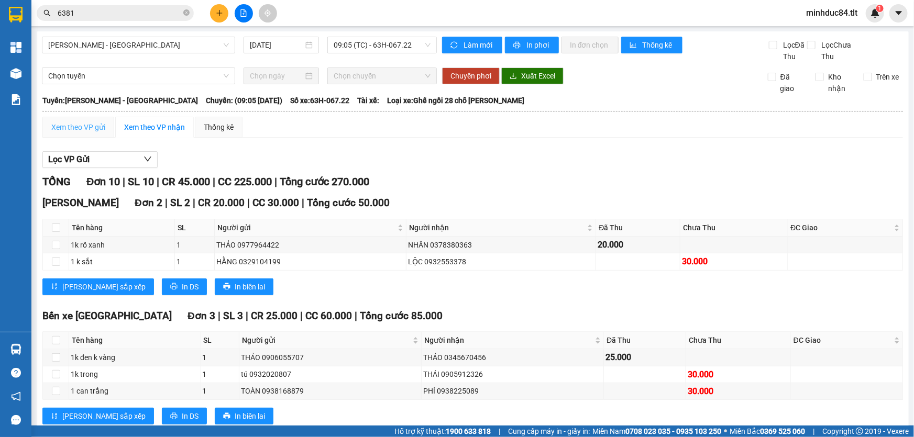
click at [83, 135] on div "Xem theo VP gửi" at bounding box center [78, 127] width 72 height 21
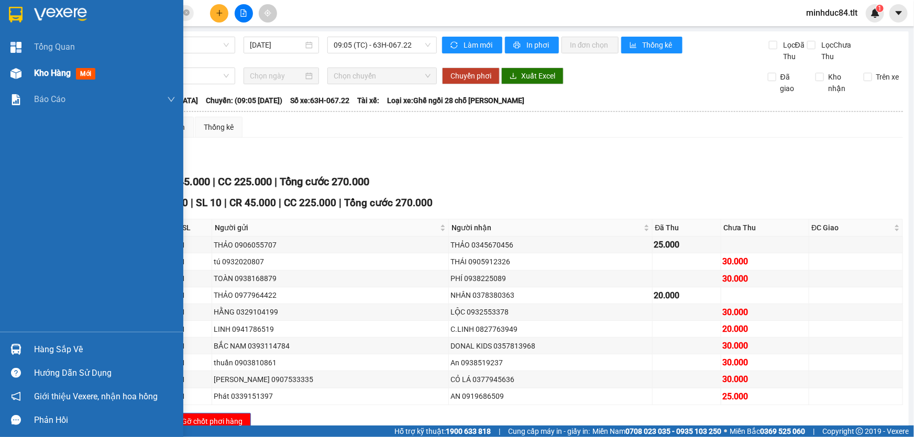
click at [21, 76] on div at bounding box center [16, 73] width 18 height 18
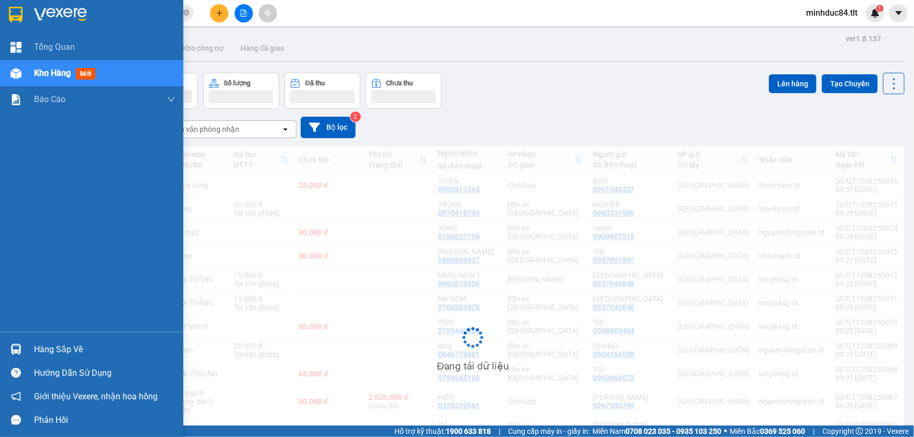
click at [19, 351] on img at bounding box center [15, 349] width 11 height 11
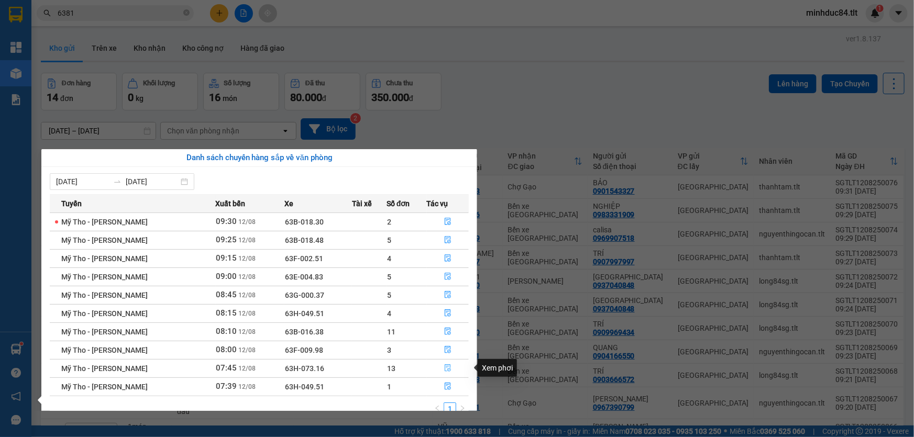
click at [452, 367] on button "button" at bounding box center [448, 368] width 41 height 17
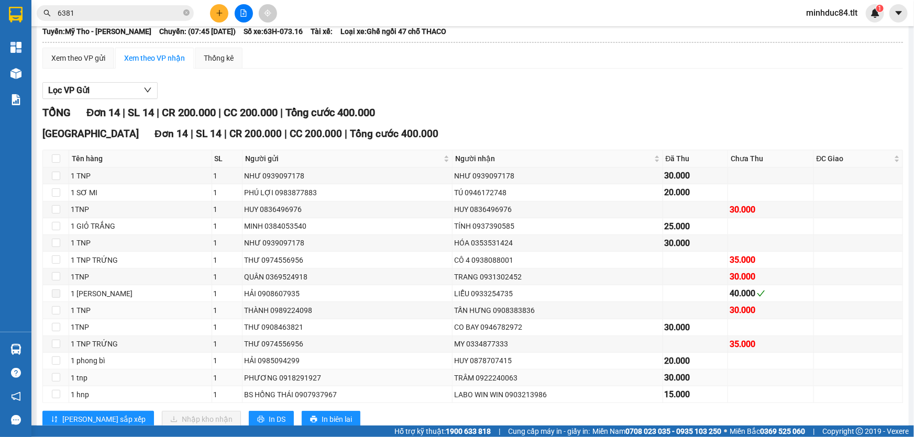
scroll to position [99, 0]
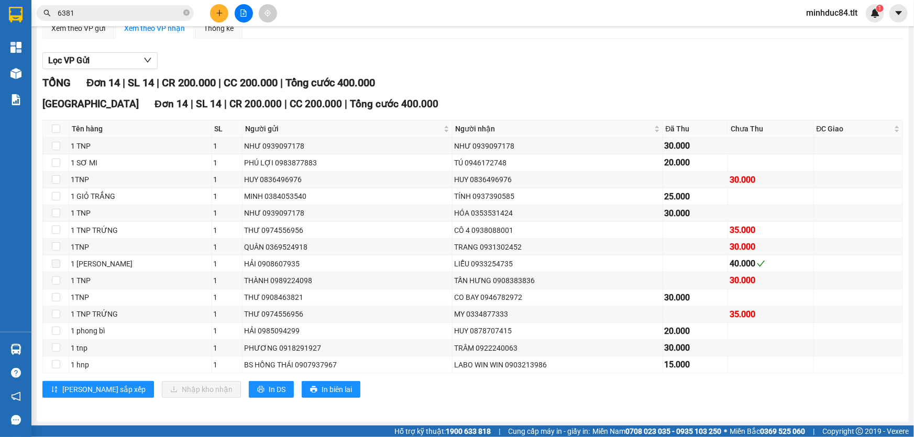
click at [150, 436] on div "Hỗ trợ kỹ thuật: 1900 633 818 | Cung cấp máy in - giấy in: Miền Nam 0708 023 03…" at bounding box center [454, 432] width 909 height 12
click at [56, 132] on input "checkbox" at bounding box center [56, 129] width 8 height 8
checkbox input "true"
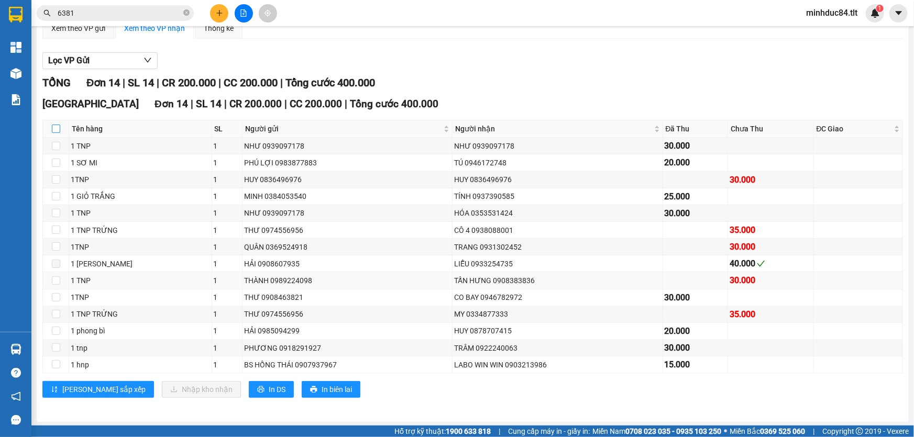
checkbox input "true"
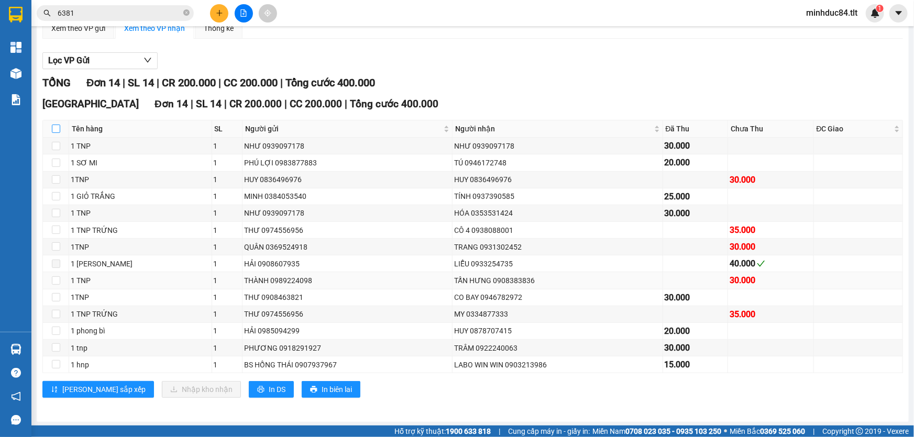
checkbox input "true"
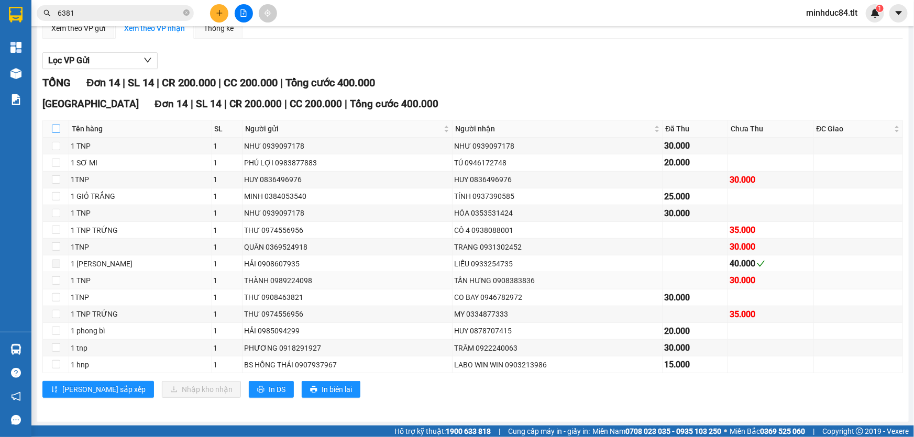
checkbox input "true"
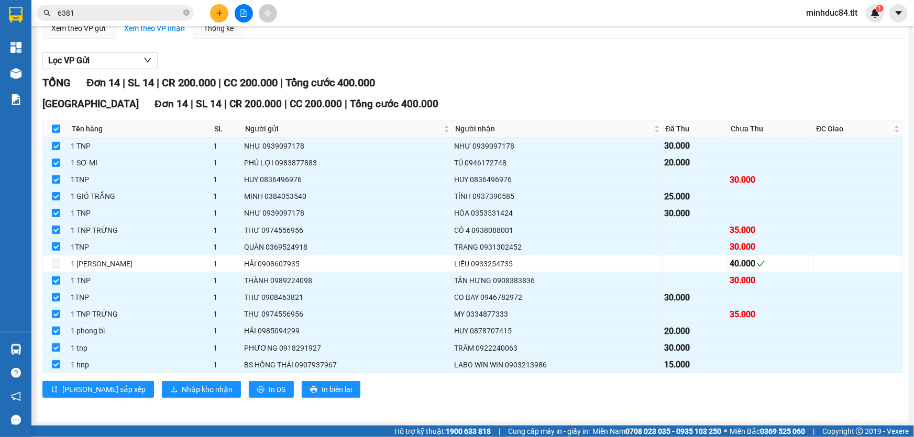
click at [147, 376] on div "Sài Gòn Đơn 14 | SL 14 | CR 200.000 | CC 200.000 | Tổng cước 400.000 Tên hàng S…" at bounding box center [472, 251] width 861 height 310
click at [182, 389] on span "Nhập kho nhận" at bounding box center [207, 390] width 51 height 12
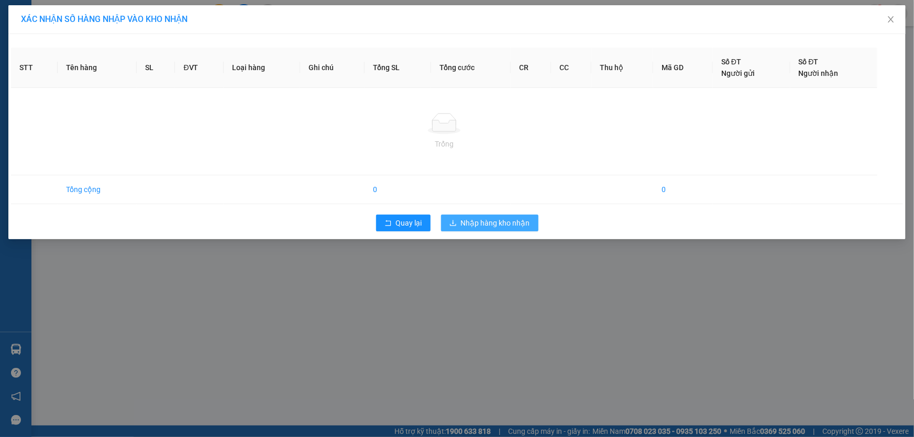
click at [505, 221] on div "STT Tên hàng SL ĐVT Loại hàng Ghi chú Tổng SL Tổng cước CR CC Thu hộ Mã GD Số Đ…" at bounding box center [456, 136] width 897 height 205
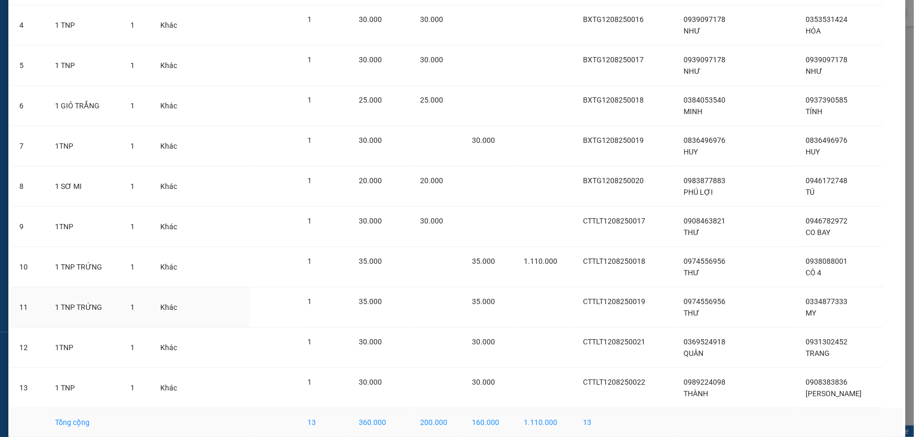
scroll to position [250, 0]
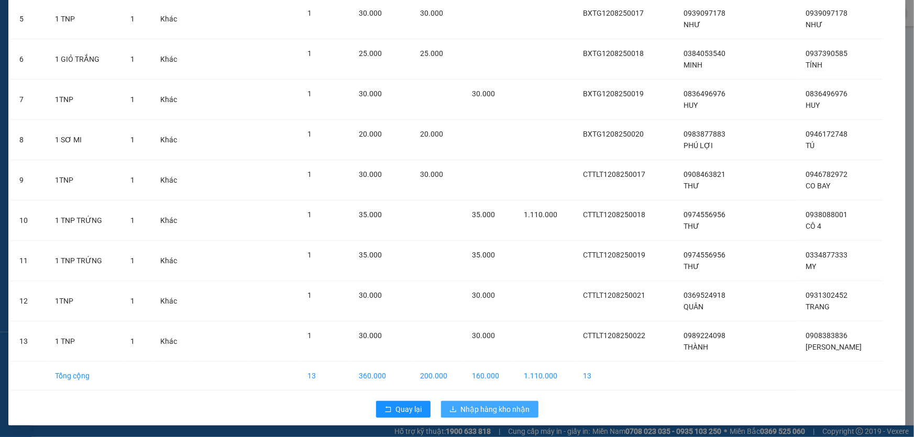
click at [489, 406] on span "Nhập hàng kho nhận" at bounding box center [495, 410] width 69 height 12
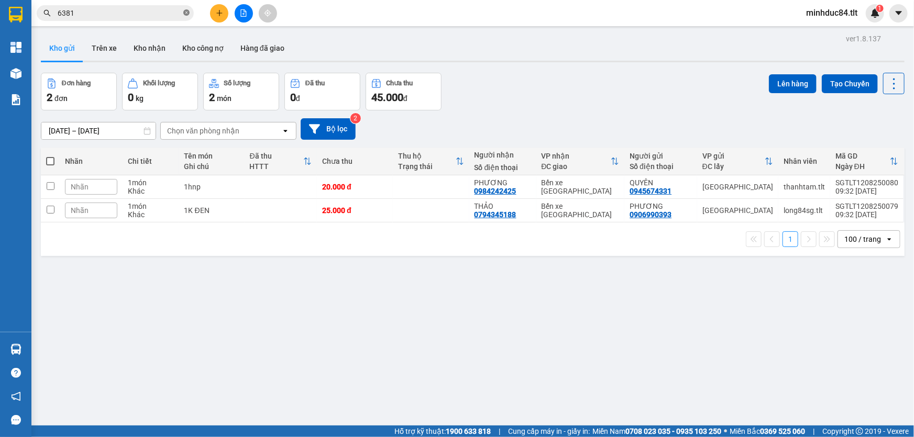
click at [189, 15] on icon "close-circle" at bounding box center [186, 12] width 6 height 6
click at [136, 10] on input "text" at bounding box center [120, 13] width 124 height 12
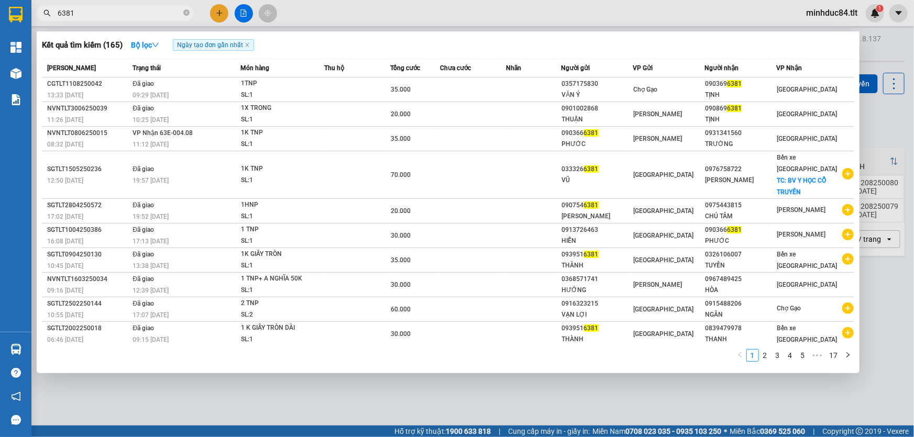
type input "6381"
click at [182, 15] on span "6381" at bounding box center [115, 13] width 157 height 16
click at [188, 15] on icon "close-circle" at bounding box center [186, 12] width 6 height 6
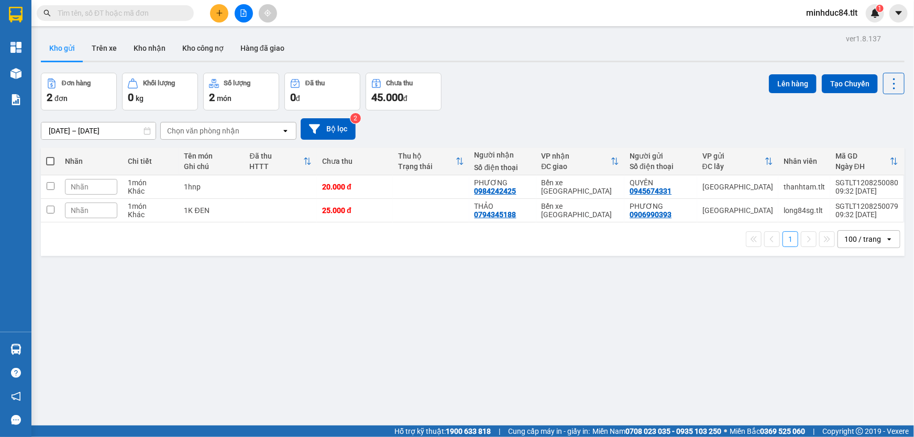
click at [158, 16] on input "text" at bounding box center [120, 13] width 124 height 12
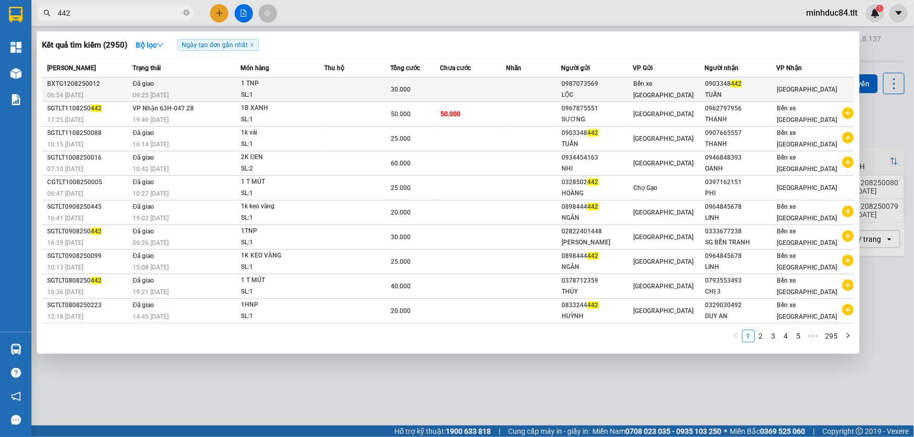
type input "442"
click at [757, 94] on div "TUẤN" at bounding box center [740, 95] width 71 height 11
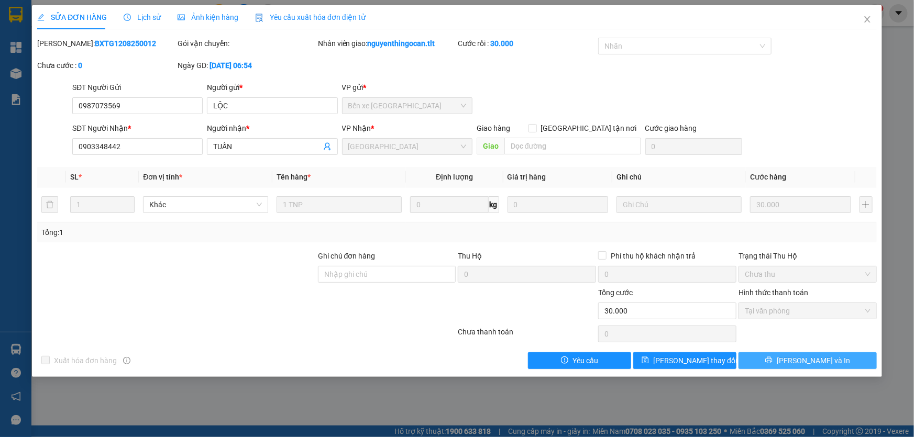
click at [825, 362] on span "[PERSON_NAME] và In" at bounding box center [813, 361] width 73 height 12
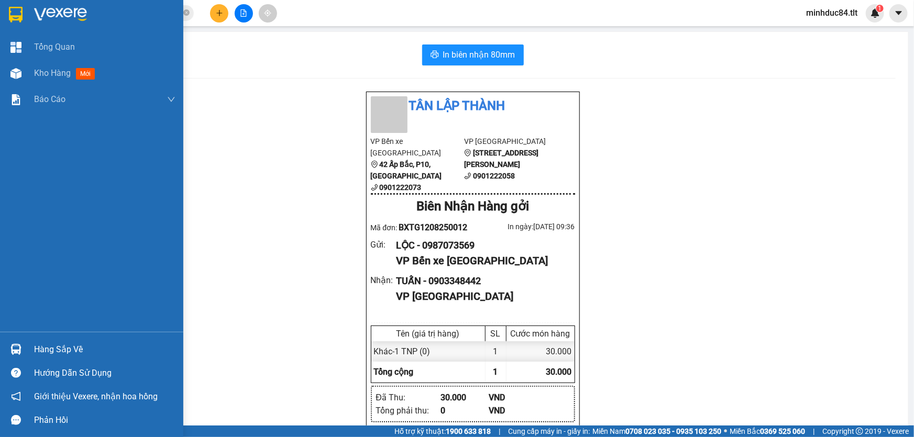
click at [24, 345] on div at bounding box center [16, 350] width 18 height 18
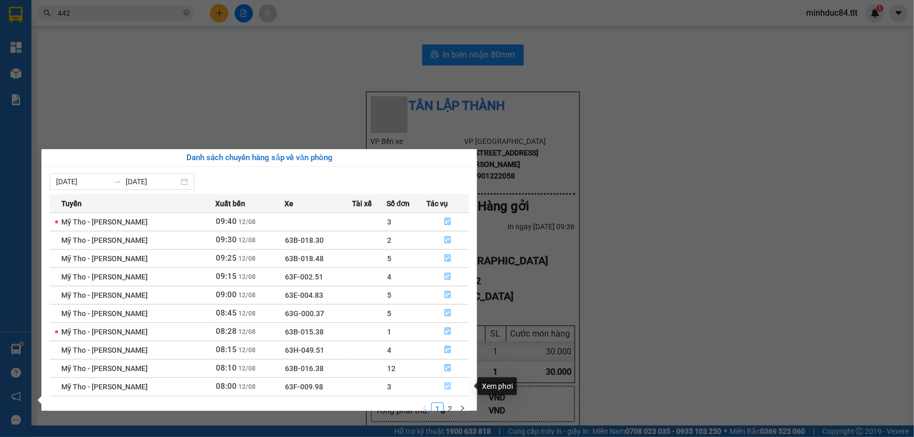
scroll to position [16, 0]
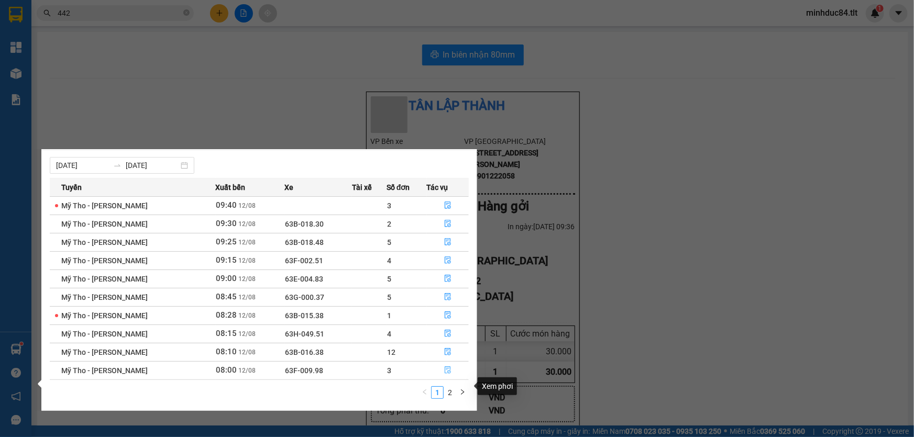
click at [455, 387] on link "2" at bounding box center [450, 393] width 12 height 12
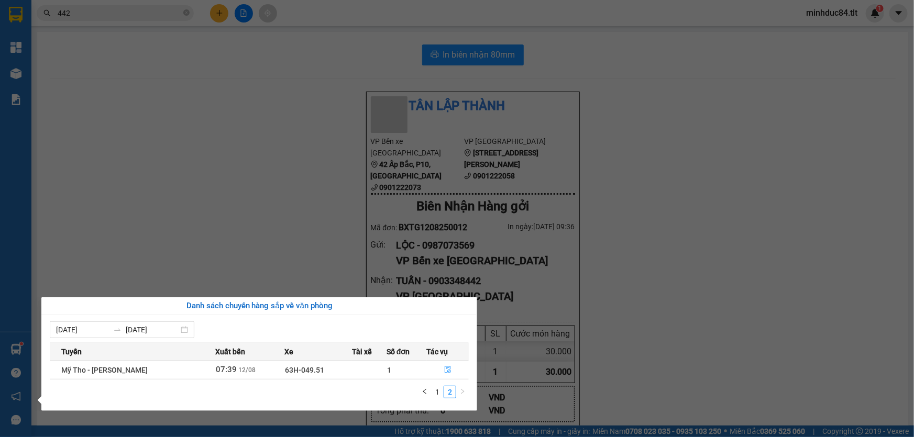
scroll to position [0, 0]
click at [436, 389] on link "1" at bounding box center [438, 393] width 12 height 12
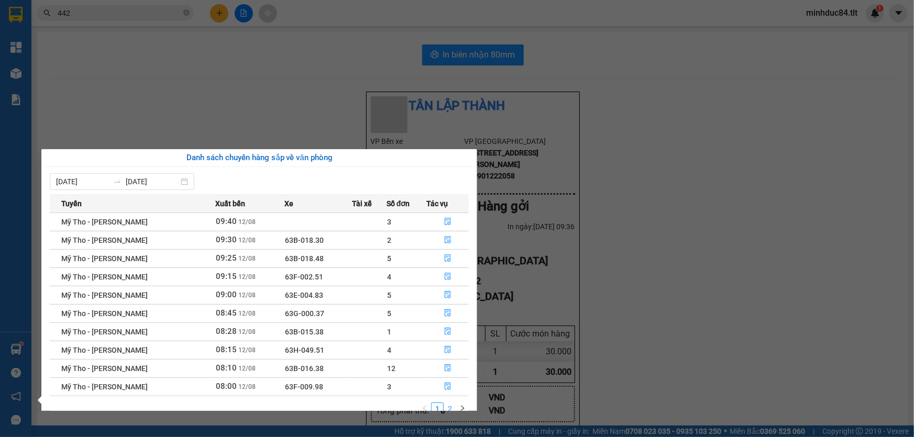
click at [448, 403] on li "2" at bounding box center [450, 409] width 13 height 13
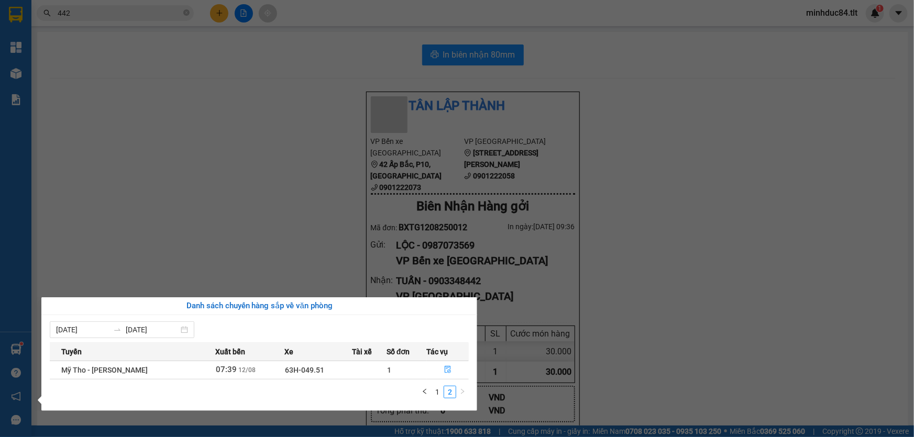
click at [629, 293] on section "Kết quả tìm kiếm ( 2950 ) Bộ lọc Ngày tạo đơn gần nhất Mã ĐH Trạng thái Món hàn…" at bounding box center [457, 218] width 914 height 437
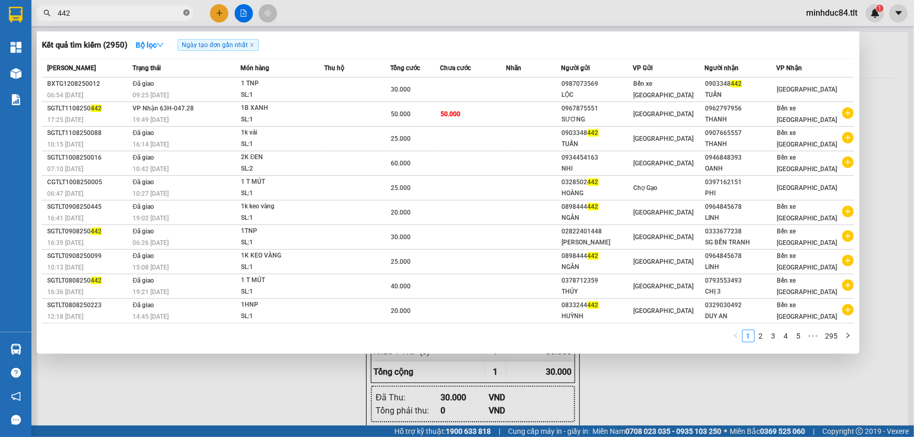
click at [184, 12] on icon "close-circle" at bounding box center [186, 12] width 6 height 6
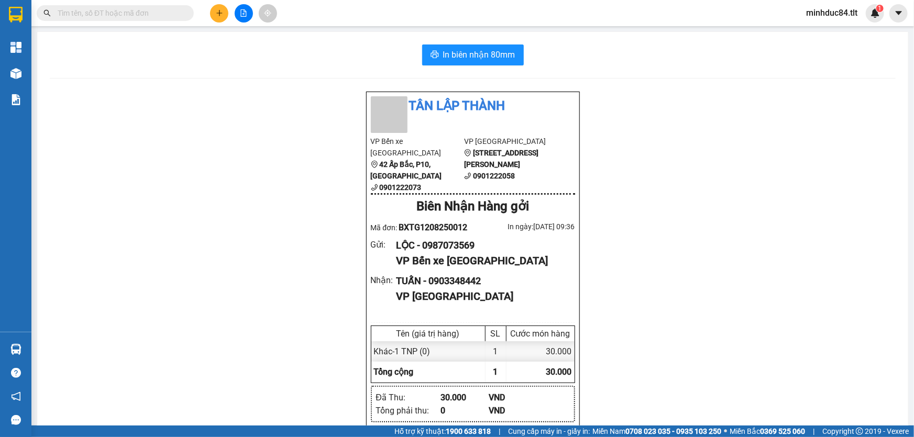
click at [164, 5] on span at bounding box center [115, 13] width 157 height 16
click at [164, 15] on input "text" at bounding box center [120, 13] width 124 height 12
click at [162, 18] on input "text" at bounding box center [120, 13] width 124 height 12
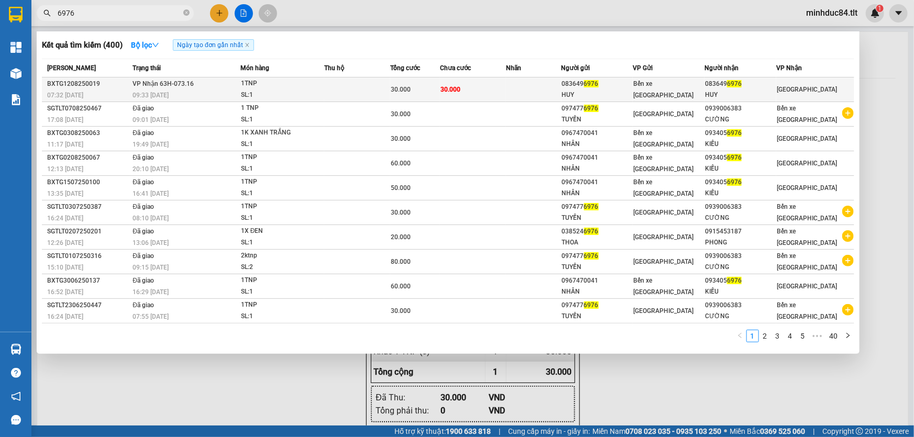
click at [775, 92] on div "HUY" at bounding box center [740, 95] width 71 height 11
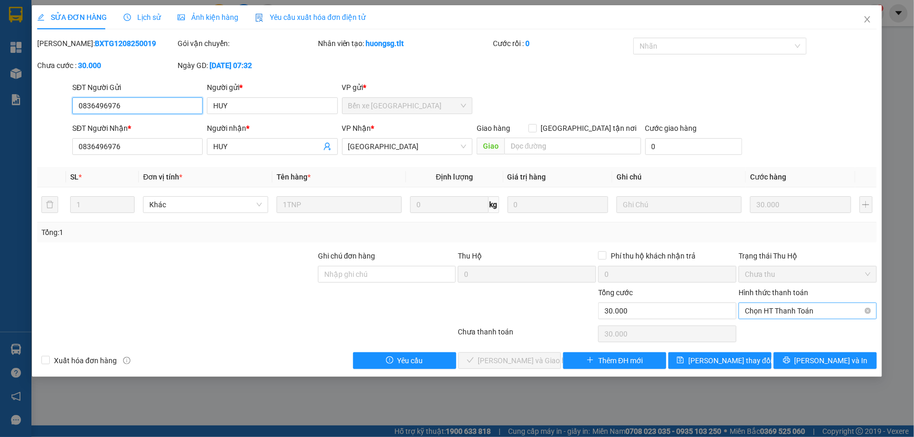
click at [830, 306] on span "Chọn HT Thanh Toán" at bounding box center [808, 311] width 126 height 16
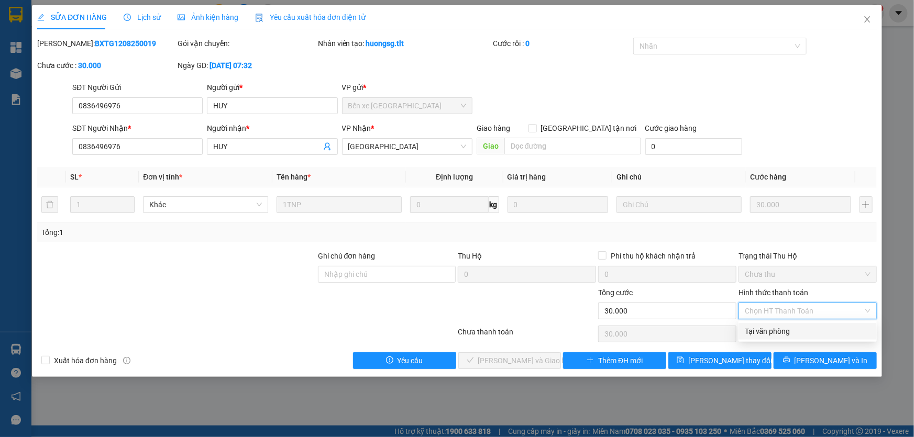
click at [765, 328] on div "Tại văn phòng" at bounding box center [808, 332] width 126 height 12
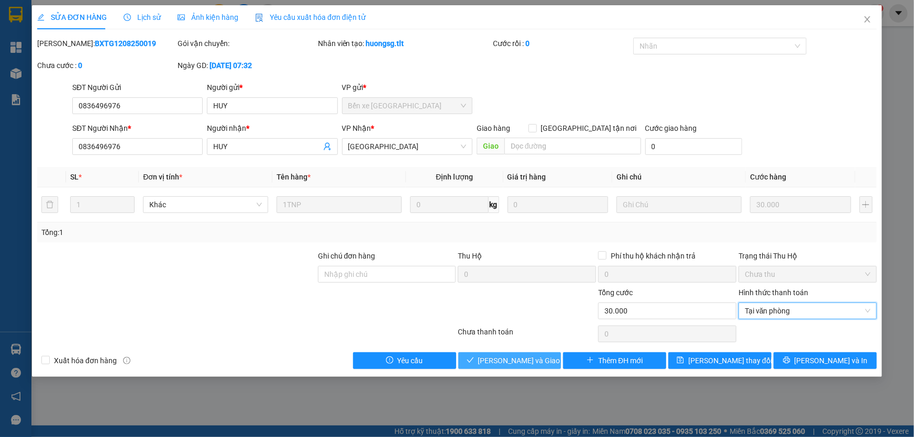
click at [517, 362] on span "[PERSON_NAME] và Giao hàng" at bounding box center [528, 361] width 101 height 12
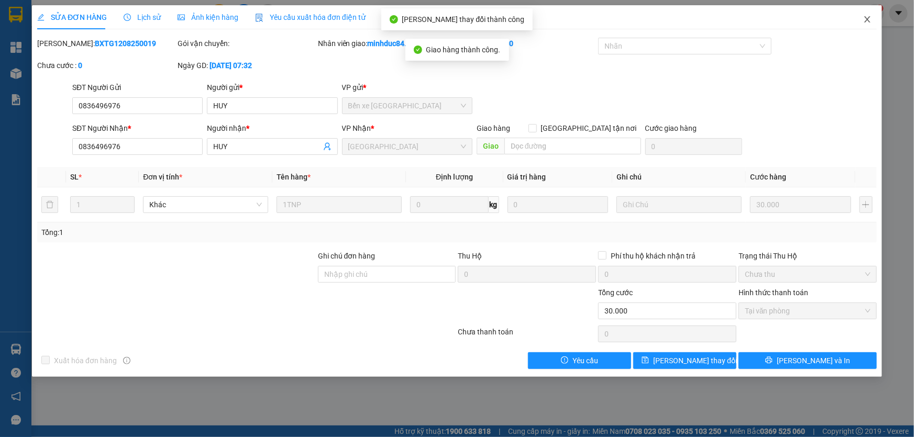
click at [864, 25] on span "Close" at bounding box center [867, 19] width 29 height 29
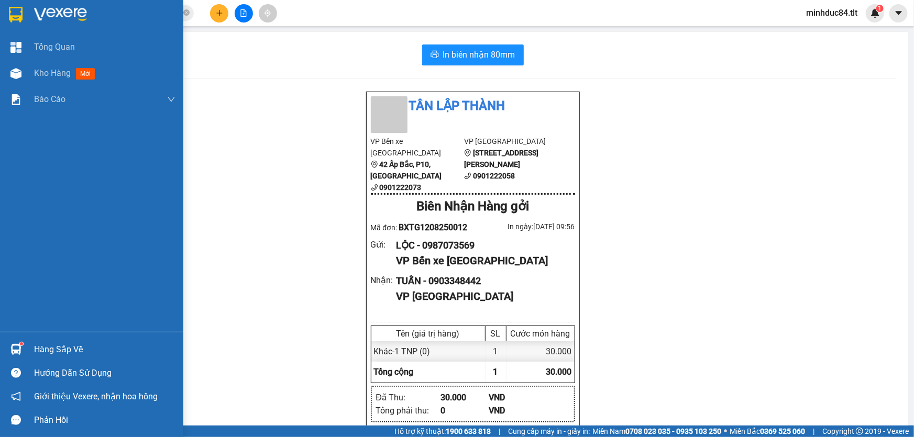
click at [29, 350] on div "Hàng sắp về" at bounding box center [91, 350] width 183 height 24
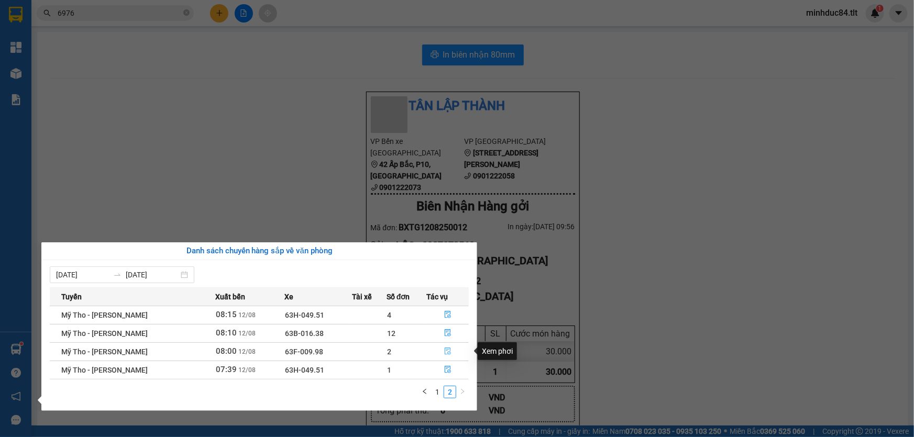
click at [445, 355] on icon "file-done" at bounding box center [448, 351] width 6 height 7
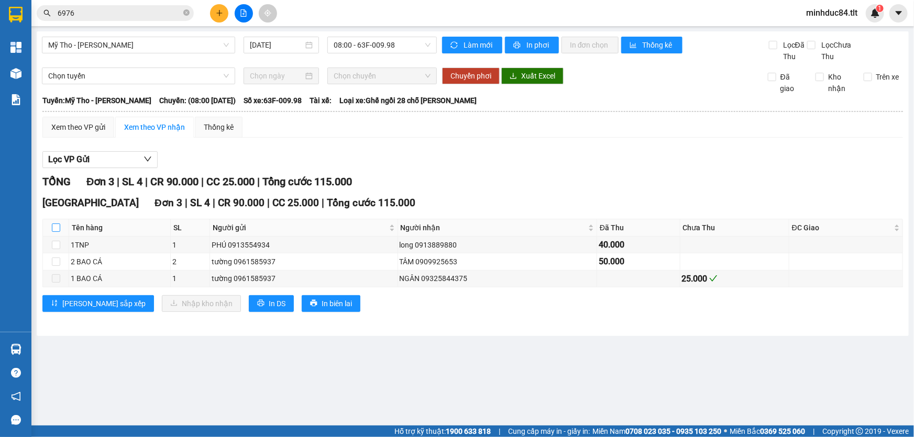
drag, startPoint x: 58, startPoint y: 221, endPoint x: 53, endPoint y: 227, distance: 7.1
click at [57, 222] on th at bounding box center [56, 228] width 26 height 17
click at [52, 232] on input "checkbox" at bounding box center [56, 228] width 8 height 8
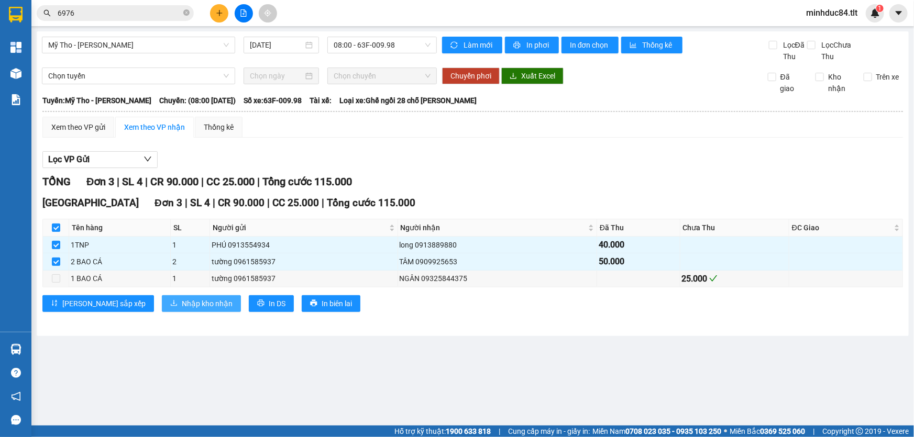
click at [169, 297] on button "Nhập kho nhận" at bounding box center [201, 303] width 79 height 17
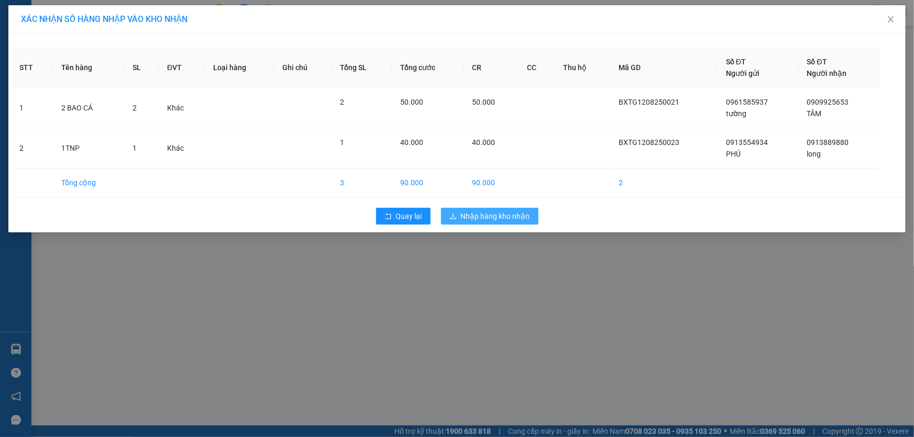
click at [513, 222] on button "Nhập hàng kho nhận" at bounding box center [489, 216] width 97 height 17
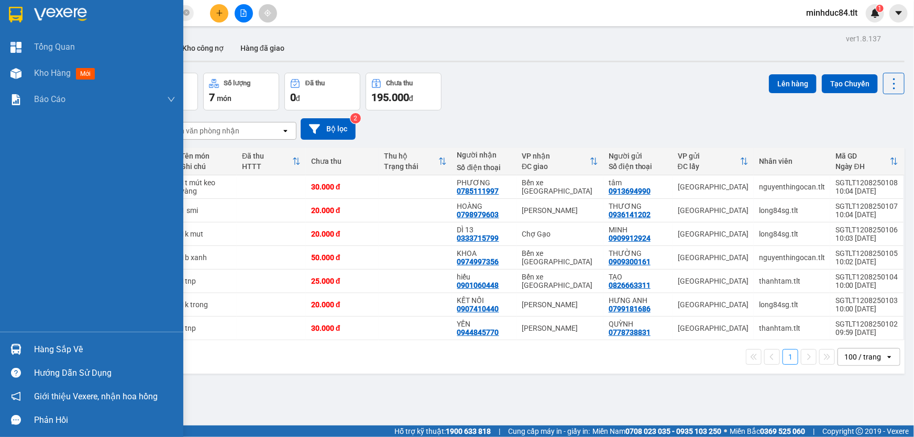
click at [13, 351] on img at bounding box center [15, 349] width 11 height 11
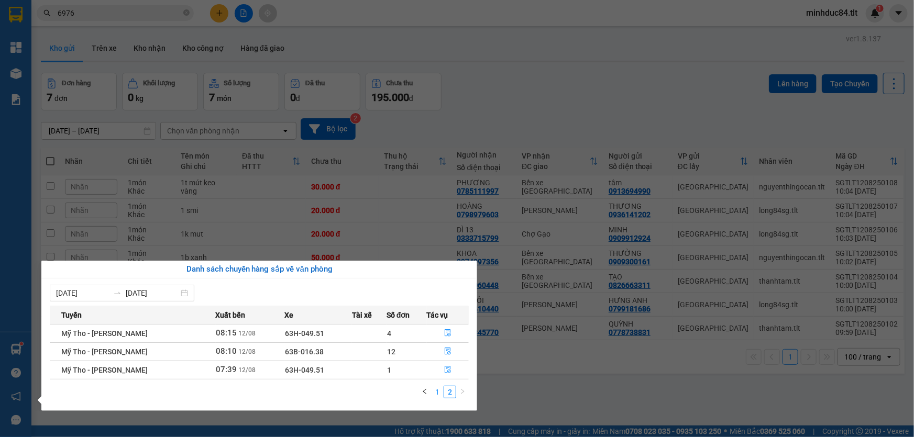
click at [440, 388] on link "1" at bounding box center [438, 393] width 12 height 12
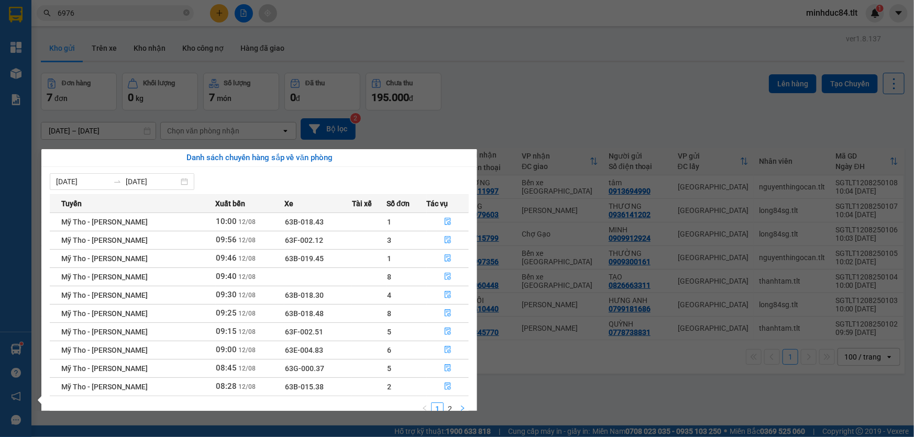
click at [456, 408] on button "button" at bounding box center [462, 409] width 13 height 13
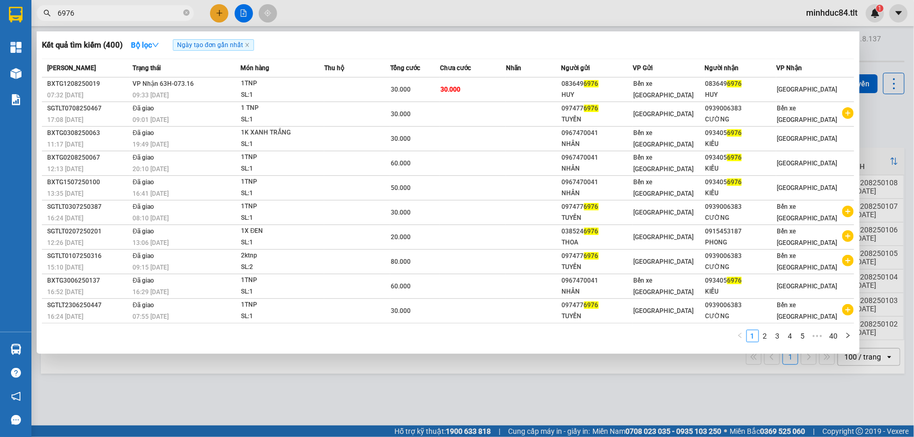
click at [139, 14] on section "Kết quả tìm kiếm ( 400 ) Bộ lọc Ngày tạo đơn gần nhất Mã ĐH Trạng thái Món hàng…" at bounding box center [457, 218] width 914 height 437
click at [187, 16] on span at bounding box center [186, 13] width 6 height 10
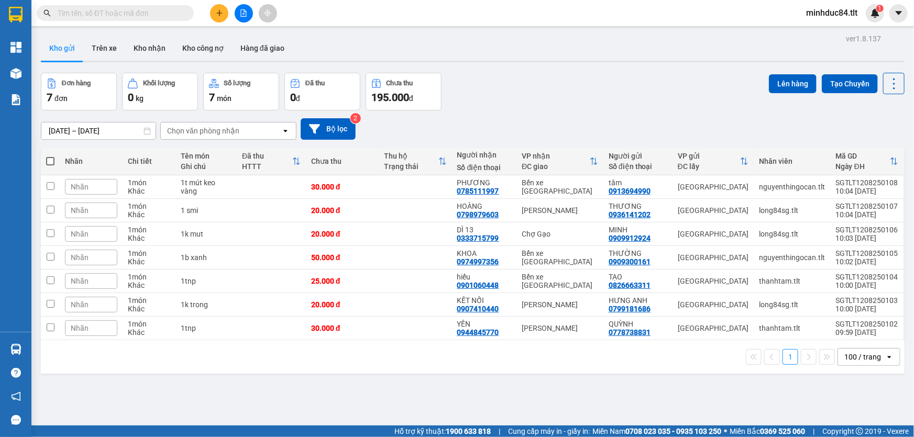
click at [163, 8] on input "text" at bounding box center [120, 13] width 124 height 12
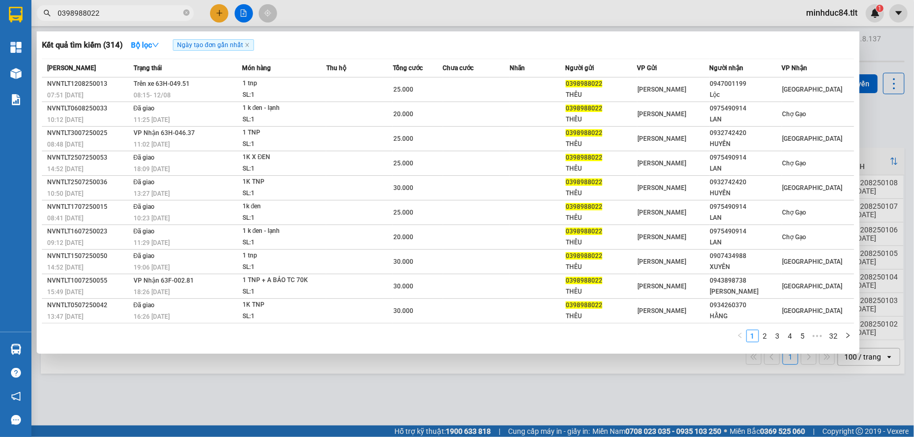
type input "0398988022"
drag, startPoint x: 615, startPoint y: 380, endPoint x: 628, endPoint y: 343, distance: 39.8
click at [615, 380] on div at bounding box center [457, 218] width 914 height 437
click at [151, 10] on input "0398988022" at bounding box center [120, 13] width 124 height 12
click at [185, 9] on icon "close-circle" at bounding box center [186, 12] width 6 height 6
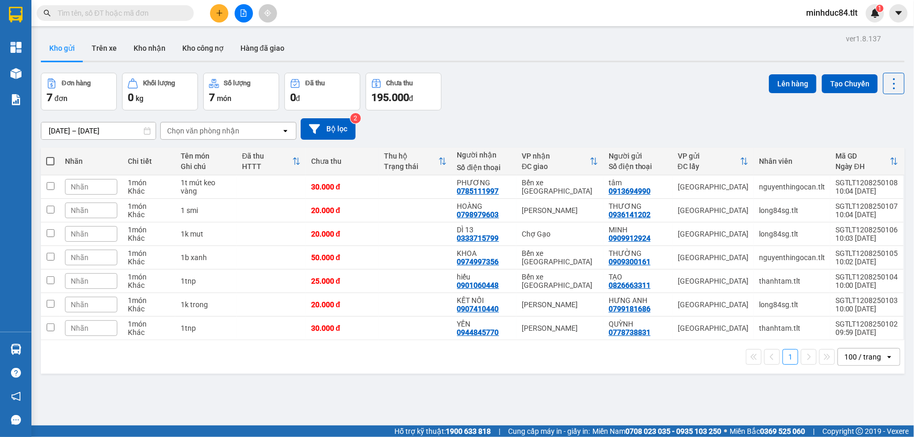
click at [138, 13] on input "text" at bounding box center [120, 13] width 124 height 12
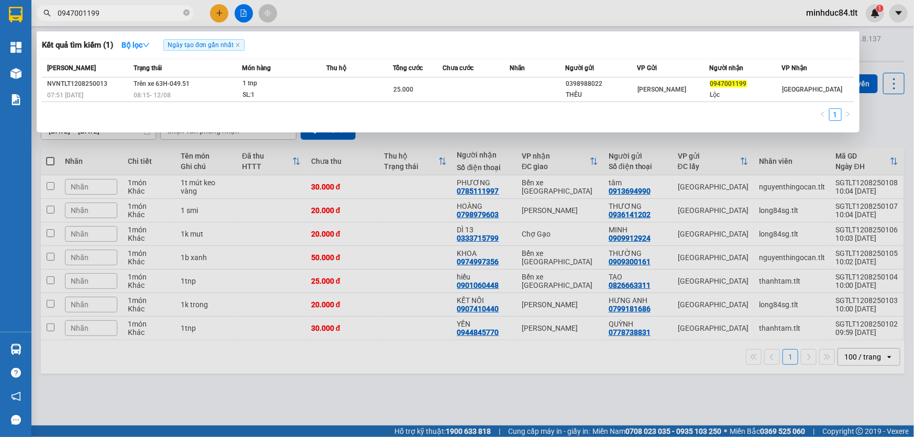
type input "0947001199"
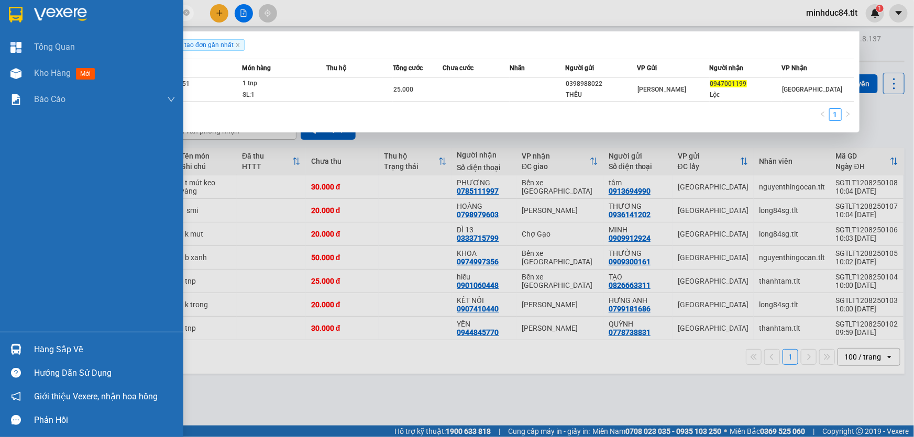
click at [25, 348] on div at bounding box center [16, 350] width 18 height 18
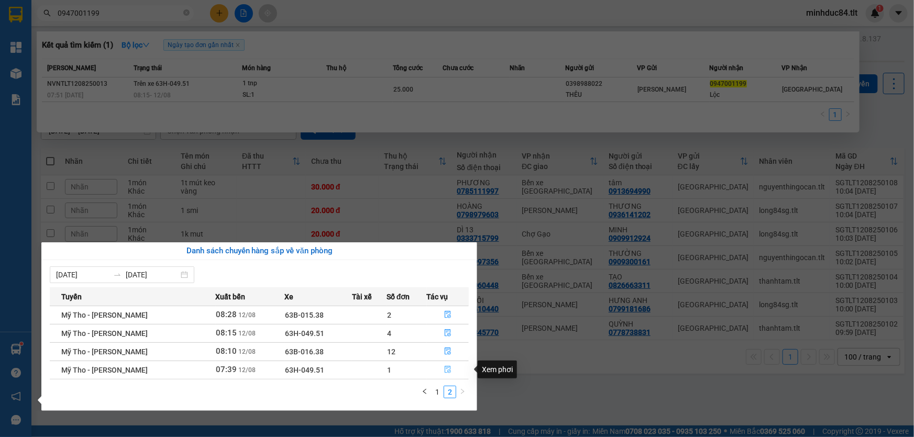
click at [444, 372] on icon "file-done" at bounding box center [447, 369] width 7 height 7
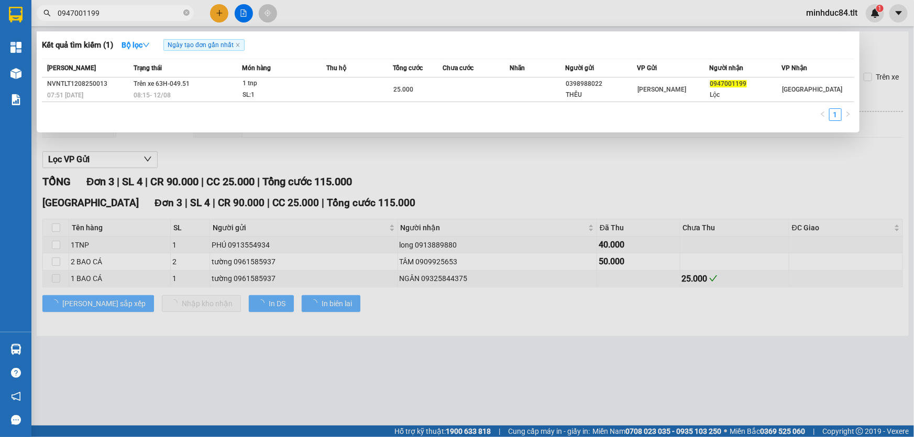
click at [470, 369] on div at bounding box center [457, 218] width 914 height 437
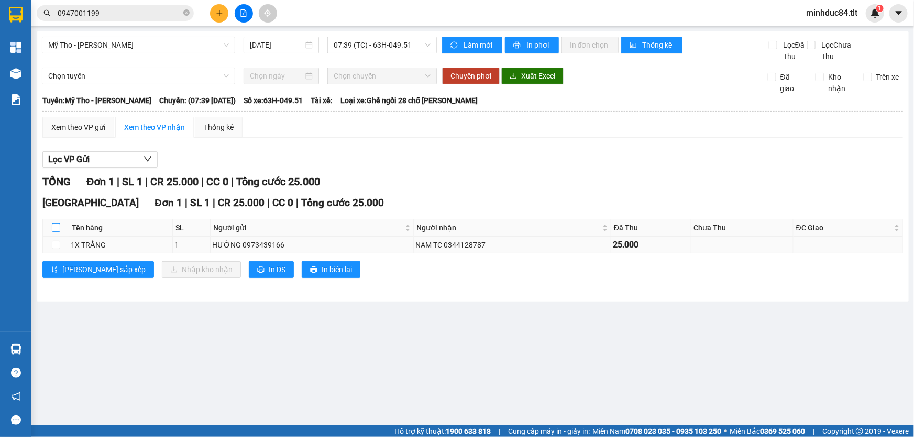
click at [56, 228] on input "checkbox" at bounding box center [56, 228] width 8 height 8
checkbox input "true"
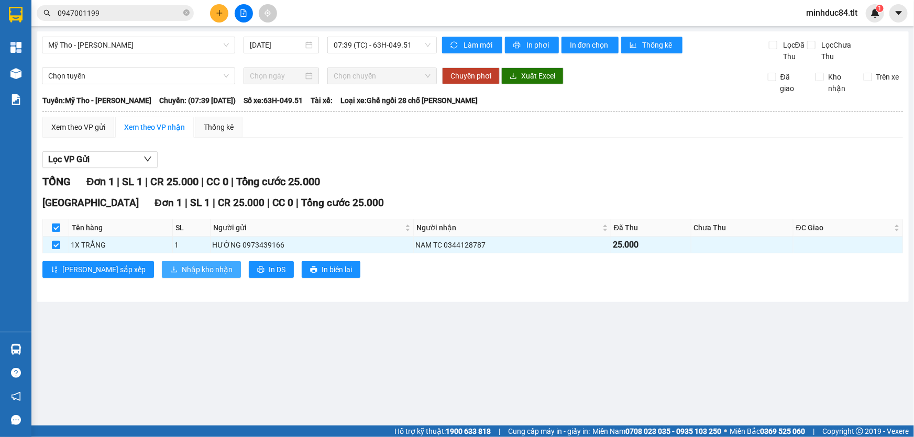
click at [162, 264] on button "Nhập kho nhận" at bounding box center [201, 269] width 79 height 17
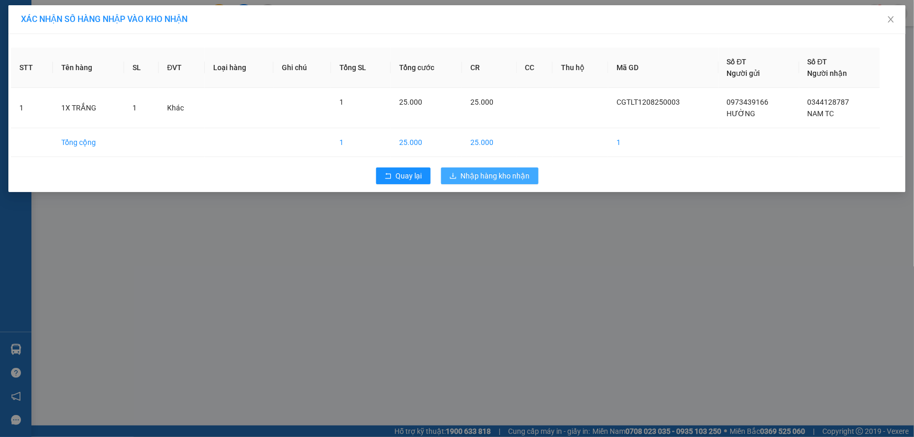
click at [510, 173] on span "Nhập hàng kho nhận" at bounding box center [495, 176] width 69 height 12
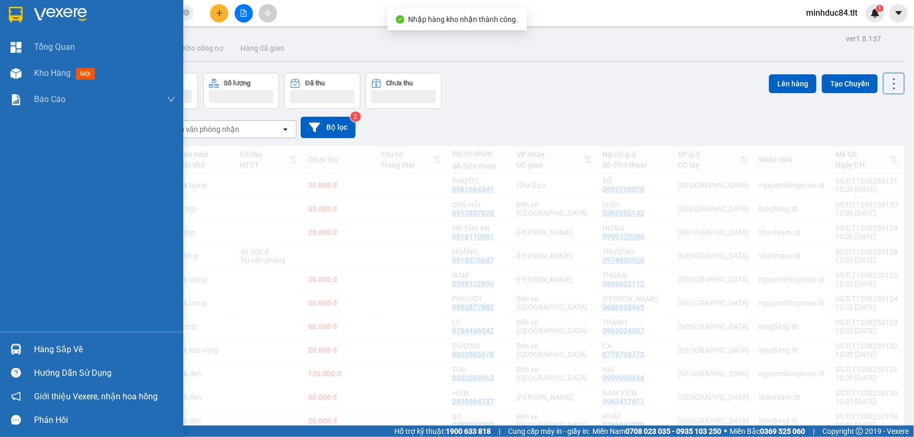
click at [17, 347] on img at bounding box center [15, 349] width 11 height 11
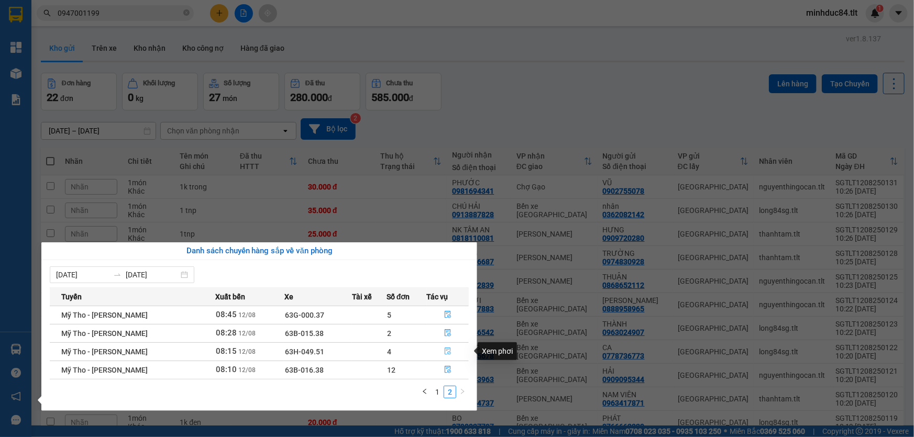
click at [451, 350] on button "button" at bounding box center [448, 352] width 41 height 17
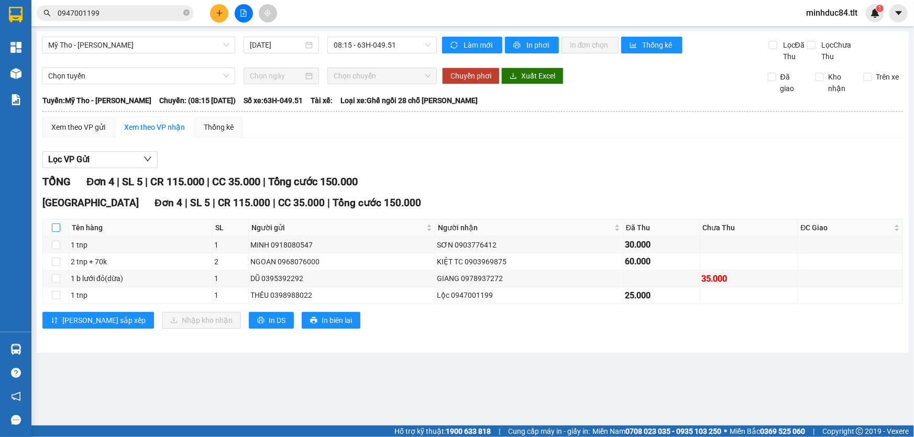
click at [52, 232] on input "checkbox" at bounding box center [56, 228] width 8 height 8
checkbox input "true"
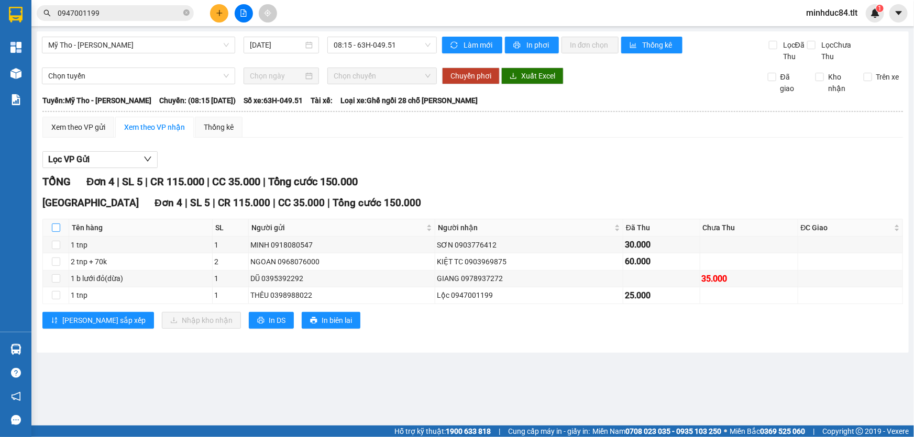
checkbox input "true"
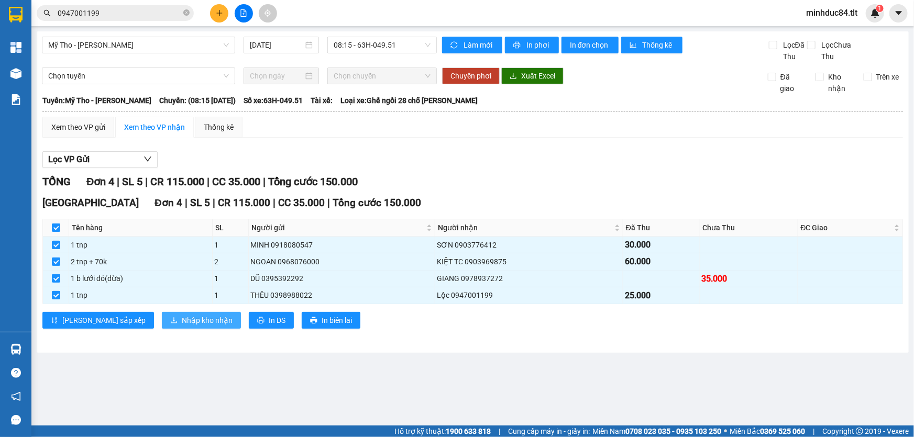
click at [182, 324] on span "Nhập kho nhận" at bounding box center [207, 321] width 51 height 12
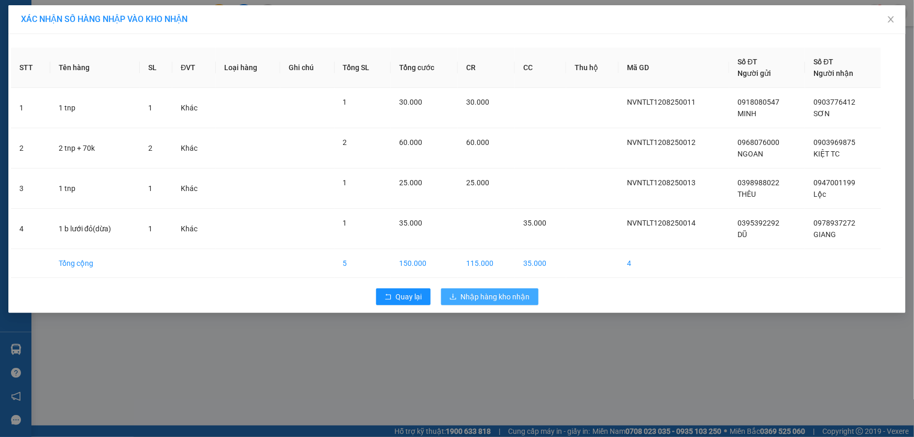
drag, startPoint x: 481, startPoint y: 290, endPoint x: 489, endPoint y: 295, distance: 9.3
click at [483, 292] on button "Nhập hàng kho nhận" at bounding box center [489, 297] width 97 height 17
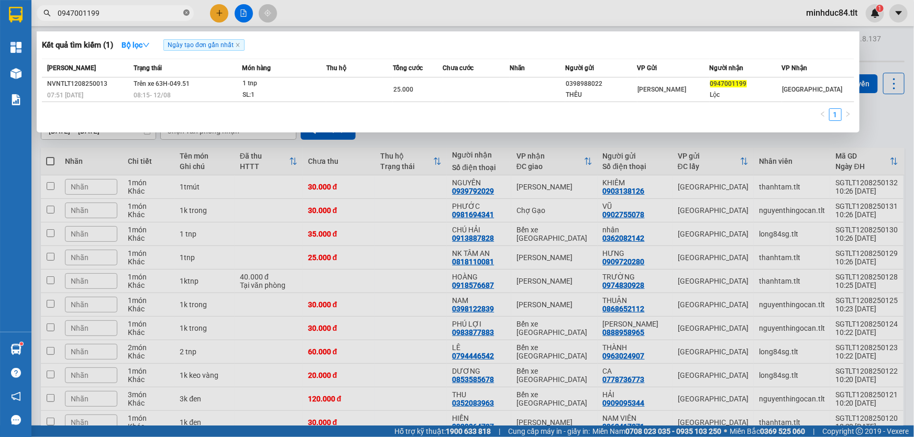
click at [183, 13] on icon "close-circle" at bounding box center [186, 12] width 6 height 6
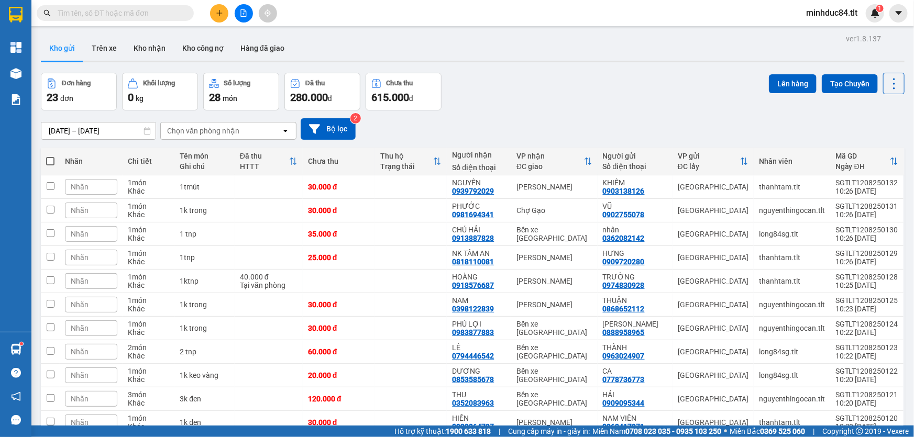
click at [168, 13] on input "text" at bounding box center [120, 13] width 124 height 12
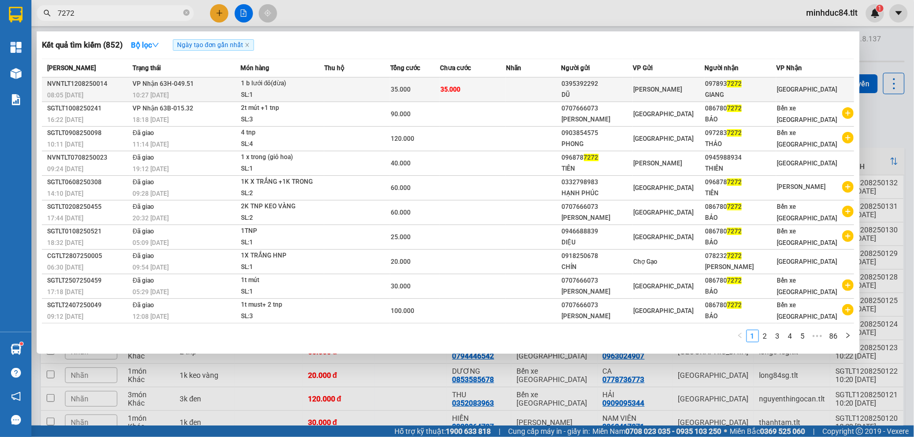
type input "7272"
click at [468, 85] on td "35.000" at bounding box center [473, 90] width 66 height 25
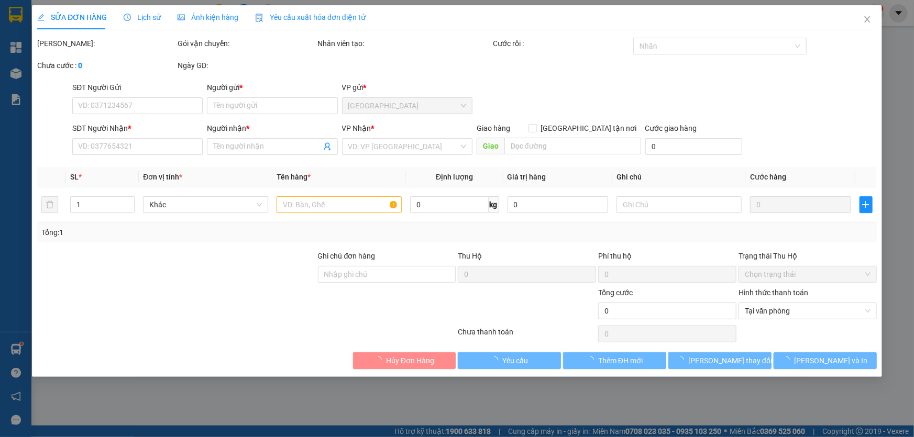
type input "0395392292"
type input "DŨ"
type input "0978937272"
type input "GIANG"
type input "35.000"
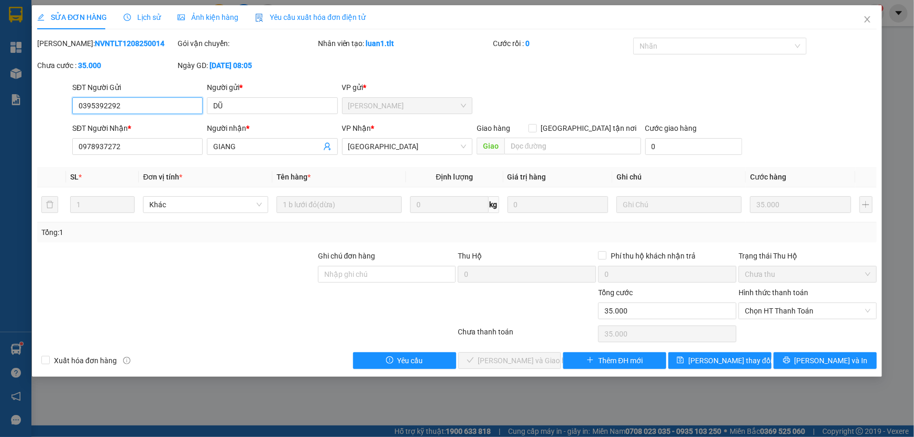
click at [812, 321] on div "Hình thức thanh toán Chọn HT Thanh Toán" at bounding box center [808, 305] width 138 height 37
click at [791, 309] on span "Chọn HT Thanh Toán" at bounding box center [808, 311] width 126 height 16
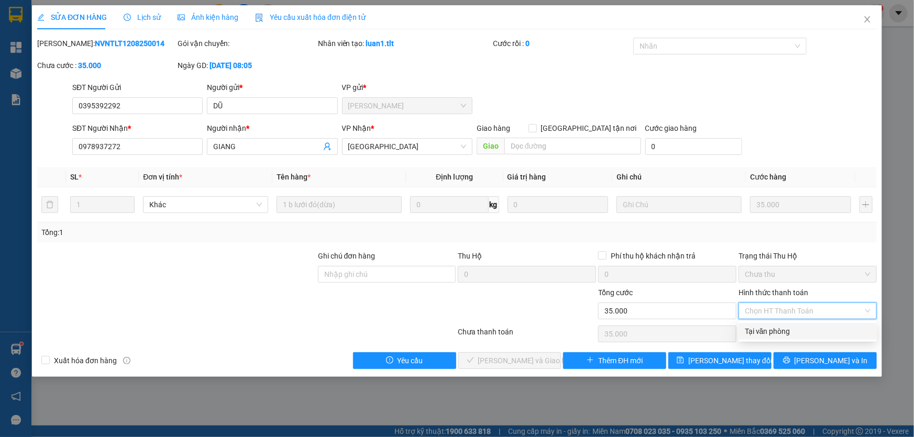
click at [781, 336] on div "Tại văn phòng" at bounding box center [808, 332] width 126 height 12
type input "0"
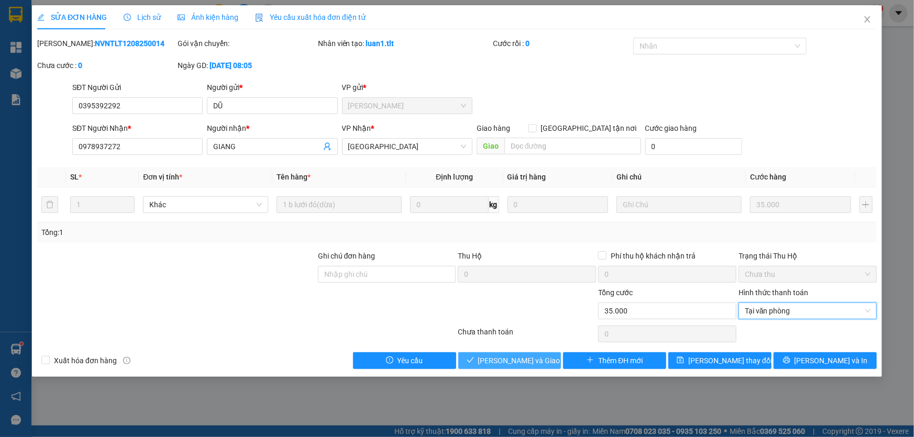
click at [539, 357] on span "[PERSON_NAME] và Giao hàng" at bounding box center [528, 361] width 101 height 12
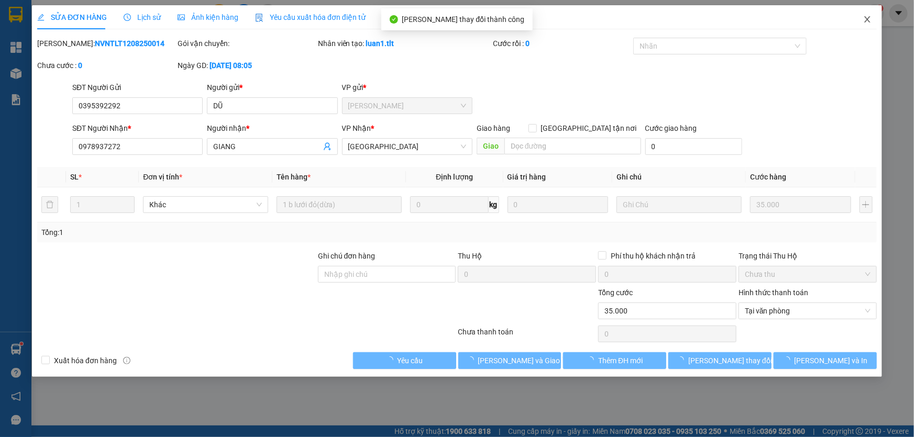
click at [870, 23] on icon "close" at bounding box center [867, 19] width 8 height 8
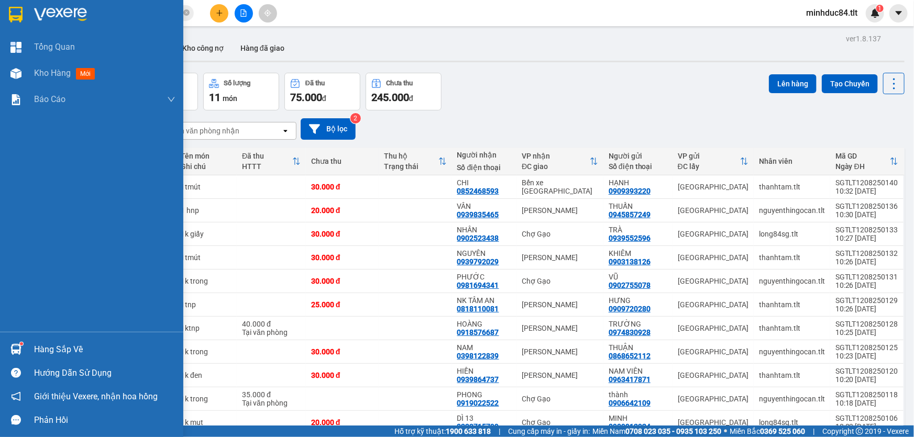
click at [16, 330] on div "Tổng Quan Kho hàng mới Báo cáo Báo cáo dòng tiền (Nhân Viên) Báo cáo dòng tiền …" at bounding box center [91, 183] width 183 height 298
click at [27, 335] on div "Hàng sắp về Hướng dẫn sử dụng Giới thiệu Vexere, nhận hoa hồng Phản hồi" at bounding box center [91, 382] width 183 height 100
click at [60, 344] on div "Hàng sắp về" at bounding box center [104, 350] width 141 height 16
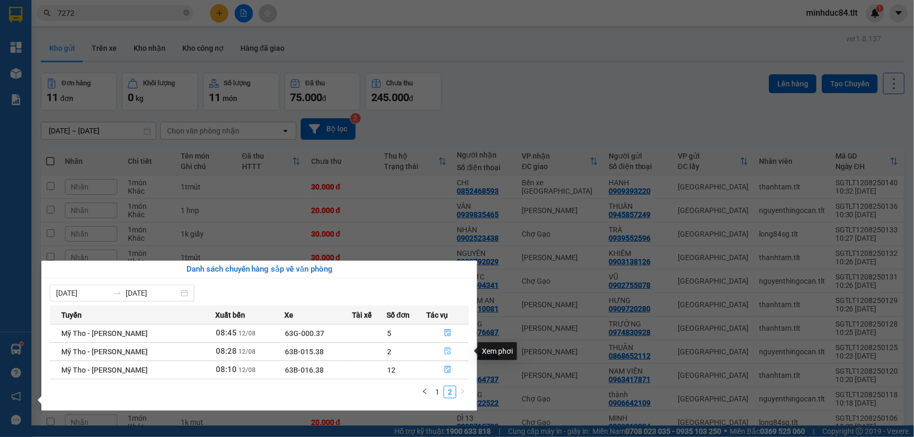
click at [447, 350] on icon "file-done" at bounding box center [447, 351] width 7 height 7
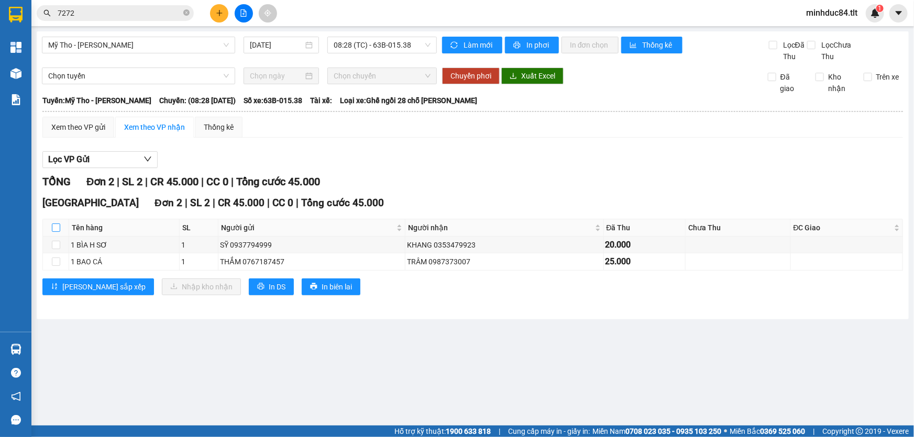
click at [55, 233] on label at bounding box center [56, 228] width 8 height 12
click at [55, 232] on input "checkbox" at bounding box center [56, 228] width 8 height 8
checkbox input "true"
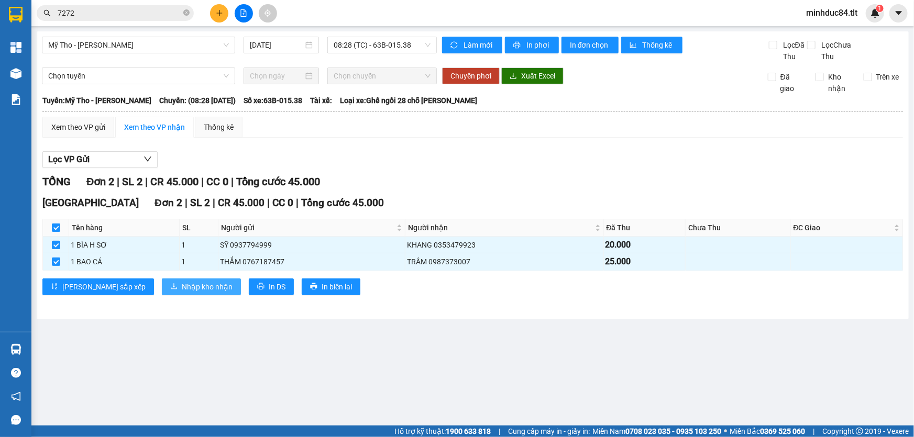
click at [162, 292] on button "Nhập kho nhận" at bounding box center [201, 287] width 79 height 17
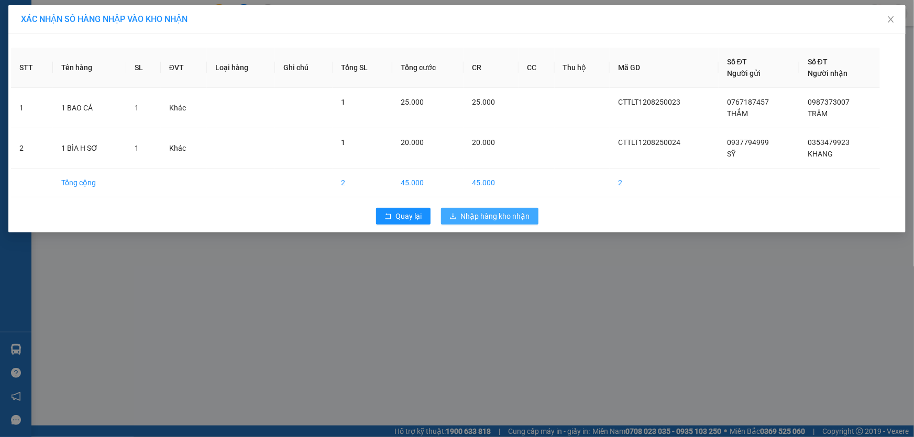
click at [487, 211] on span "Nhập hàng kho nhận" at bounding box center [495, 217] width 69 height 12
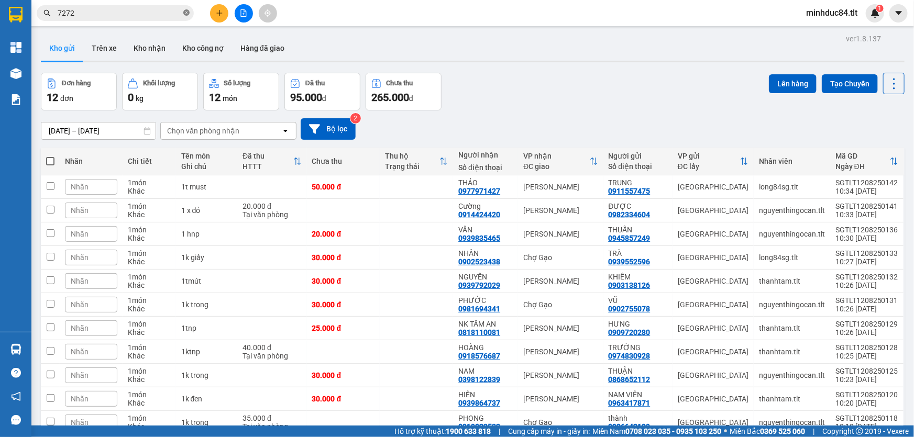
click at [188, 9] on icon "close-circle" at bounding box center [186, 12] width 6 height 6
click at [171, 14] on input "text" at bounding box center [120, 13] width 124 height 12
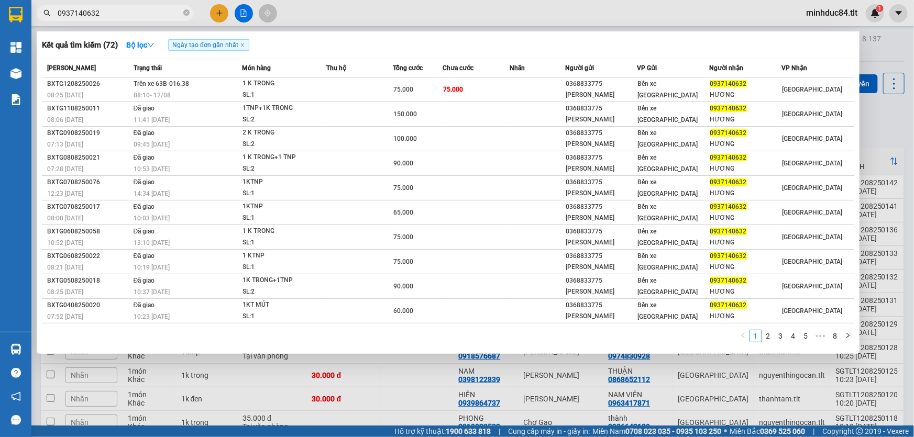
type input "0937140632"
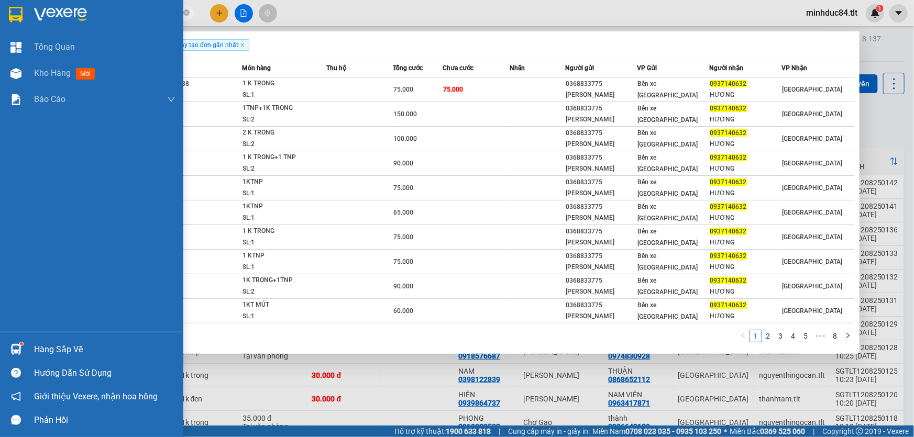
click at [37, 356] on div "Hàng sắp về" at bounding box center [104, 350] width 141 height 16
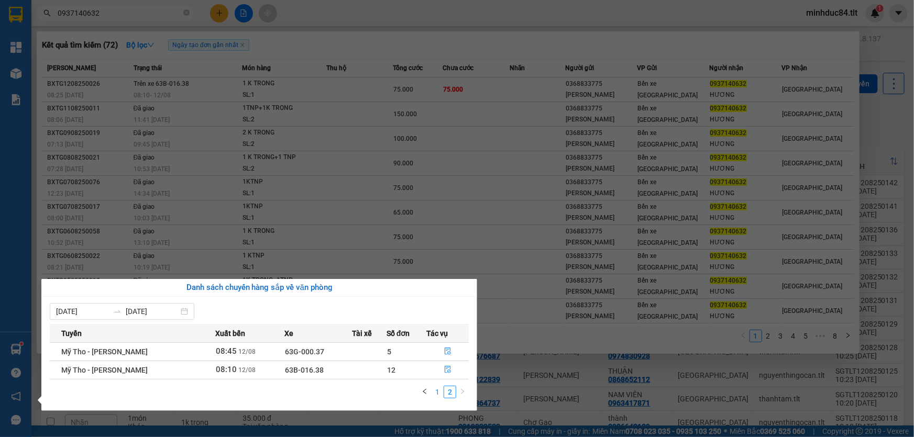
click at [435, 393] on link "1" at bounding box center [438, 393] width 12 height 12
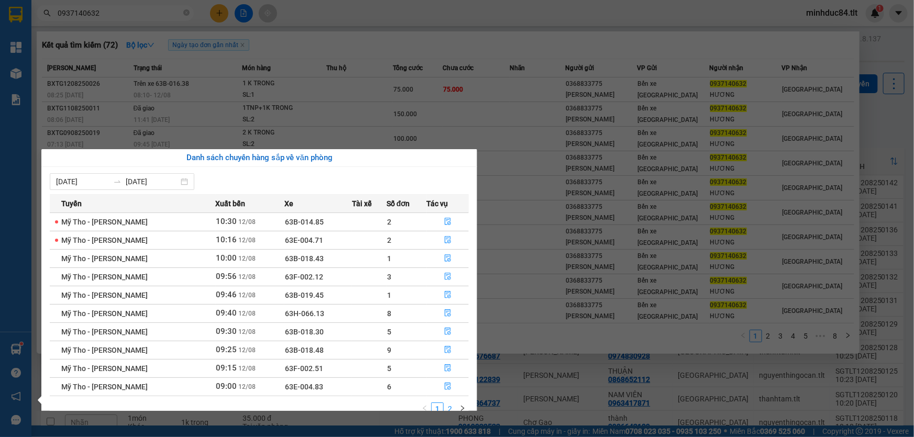
click at [455, 408] on link "2" at bounding box center [450, 409] width 12 height 12
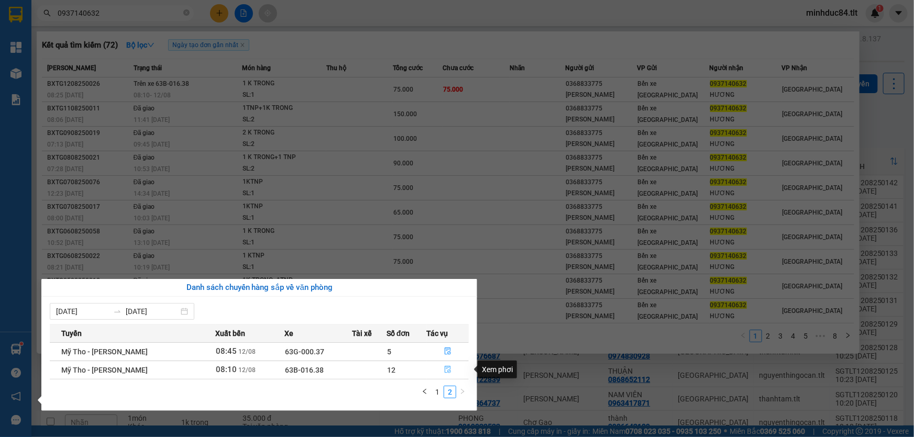
click at [445, 370] on icon "file-done" at bounding box center [447, 369] width 7 height 7
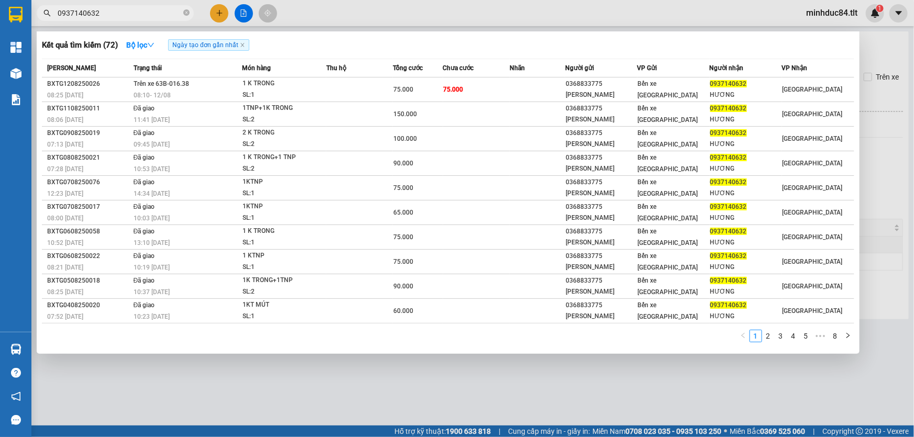
click at [348, 378] on div at bounding box center [457, 218] width 914 height 437
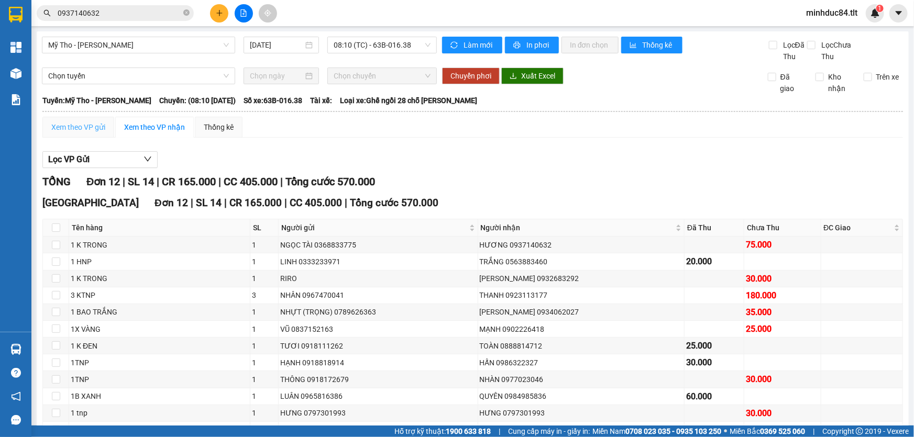
click at [84, 134] on div "Xem theo VP gửi" at bounding box center [78, 127] width 72 height 21
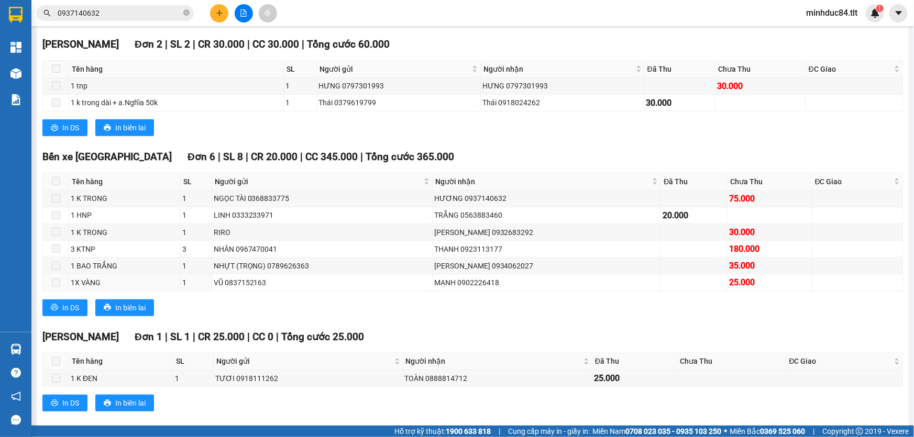
scroll to position [302, 0]
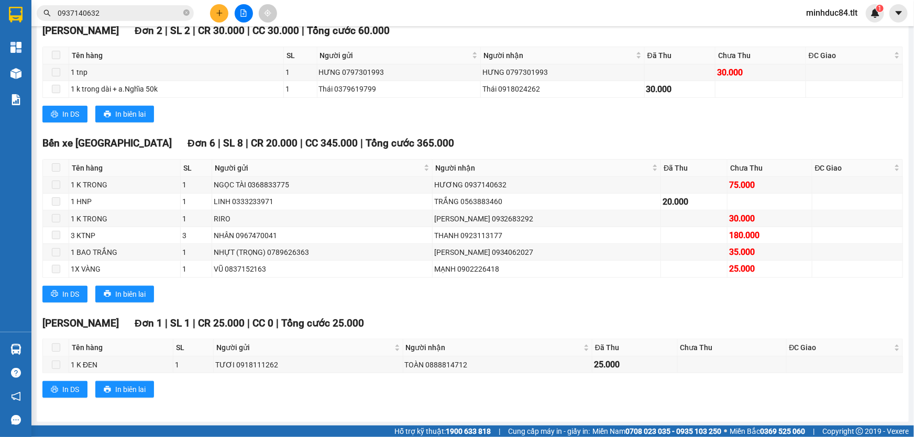
click at [341, 395] on div "In DS In biên lai" at bounding box center [472, 389] width 861 height 17
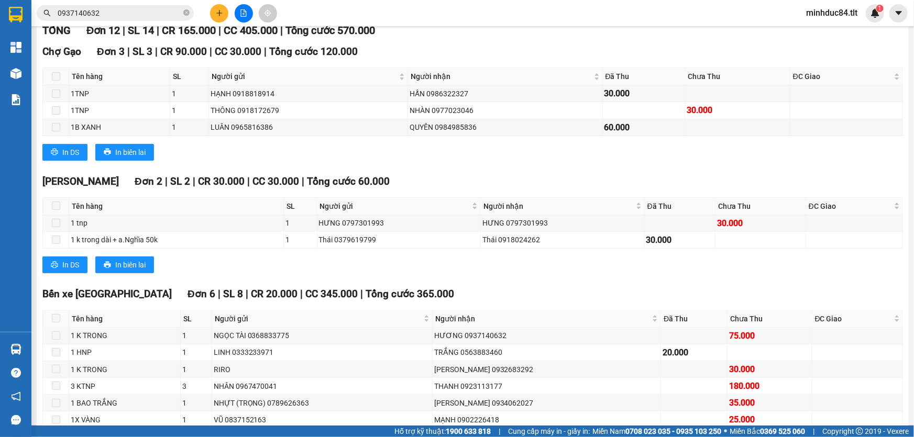
scroll to position [144, 0]
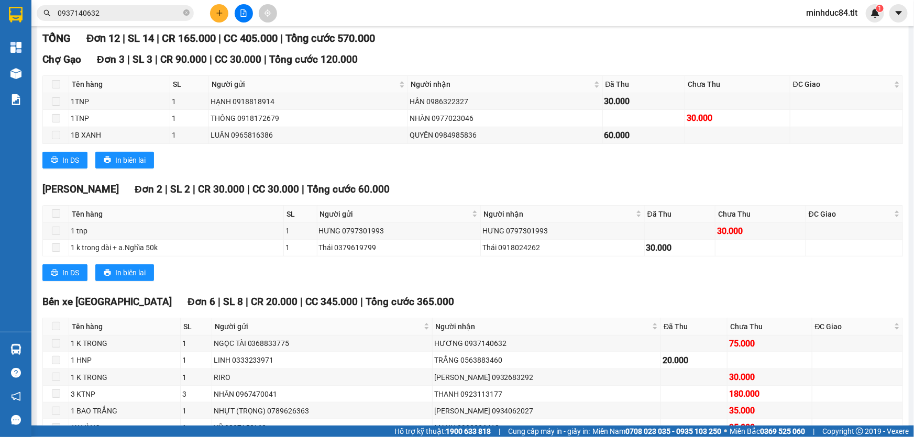
click at [660, 265] on div "In DS In biên lai" at bounding box center [472, 273] width 861 height 17
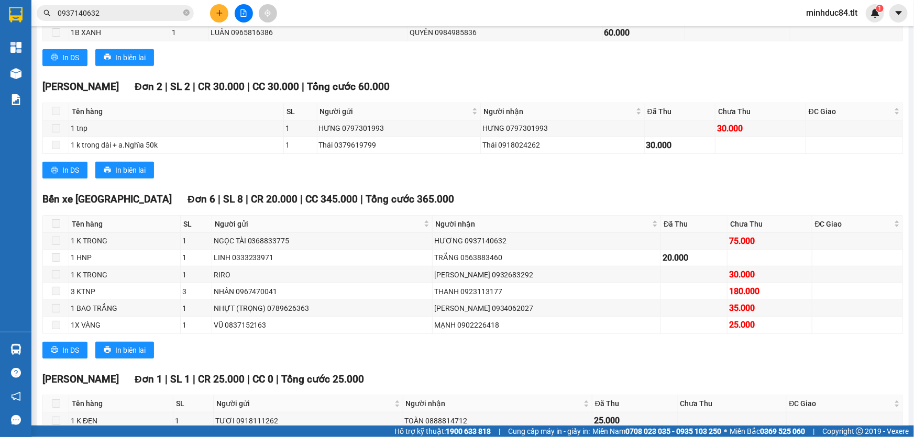
scroll to position [223, 0]
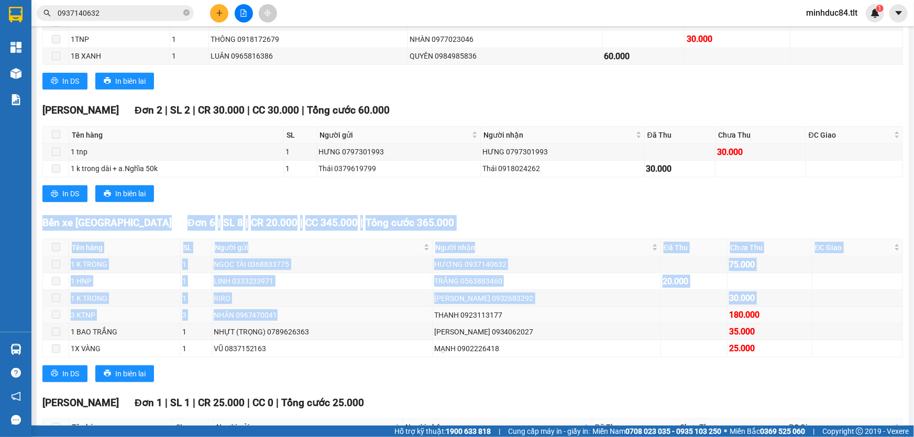
drag, startPoint x: 362, startPoint y: 244, endPoint x: 346, endPoint y: 306, distance: 64.8
click at [346, 306] on div "TỔNG Đơn 12 | SL 14 | CR 165.000 | CC 405.000 | Tổng cước 570.000 Chợ Gạo Đơn 3…" at bounding box center [472, 221] width 861 height 540
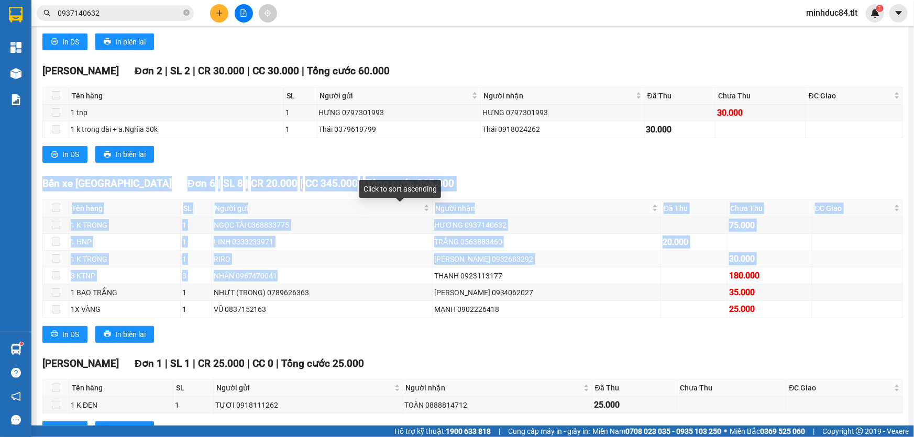
scroll to position [302, 0]
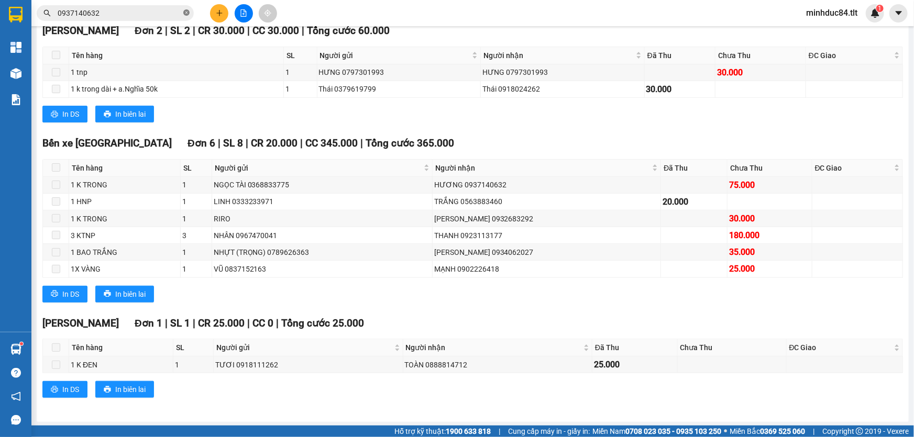
click at [184, 12] on icon "close-circle" at bounding box center [186, 12] width 6 height 6
click at [140, 12] on input "text" at bounding box center [120, 13] width 124 height 12
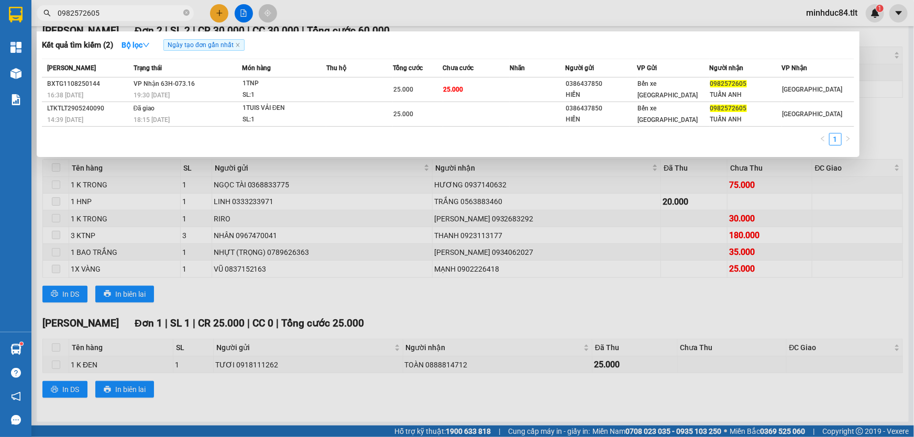
type input "0982572605"
